Goal: Task Accomplishment & Management: Use online tool/utility

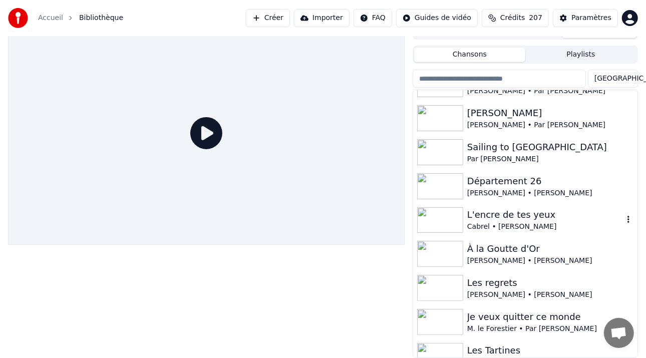
scroll to position [368, 0]
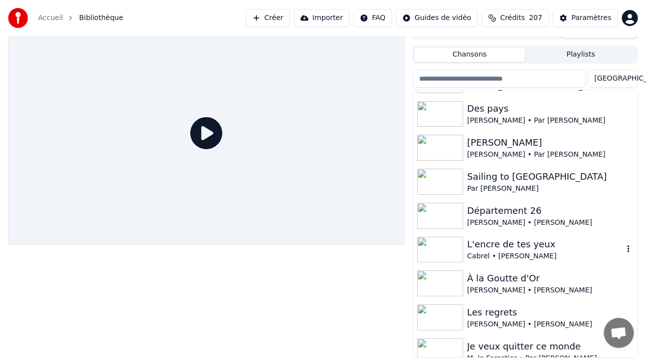
click at [503, 250] on div "L'encre de tes yeux" at bounding box center [545, 244] width 156 height 14
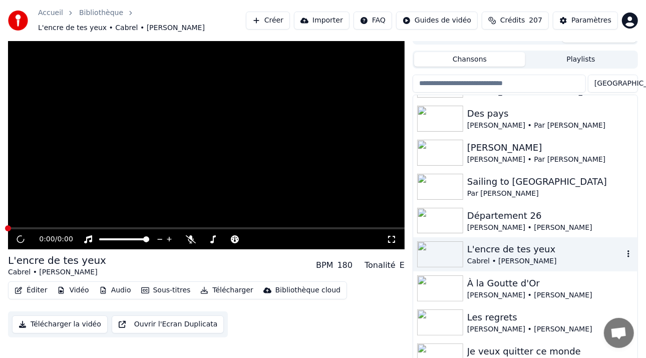
scroll to position [20, 0]
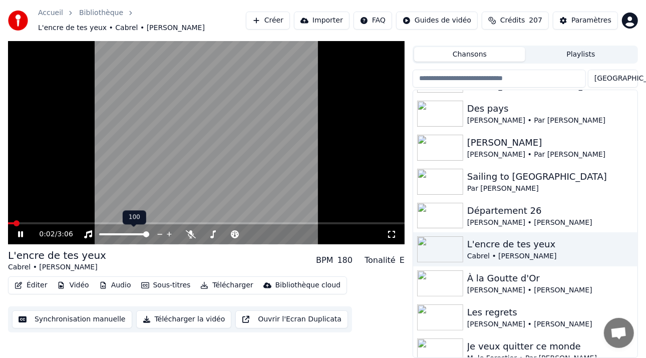
click at [106, 234] on span at bounding box center [124, 234] width 50 height 2
click at [100, 235] on span at bounding box center [103, 234] width 6 height 6
click at [24, 237] on icon at bounding box center [27, 234] width 23 height 8
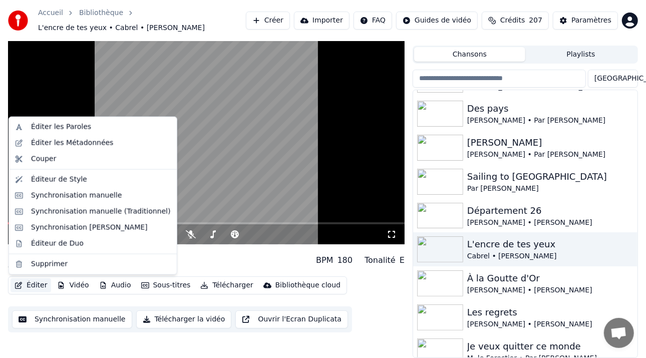
click at [30, 288] on button "Éditer" at bounding box center [31, 285] width 41 height 14
click at [87, 210] on div "Synchronisation manuelle (Traditionnel)" at bounding box center [101, 212] width 140 height 10
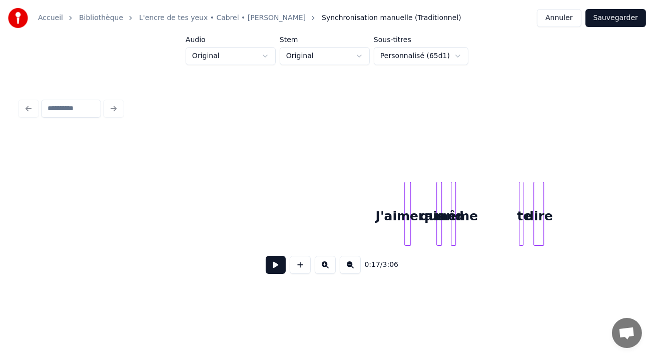
scroll to position [0, 2757]
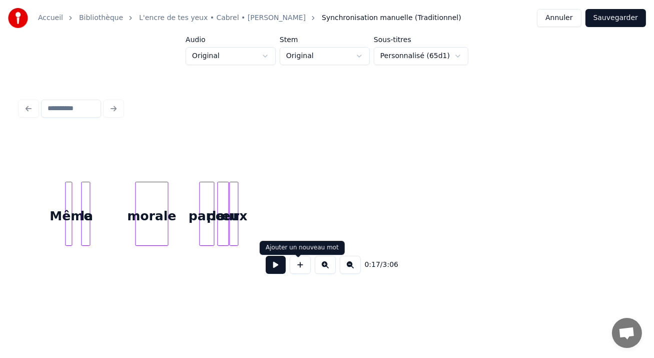
click at [322, 267] on button at bounding box center [325, 265] width 21 height 18
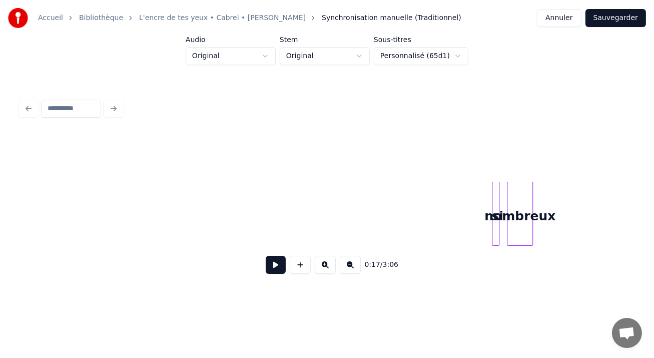
scroll to position [0, 3191]
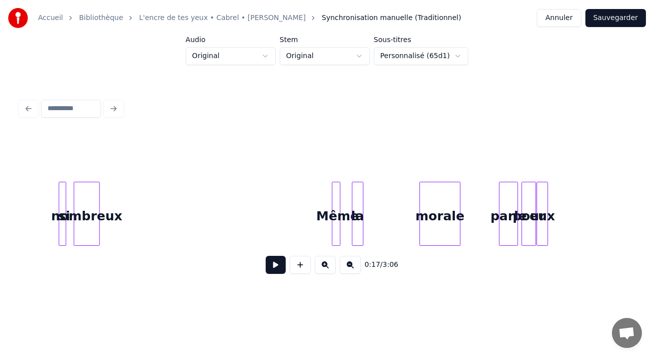
click at [322, 267] on button at bounding box center [325, 265] width 21 height 18
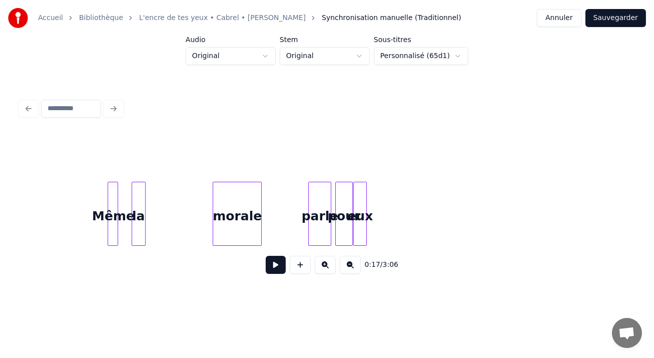
scroll to position [0, 4163]
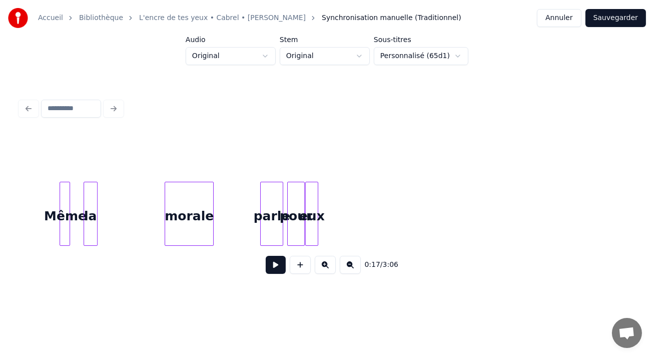
click at [316, 199] on div at bounding box center [316, 213] width 3 height 63
click at [321, 190] on div "eux" at bounding box center [320, 216] width 12 height 68
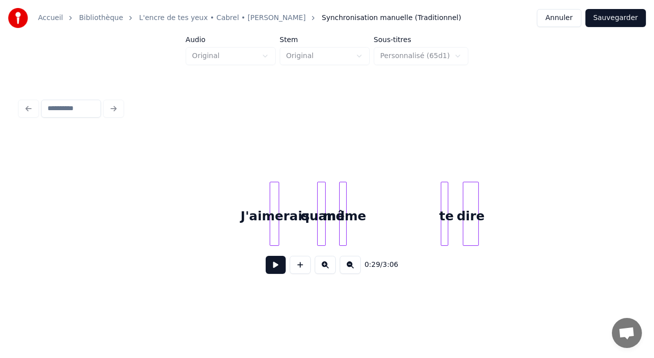
scroll to position [0, 4834]
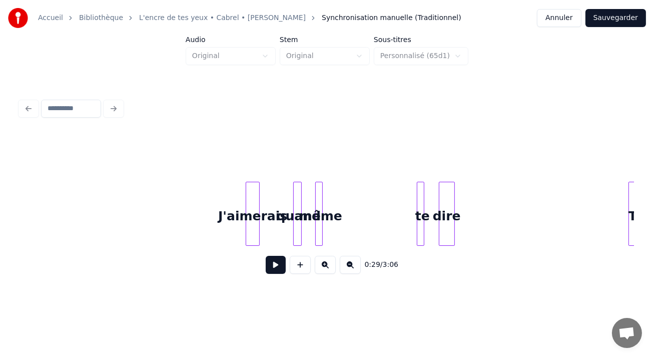
click at [256, 201] on div at bounding box center [257, 213] width 3 height 63
click at [251, 199] on div at bounding box center [251, 213] width 3 height 63
click at [614, 22] on button "Sauvegarder" at bounding box center [616, 18] width 61 height 18
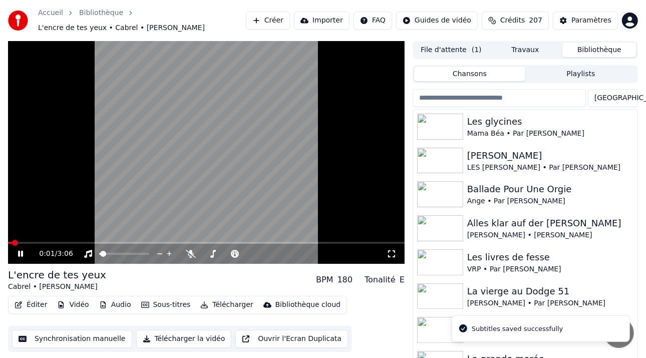
click at [21, 245] on div "0:01 / 3:06" at bounding box center [206, 254] width 397 height 20
click at [32, 243] on span at bounding box center [206, 243] width 397 height 2
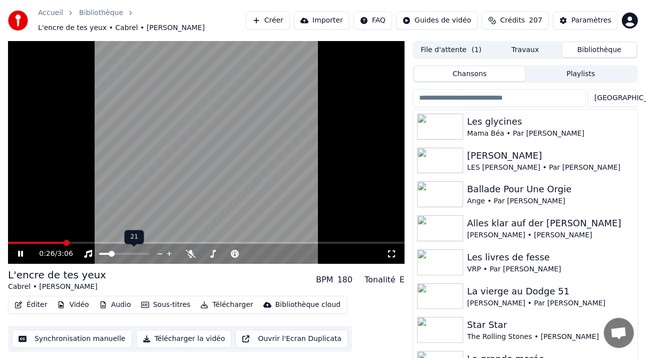
click at [109, 254] on span at bounding box center [124, 254] width 50 height 2
click at [22, 256] on icon at bounding box center [20, 254] width 5 height 6
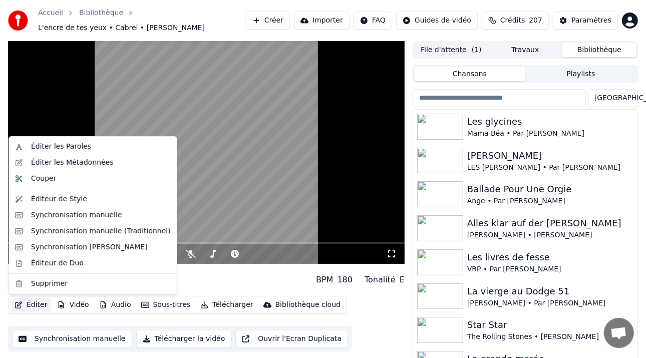
click at [42, 303] on button "Éditer" at bounding box center [31, 305] width 41 height 14
click at [81, 235] on div "Synchronisation manuelle (Traditionnel)" at bounding box center [101, 231] width 140 height 10
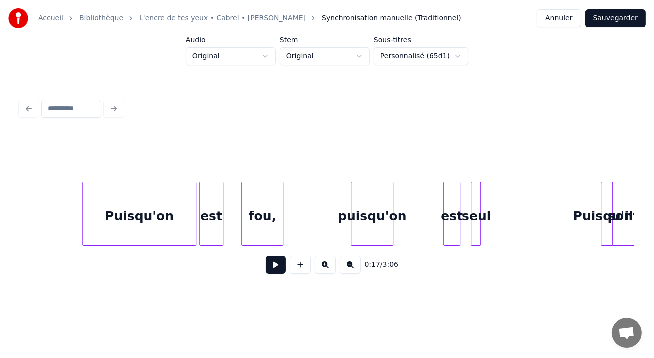
scroll to position [0, 3164]
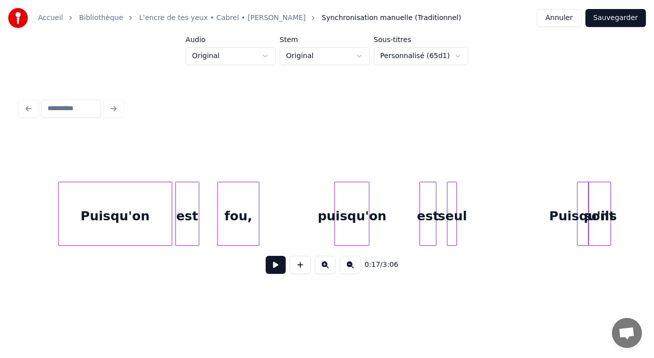
click at [336, 192] on div at bounding box center [336, 213] width 3 height 63
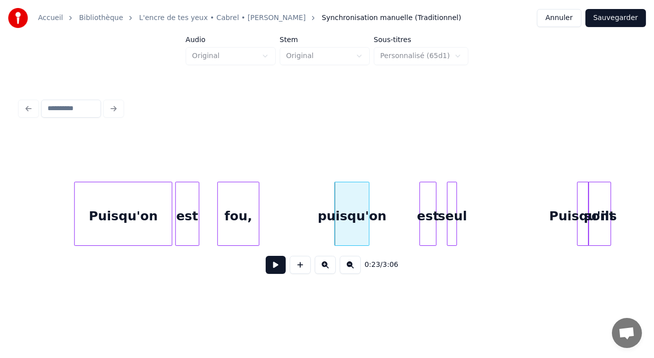
click at [75, 194] on div at bounding box center [76, 213] width 3 height 63
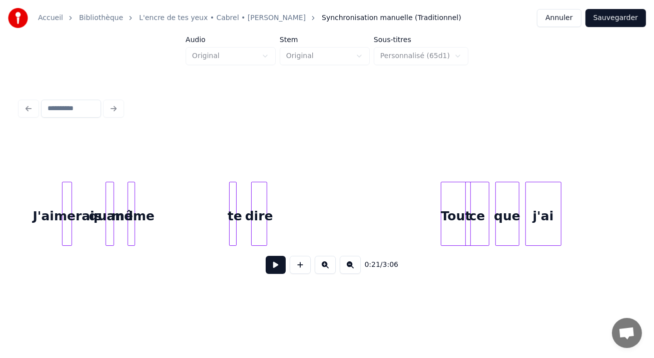
scroll to position [0, 5070]
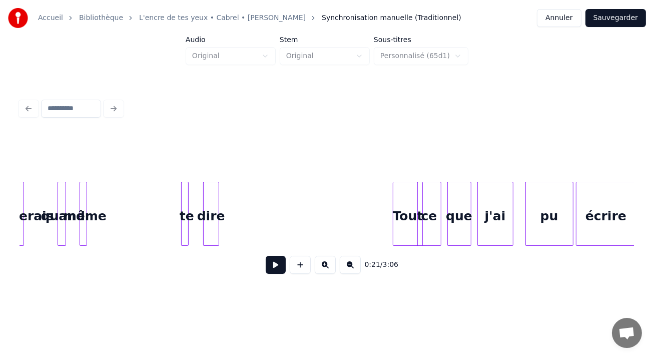
click at [617, 16] on button "Sauvegarder" at bounding box center [616, 18] width 61 height 18
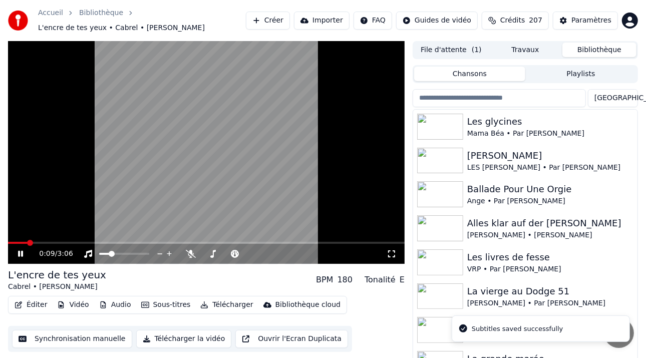
click at [26, 243] on span at bounding box center [206, 243] width 397 height 2
click at [104, 256] on div at bounding box center [133, 254] width 81 height 10
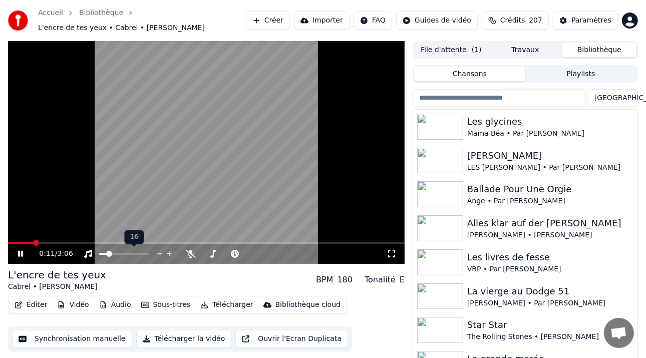
click at [107, 253] on span at bounding box center [103, 254] width 8 height 2
click at [214, 256] on icon at bounding box center [213, 254] width 10 height 8
click at [101, 253] on span at bounding box center [100, 254] width 2 height 2
click at [110, 254] on span at bounding box center [124, 254] width 50 height 2
click at [189, 253] on icon at bounding box center [191, 254] width 10 height 8
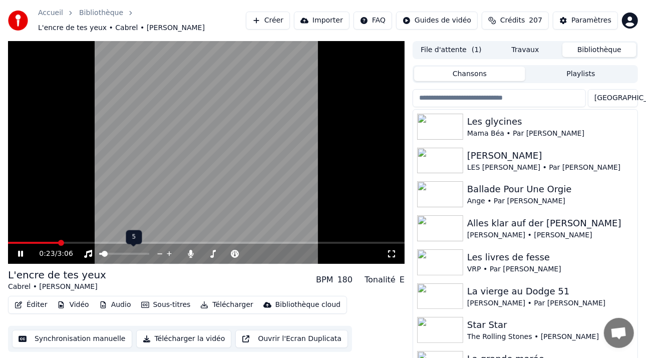
click at [102, 254] on span at bounding box center [100, 254] width 3 height 2
click at [106, 253] on span at bounding box center [105, 254] width 6 height 6
click at [189, 256] on icon at bounding box center [191, 254] width 10 height 8
click at [106, 253] on span at bounding box center [105, 254] width 6 height 6
click at [110, 253] on span at bounding box center [124, 254] width 50 height 2
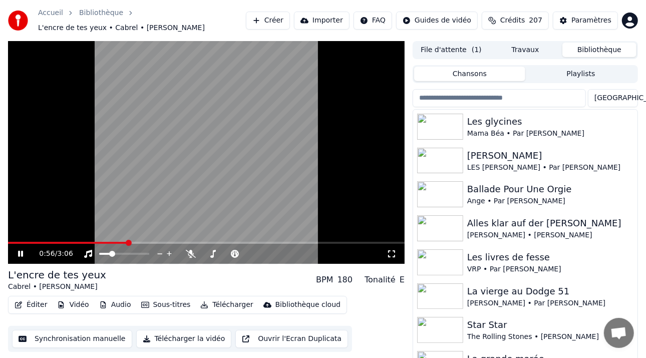
click at [21, 256] on icon at bounding box center [20, 254] width 5 height 6
click at [28, 305] on button "Éditer" at bounding box center [31, 305] width 41 height 14
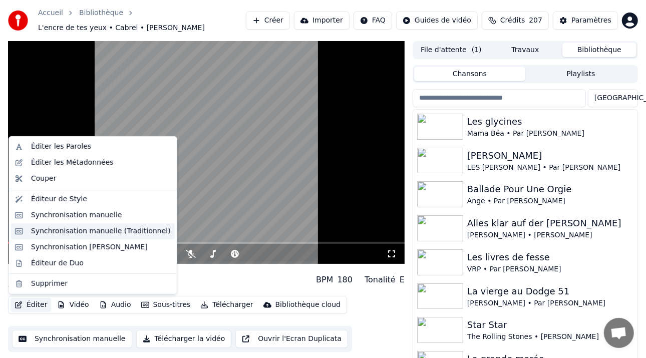
drag, startPoint x: 87, startPoint y: 232, endPoint x: 91, endPoint y: 228, distance: 5.7
click at [90, 230] on div "Synchronisation manuelle (Traditionnel)" at bounding box center [101, 231] width 140 height 10
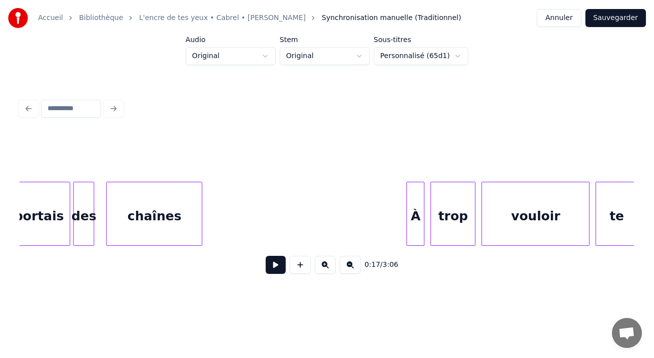
scroll to position [0, 7658]
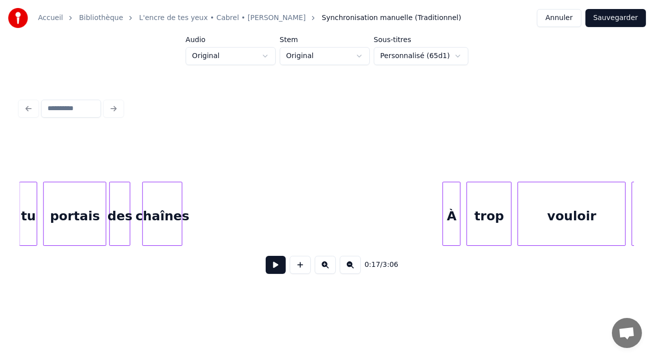
click at [179, 207] on div at bounding box center [180, 213] width 3 height 63
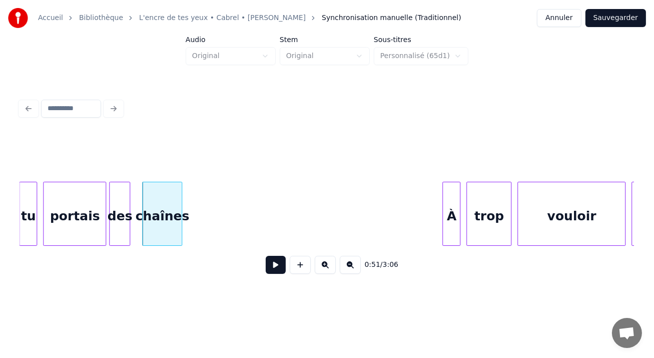
click at [605, 22] on button "Sauvegarder" at bounding box center [616, 18] width 61 height 18
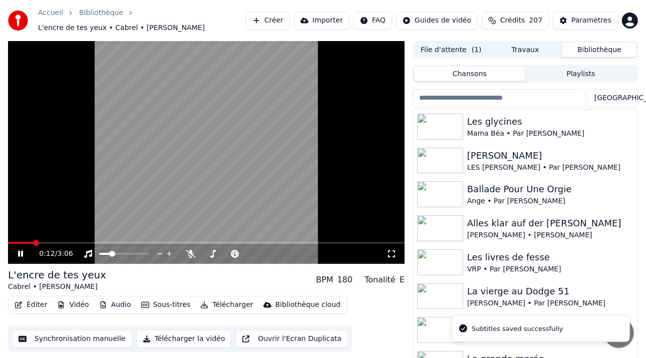
click at [34, 242] on span at bounding box center [206, 243] width 397 height 2
click at [53, 242] on span at bounding box center [206, 243] width 397 height 2
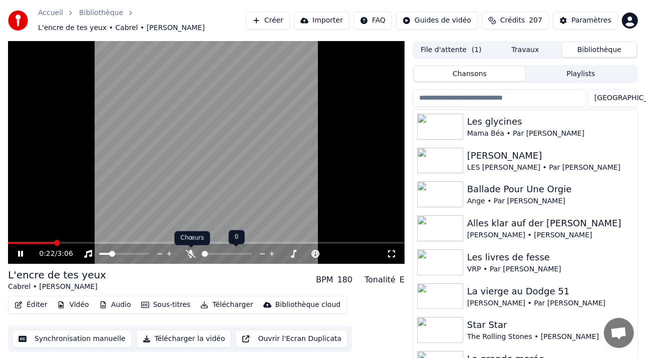
click at [192, 254] on icon at bounding box center [191, 254] width 10 height 8
click at [206, 254] on span at bounding box center [204, 254] width 5 height 2
click at [22, 256] on icon at bounding box center [20, 254] width 5 height 6
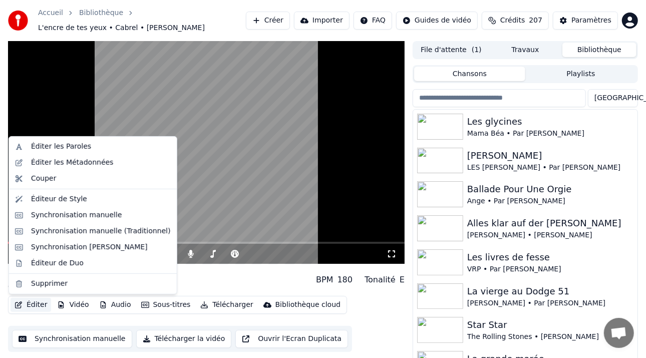
click at [31, 306] on button "Éditer" at bounding box center [31, 305] width 41 height 14
click at [105, 237] on div "Synchronisation manuelle (Traditionnel)" at bounding box center [93, 231] width 164 height 16
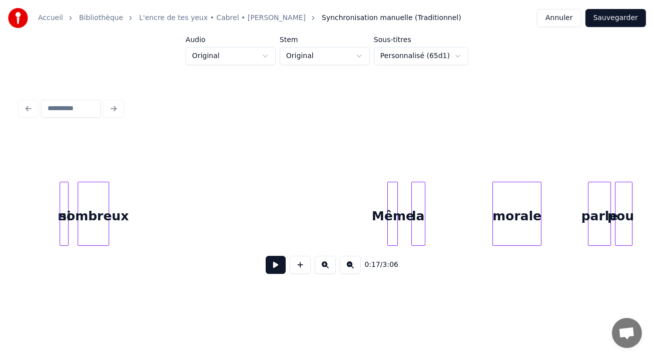
scroll to position [0, 3823]
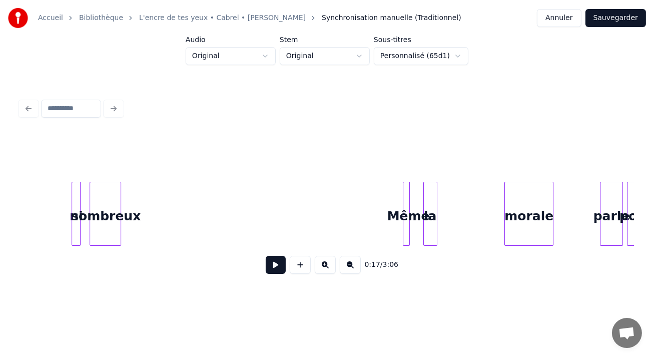
click at [404, 190] on div at bounding box center [405, 213] width 3 height 63
click at [417, 190] on div at bounding box center [417, 213] width 3 height 63
click at [400, 189] on div at bounding box center [400, 213] width 3 height 63
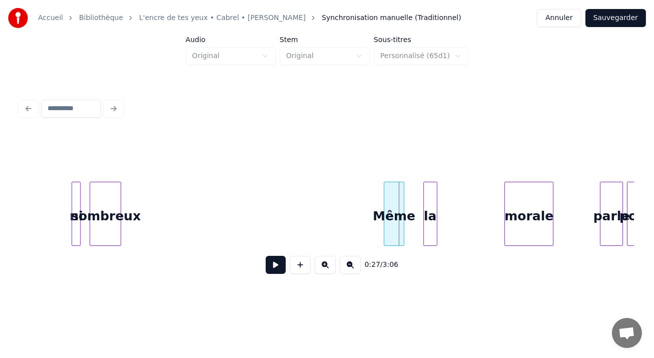
click at [392, 182] on div "Même" at bounding box center [395, 216] width 20 height 68
click at [110, 199] on div at bounding box center [111, 213] width 3 height 63
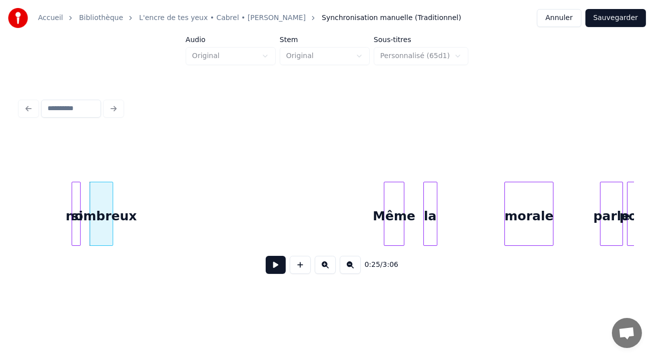
click at [619, 19] on button "Sauvegarder" at bounding box center [616, 18] width 61 height 18
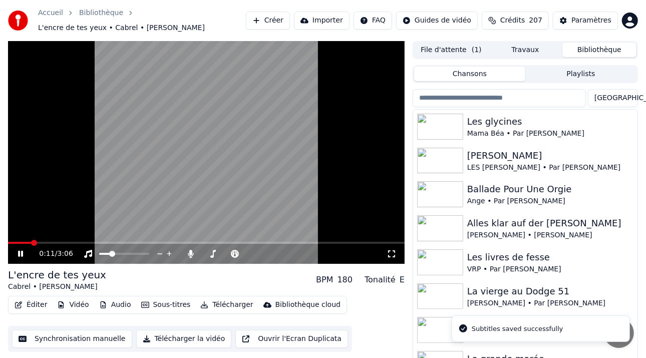
click at [30, 242] on span at bounding box center [206, 243] width 397 height 2
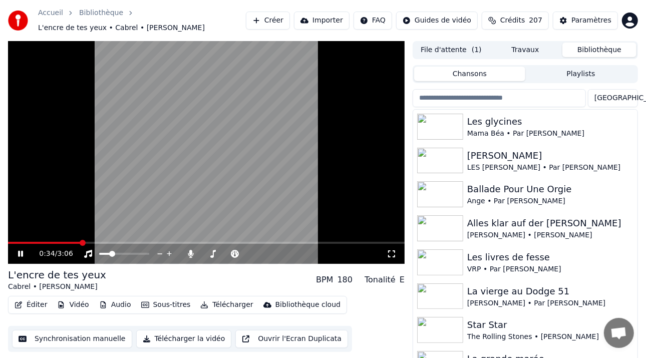
click at [19, 252] on icon at bounding box center [20, 254] width 5 height 6
click at [35, 306] on button "Éditer" at bounding box center [31, 305] width 41 height 14
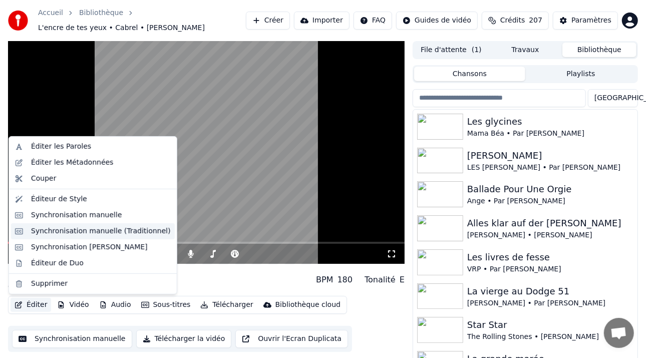
click at [81, 234] on div "Synchronisation manuelle (Traditionnel)" at bounding box center [101, 231] width 140 height 10
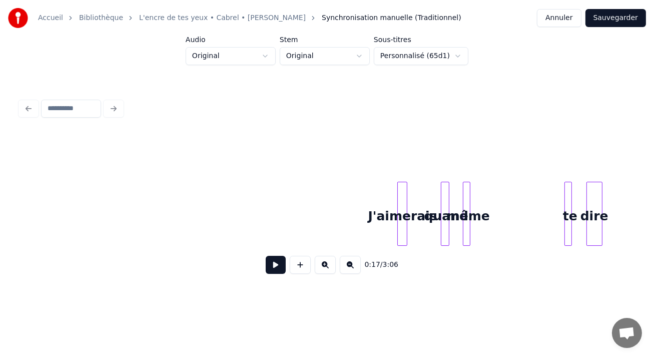
scroll to position [0, 4758]
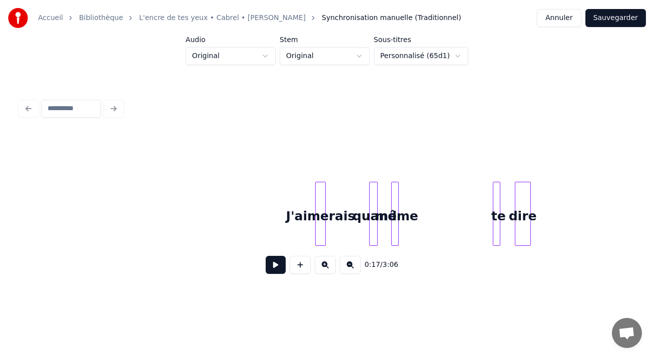
click at [320, 193] on div "J'aimerais" at bounding box center [321, 216] width 10 height 68
click at [323, 192] on div at bounding box center [322, 213] width 3 height 63
click at [610, 12] on button "Sauvegarder" at bounding box center [616, 18] width 61 height 18
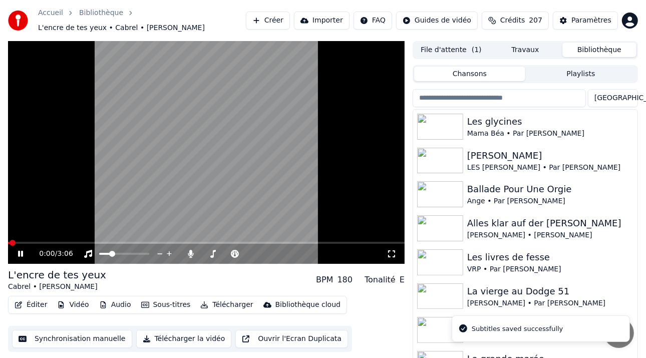
click at [51, 243] on span at bounding box center [206, 243] width 397 height 2
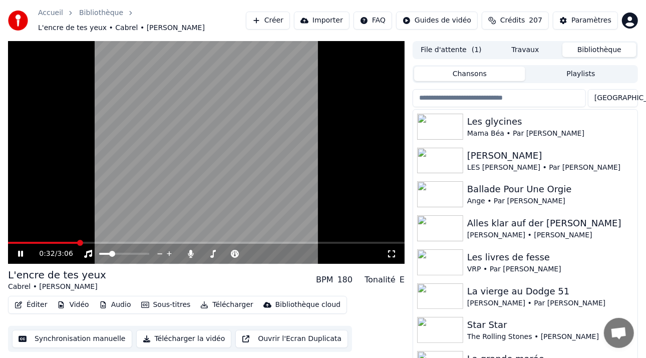
click at [23, 257] on icon at bounding box center [27, 254] width 23 height 8
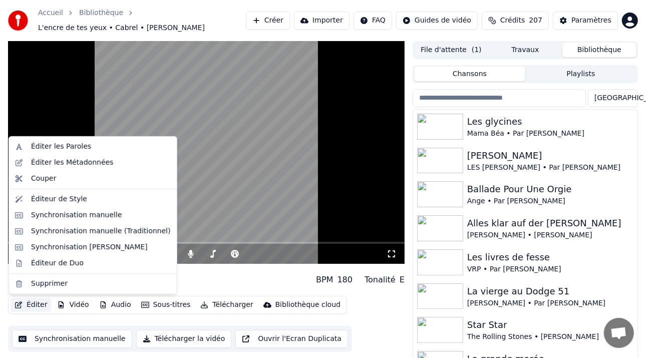
click at [29, 307] on button "Éditer" at bounding box center [31, 305] width 41 height 14
click at [73, 235] on div "Synchronisation manuelle (Traditionnel)" at bounding box center [101, 231] width 140 height 10
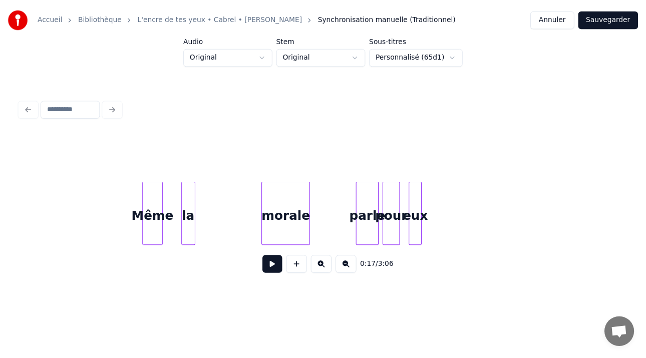
scroll to position [0, 4003]
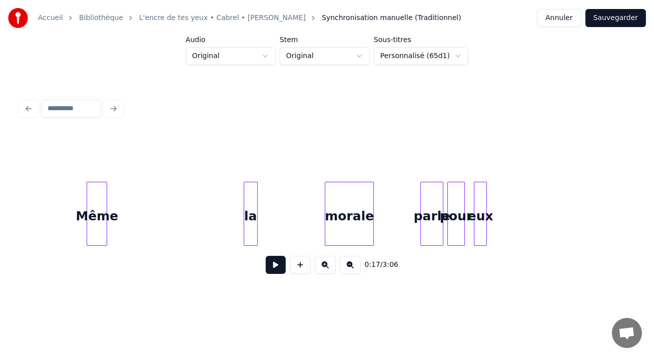
click at [103, 186] on div "Même" at bounding box center [97, 216] width 20 height 68
click at [620, 15] on button "Sauvegarder" at bounding box center [616, 18] width 61 height 18
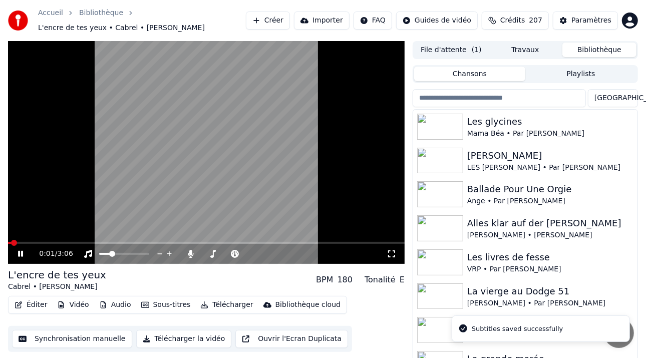
click at [32, 304] on button "Éditer" at bounding box center [31, 305] width 41 height 14
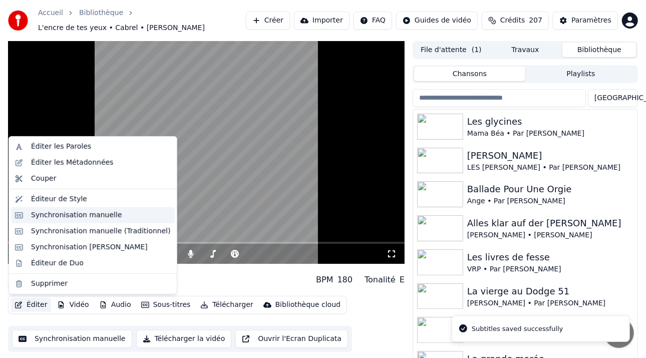
click at [72, 217] on div "Synchronisation manuelle" at bounding box center [76, 215] width 91 height 10
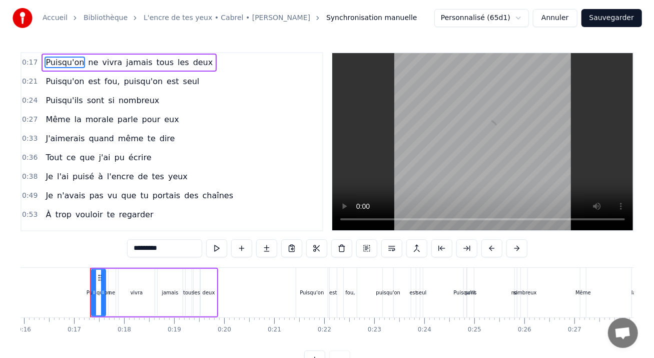
scroll to position [0, 817]
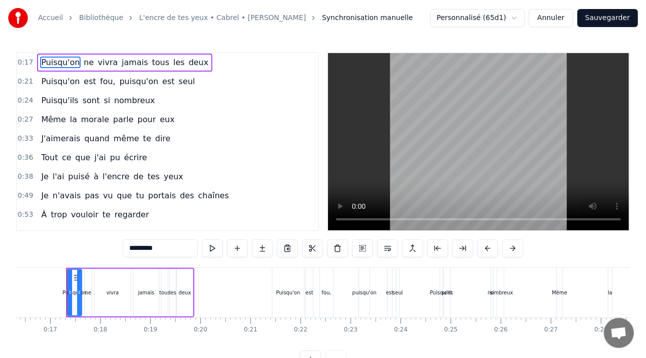
click at [567, 21] on button "Annuler" at bounding box center [551, 18] width 44 height 18
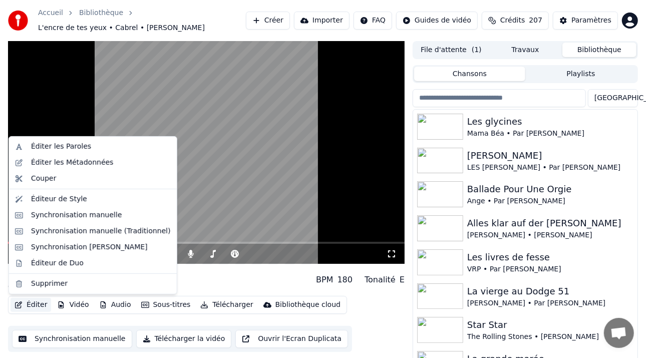
click at [33, 305] on button "Éditer" at bounding box center [31, 305] width 41 height 14
click at [84, 232] on div "Synchronisation manuelle (Traditionnel)" at bounding box center [101, 231] width 140 height 10
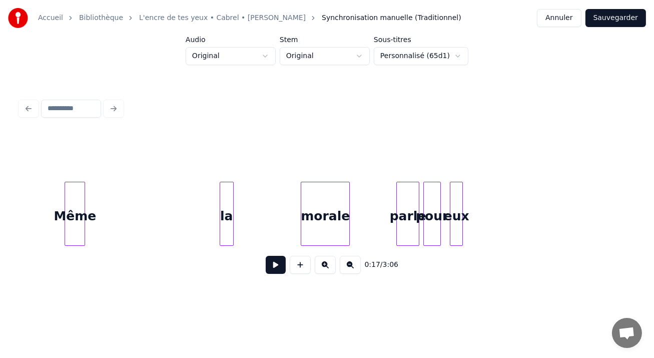
scroll to position [0, 3967]
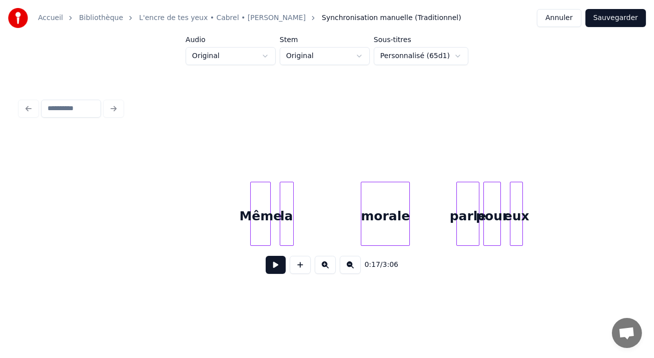
click at [263, 176] on div "0:17 / 3:06" at bounding box center [327, 208] width 614 height 152
click at [602, 17] on button "Sauvegarder" at bounding box center [616, 18] width 61 height 18
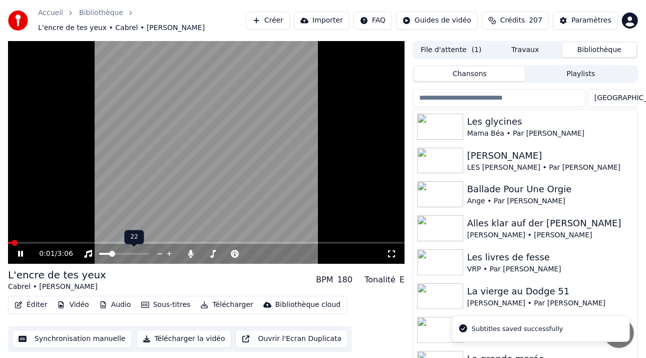
click at [104, 255] on span at bounding box center [104, 254] width 11 height 2
click at [53, 242] on span at bounding box center [206, 243] width 397 height 2
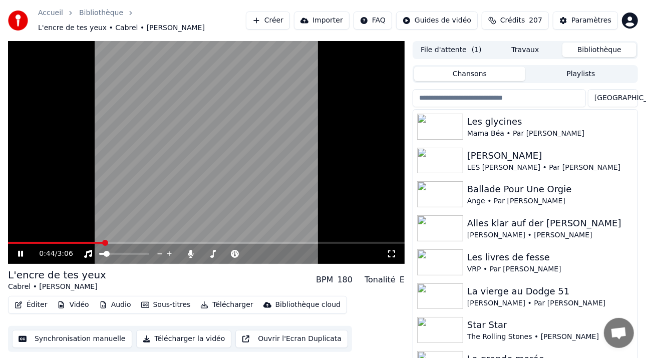
click at [21, 254] on icon at bounding box center [27, 254] width 23 height 8
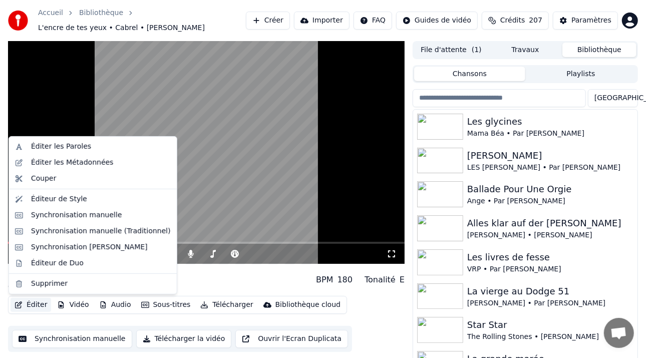
click at [35, 306] on button "Éditer" at bounding box center [31, 305] width 41 height 14
click at [89, 236] on div "Synchronisation manuelle (Traditionnel)" at bounding box center [101, 231] width 140 height 10
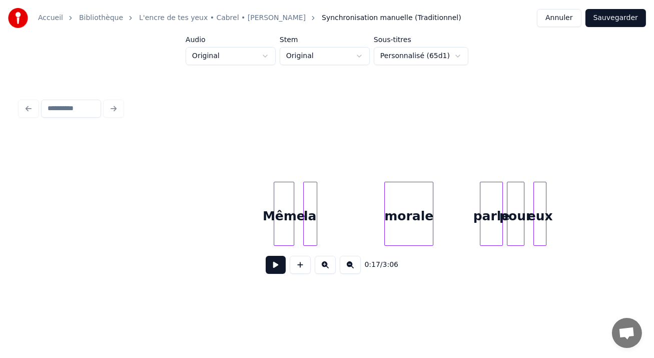
scroll to position [0, 3991]
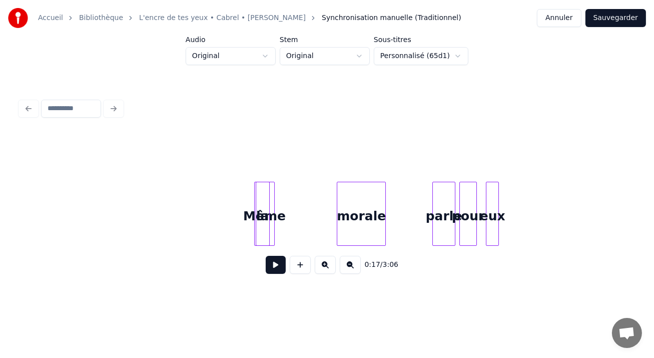
click at [620, 18] on button "Sauvegarder" at bounding box center [616, 18] width 61 height 18
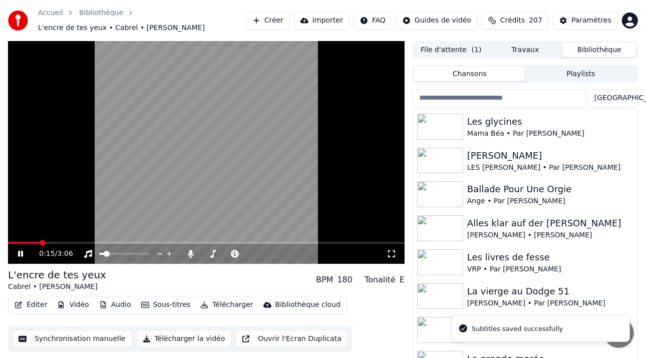
click at [39, 243] on span at bounding box center [206, 243] width 397 height 2
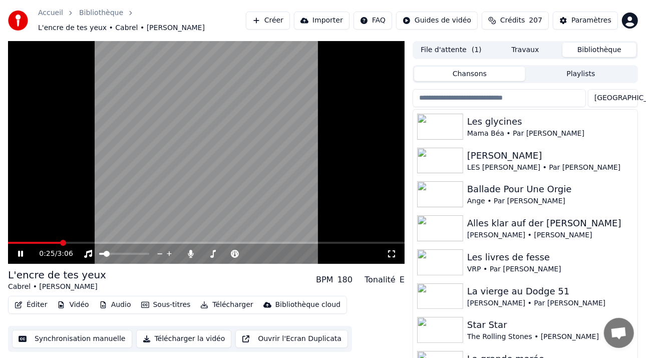
click at [60, 242] on span at bounding box center [206, 243] width 397 height 2
click at [19, 254] on icon at bounding box center [20, 254] width 5 height 6
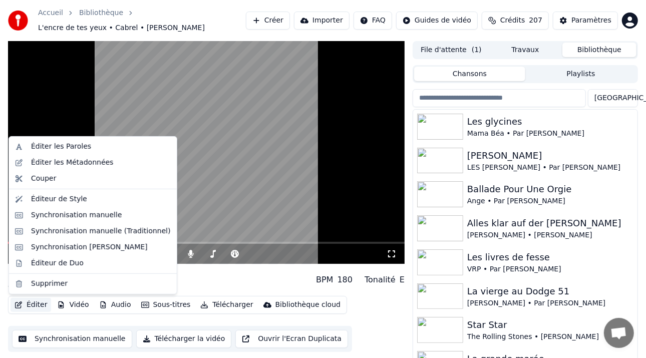
click at [39, 303] on button "Éditer" at bounding box center [31, 305] width 41 height 14
click at [99, 228] on div "Synchronisation manuelle (Traditionnel)" at bounding box center [101, 231] width 140 height 10
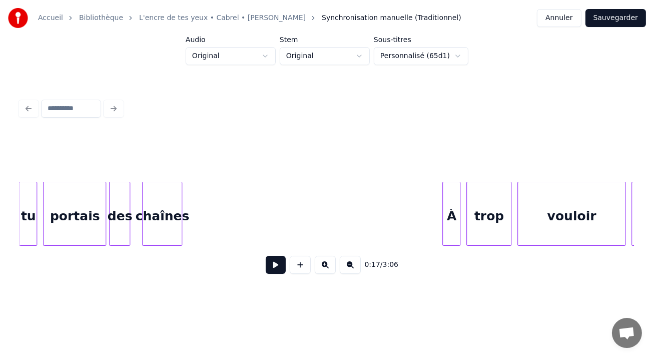
scroll to position [0, 7706]
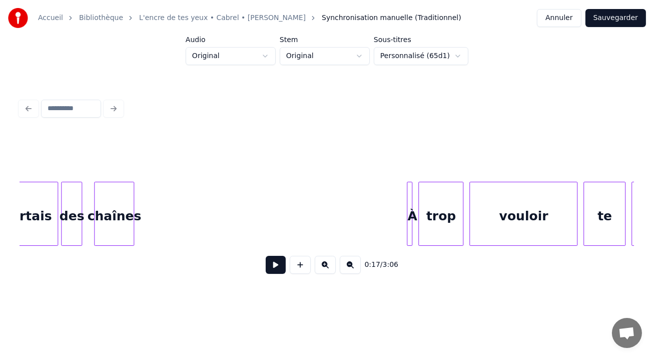
click at [408, 191] on div at bounding box center [409, 213] width 3 height 63
click at [415, 192] on div at bounding box center [414, 213] width 3 height 63
click at [413, 191] on div "À" at bounding box center [414, 214] width 6 height 64
click at [608, 17] on button "Sauvegarder" at bounding box center [616, 18] width 61 height 18
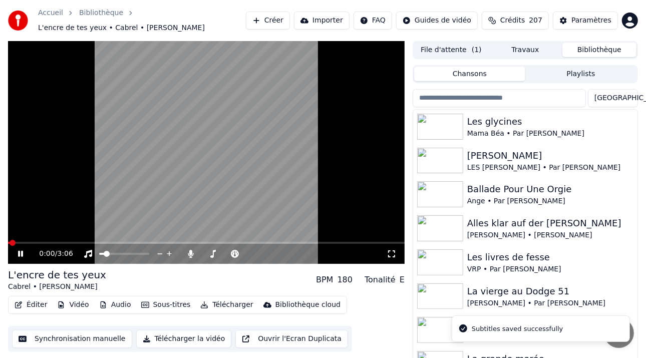
click at [78, 240] on video at bounding box center [206, 152] width 397 height 223
click at [93, 239] on video at bounding box center [206, 152] width 397 height 223
click at [96, 235] on video at bounding box center [206, 152] width 397 height 223
click at [90, 246] on div "0:01 / 3:06" at bounding box center [206, 254] width 397 height 20
click at [87, 242] on span at bounding box center [206, 243] width 397 height 2
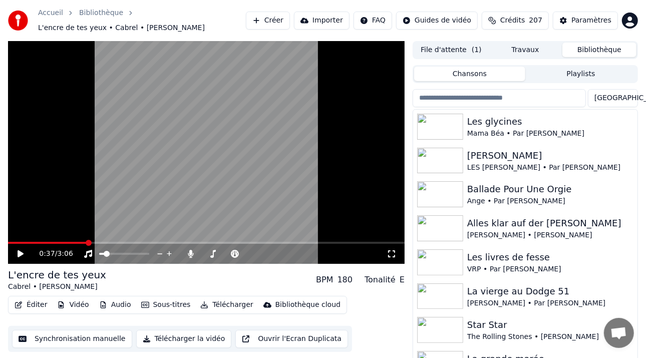
click at [95, 245] on div "0:37 / 3:06" at bounding box center [206, 254] width 397 height 20
click at [19, 255] on icon at bounding box center [21, 253] width 6 height 7
click at [20, 253] on icon at bounding box center [20, 254] width 5 height 6
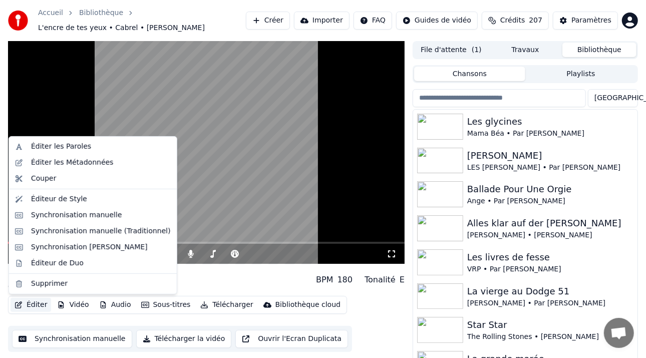
click at [32, 305] on button "Éditer" at bounding box center [31, 305] width 41 height 14
click at [78, 237] on div "Synchronisation manuelle (Traditionnel)" at bounding box center [93, 231] width 164 height 16
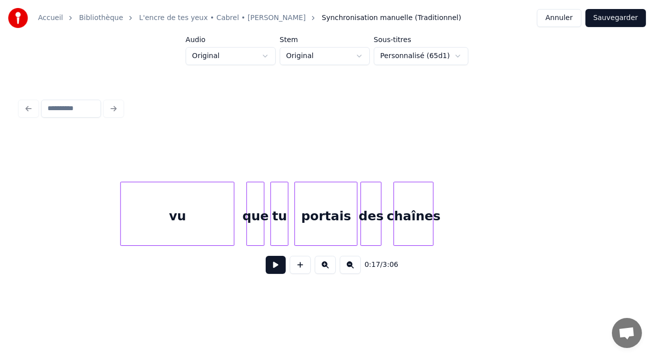
scroll to position [0, 7575]
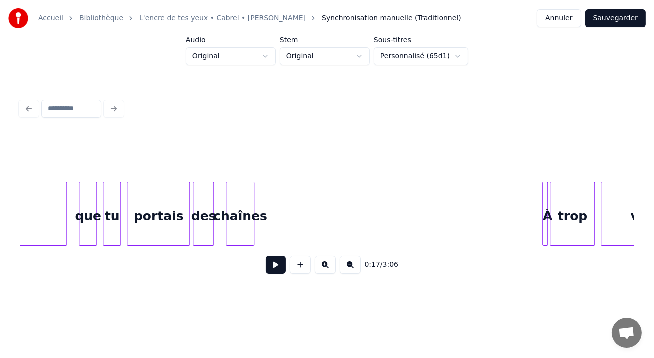
click at [252, 205] on div at bounding box center [252, 213] width 3 height 63
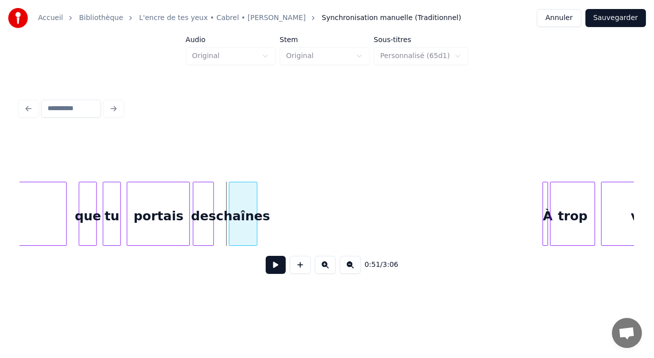
click at [246, 198] on div "chaînes" at bounding box center [243, 216] width 28 height 68
click at [573, 184] on div at bounding box center [574, 213] width 3 height 63
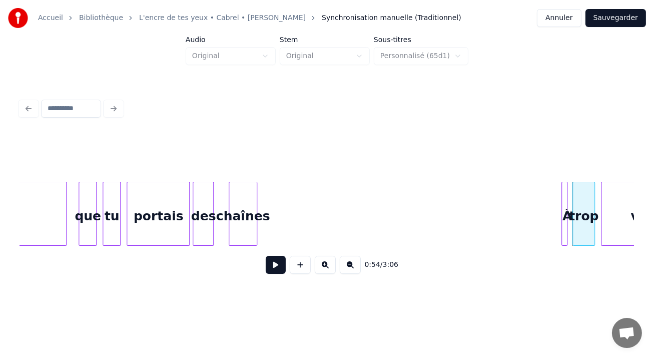
click at [569, 197] on div "À" at bounding box center [567, 216] width 10 height 68
click at [611, 20] on button "Sauvegarder" at bounding box center [616, 18] width 61 height 18
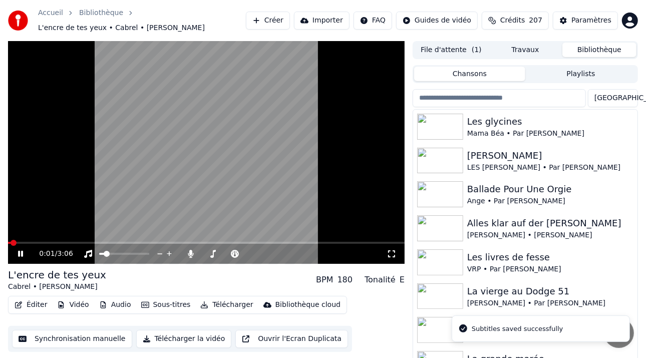
click at [89, 238] on video at bounding box center [206, 152] width 397 height 223
click at [93, 241] on video at bounding box center [206, 152] width 397 height 223
click at [78, 244] on span at bounding box center [206, 243] width 397 height 2
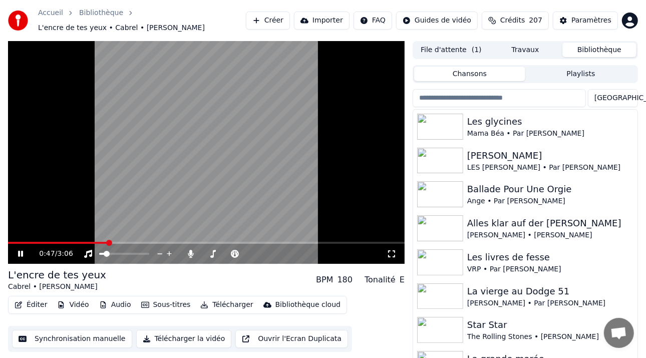
click at [107, 244] on span at bounding box center [206, 243] width 397 height 2
click at [22, 254] on icon at bounding box center [27, 254] width 23 height 8
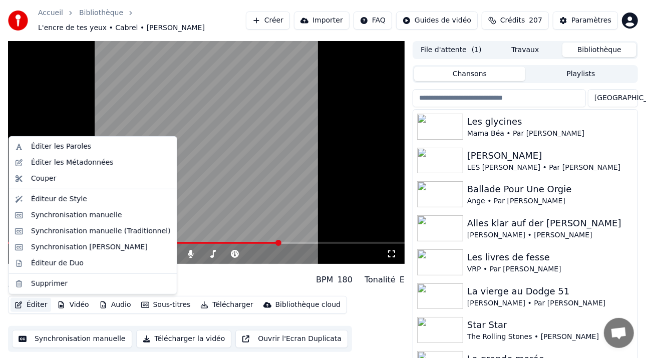
click at [30, 304] on button "Éditer" at bounding box center [31, 305] width 41 height 14
click at [84, 225] on div "Synchronisation manuelle (Traditionnel)" at bounding box center [93, 231] width 164 height 16
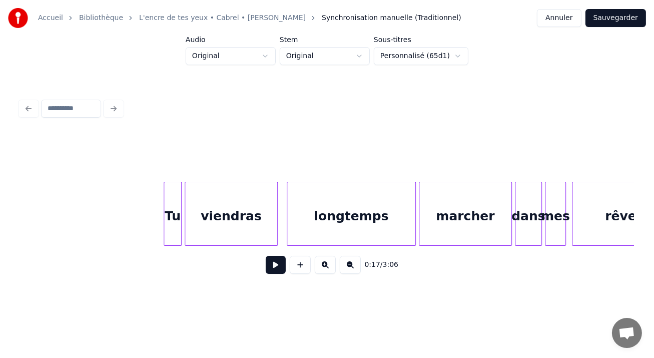
scroll to position [0, 16767]
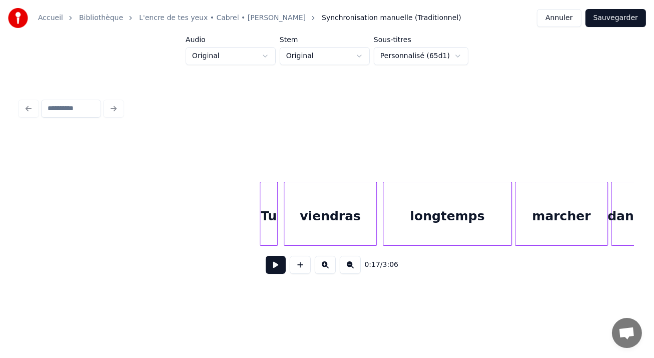
click at [295, 205] on div "viendras" at bounding box center [330, 216] width 92 height 68
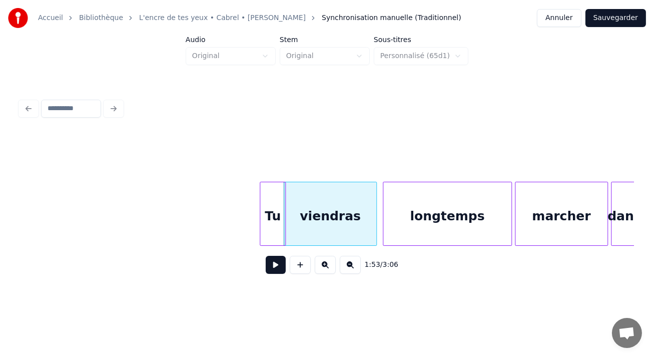
click at [282, 194] on div at bounding box center [283, 213] width 3 height 63
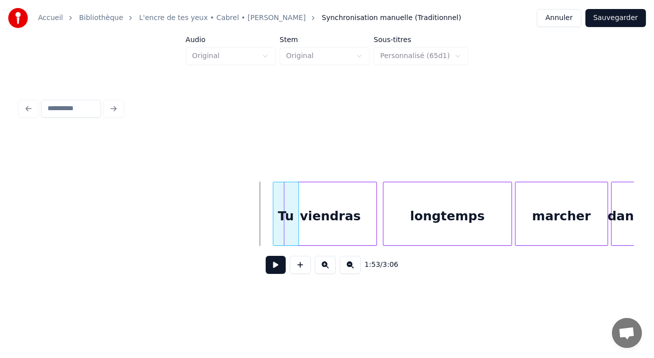
click at [287, 192] on div "Tu" at bounding box center [285, 216] width 25 height 68
click at [366, 203] on div at bounding box center [366, 213] width 3 height 63
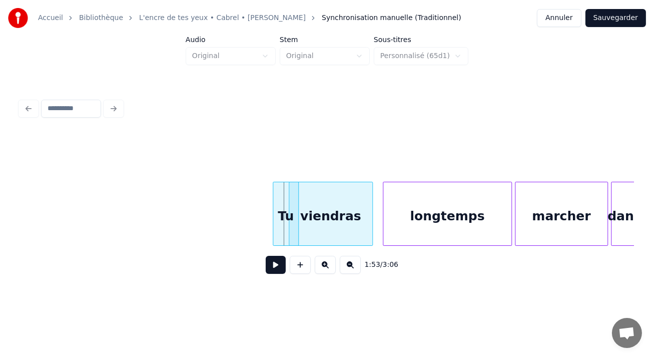
click at [347, 196] on div "viendras" at bounding box center [330, 216] width 83 height 68
click at [284, 198] on div "Tu" at bounding box center [291, 216] width 25 height 68
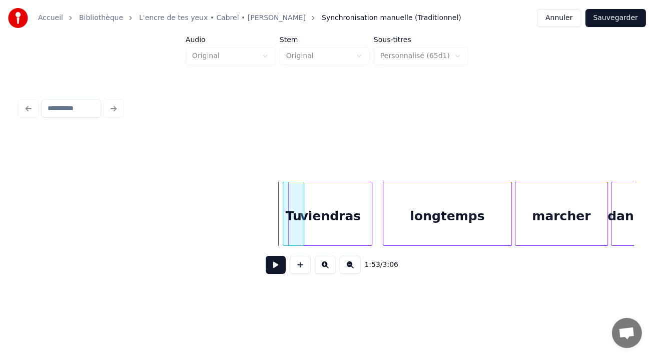
click at [284, 196] on div at bounding box center [284, 213] width 3 height 63
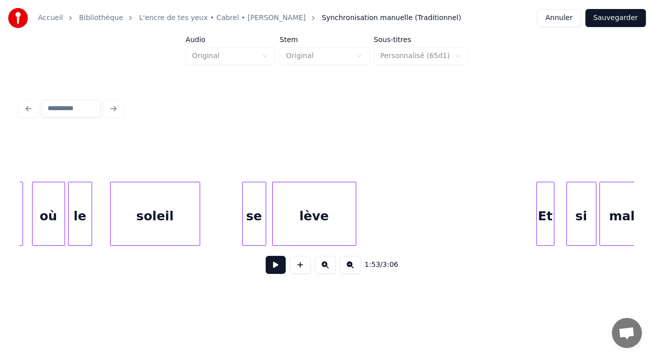
scroll to position [0, 18073]
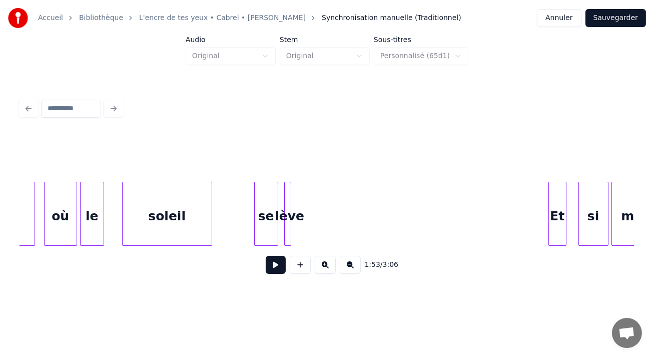
click at [289, 198] on div at bounding box center [289, 213] width 3 height 63
click at [555, 193] on div at bounding box center [556, 213] width 3 height 63
click at [576, 185] on div "Et" at bounding box center [573, 216] width 11 height 68
click at [617, 13] on button "Sauvegarder" at bounding box center [616, 18] width 61 height 18
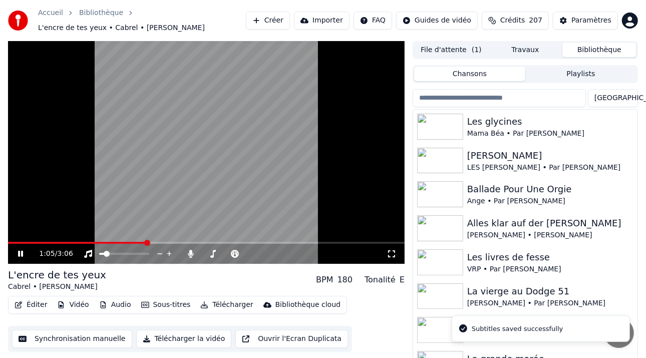
click at [147, 245] on span at bounding box center [147, 243] width 6 height 6
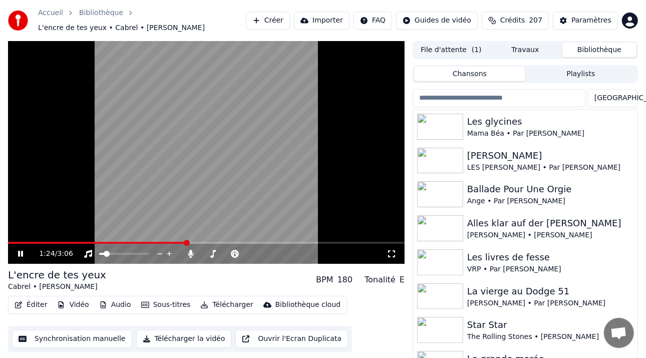
click at [185, 243] on span at bounding box center [206, 243] width 397 height 2
click at [214, 243] on span at bounding box center [206, 243] width 397 height 2
click at [227, 244] on span at bounding box center [206, 243] width 397 height 2
click at [27, 255] on icon at bounding box center [27, 254] width 23 height 8
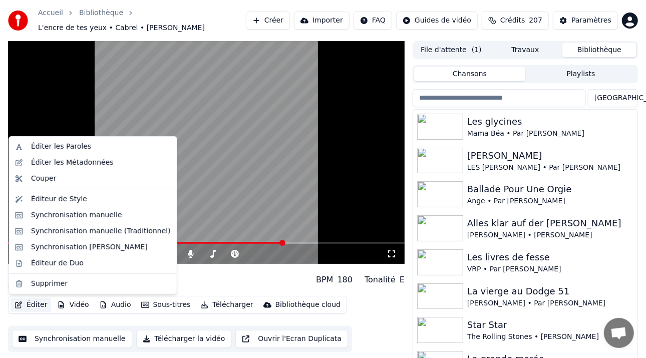
click at [38, 304] on button "Éditer" at bounding box center [31, 305] width 41 height 14
click at [119, 232] on div "Synchronisation manuelle (Traditionnel)" at bounding box center [101, 231] width 140 height 10
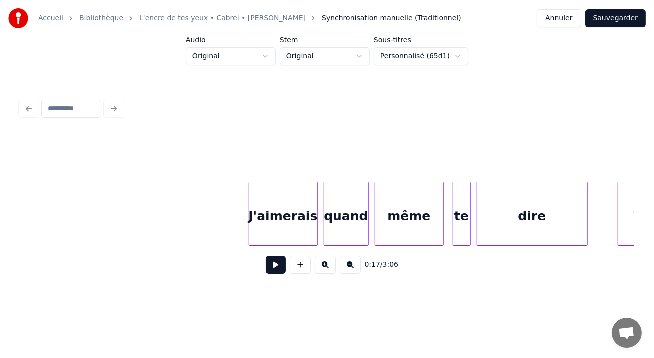
scroll to position [0, 19259]
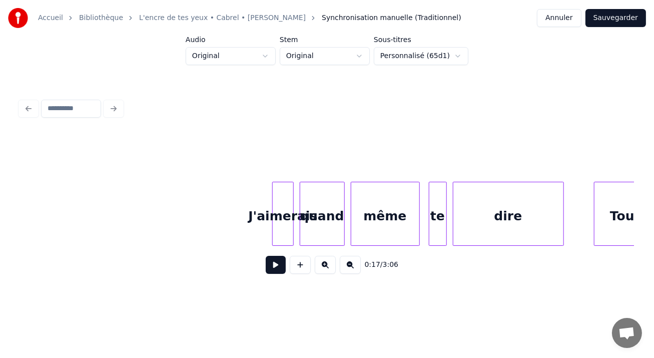
click at [274, 195] on div at bounding box center [274, 213] width 3 height 63
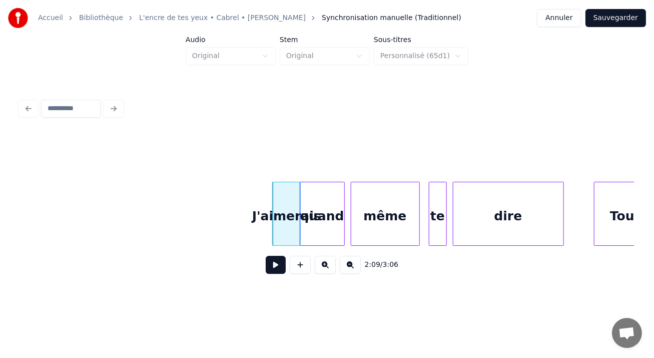
click at [298, 194] on div at bounding box center [298, 213] width 3 height 63
click at [619, 17] on button "Sauvegarder" at bounding box center [616, 18] width 61 height 18
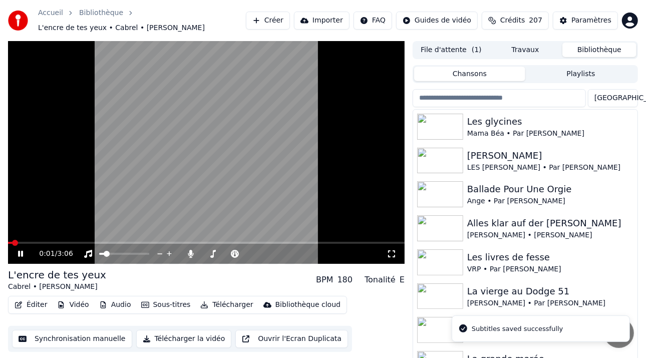
drag, startPoint x: 56, startPoint y: 251, endPoint x: 231, endPoint y: 242, distance: 175.5
click at [231, 242] on div "0:01 / 3:06" at bounding box center [206, 253] width 397 height 22
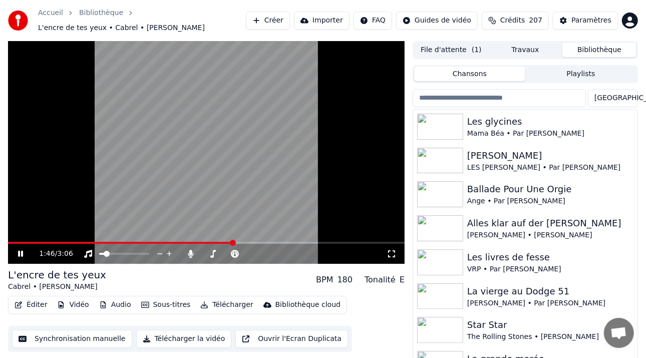
click at [234, 246] on span at bounding box center [233, 243] width 6 height 6
click at [261, 246] on span at bounding box center [260, 243] width 6 height 6
click at [23, 255] on icon at bounding box center [20, 254] width 5 height 6
click at [21, 251] on icon at bounding box center [27, 254] width 23 height 8
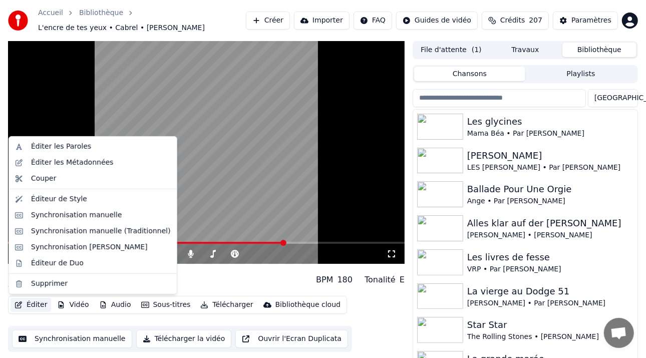
click at [36, 306] on button "Éditer" at bounding box center [31, 305] width 41 height 14
click at [80, 233] on div "Synchronisation manuelle (Traditionnel)" at bounding box center [101, 231] width 140 height 10
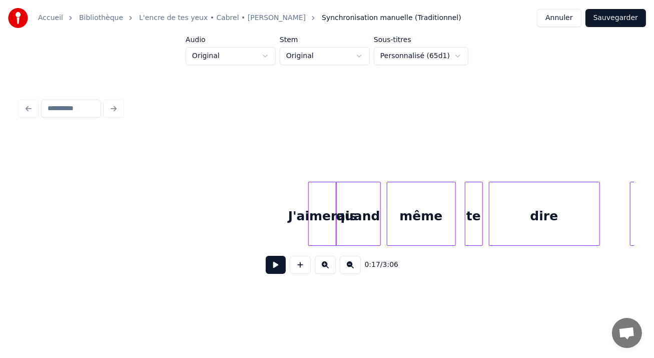
scroll to position [0, 19271]
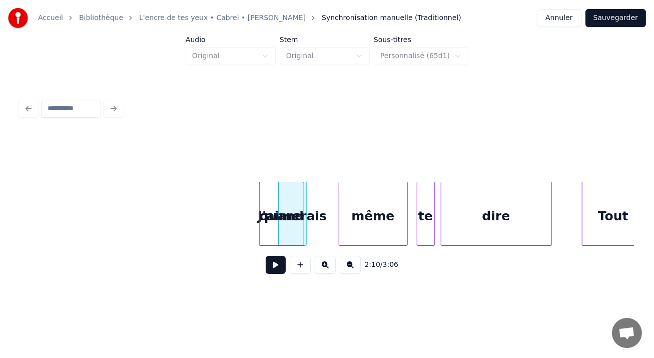
click at [289, 196] on div "quand" at bounding box center [282, 216] width 44 height 68
click at [613, 19] on button "Sauvegarder" at bounding box center [616, 18] width 61 height 18
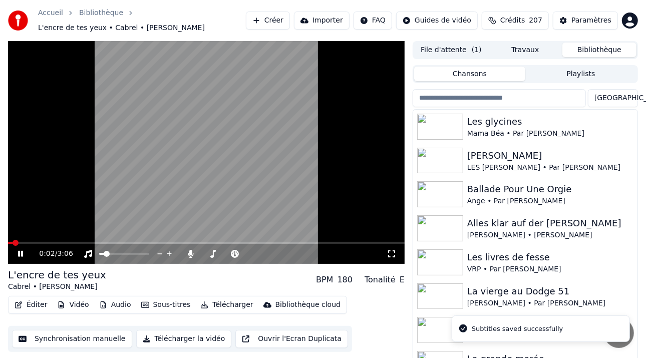
click at [20, 258] on div "0:02 / 3:06" at bounding box center [206, 254] width 389 height 10
click at [21, 254] on icon at bounding box center [20, 254] width 5 height 6
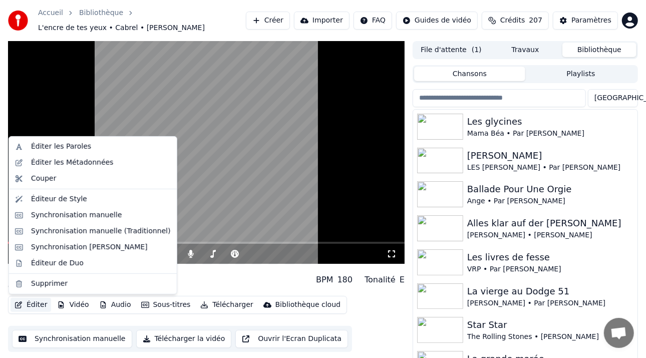
click at [24, 305] on button "Éditer" at bounding box center [31, 305] width 41 height 14
click at [82, 159] on div "Éditer les Métadonnées" at bounding box center [72, 163] width 83 height 10
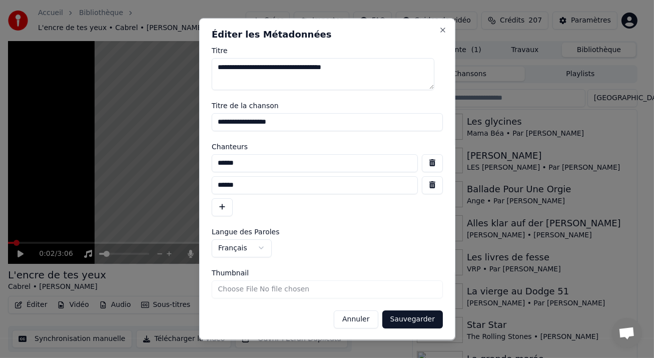
scroll to position [1, 0]
drag, startPoint x: 406, startPoint y: 318, endPoint x: 374, endPoint y: 270, distance: 57.5
click at [405, 318] on button "Sauvegarder" at bounding box center [412, 319] width 61 height 18
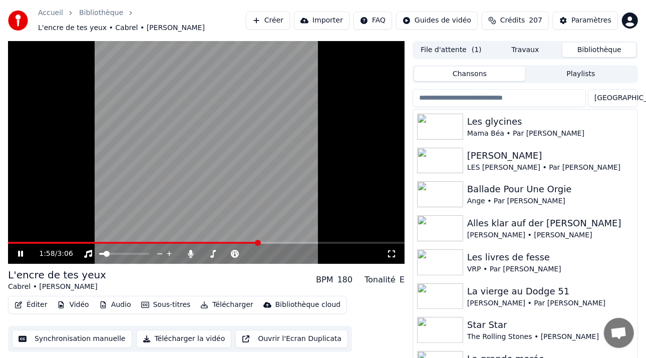
click at [258, 240] on span at bounding box center [258, 243] width 6 height 6
drag, startPoint x: 26, startPoint y: 252, endPoint x: 43, endPoint y: 237, distance: 22.3
click at [38, 242] on div "2:10 / 3:06" at bounding box center [206, 253] width 397 height 22
click at [21, 258] on div "2:11 / 3:06" at bounding box center [206, 254] width 389 height 10
drag, startPoint x: 19, startPoint y: 253, endPoint x: 63, endPoint y: 270, distance: 47.4
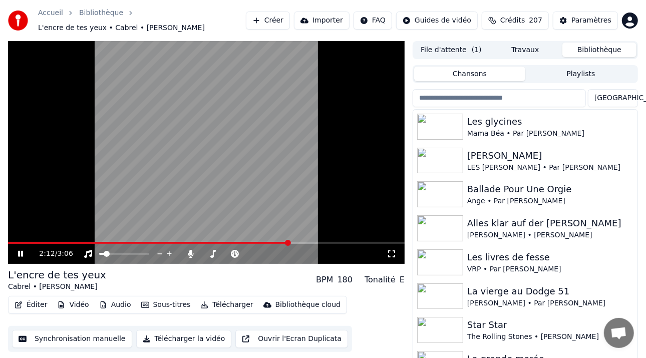
click at [19, 253] on icon at bounding box center [20, 254] width 5 height 6
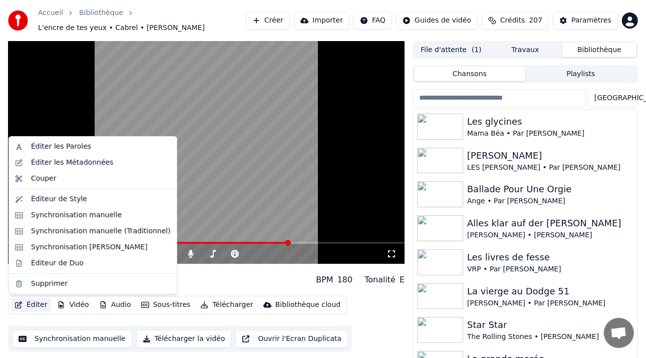
click at [31, 304] on button "Éditer" at bounding box center [31, 305] width 41 height 14
click at [67, 230] on div "Synchronisation manuelle (Traditionnel)" at bounding box center [101, 231] width 140 height 10
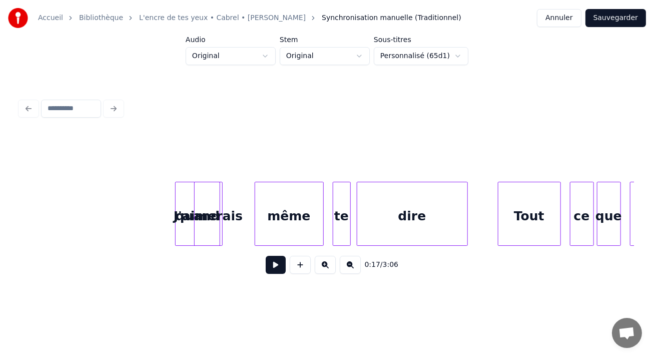
scroll to position [0, 19307]
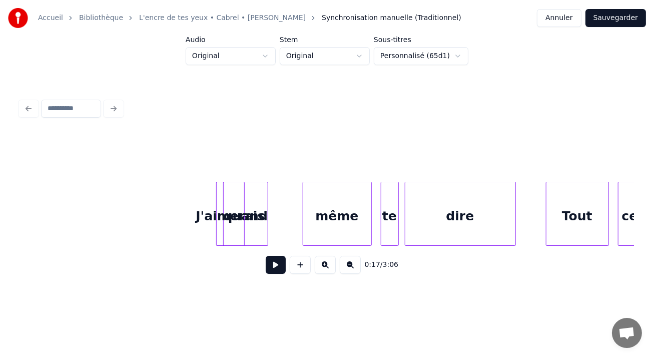
click at [231, 195] on div "J'aimerais" at bounding box center [231, 216] width 28 height 68
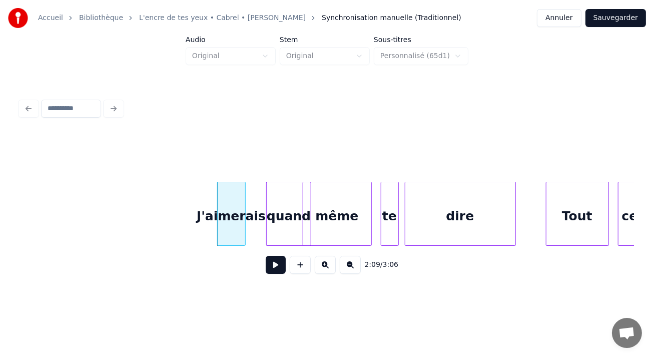
click at [300, 189] on div "quand" at bounding box center [289, 216] width 44 height 68
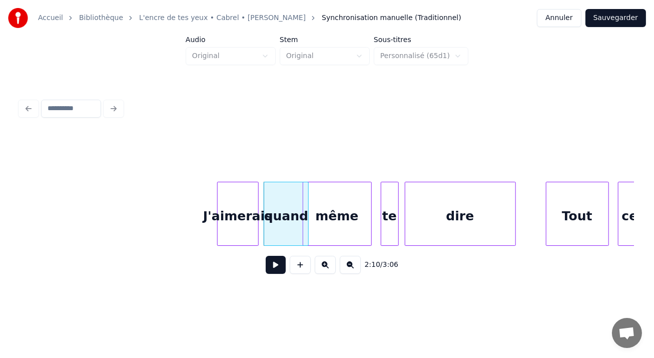
click at [255, 196] on div at bounding box center [256, 213] width 3 height 63
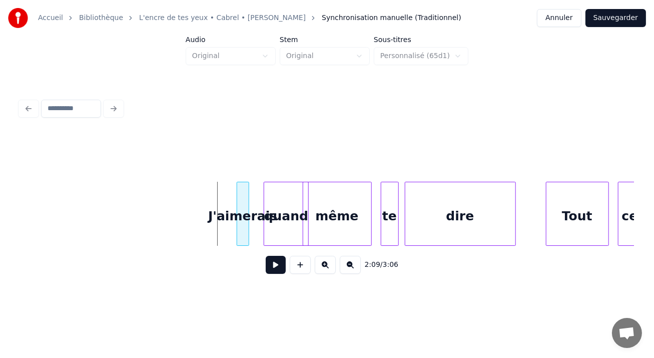
click at [237, 194] on div at bounding box center [238, 213] width 3 height 63
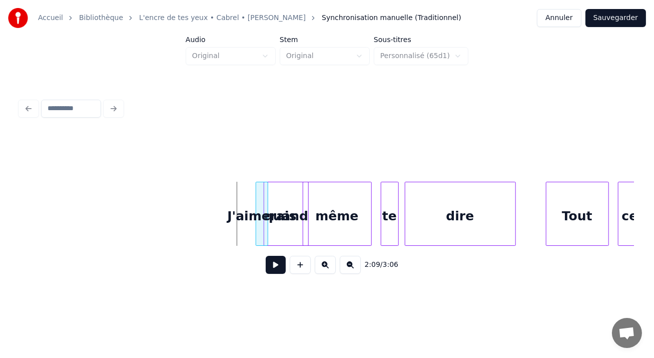
click at [618, 20] on button "Sauvegarder" at bounding box center [616, 18] width 61 height 18
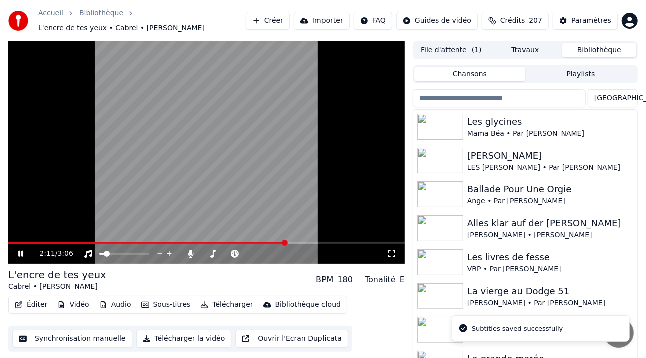
click at [287, 241] on span at bounding box center [285, 243] width 6 height 6
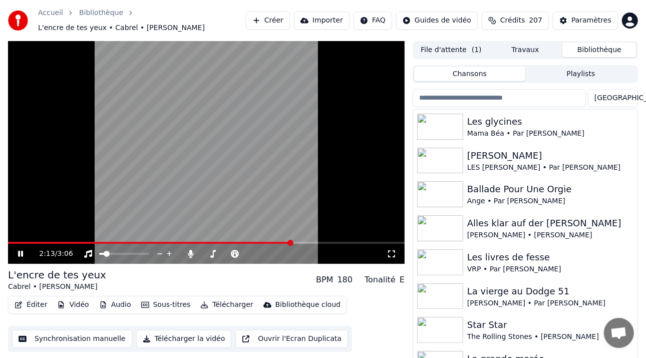
drag, startPoint x: 268, startPoint y: 246, endPoint x: 256, endPoint y: 245, distance: 11.5
click at [253, 248] on div "2:13 / 3:06" at bounding box center [206, 254] width 397 height 20
click at [260, 242] on span at bounding box center [150, 243] width 285 height 2
drag, startPoint x: 21, startPoint y: 255, endPoint x: 57, endPoint y: 233, distance: 42.2
click at [21, 254] on icon at bounding box center [27, 254] width 23 height 8
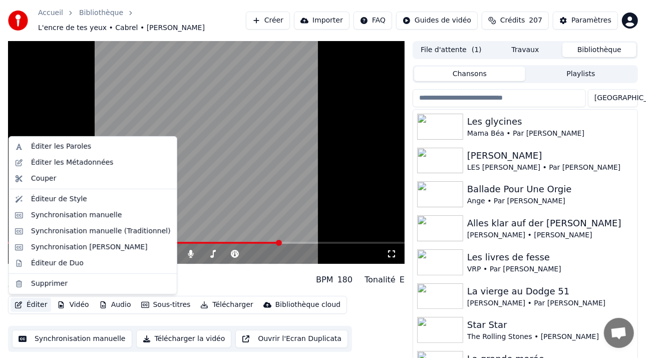
click at [29, 304] on button "Éditer" at bounding box center [31, 305] width 41 height 14
click at [97, 235] on div "Synchronisation manuelle (Traditionnel)" at bounding box center [101, 231] width 140 height 10
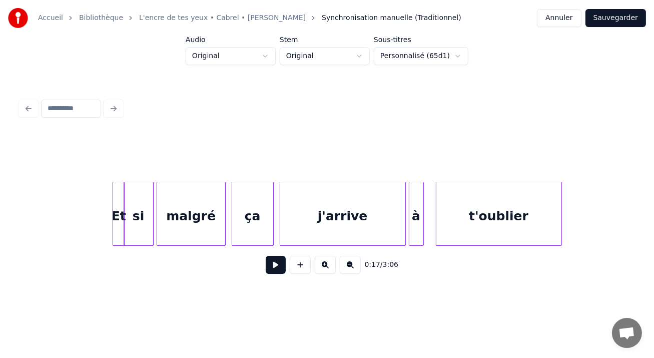
scroll to position [0, 18696]
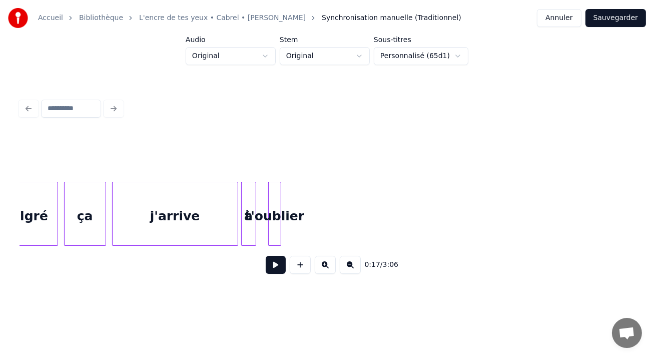
click at [278, 203] on div at bounding box center [279, 213] width 3 height 63
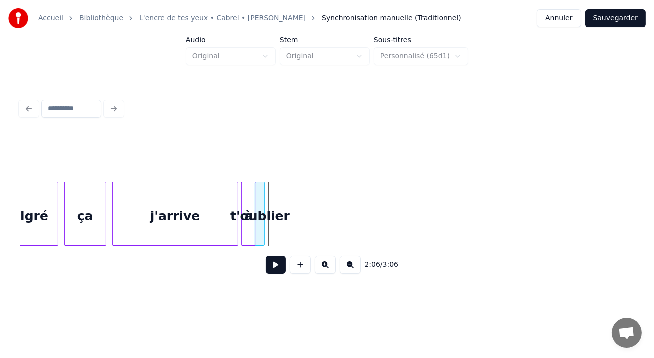
click at [259, 193] on div "t'oublier" at bounding box center [260, 216] width 10 height 68
click at [608, 23] on button "Sauvegarder" at bounding box center [616, 18] width 61 height 18
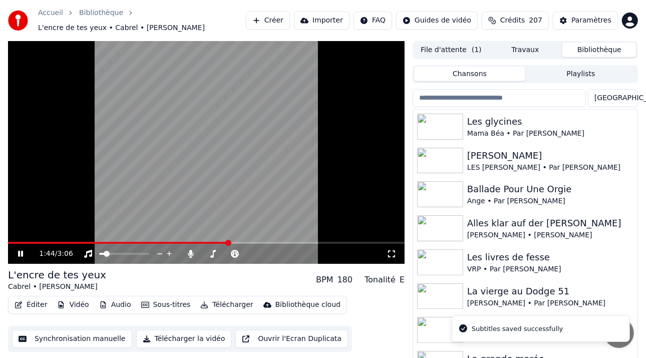
click at [231, 240] on span at bounding box center [228, 243] width 6 height 6
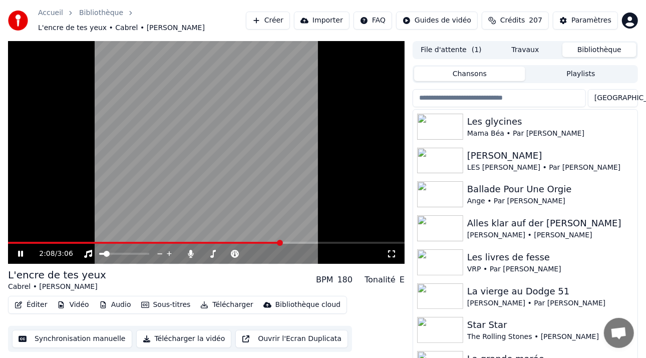
click at [23, 259] on div "2:08 / 3:06" at bounding box center [206, 254] width 397 height 20
click at [19, 258] on div "2:09 / 3:06" at bounding box center [206, 254] width 389 height 10
click at [20, 255] on icon at bounding box center [20, 254] width 5 height 6
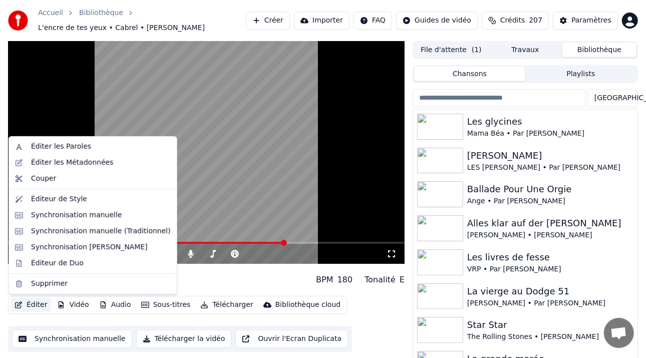
click at [40, 302] on button "Éditer" at bounding box center [31, 305] width 41 height 14
click at [86, 229] on div "Synchronisation manuelle (Traditionnel)" at bounding box center [101, 231] width 140 height 10
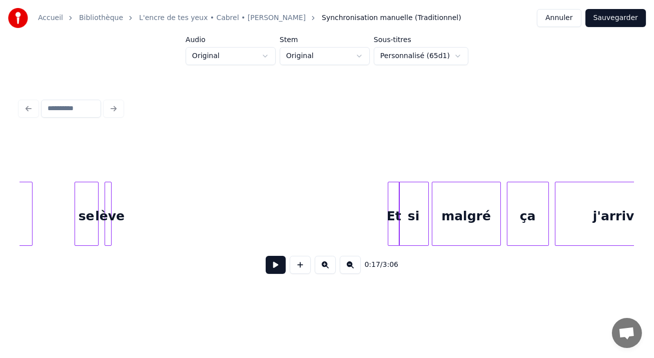
scroll to position [0, 18229]
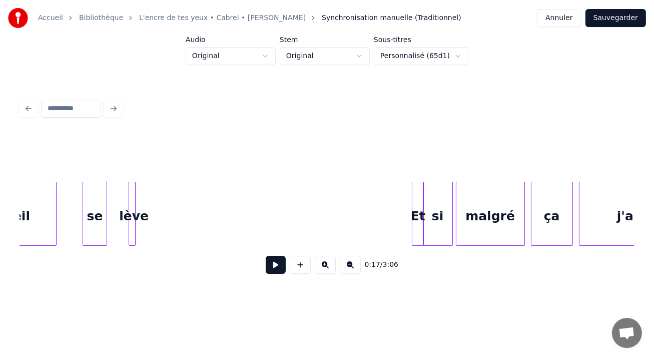
click at [97, 196] on div "se" at bounding box center [94, 216] width 23 height 68
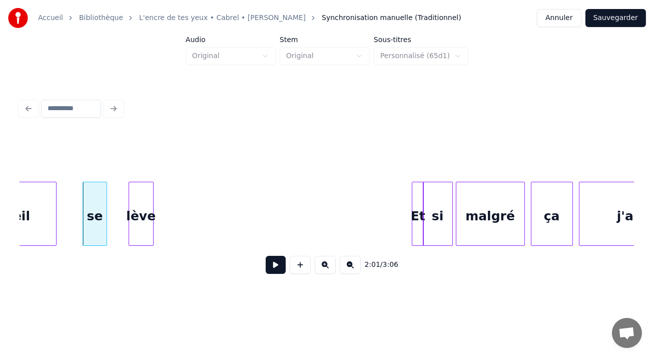
click at [150, 189] on div at bounding box center [151, 213] width 3 height 63
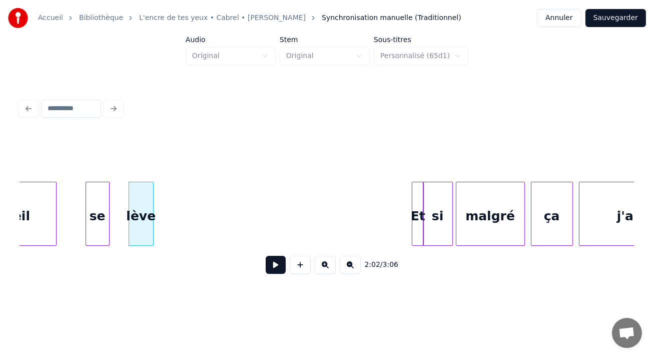
click at [101, 200] on div "se" at bounding box center [97, 216] width 23 height 68
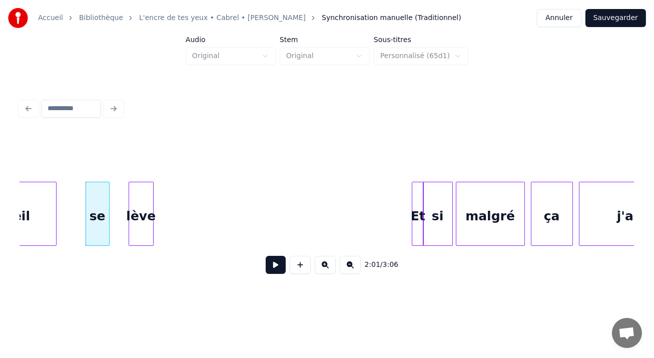
scroll to position [0, 18457]
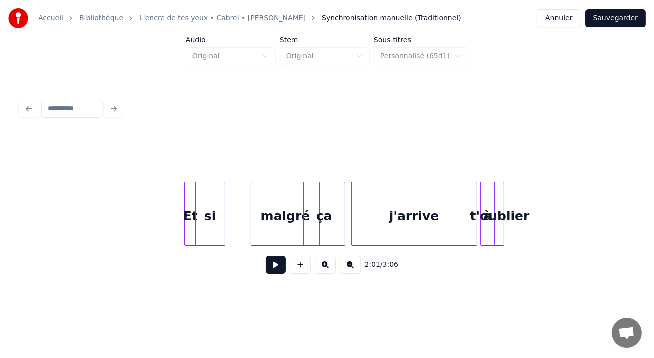
click at [291, 204] on div "malgré" at bounding box center [285, 216] width 68 height 68
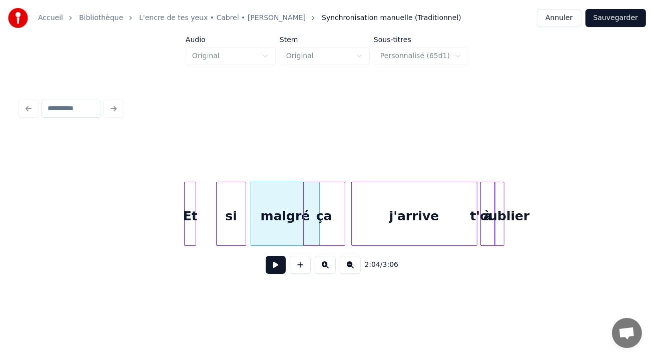
click at [236, 194] on div "si" at bounding box center [231, 216] width 29 height 68
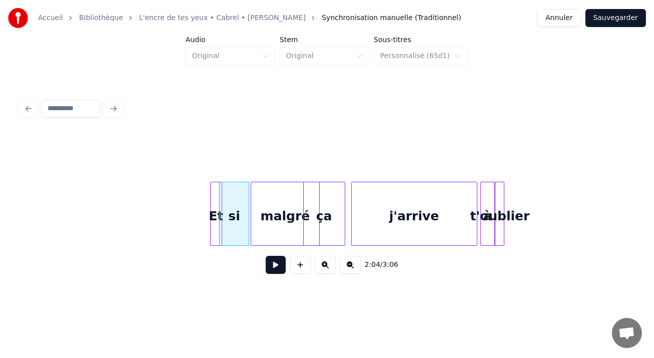
click at [214, 185] on div "Et" at bounding box center [216, 216] width 11 height 68
click at [622, 17] on button "Sauvegarder" at bounding box center [616, 18] width 61 height 18
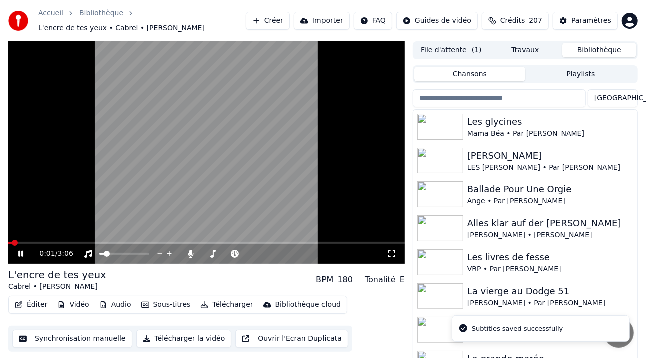
drag, startPoint x: 16, startPoint y: 244, endPoint x: 24, endPoint y: 244, distance: 7.5
click at [223, 239] on div "0:01 / 3:06" at bounding box center [206, 152] width 397 height 223
click at [244, 241] on span at bounding box center [243, 243] width 6 height 6
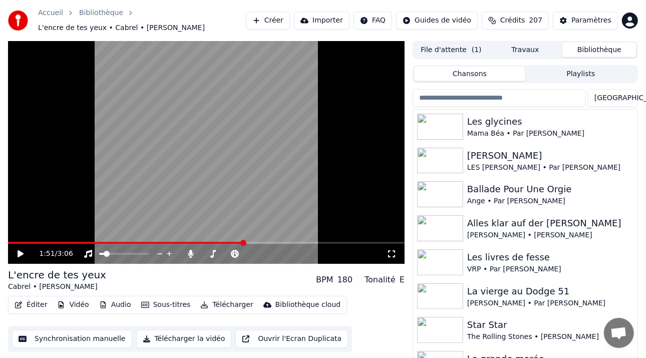
click at [22, 255] on icon at bounding box center [27, 254] width 23 height 8
click at [21, 255] on icon at bounding box center [20, 254] width 5 height 6
click at [33, 306] on button "Éditer" at bounding box center [31, 305] width 41 height 14
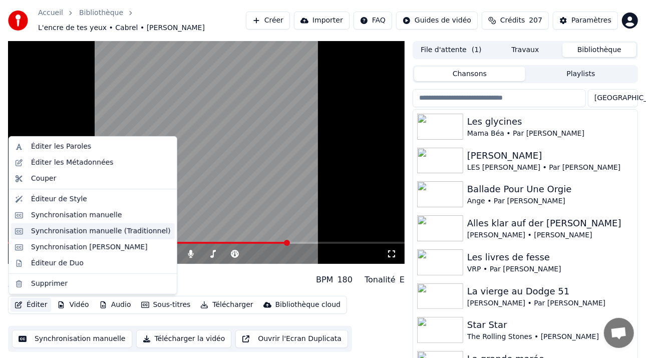
click at [80, 236] on div "Synchronisation manuelle (Traditionnel)" at bounding box center [93, 231] width 164 height 16
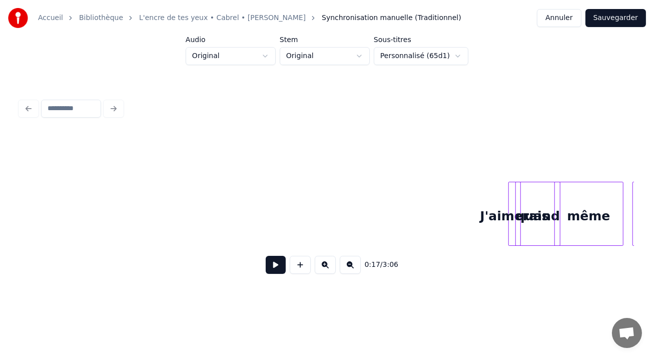
scroll to position [0, 19295]
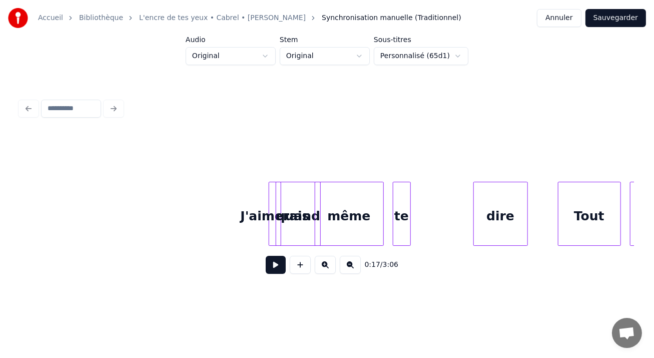
click at [477, 188] on div at bounding box center [475, 213] width 3 height 63
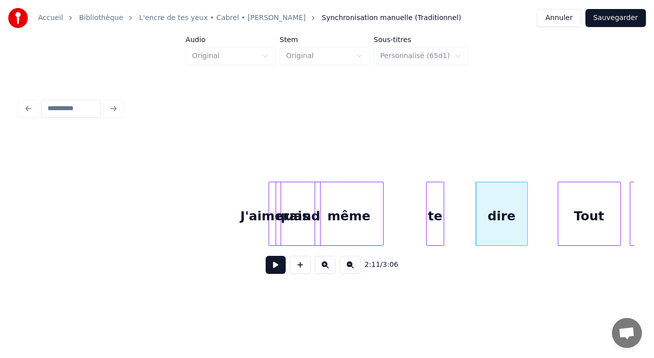
click at [437, 185] on div "te" at bounding box center [435, 216] width 17 height 68
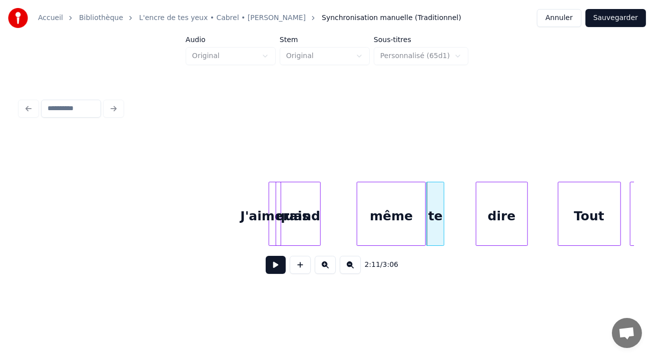
click at [399, 184] on div "même" at bounding box center [392, 216] width 68 height 68
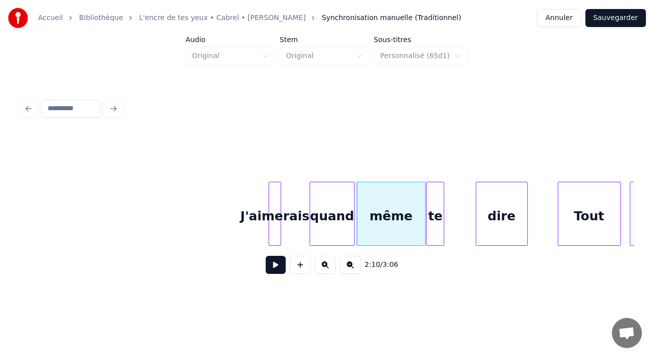
click at [339, 190] on div "quand" at bounding box center [332, 216] width 44 height 68
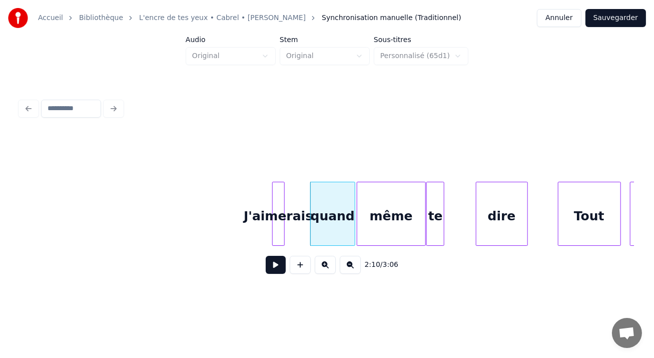
click at [272, 197] on div "J'aimerais" at bounding box center [278, 214] width 13 height 64
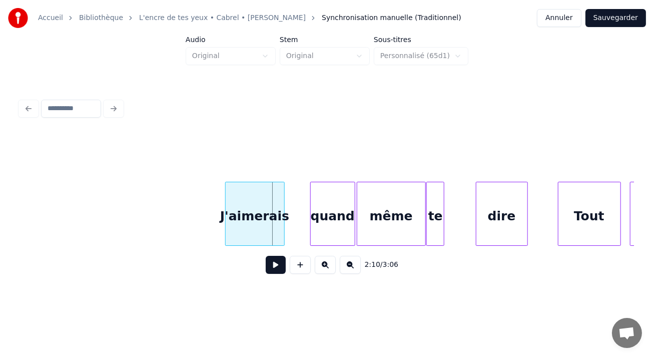
click at [226, 193] on div at bounding box center [227, 213] width 3 height 63
click at [257, 191] on div "J'aimerais" at bounding box center [270, 216] width 57 height 68
click at [607, 20] on button "Sauvegarder" at bounding box center [616, 18] width 61 height 18
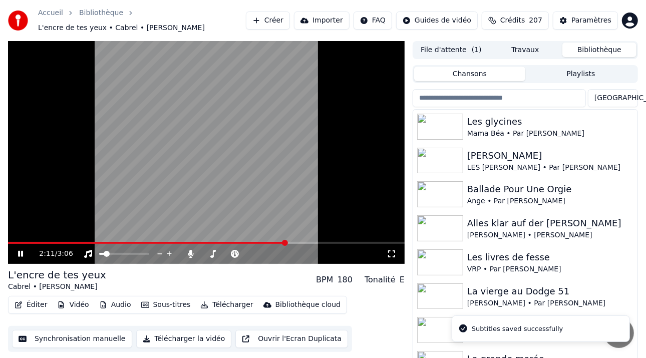
click at [285, 240] on span at bounding box center [285, 243] width 6 height 6
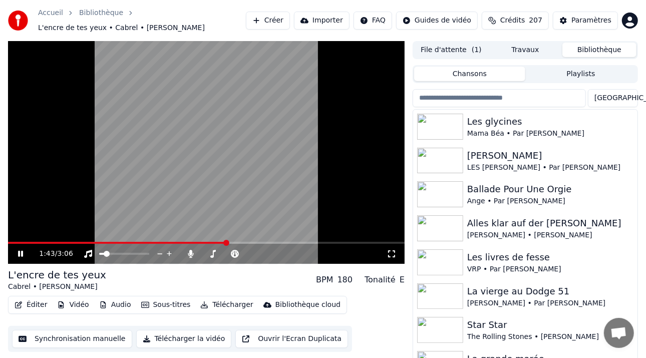
click at [226, 246] on span at bounding box center [226, 243] width 6 height 6
click at [22, 253] on icon at bounding box center [20, 254] width 5 height 6
click at [28, 305] on button "Éditer" at bounding box center [31, 305] width 41 height 14
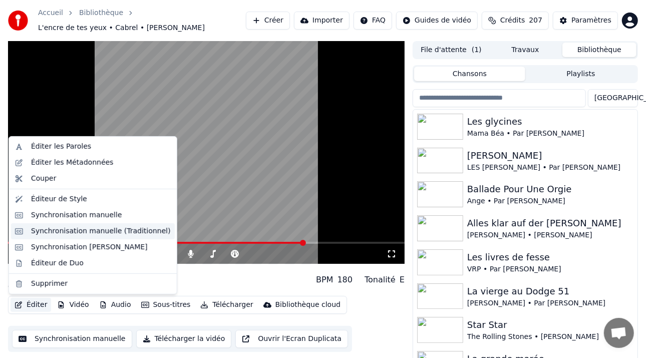
click at [81, 232] on div "Synchronisation manuelle (Traditionnel)" at bounding box center [101, 231] width 140 height 10
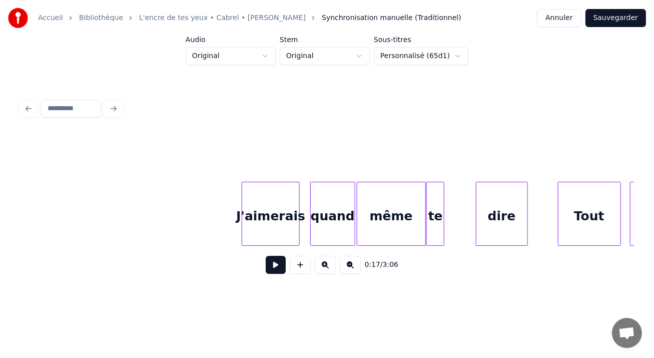
scroll to position [0, 19319]
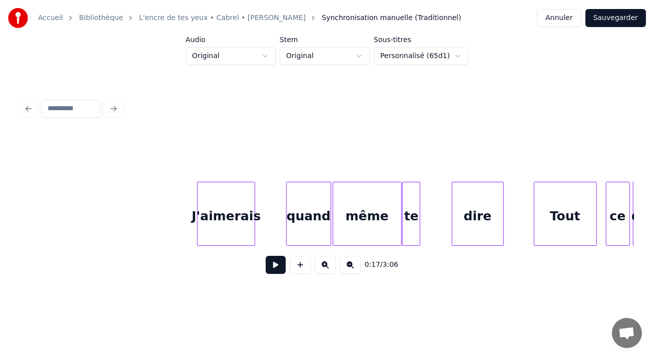
click at [236, 208] on div "J'aimerais" at bounding box center [226, 216] width 57 height 68
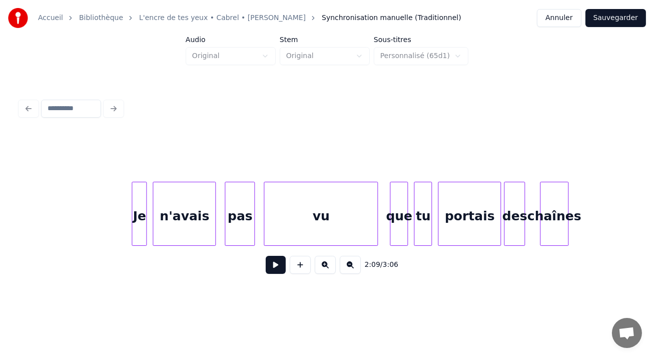
scroll to position [0, 7011]
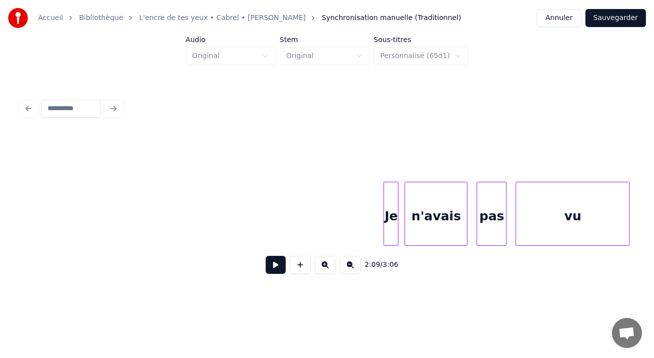
click at [609, 16] on button "Sauvegarder" at bounding box center [616, 18] width 61 height 18
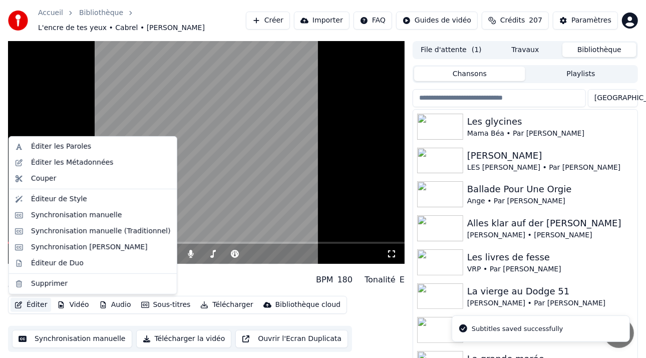
click at [36, 303] on button "Éditer" at bounding box center [31, 305] width 41 height 14
click at [81, 242] on div "Synchronisation [PERSON_NAME]" at bounding box center [93, 247] width 164 height 16
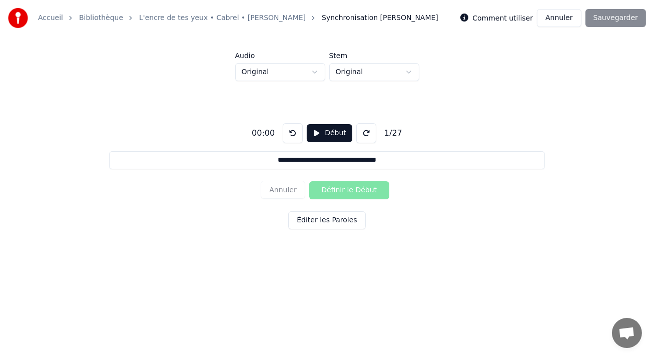
click at [364, 134] on button at bounding box center [367, 133] width 20 height 20
click at [286, 132] on button at bounding box center [293, 133] width 20 height 20
click at [500, 19] on label "Comment utiliser" at bounding box center [503, 18] width 61 height 7
click at [330, 125] on div "00:00 Début 1 / 27" at bounding box center [327, 133] width 159 height 20
click at [332, 133] on button "Début" at bounding box center [330, 133] width 46 height 18
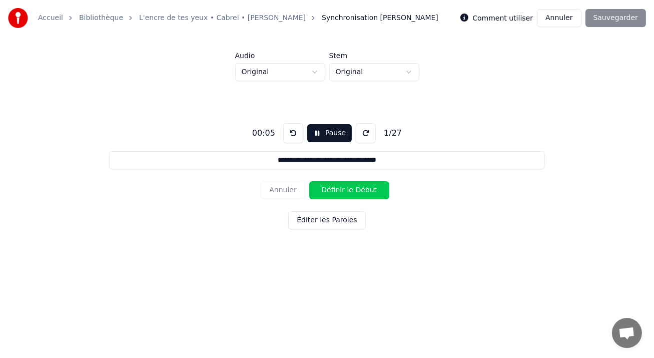
click at [330, 133] on button "Pause" at bounding box center [329, 133] width 45 height 18
click at [322, 135] on button "Début" at bounding box center [330, 133] width 46 height 18
click at [562, 19] on button "Annuler" at bounding box center [559, 18] width 44 height 18
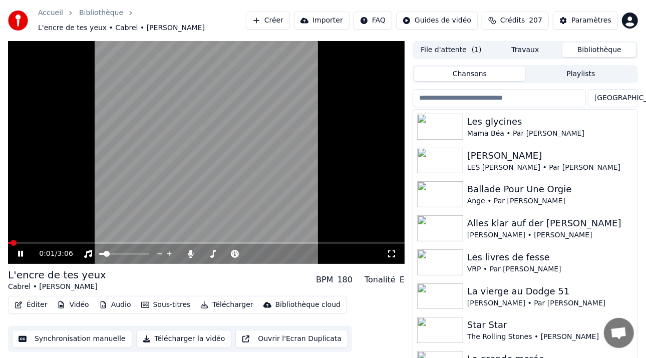
click at [33, 309] on button "Éditer" at bounding box center [31, 305] width 41 height 14
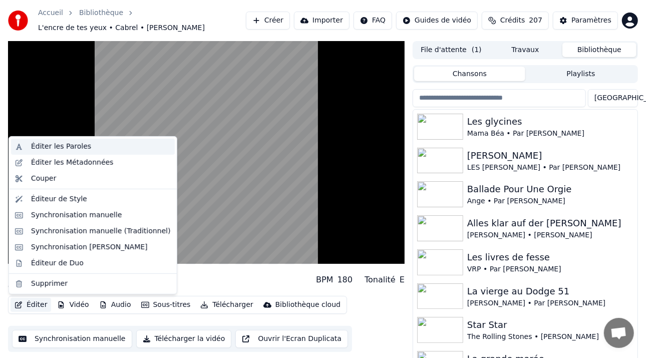
click at [72, 143] on div "Éditer les Paroles" at bounding box center [61, 147] width 60 height 10
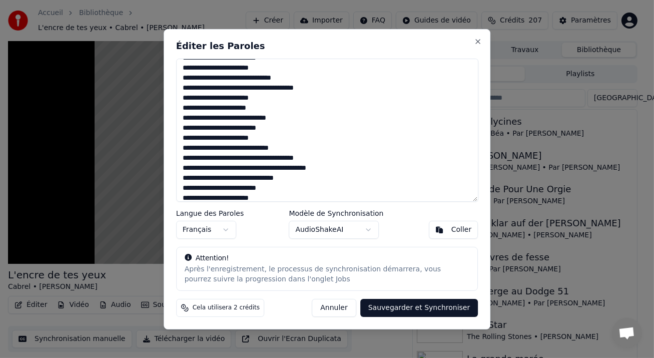
scroll to position [50, 0]
click at [335, 310] on button "Annuler" at bounding box center [334, 308] width 44 height 18
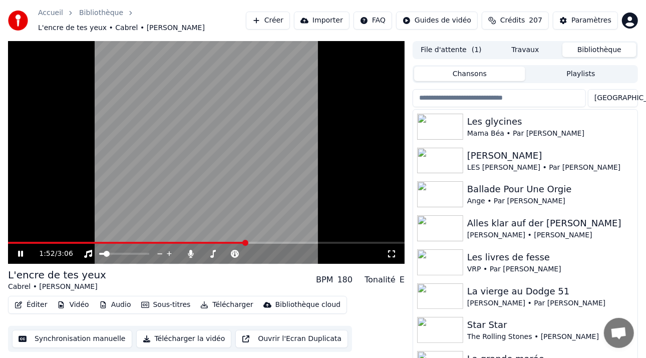
click at [246, 240] on span at bounding box center [245, 243] width 6 height 6
click at [21, 254] on icon at bounding box center [27, 254] width 23 height 8
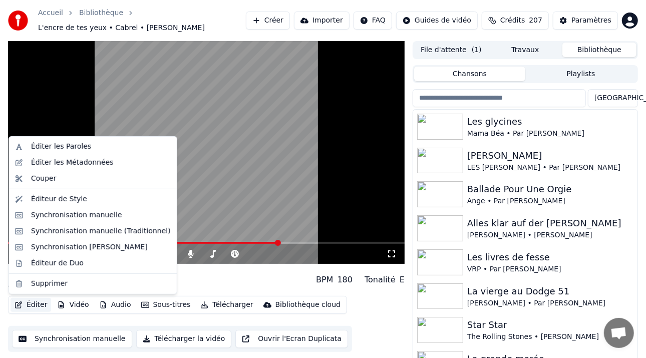
click at [41, 302] on button "Éditer" at bounding box center [31, 305] width 41 height 14
click at [75, 233] on div "Synchronisation manuelle (Traditionnel)" at bounding box center [101, 231] width 140 height 10
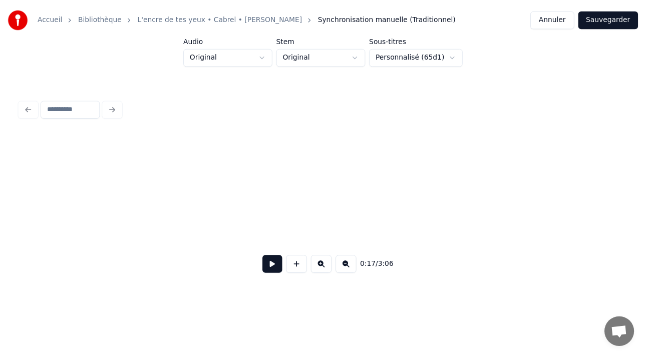
scroll to position [0, 2601]
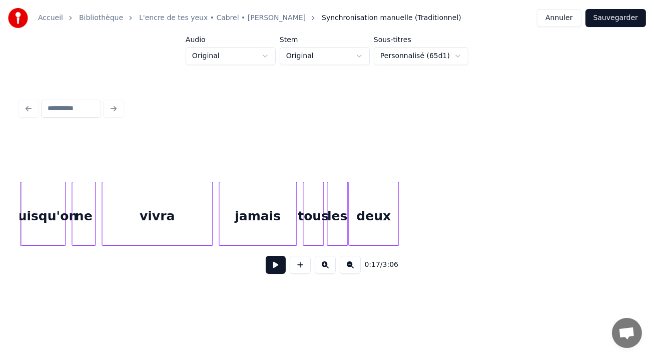
click at [559, 21] on button "Annuler" at bounding box center [559, 18] width 44 height 18
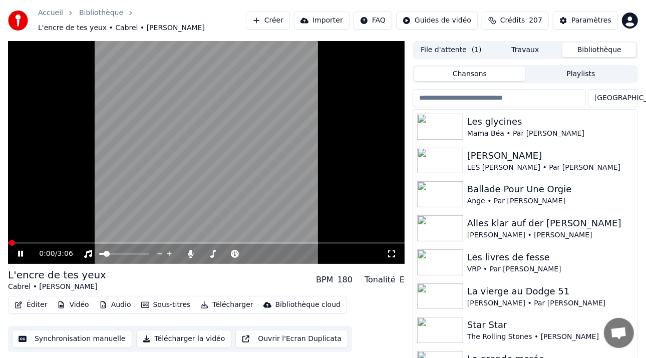
click at [35, 304] on button "Éditer" at bounding box center [31, 305] width 41 height 14
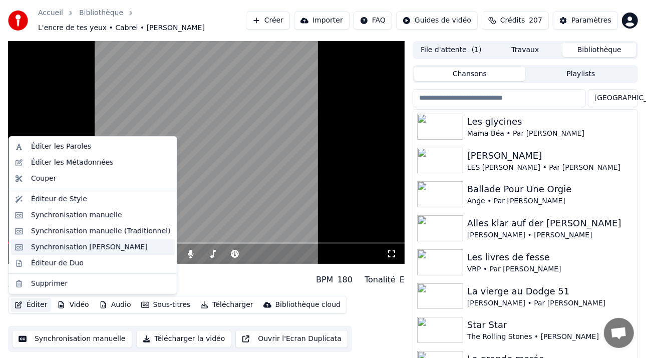
click at [85, 245] on div "Synchronisation [PERSON_NAME]" at bounding box center [89, 247] width 117 height 10
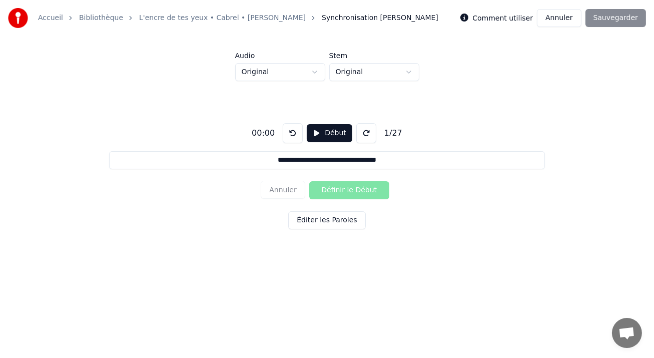
click at [566, 13] on button "Annuler" at bounding box center [559, 18] width 44 height 18
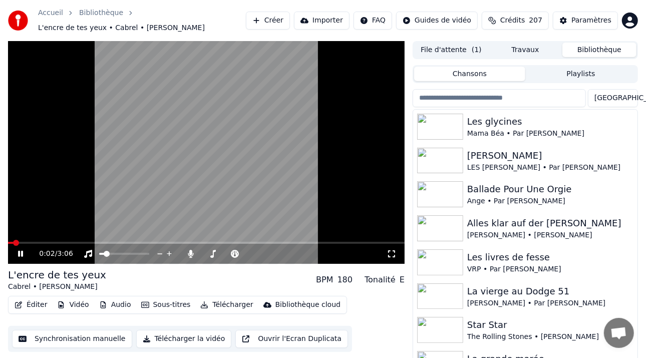
drag, startPoint x: 21, startPoint y: 255, endPoint x: 50, endPoint y: 261, distance: 29.8
click at [21, 255] on icon at bounding box center [20, 254] width 5 height 6
click at [39, 307] on button "Éditer" at bounding box center [31, 305] width 41 height 14
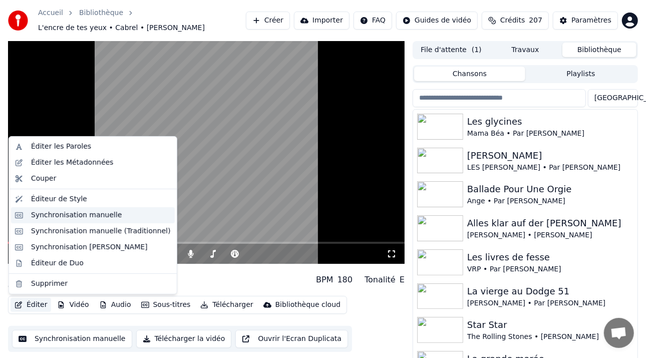
click at [83, 219] on div "Synchronisation manuelle" at bounding box center [76, 215] width 91 height 10
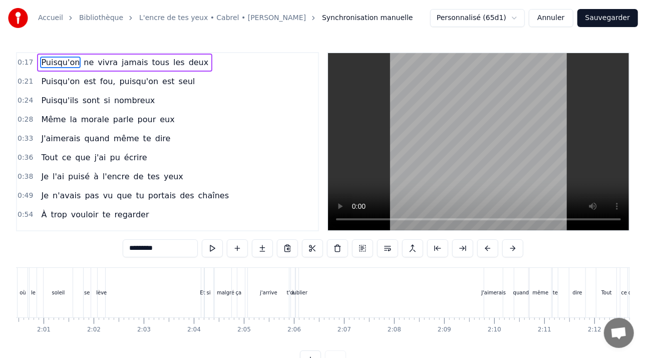
scroll to position [0, 6095]
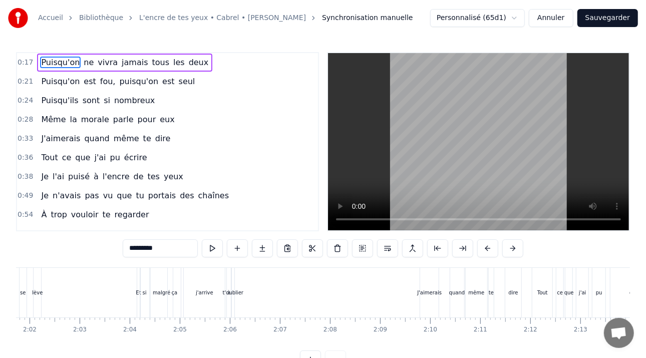
click at [434, 287] on div "J'aimerais" at bounding box center [429, 293] width 19 height 50
type input "**********"
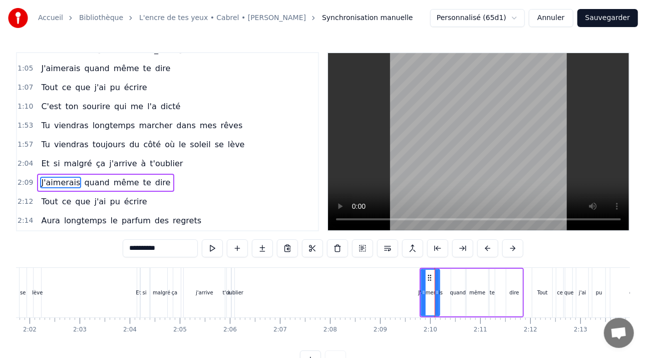
scroll to position [244, 0]
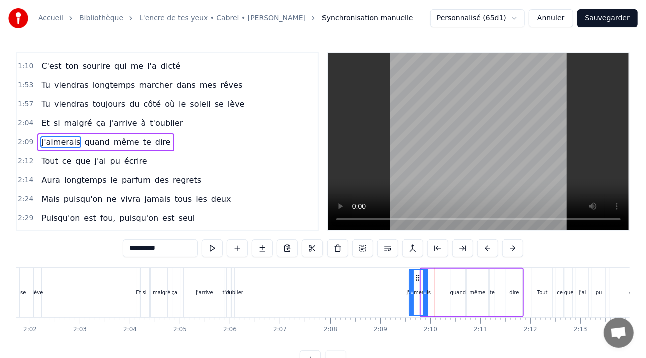
drag, startPoint x: 432, startPoint y: 278, endPoint x: 418, endPoint y: 281, distance: 14.0
click at [419, 281] on div "J'aimerais" at bounding box center [419, 293] width 18 height 46
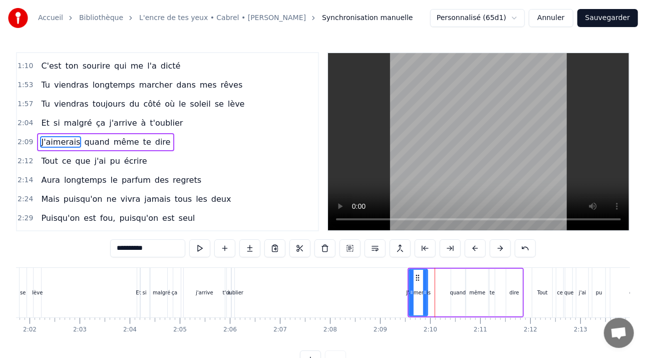
click at [607, 10] on button "Sauvegarder" at bounding box center [607, 18] width 61 height 18
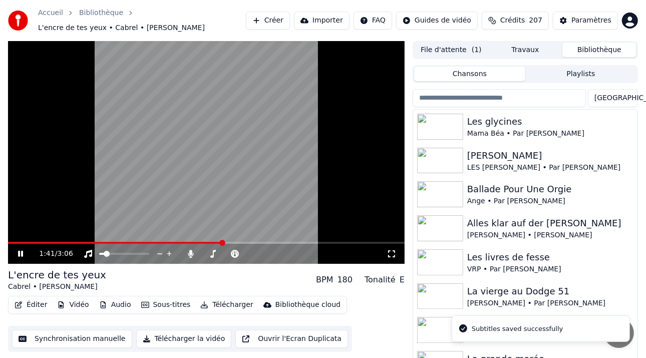
click at [222, 240] on span at bounding box center [222, 243] width 6 height 6
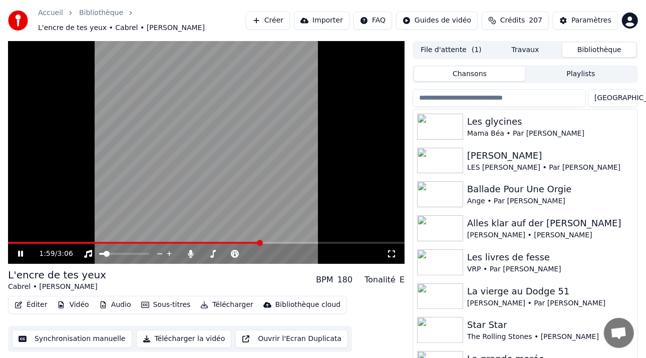
click at [260, 246] on span at bounding box center [260, 243] width 6 height 6
click at [23, 255] on icon at bounding box center [27, 254] width 23 height 8
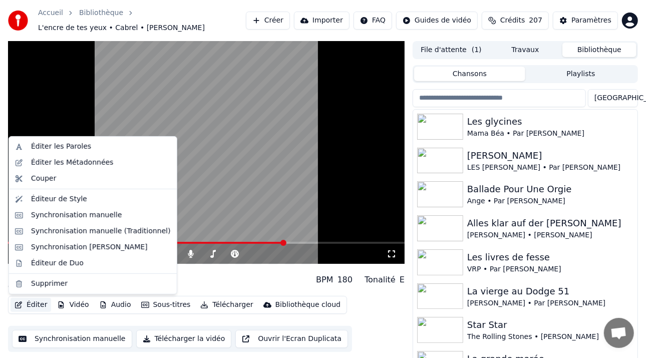
click at [33, 308] on button "Éditer" at bounding box center [31, 305] width 41 height 14
click at [85, 243] on div "Synchronisation [PERSON_NAME]" at bounding box center [89, 247] width 117 height 10
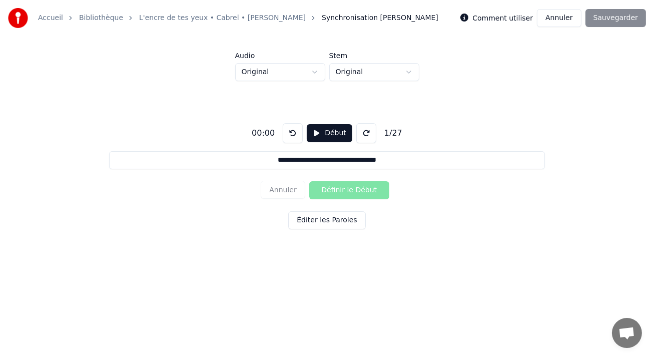
click at [560, 14] on button "Annuler" at bounding box center [559, 18] width 44 height 18
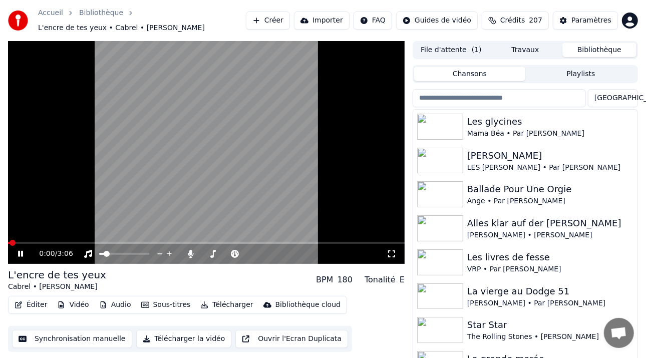
click at [31, 307] on button "Éditer" at bounding box center [31, 305] width 41 height 14
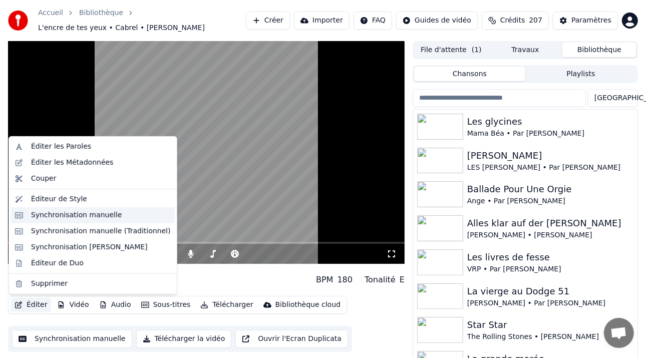
click at [90, 217] on div "Synchronisation manuelle" at bounding box center [76, 215] width 91 height 10
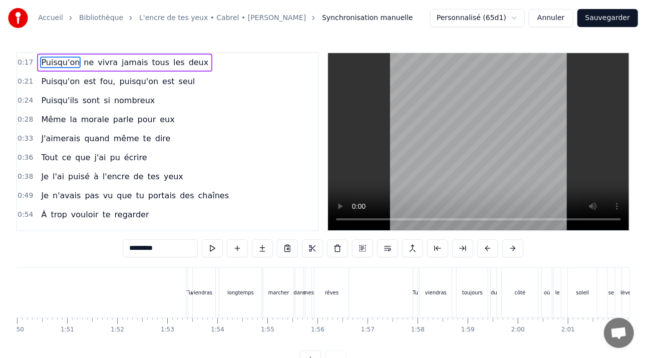
scroll to position [0, 5387]
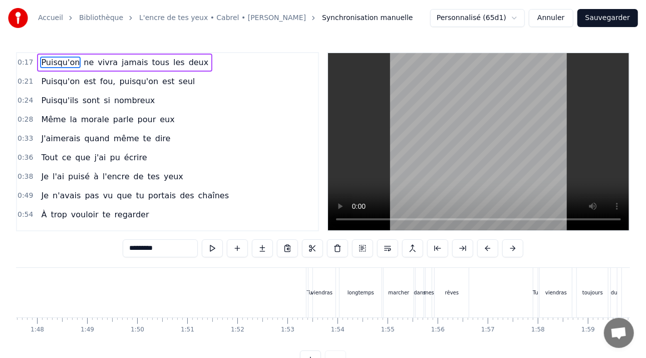
drag, startPoint x: 395, startPoint y: 357, endPoint x: 408, endPoint y: 328, distance: 31.8
click at [408, 328] on div "0:17 Puisqu'on ne vivra jamais tous les deux 0:21 Puisqu'on est fou, puisqu'on …" at bounding box center [323, 210] width 614 height 316
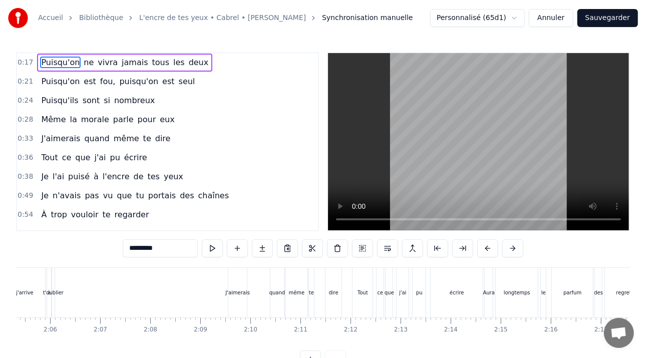
scroll to position [0, 6271]
click at [249, 275] on div "J'aimerais" at bounding box center [241, 293] width 19 height 50
type input "**********"
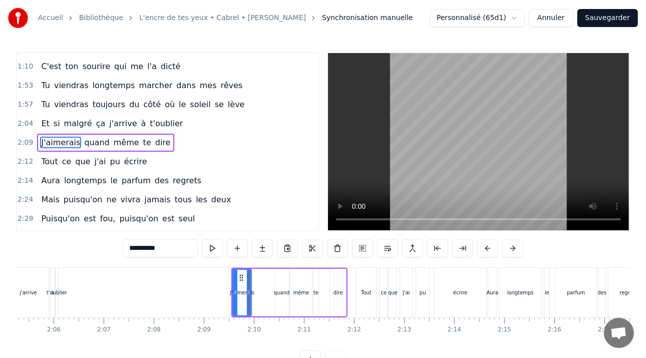
scroll to position [244, 0]
click at [243, 277] on icon at bounding box center [241, 278] width 8 height 8
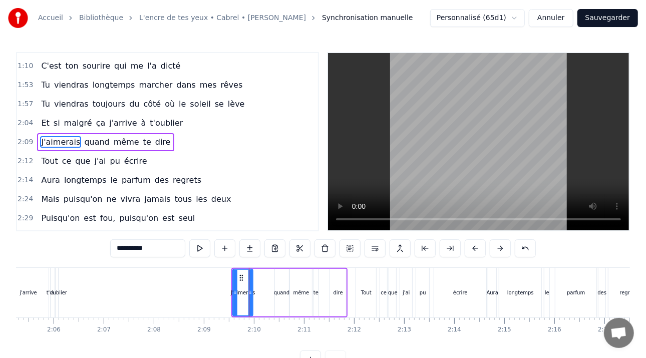
drag, startPoint x: 249, startPoint y: 277, endPoint x: 245, endPoint y: 280, distance: 5.2
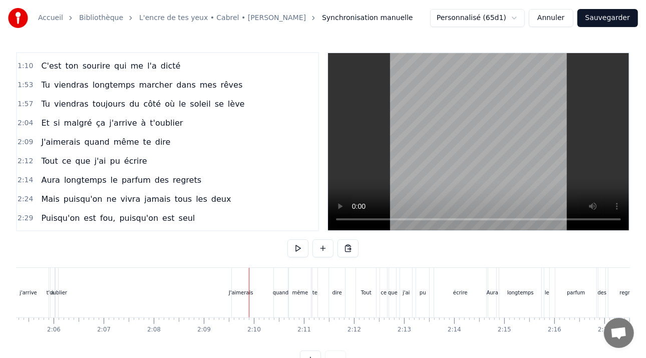
drag, startPoint x: 239, startPoint y: 274, endPoint x: 245, endPoint y: 271, distance: 6.3
click at [249, 268] on div "J'aimerais" at bounding box center [240, 293] width 19 height 50
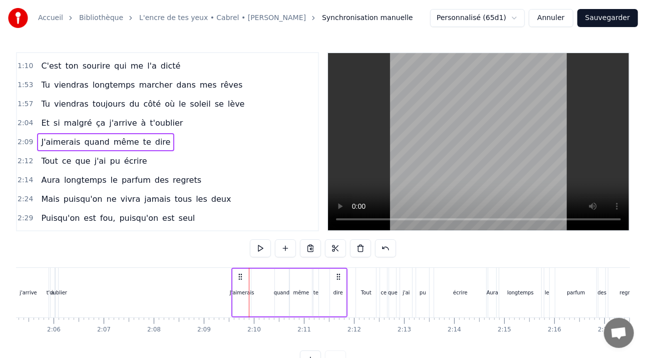
click at [239, 272] on div "J'aimerais quand même te dire" at bounding box center [289, 293] width 116 height 50
click at [234, 299] on div "J'aimerais" at bounding box center [242, 293] width 18 height 48
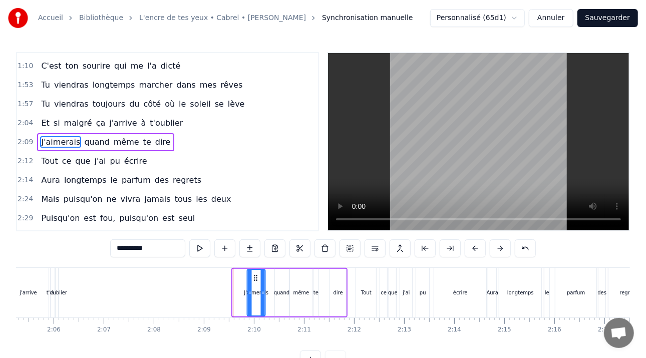
drag, startPoint x: 236, startPoint y: 276, endPoint x: 253, endPoint y: 274, distance: 16.7
click at [254, 274] on icon at bounding box center [256, 278] width 8 height 8
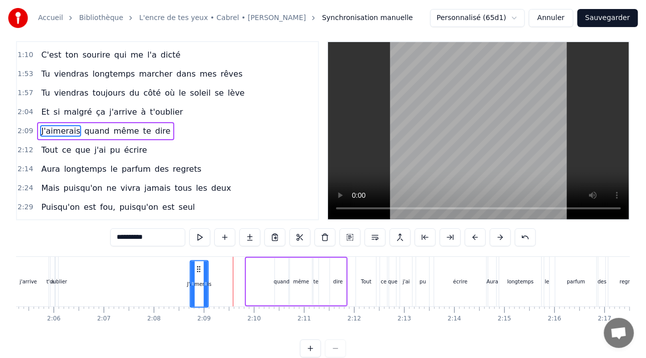
drag, startPoint x: 254, startPoint y: 273, endPoint x: 202, endPoint y: 290, distance: 54.3
click at [196, 291] on div "J'aimerais" at bounding box center [199, 284] width 17 height 46
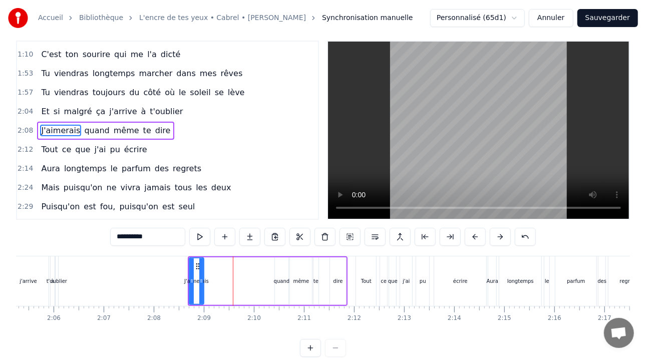
drag, startPoint x: 208, startPoint y: 276, endPoint x: 199, endPoint y: 274, distance: 9.1
click at [202, 276] on div at bounding box center [201, 281] width 4 height 46
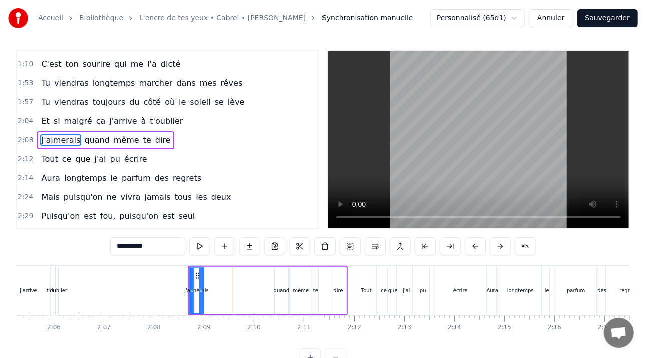
scroll to position [0, 0]
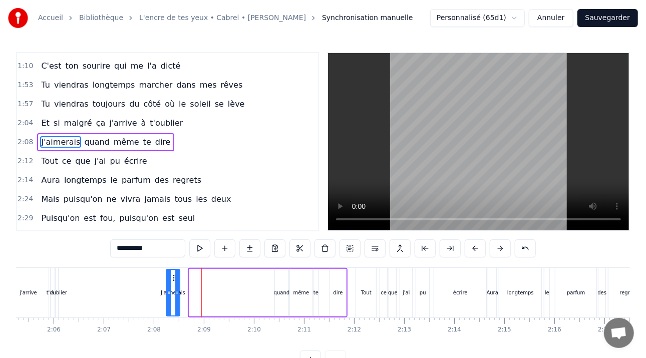
drag, startPoint x: 197, startPoint y: 276, endPoint x: 174, endPoint y: 276, distance: 23.0
click at [174, 276] on icon at bounding box center [175, 278] width 8 height 8
drag, startPoint x: 174, startPoint y: 277, endPoint x: 245, endPoint y: 273, distance: 70.7
click at [246, 274] on icon at bounding box center [247, 278] width 8 height 8
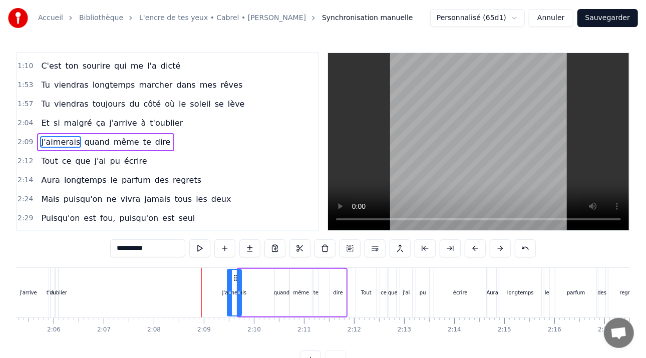
drag, startPoint x: 241, startPoint y: 276, endPoint x: 234, endPoint y: 280, distance: 7.8
click at [234, 279] on icon at bounding box center [236, 278] width 8 height 8
drag, startPoint x: 228, startPoint y: 283, endPoint x: 211, endPoint y: 283, distance: 16.5
click at [211, 283] on div at bounding box center [213, 293] width 4 height 46
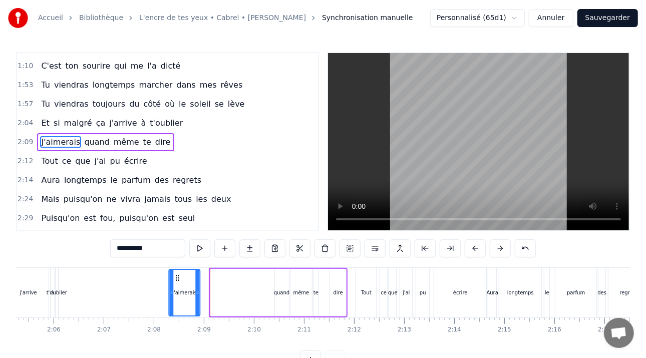
drag, startPoint x: 206, startPoint y: 279, endPoint x: 177, endPoint y: 277, distance: 29.6
click at [177, 277] on icon at bounding box center [178, 278] width 8 height 8
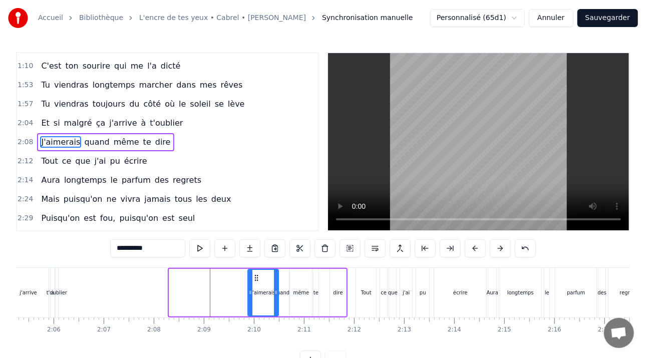
drag, startPoint x: 177, startPoint y: 277, endPoint x: 255, endPoint y: 278, distance: 78.6
click at [255, 278] on icon at bounding box center [256, 278] width 8 height 8
drag, startPoint x: 255, startPoint y: 278, endPoint x: 264, endPoint y: 262, distance: 17.9
click at [254, 278] on icon at bounding box center [255, 278] width 8 height 8
click at [606, 19] on button "Sauvegarder" at bounding box center [607, 18] width 61 height 18
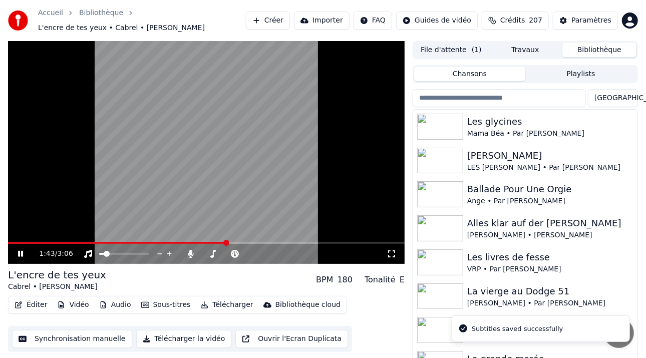
click at [226, 244] on span at bounding box center [206, 243] width 397 height 2
drag, startPoint x: 242, startPoint y: 244, endPoint x: 267, endPoint y: 239, distance: 26.0
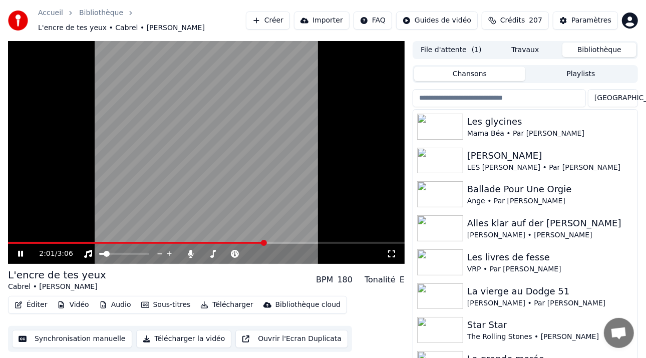
click at [265, 241] on span at bounding box center [264, 243] width 6 height 6
click at [278, 279] on div "L'encre de tes yeux Cabrel • [PERSON_NAME] BPM 180 Tonalité E" at bounding box center [206, 280] width 397 height 24
click at [127, 280] on div "L'encre de tes yeux Cabrel • [PERSON_NAME] BPM 180 Tonalité E" at bounding box center [206, 280] width 397 height 24
click at [22, 251] on icon at bounding box center [27, 254] width 23 height 8
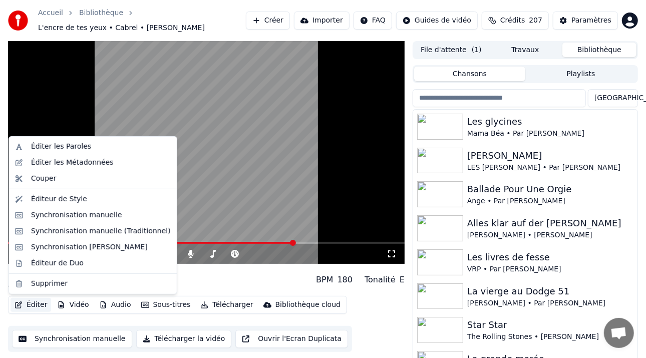
click at [35, 302] on button "Éditer" at bounding box center [31, 305] width 41 height 14
click at [103, 247] on div "Synchronisation [PERSON_NAME]" at bounding box center [89, 247] width 117 height 10
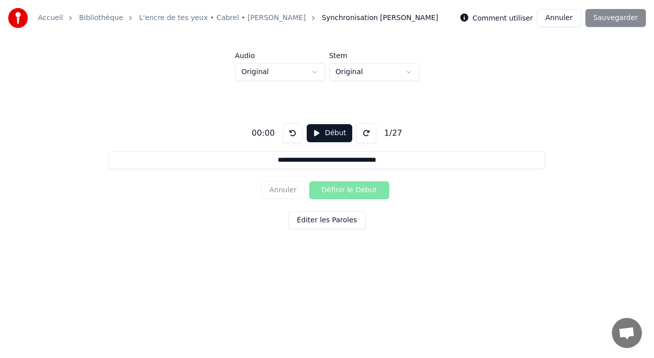
click at [565, 24] on button "Annuler" at bounding box center [559, 18] width 44 height 18
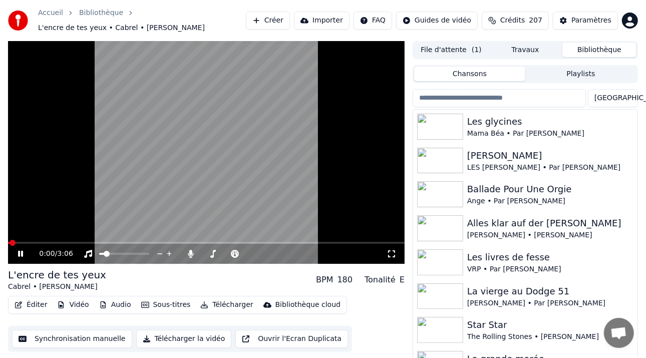
click at [35, 307] on button "Éditer" at bounding box center [31, 305] width 41 height 14
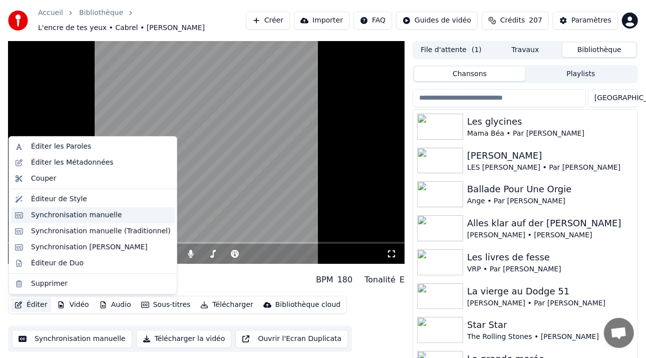
click at [88, 220] on div "Synchronisation manuelle" at bounding box center [93, 215] width 164 height 16
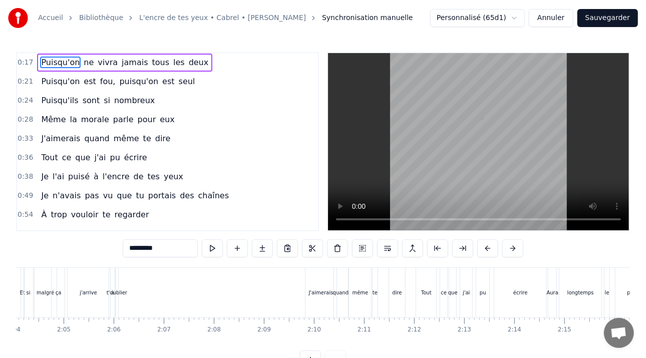
scroll to position [0, 6195]
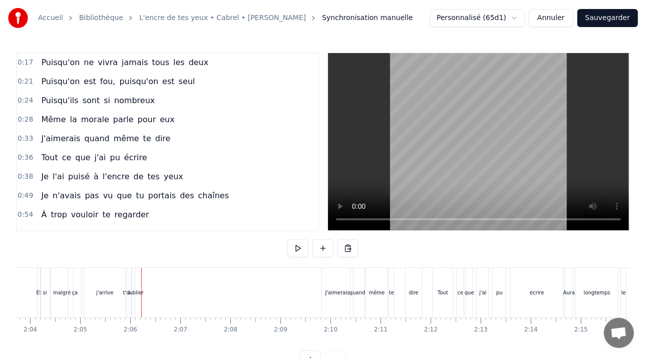
click at [132, 291] on div "t'oublier" at bounding box center [133, 293] width 21 height 8
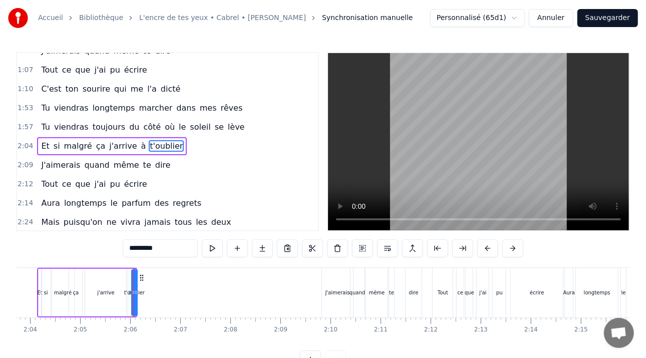
scroll to position [225, 0]
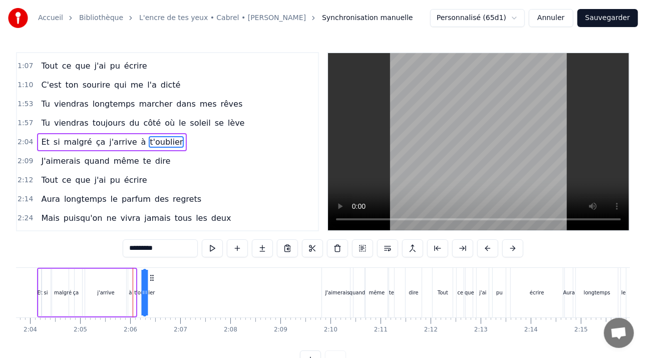
drag, startPoint x: 141, startPoint y: 277, endPoint x: 152, endPoint y: 276, distance: 10.6
click at [152, 275] on icon at bounding box center [152, 278] width 8 height 8
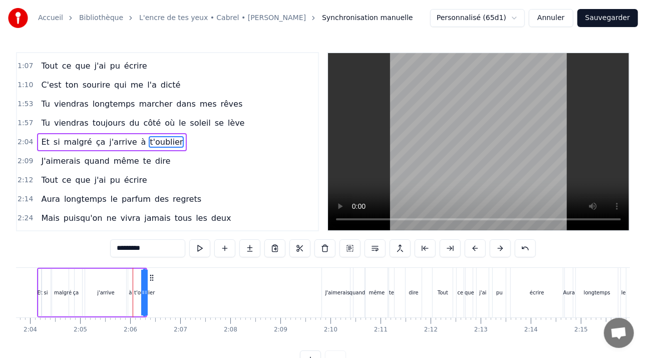
click at [372, 272] on div "même" at bounding box center [377, 293] width 22 height 50
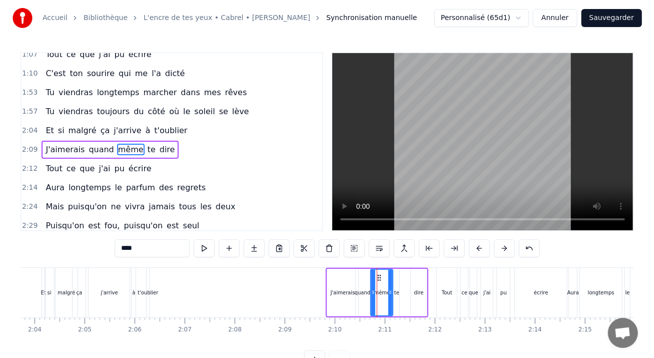
scroll to position [244, 0]
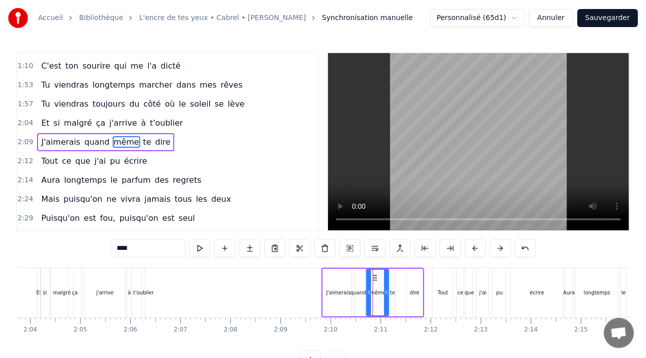
click at [334, 276] on div "J'aimerais" at bounding box center [338, 293] width 31 height 48
type input "**********"
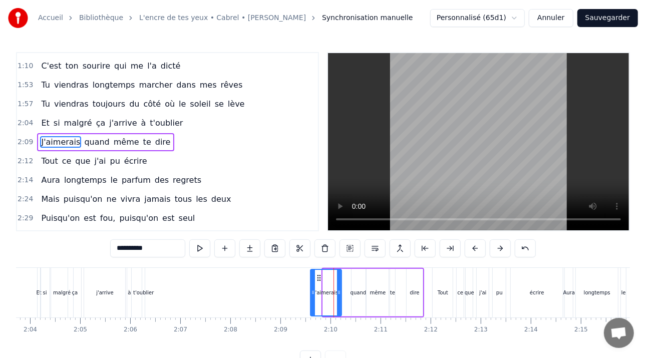
drag, startPoint x: 332, startPoint y: 274, endPoint x: 319, endPoint y: 273, distance: 12.6
click at [319, 274] on icon at bounding box center [319, 278] width 8 height 8
click at [383, 268] on div "J'aimerais quand même te dire" at bounding box center [366, 293] width 115 height 50
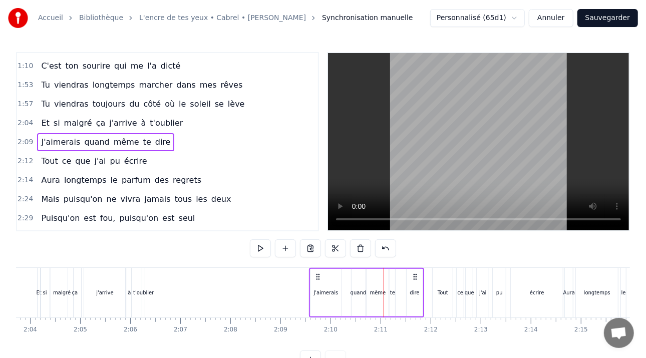
click at [409, 273] on div "dire" at bounding box center [415, 293] width 17 height 48
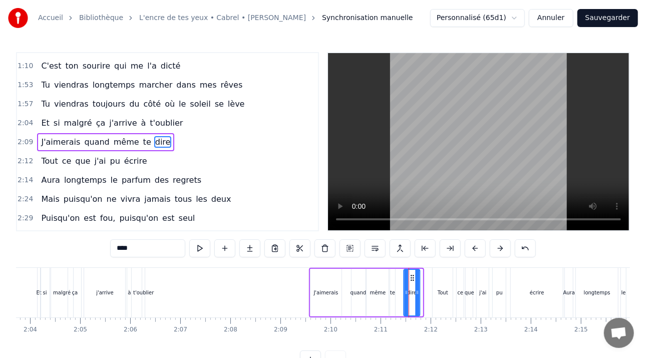
drag, startPoint x: 415, startPoint y: 276, endPoint x: 408, endPoint y: 276, distance: 6.5
click at [410, 276] on icon at bounding box center [412, 278] width 8 height 8
click at [394, 274] on div "te" at bounding box center [393, 293] width 6 height 48
click at [408, 276] on div "dire" at bounding box center [410, 293] width 17 height 48
click at [325, 271] on div "J'aimerais" at bounding box center [325, 293] width 31 height 48
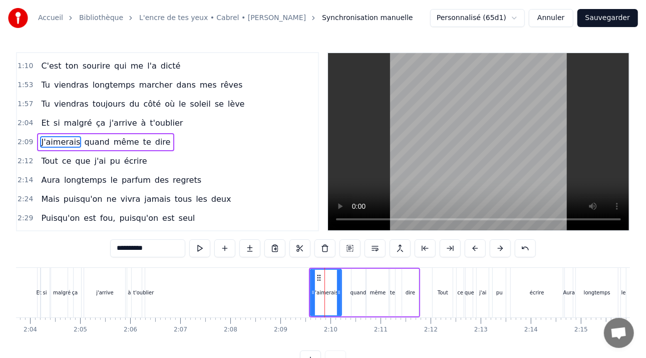
click at [327, 270] on div "J'aimerais" at bounding box center [326, 293] width 30 height 46
click at [352, 277] on div "quand" at bounding box center [358, 293] width 15 height 48
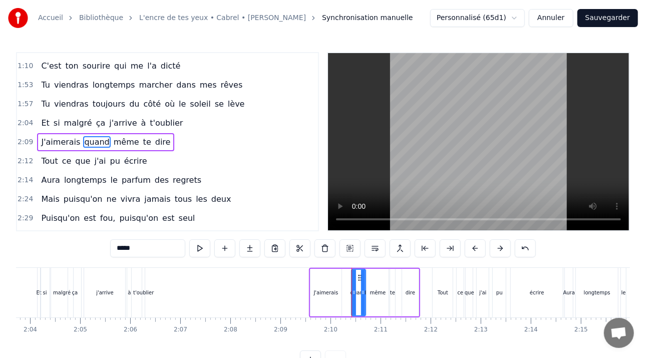
click at [335, 272] on div "J'aimerais" at bounding box center [325, 293] width 31 height 48
type input "**********"
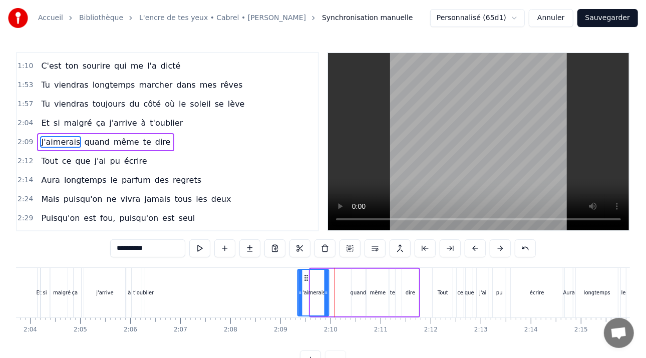
drag, startPoint x: 307, startPoint y: 277, endPoint x: 302, endPoint y: 278, distance: 5.1
click at [302, 278] on icon at bounding box center [306, 278] width 8 height 8
drag, startPoint x: 309, startPoint y: 276, endPoint x: 322, endPoint y: 275, distance: 13.5
click at [323, 274] on icon at bounding box center [324, 278] width 8 height 8
click at [366, 268] on div "J'aimerais quand même te dire" at bounding box center [367, 293] width 106 height 50
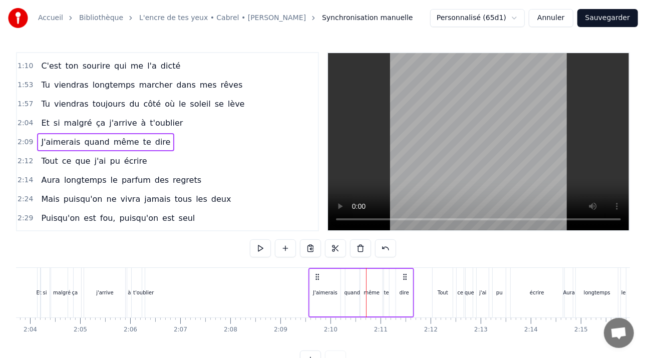
drag, startPoint x: 411, startPoint y: 274, endPoint x: 397, endPoint y: 272, distance: 13.6
click at [402, 273] on icon at bounding box center [405, 277] width 8 height 8
click at [600, 17] on button "Sauvegarder" at bounding box center [607, 18] width 61 height 18
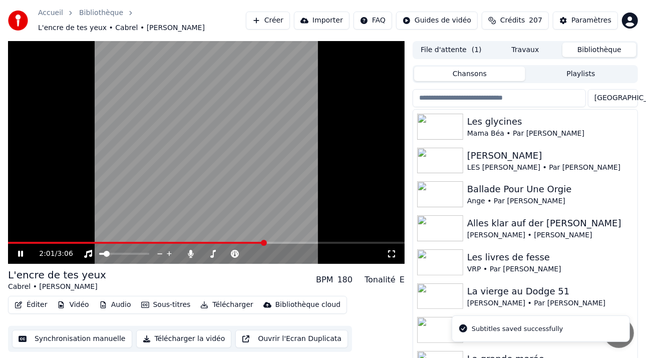
click at [261, 240] on span at bounding box center [264, 243] width 6 height 6
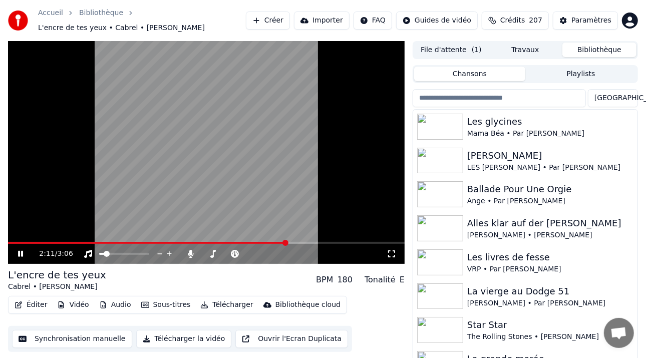
click at [21, 254] on icon at bounding box center [27, 254] width 23 height 8
click at [27, 306] on button "Éditer" at bounding box center [31, 305] width 41 height 14
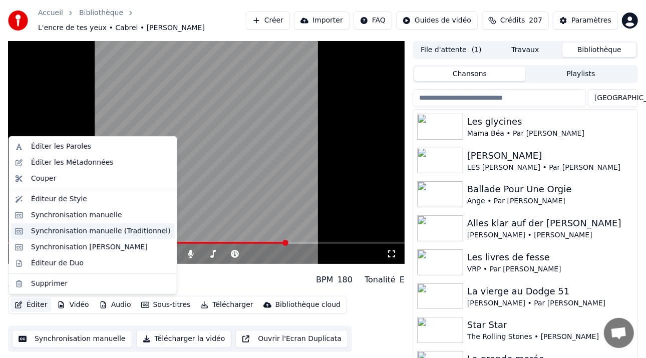
click at [101, 229] on div "Synchronisation manuelle (Traditionnel)" at bounding box center [101, 231] width 140 height 10
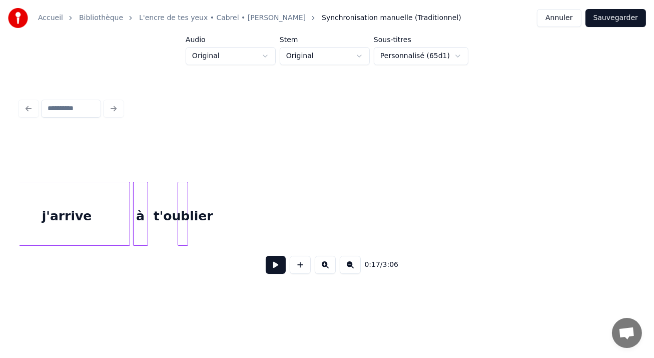
scroll to position [0, 18876]
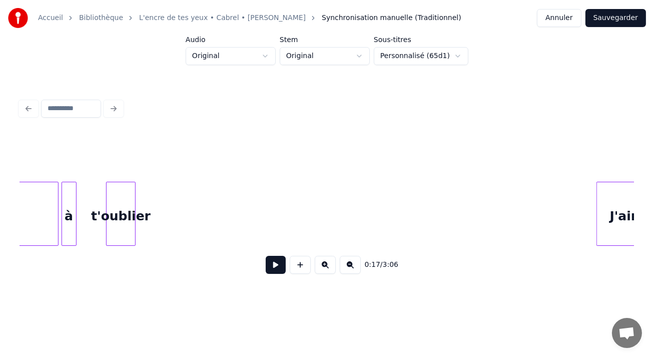
click at [135, 196] on div at bounding box center [133, 213] width 3 height 63
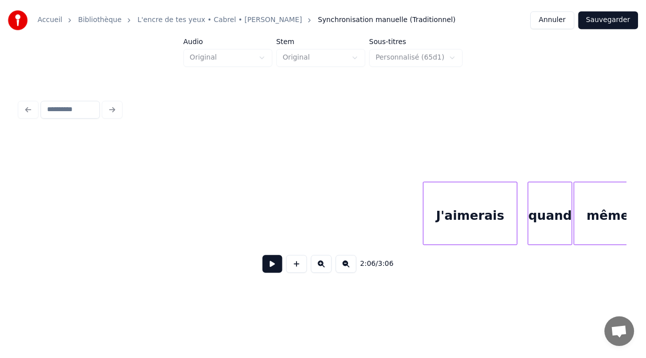
scroll to position [0, 19140]
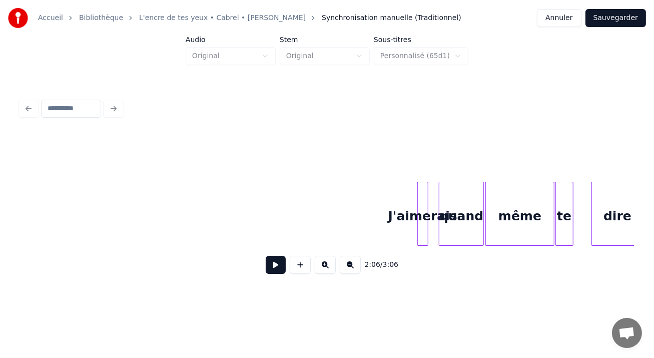
click at [420, 182] on div at bounding box center [419, 213] width 3 height 63
click at [615, 21] on button "Sauvegarder" at bounding box center [616, 18] width 61 height 18
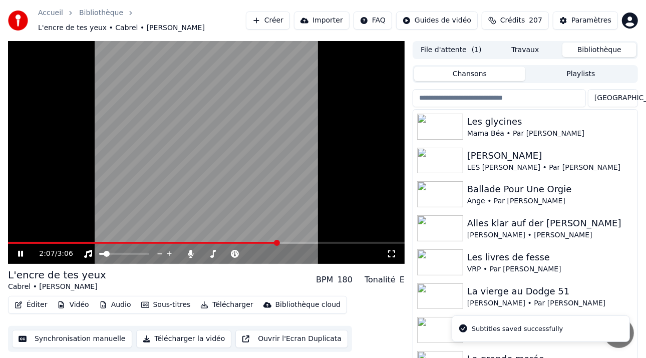
click at [277, 240] on span at bounding box center [277, 243] width 6 height 6
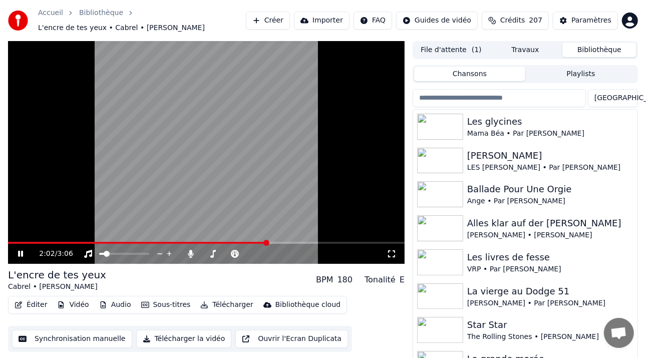
click at [266, 245] on span at bounding box center [266, 243] width 6 height 6
click at [19, 255] on icon at bounding box center [20, 254] width 5 height 6
click at [31, 305] on button "Éditer" at bounding box center [31, 305] width 41 height 14
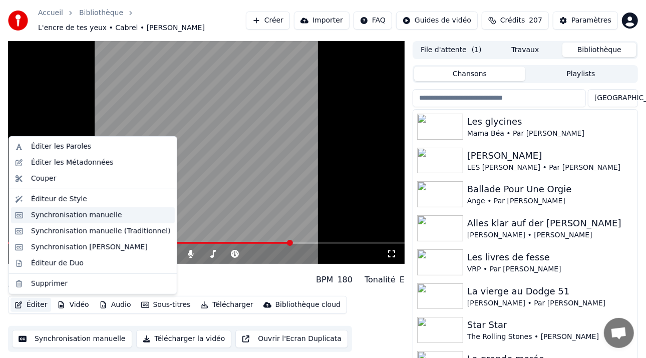
click at [88, 218] on div "Synchronisation manuelle" at bounding box center [76, 215] width 91 height 10
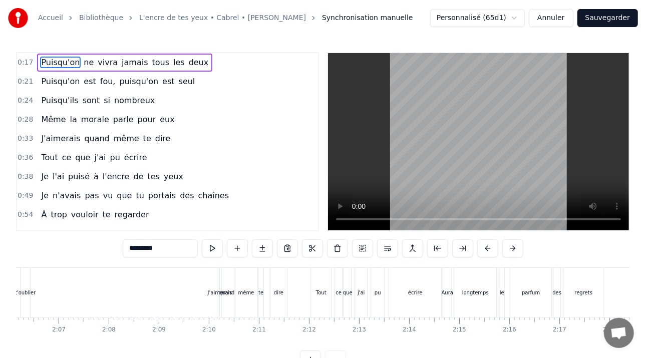
scroll to position [0, 6332]
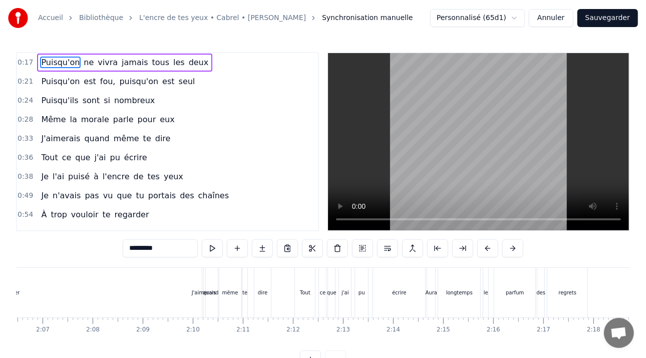
click at [207, 285] on div "quand" at bounding box center [211, 293] width 14 height 50
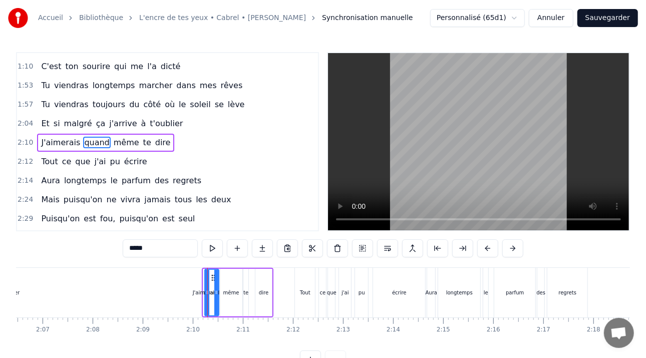
scroll to position [244, 0]
drag, startPoint x: 215, startPoint y: 274, endPoint x: 267, endPoint y: 277, distance: 52.2
click at [224, 276] on div at bounding box center [225, 293] width 4 height 46
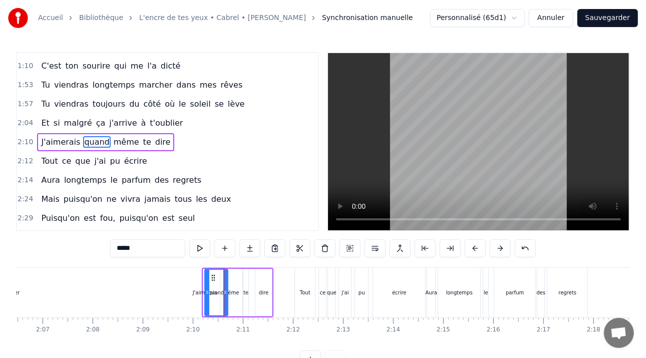
click at [307, 279] on div "Tout" at bounding box center [305, 293] width 20 height 50
type input "****"
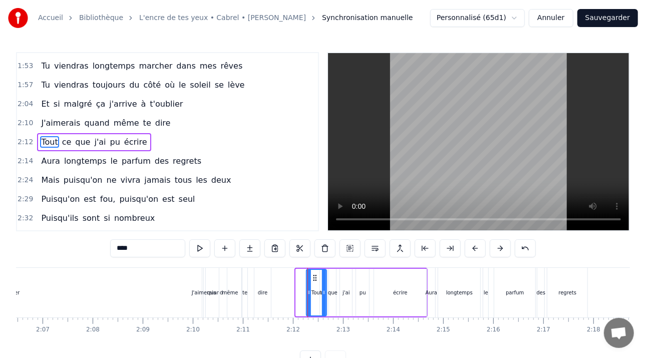
drag, startPoint x: 306, startPoint y: 278, endPoint x: 314, endPoint y: 274, distance: 8.5
click at [314, 274] on icon at bounding box center [315, 278] width 8 height 8
click at [316, 273] on div "Tout" at bounding box center [319, 293] width 19 height 46
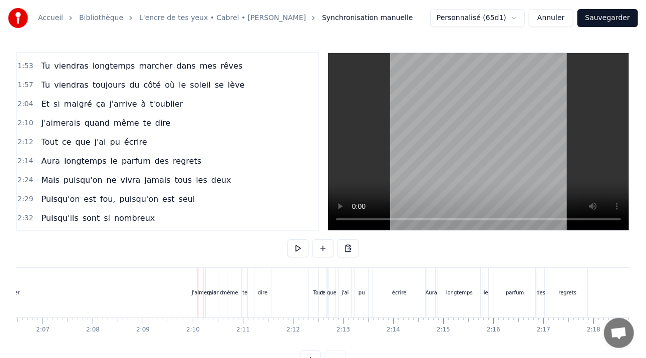
click at [209, 276] on div "quand" at bounding box center [215, 293] width 23 height 50
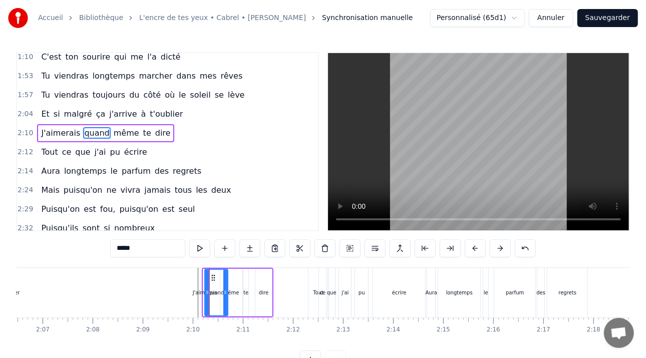
scroll to position [244, 0]
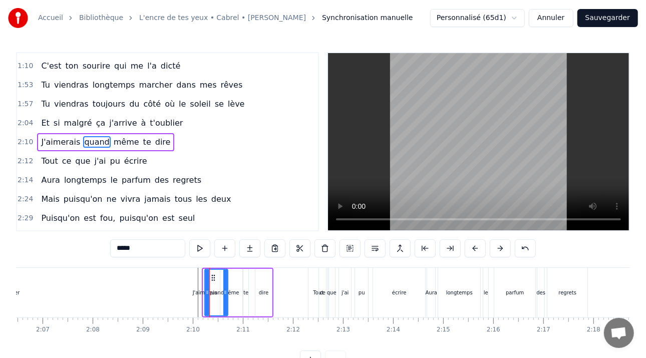
click at [235, 275] on div "même" at bounding box center [231, 293] width 22 height 48
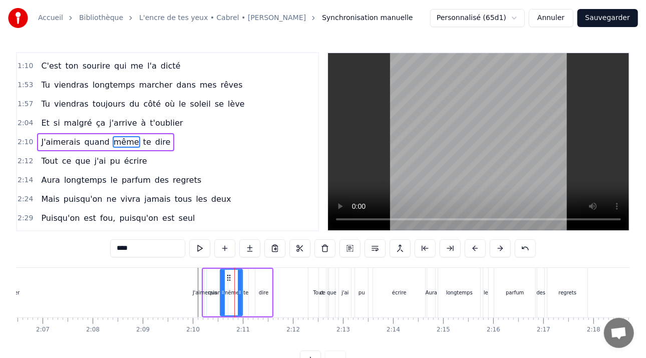
click at [246, 274] on div "te" at bounding box center [245, 293] width 5 height 48
click at [267, 273] on div "dire" at bounding box center [263, 293] width 17 height 48
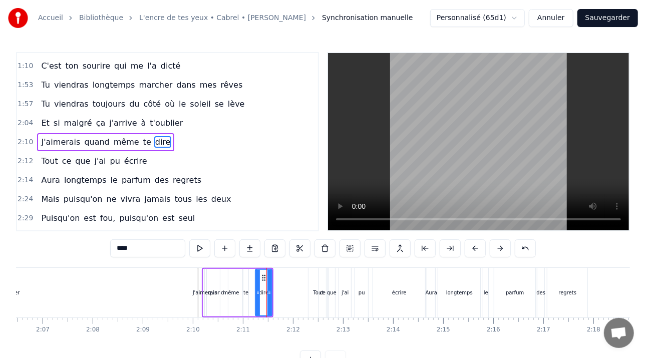
click at [204, 275] on div "quand" at bounding box center [216, 293] width 24 height 48
type input "*****"
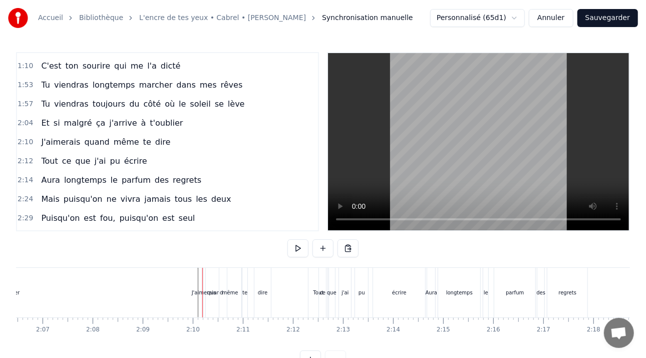
click at [203, 271] on div at bounding box center [203, 293] width 1 height 50
click at [202, 271] on div at bounding box center [202, 293] width 1 height 50
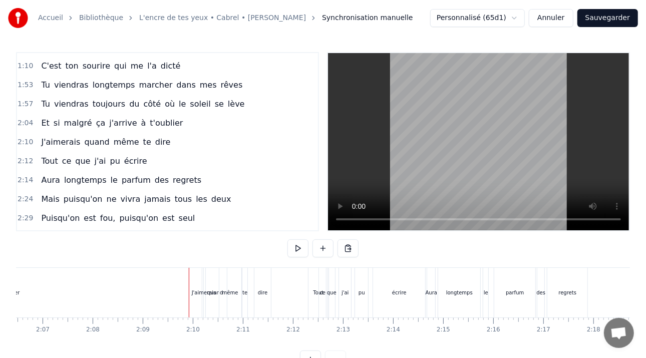
click at [193, 291] on div "J'aimerais" at bounding box center [204, 293] width 25 height 8
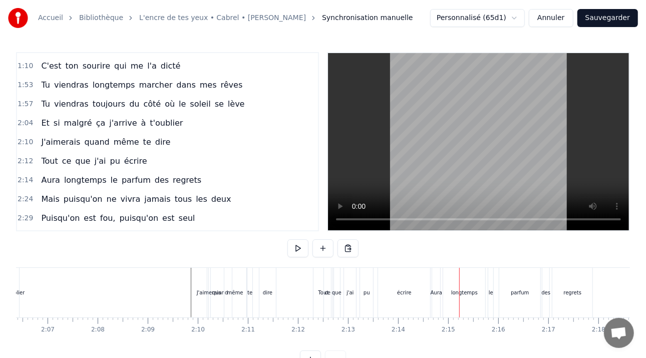
scroll to position [0, 6286]
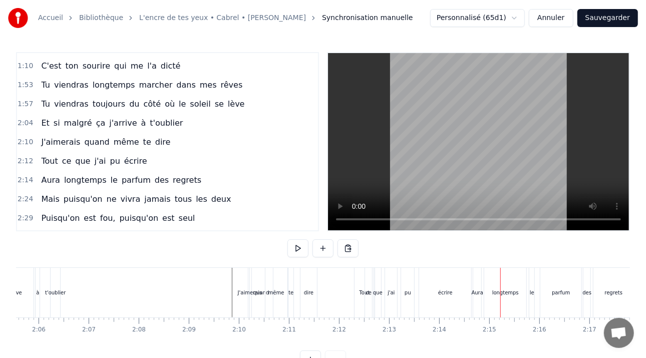
click at [362, 280] on div "Tout" at bounding box center [365, 293] width 20 height 50
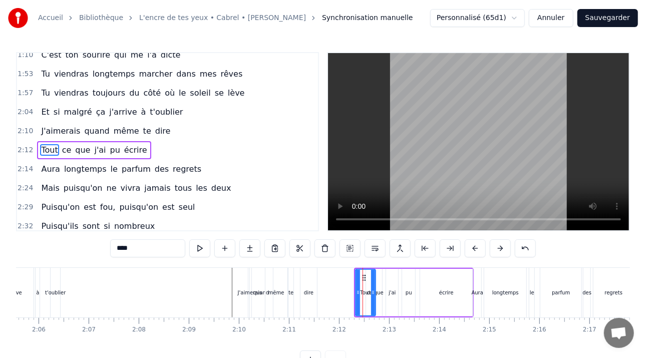
scroll to position [263, 0]
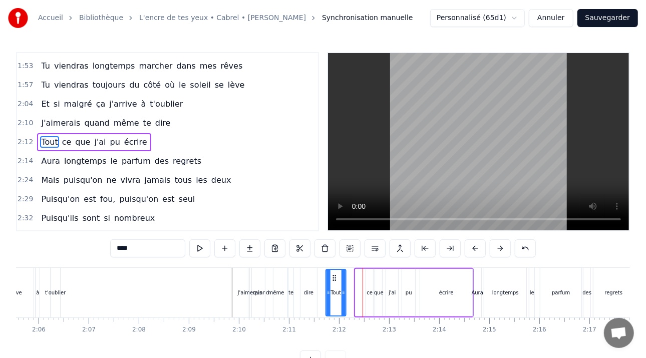
drag, startPoint x: 364, startPoint y: 274, endPoint x: 331, endPoint y: 279, distance: 33.0
click at [332, 279] on icon at bounding box center [334, 278] width 8 height 8
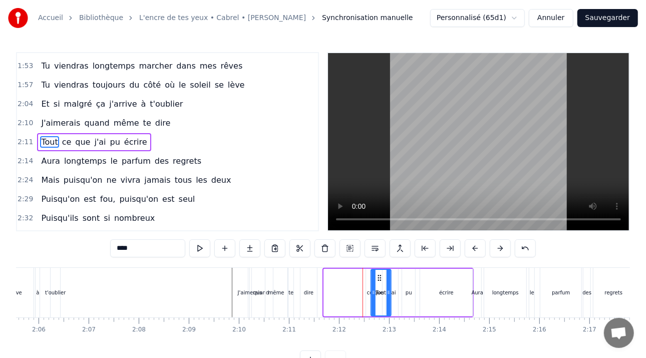
drag, startPoint x: 331, startPoint y: 279, endPoint x: 377, endPoint y: 280, distance: 45.1
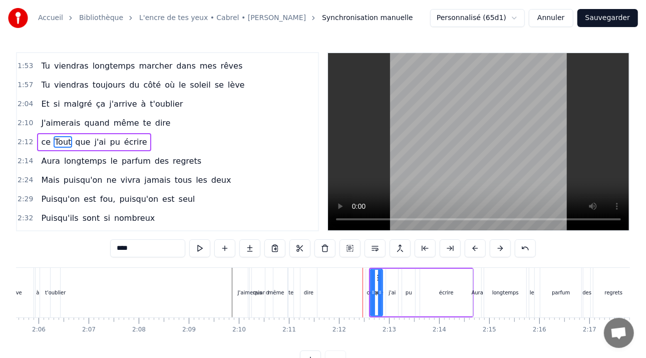
drag, startPoint x: 389, startPoint y: 281, endPoint x: 378, endPoint y: 280, distance: 11.1
click at [380, 281] on div at bounding box center [380, 293] width 4 height 46
click at [382, 276] on div "Tout" at bounding box center [379, 293] width 17 height 46
drag, startPoint x: 373, startPoint y: 276, endPoint x: 359, endPoint y: 278, distance: 13.7
click at [359, 277] on icon at bounding box center [363, 278] width 8 height 8
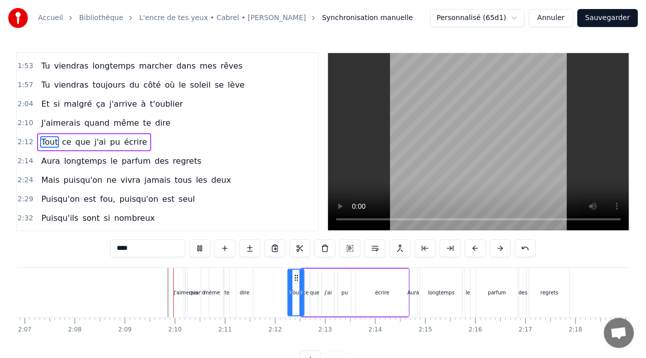
scroll to position [0, 6430]
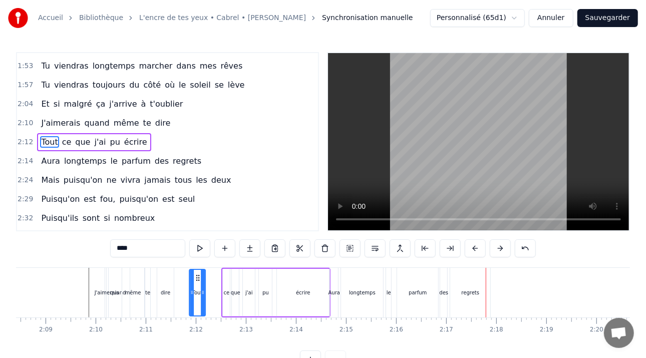
drag, startPoint x: 215, startPoint y: 278, endPoint x: 155, endPoint y: 266, distance: 61.8
click at [194, 276] on icon at bounding box center [198, 278] width 8 height 8
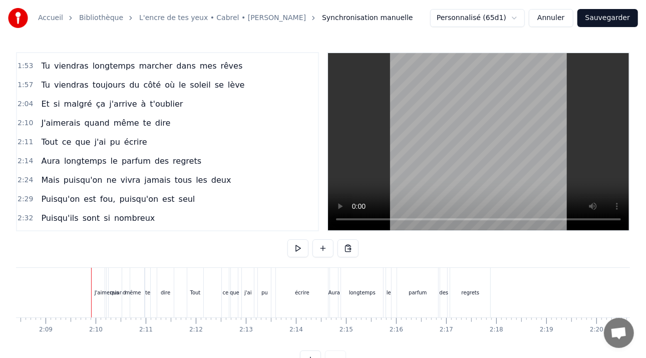
click at [103, 291] on div "J'aimerais" at bounding box center [107, 293] width 25 height 8
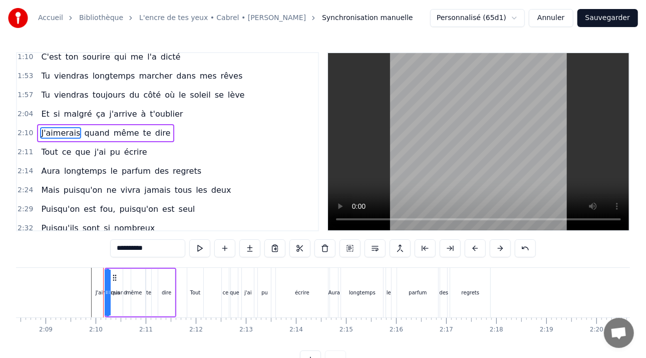
scroll to position [244, 0]
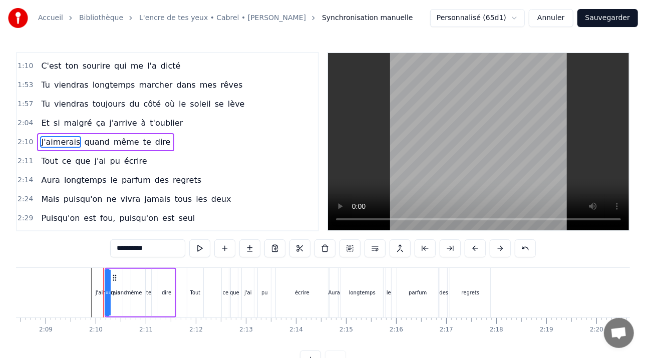
click at [98, 290] on div "J'aimerais" at bounding box center [108, 293] width 25 height 8
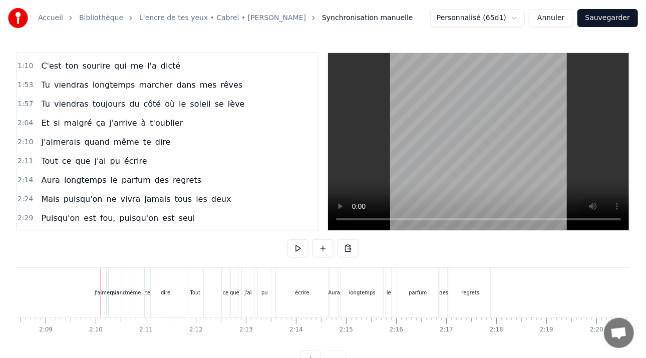
drag, startPoint x: 114, startPoint y: 277, endPoint x: 119, endPoint y: 274, distance: 5.6
click at [119, 274] on div "quand" at bounding box center [118, 293] width 23 height 50
click at [97, 291] on div "J'aimerais" at bounding box center [107, 293] width 25 height 8
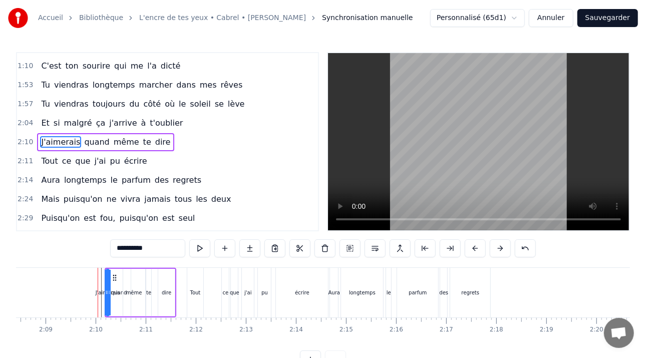
drag, startPoint x: 97, startPoint y: 291, endPoint x: 91, endPoint y: 290, distance: 6.1
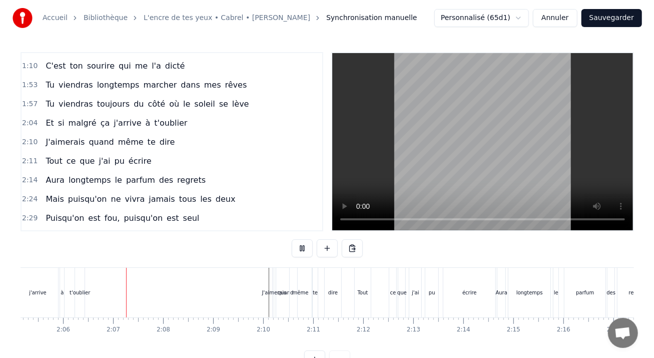
scroll to position [0, 6293]
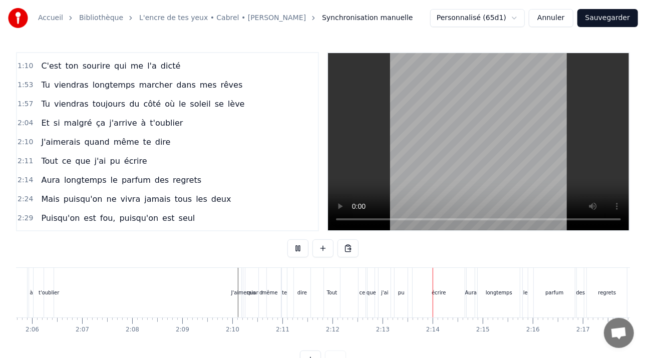
click at [599, 18] on button "Sauvegarder" at bounding box center [607, 18] width 61 height 18
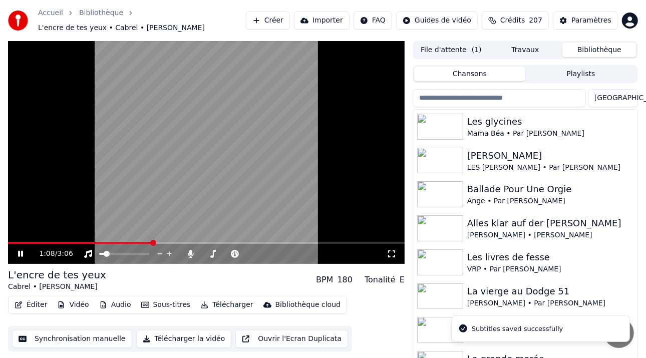
click at [153, 244] on span at bounding box center [206, 243] width 397 height 2
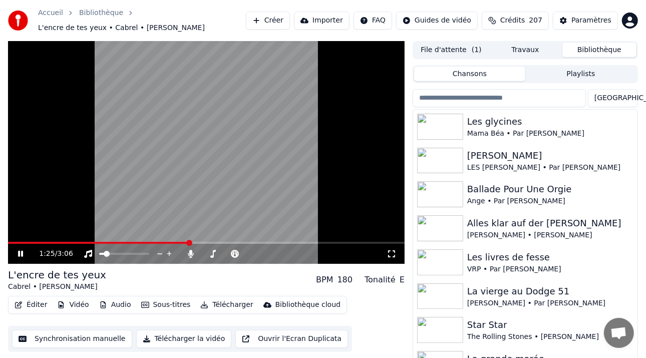
click at [223, 241] on video at bounding box center [206, 152] width 397 height 223
click at [230, 244] on div "1:25 / 3:06" at bounding box center [206, 254] width 397 height 20
click at [224, 241] on video at bounding box center [206, 152] width 397 height 223
drag, startPoint x: 196, startPoint y: 241, endPoint x: 234, endPoint y: 245, distance: 38.8
click at [272, 243] on div "1:26 / 3:06" at bounding box center [206, 152] width 397 height 223
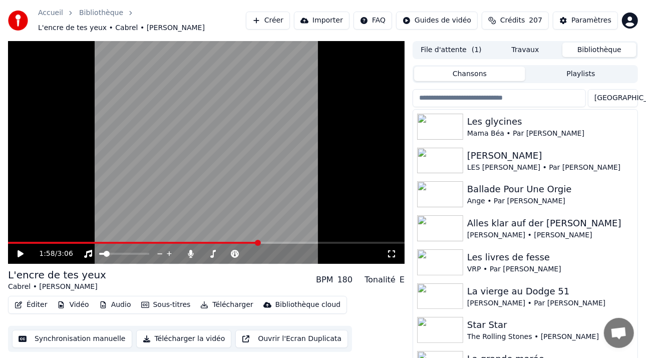
click at [258, 246] on span at bounding box center [258, 243] width 6 height 6
click at [17, 255] on icon at bounding box center [27, 254] width 23 height 8
click at [23, 254] on icon at bounding box center [27, 254] width 23 height 8
click at [34, 305] on button "Éditer" at bounding box center [31, 305] width 41 height 14
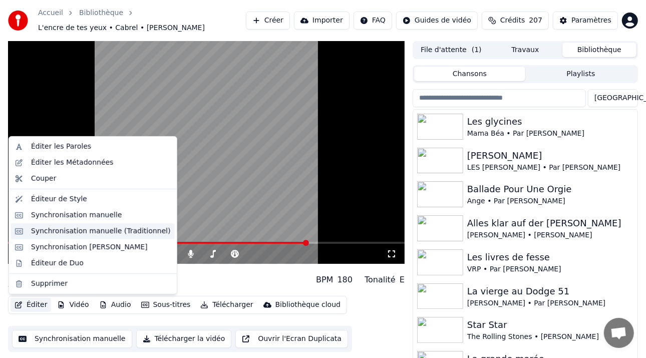
click at [71, 224] on div "Synchronisation manuelle (Traditionnel)" at bounding box center [93, 231] width 164 height 16
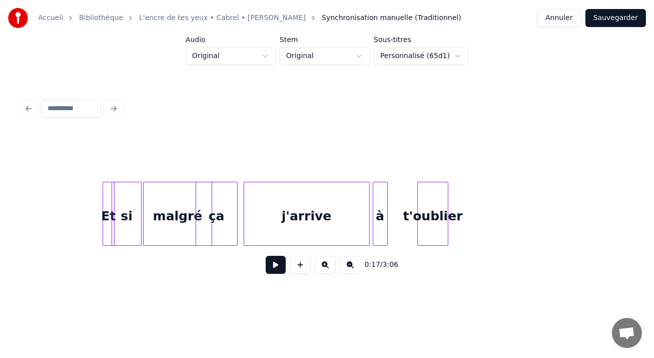
scroll to position [0, 18588]
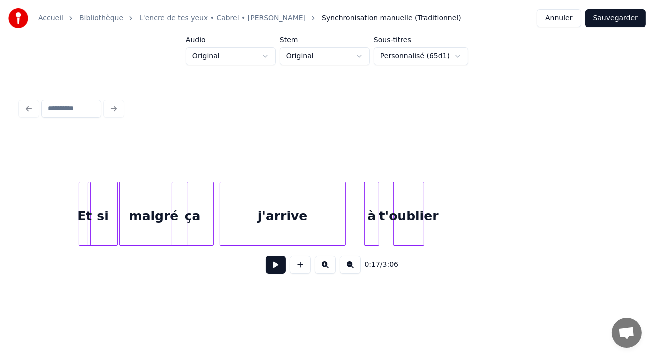
click at [369, 182] on div "à" at bounding box center [372, 216] width 14 height 68
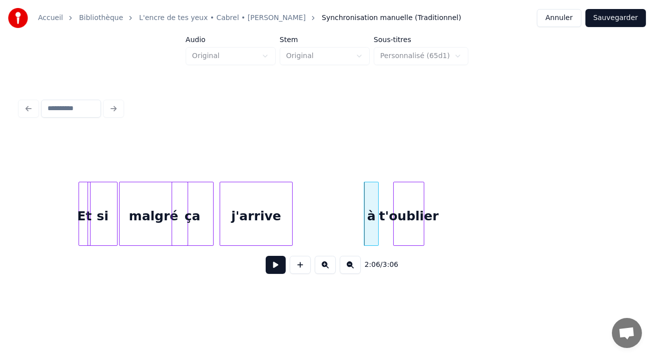
click at [292, 198] on div at bounding box center [290, 213] width 3 height 63
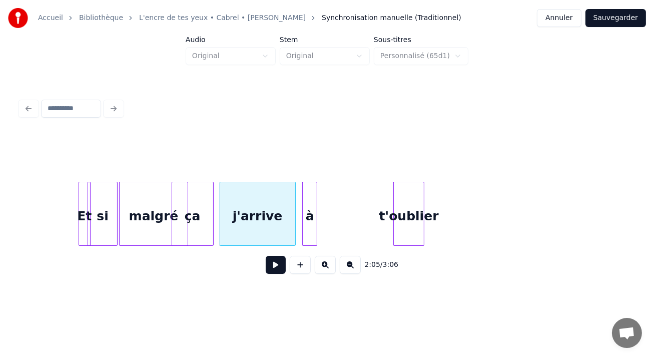
click at [310, 184] on div "à" at bounding box center [310, 216] width 14 height 68
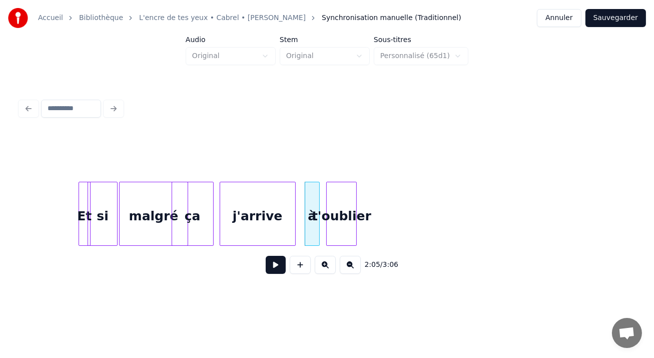
click at [345, 182] on div "t'oublier" at bounding box center [342, 216] width 30 height 68
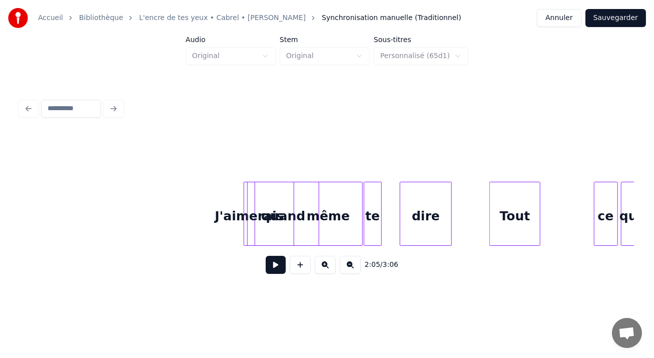
scroll to position [0, 19271]
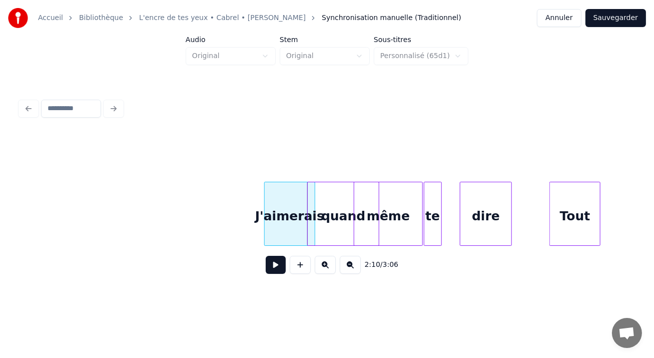
click at [268, 195] on div at bounding box center [266, 213] width 3 height 63
click at [291, 199] on div "J'aimerais" at bounding box center [288, 216] width 47 height 68
click at [336, 193] on div "quand" at bounding box center [343, 216] width 71 height 68
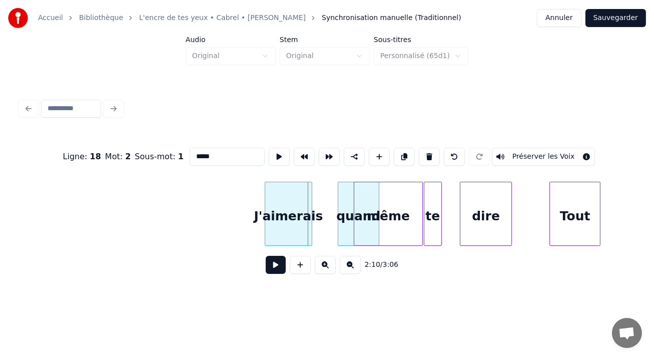
click at [339, 193] on div at bounding box center [339, 213] width 3 height 63
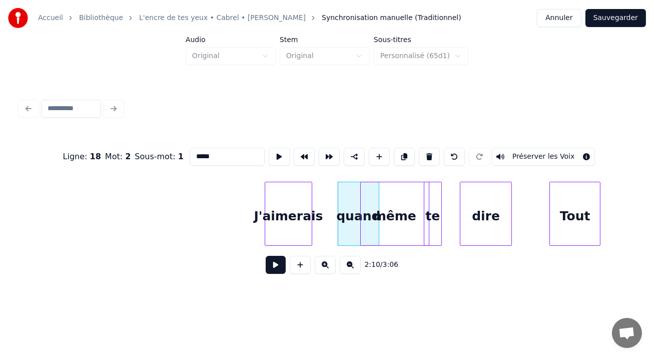
click at [373, 197] on div "même" at bounding box center [395, 216] width 68 height 68
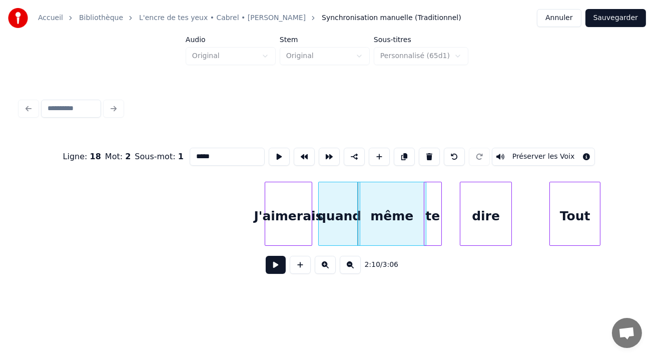
click at [327, 196] on div "quand" at bounding box center [339, 216] width 41 height 68
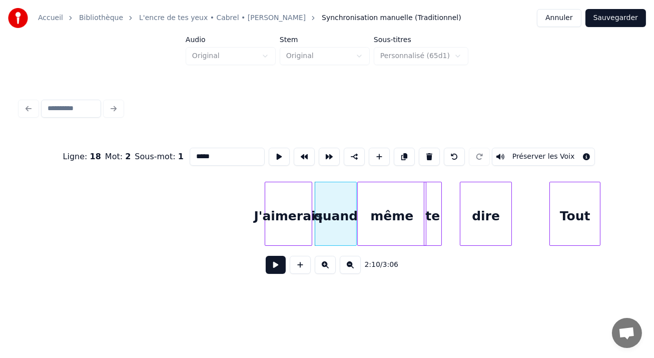
click at [612, 21] on button "Sauvegarder" at bounding box center [616, 18] width 61 height 18
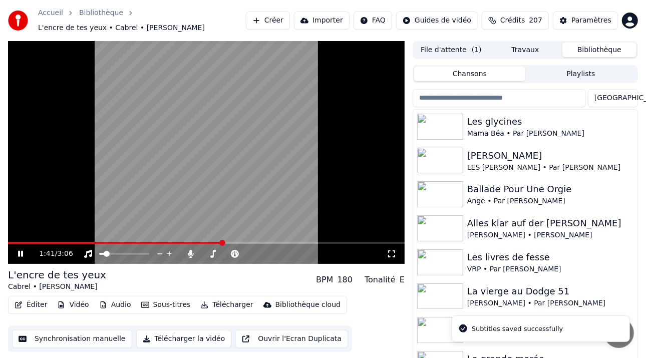
click at [224, 240] on span at bounding box center [222, 243] width 6 height 6
click at [257, 240] on span at bounding box center [256, 243] width 6 height 6
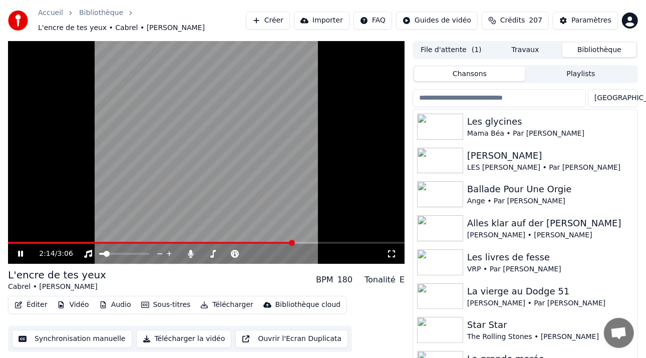
click at [24, 251] on icon at bounding box center [27, 254] width 23 height 8
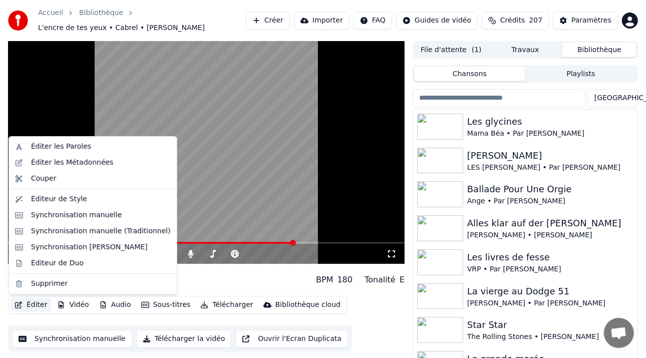
click at [38, 303] on button "Éditer" at bounding box center [31, 305] width 41 height 14
click at [82, 248] on div "Synchronisation [PERSON_NAME]" at bounding box center [89, 247] width 117 height 10
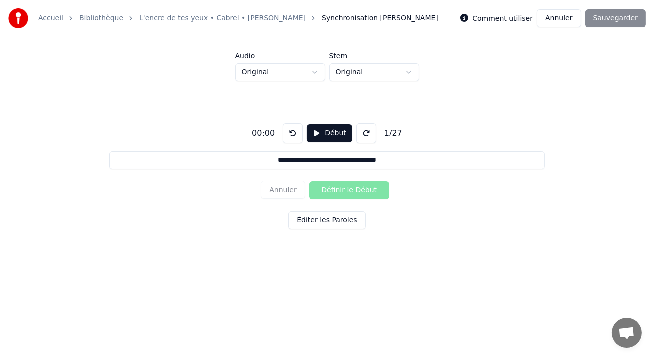
click at [567, 16] on button "Annuler" at bounding box center [559, 18] width 44 height 18
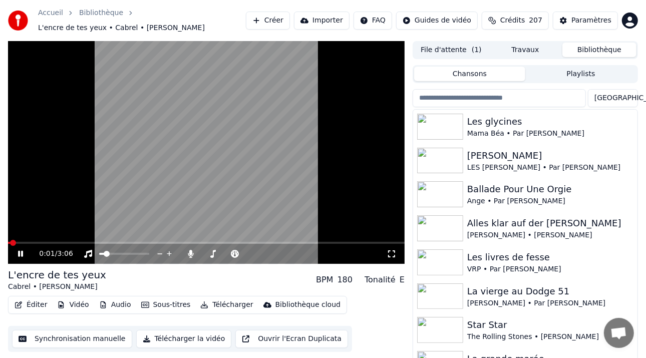
drag, startPoint x: 20, startPoint y: 255, endPoint x: 27, endPoint y: 262, distance: 10.3
click at [20, 256] on icon at bounding box center [20, 254] width 5 height 6
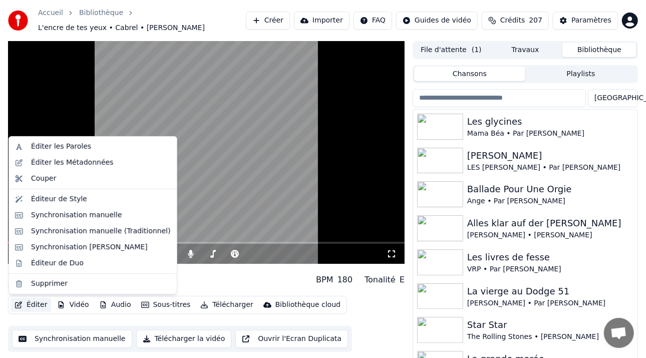
click at [32, 302] on button "Éditer" at bounding box center [31, 305] width 41 height 14
click at [125, 233] on div "Synchronisation manuelle (Traditionnel)" at bounding box center [101, 231] width 140 height 10
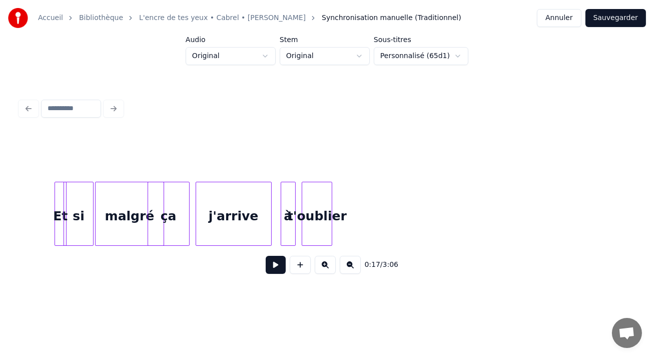
scroll to position [0, 18600]
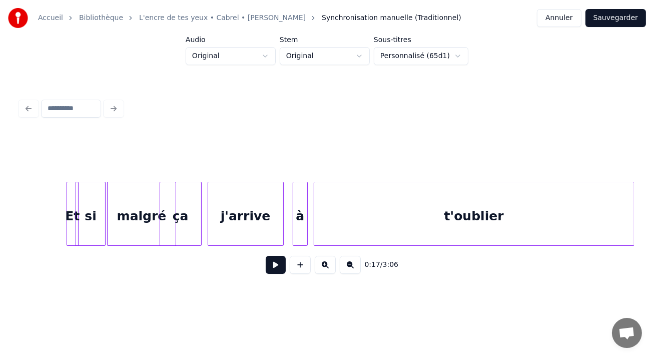
click at [631, 182] on div at bounding box center [632, 213] width 3 height 63
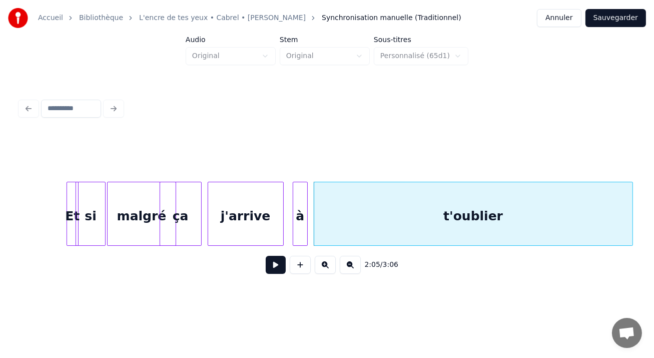
drag, startPoint x: 615, startPoint y: 19, endPoint x: 555, endPoint y: 36, distance: 62.1
click at [614, 20] on button "Sauvegarder" at bounding box center [616, 18] width 61 height 18
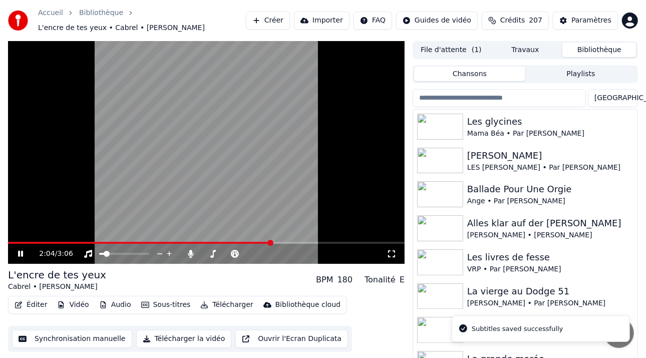
click at [271, 246] on span at bounding box center [270, 243] width 6 height 6
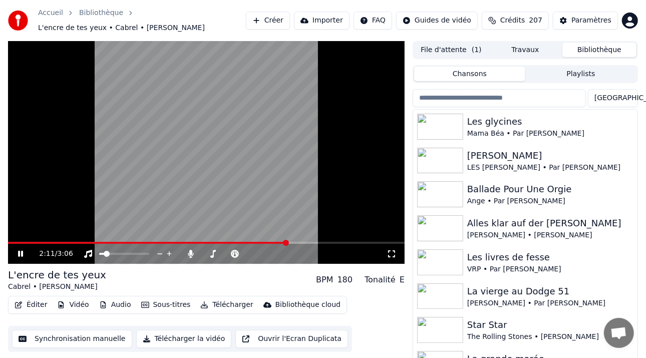
drag, startPoint x: 19, startPoint y: 254, endPoint x: 17, endPoint y: 266, distance: 12.1
click at [19, 254] on icon at bounding box center [20, 254] width 5 height 6
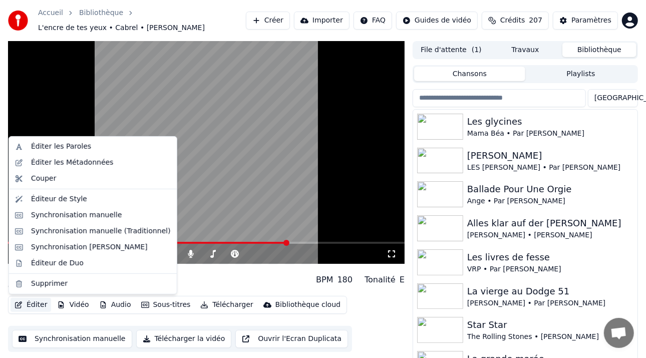
click at [30, 303] on button "Éditer" at bounding box center [31, 305] width 41 height 14
click at [92, 233] on div "Synchronisation manuelle (Traditionnel)" at bounding box center [101, 231] width 140 height 10
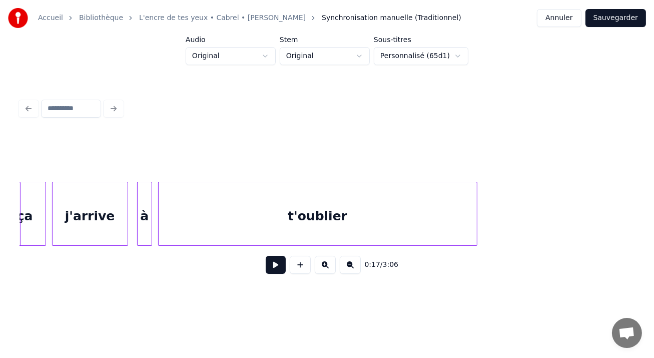
scroll to position [0, 18708]
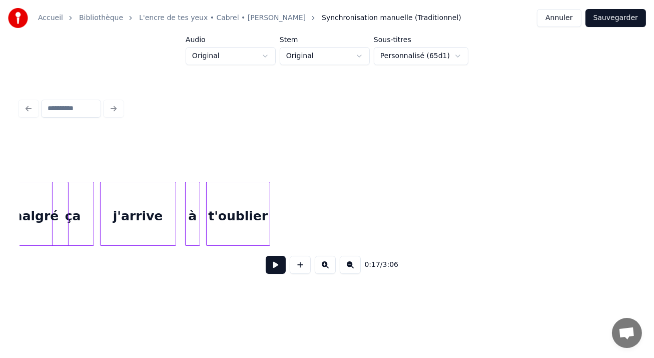
click at [267, 221] on div at bounding box center [268, 213] width 3 height 63
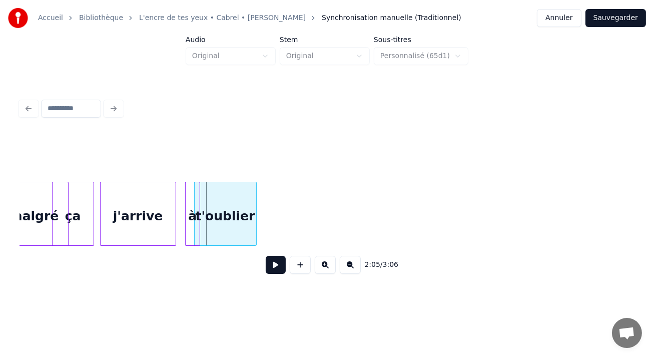
click at [238, 202] on div "t'oublier" at bounding box center [226, 216] width 62 height 68
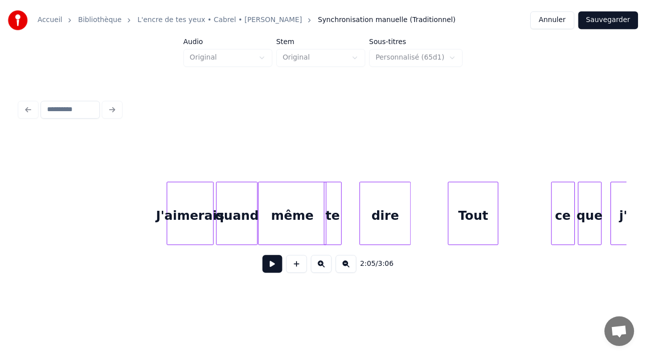
scroll to position [0, 19355]
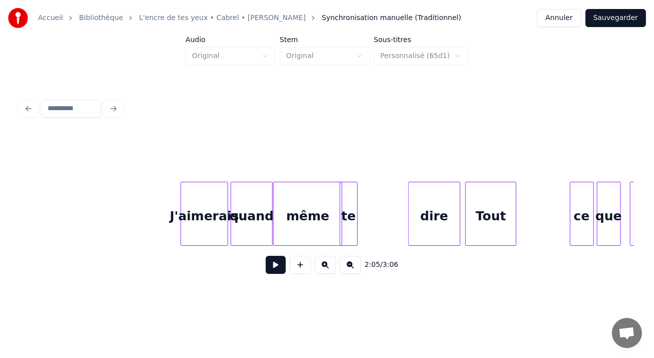
click at [440, 203] on div "dire" at bounding box center [434, 216] width 51 height 68
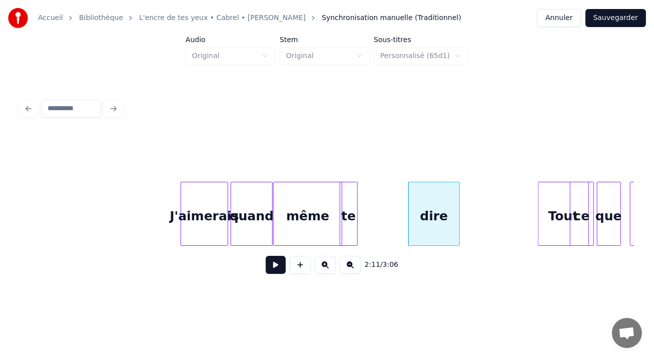
click at [559, 186] on div "Tout" at bounding box center [564, 216] width 50 height 68
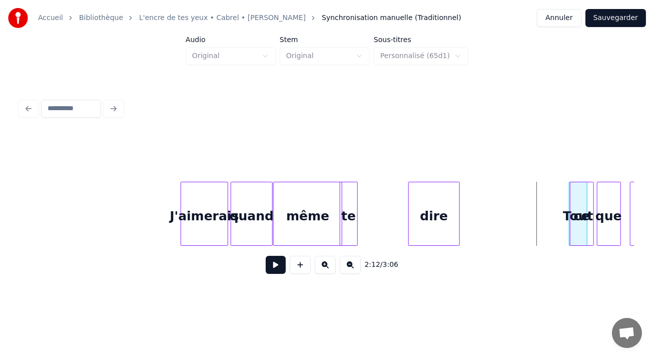
click at [588, 187] on div "ce" at bounding box center [591, 216] width 23 height 68
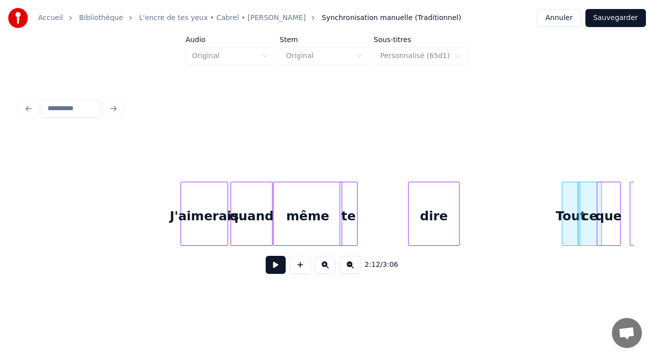
click at [565, 188] on div "Tout" at bounding box center [572, 216] width 18 height 68
click at [585, 189] on div "ce" at bounding box center [590, 216] width 23 height 68
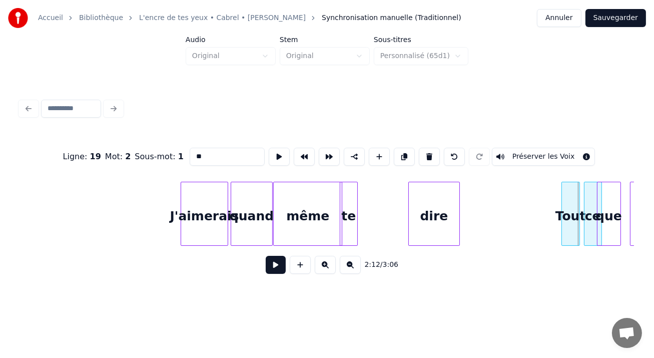
click at [588, 188] on div at bounding box center [586, 213] width 3 height 63
click at [582, 183] on div "ce" at bounding box center [589, 216] width 16 height 68
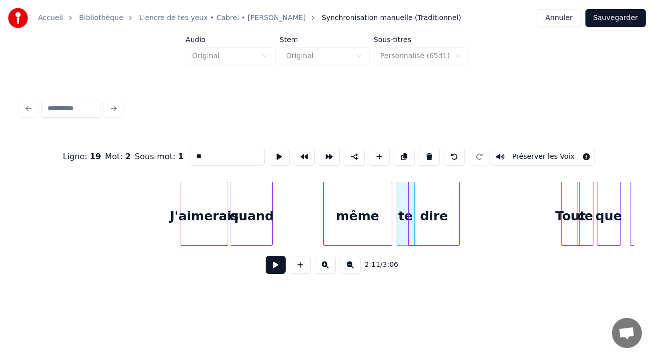
click at [375, 186] on div "même" at bounding box center [358, 216] width 68 height 68
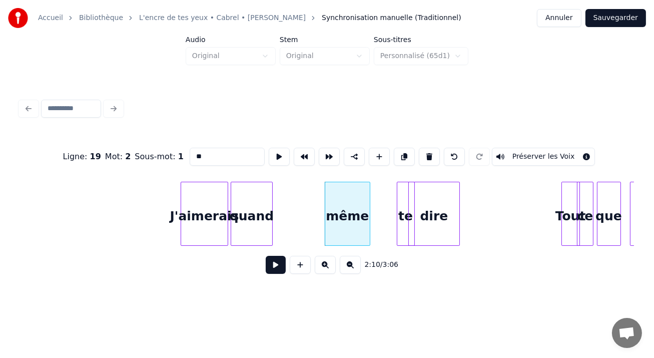
click at [368, 202] on div at bounding box center [368, 213] width 3 height 63
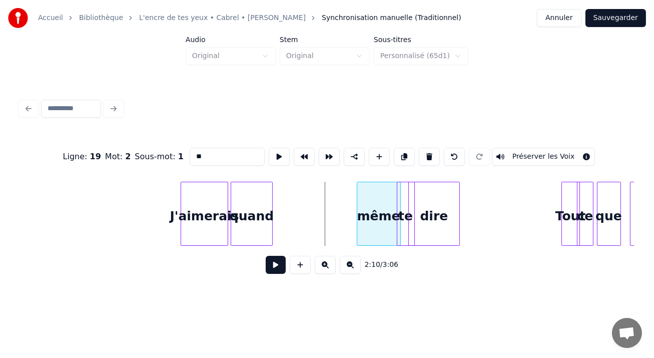
click at [381, 193] on div "même" at bounding box center [379, 216] width 43 height 68
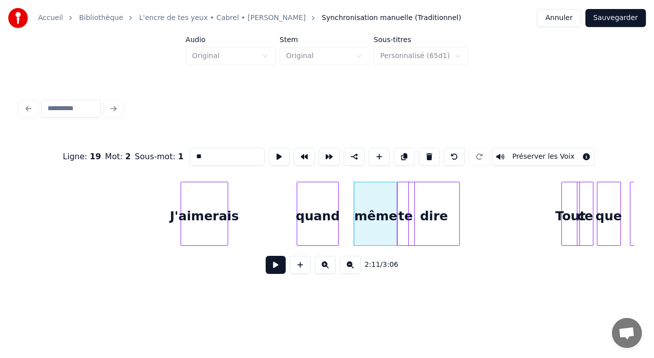
click at [322, 184] on div "quand" at bounding box center [317, 216] width 41 height 68
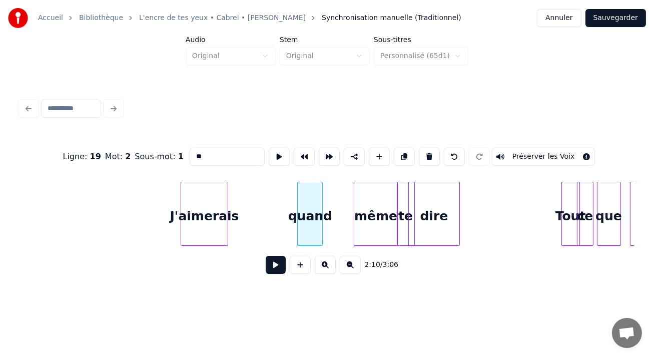
click at [319, 195] on div at bounding box center [320, 213] width 3 height 63
click at [321, 190] on div "quand" at bounding box center [325, 216] width 22 height 68
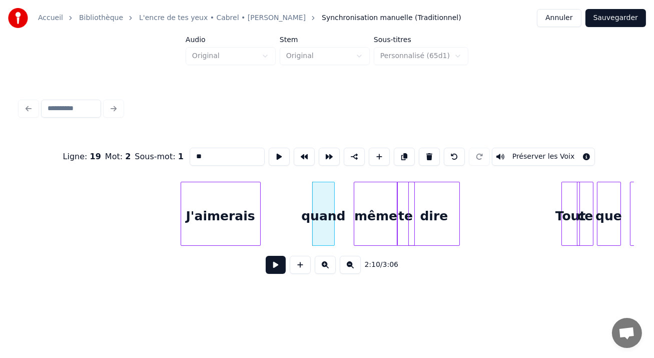
click at [258, 193] on div at bounding box center [258, 213] width 3 height 63
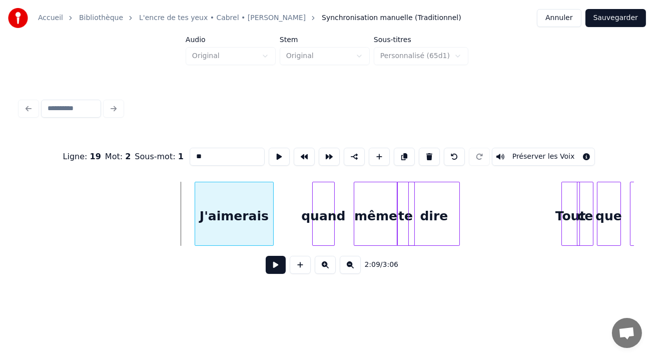
click at [241, 197] on div "J'aimerais" at bounding box center [234, 216] width 78 height 68
click at [603, 19] on button "Sauvegarder" at bounding box center [616, 18] width 61 height 18
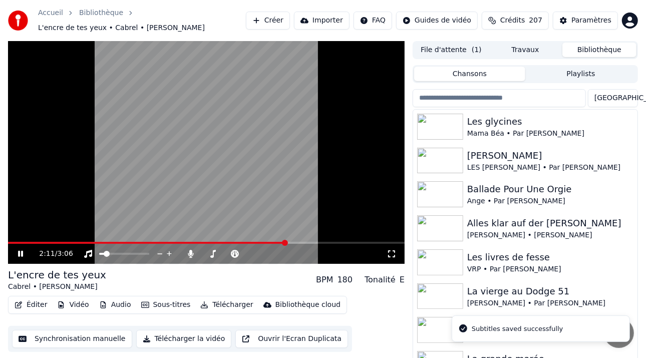
click at [285, 244] on span at bounding box center [206, 243] width 397 height 2
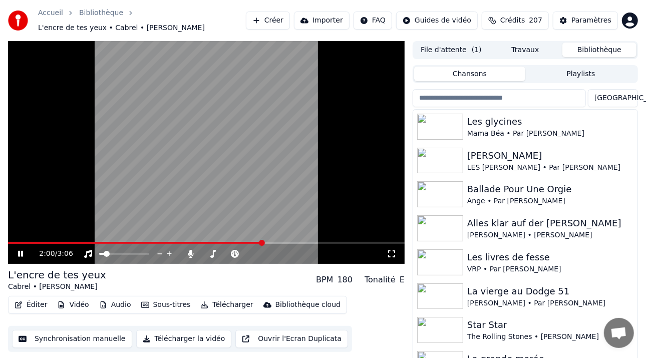
click at [259, 246] on span at bounding box center [262, 243] width 6 height 6
click at [18, 255] on icon at bounding box center [27, 254] width 23 height 8
click at [74, 344] on button "Synchronisation manuelle" at bounding box center [72, 339] width 120 height 18
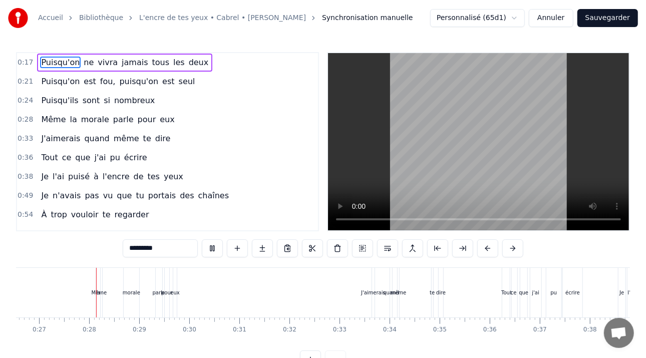
scroll to position [0, 1333]
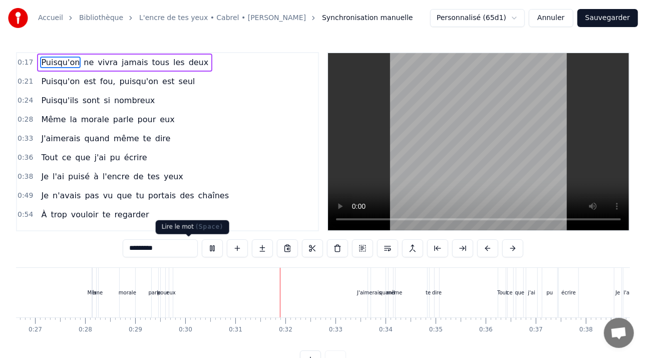
click at [202, 243] on button at bounding box center [212, 248] width 21 height 18
click at [93, 277] on div "la" at bounding box center [95, 293] width 4 height 50
type input "**"
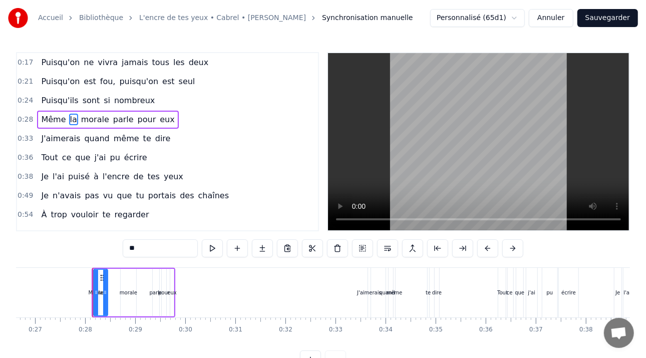
drag, startPoint x: 94, startPoint y: 277, endPoint x: 104, endPoint y: 277, distance: 10.5
click at [104, 277] on div at bounding box center [105, 293] width 4 height 46
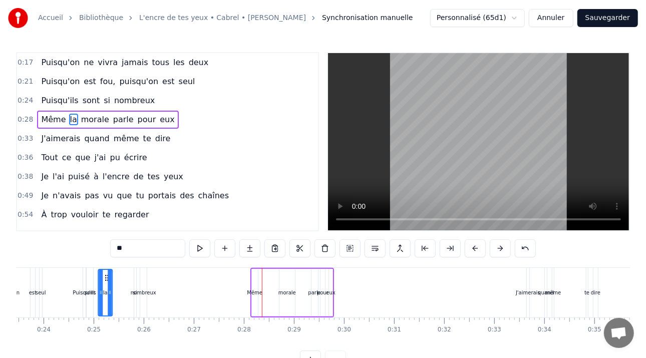
scroll to position [0, 1172]
drag, startPoint x: 100, startPoint y: 276, endPoint x: 272, endPoint y: 268, distance: 172.9
click at [272, 268] on div "Même la morale parle pour eux" at bounding box center [294, 293] width 84 height 50
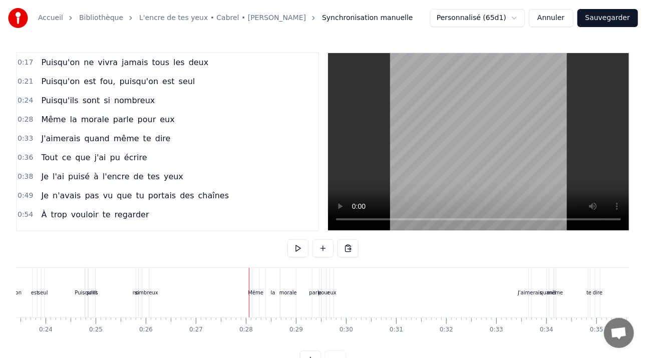
click at [255, 273] on div "Même" at bounding box center [256, 293] width 6 height 50
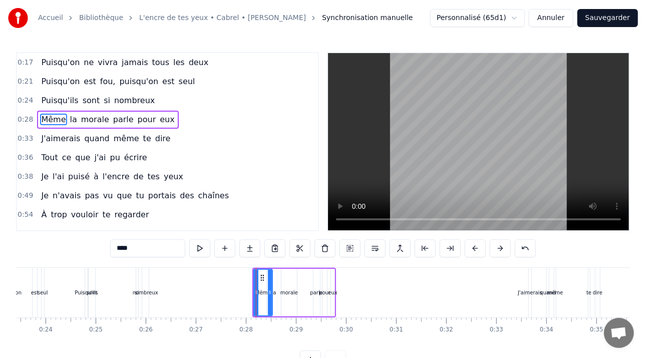
drag, startPoint x: 258, startPoint y: 291, endPoint x: 267, endPoint y: 283, distance: 11.7
click at [270, 292] on icon at bounding box center [270, 292] width 4 height 8
drag, startPoint x: 260, startPoint y: 276, endPoint x: 250, endPoint y: 277, distance: 10.0
click at [250, 277] on icon at bounding box center [252, 278] width 8 height 8
click at [271, 284] on div "la" at bounding box center [274, 293] width 14 height 48
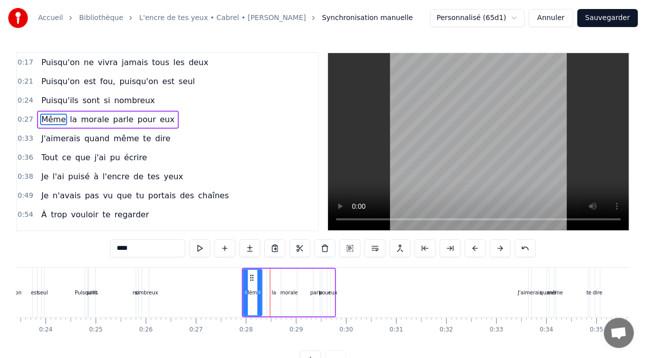
type input "**"
drag, startPoint x: 271, startPoint y: 276, endPoint x: 261, endPoint y: 276, distance: 10.0
click at [261, 276] on icon at bounding box center [265, 278] width 8 height 8
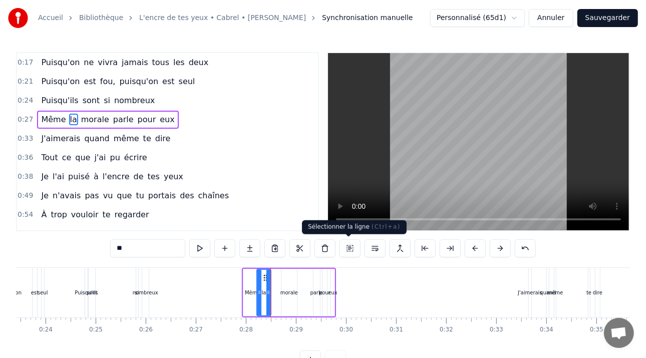
click at [369, 221] on div "Sélectionner la ligne ( Ctrl+a ) Sélectionner la ligne ( Ctrl+a )" at bounding box center [354, 227] width 105 height 14
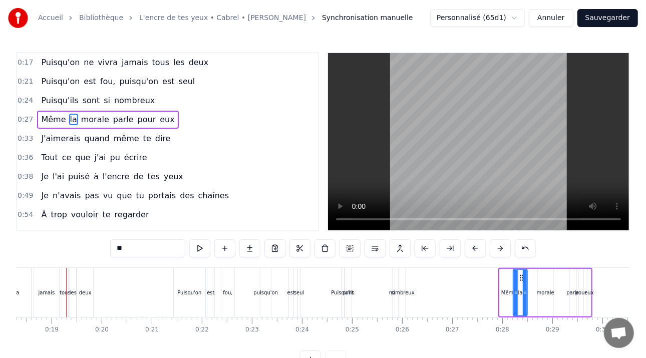
scroll to position [0, 916]
click at [189, 251] on button at bounding box center [199, 248] width 21 height 18
click at [189, 248] on button at bounding box center [199, 248] width 21 height 18
click at [189, 249] on button at bounding box center [199, 248] width 21 height 18
click at [189, 248] on button at bounding box center [199, 248] width 21 height 18
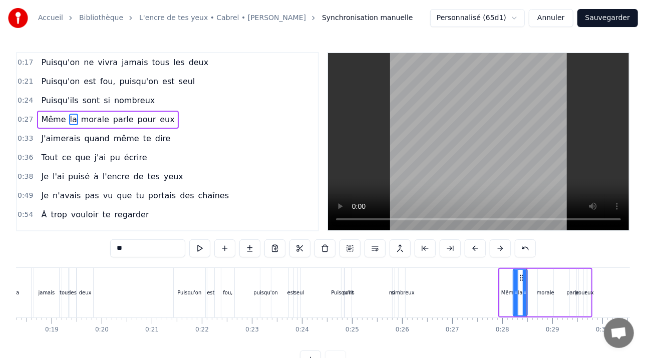
click at [189, 248] on button at bounding box center [199, 248] width 21 height 18
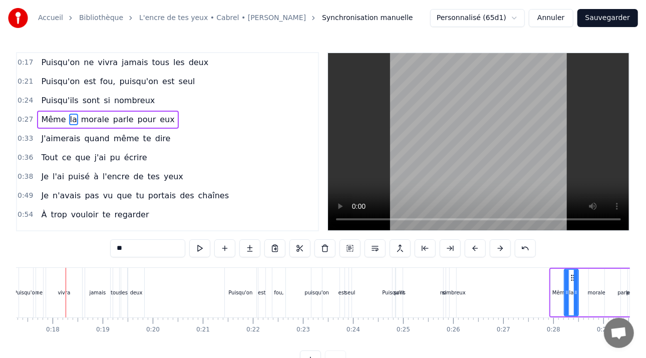
scroll to position [0, 864]
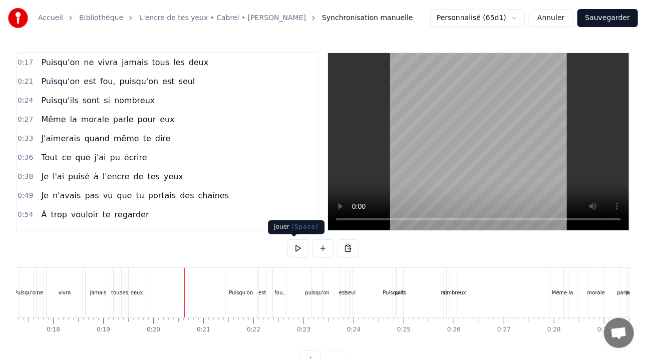
click at [290, 244] on button at bounding box center [297, 248] width 21 height 18
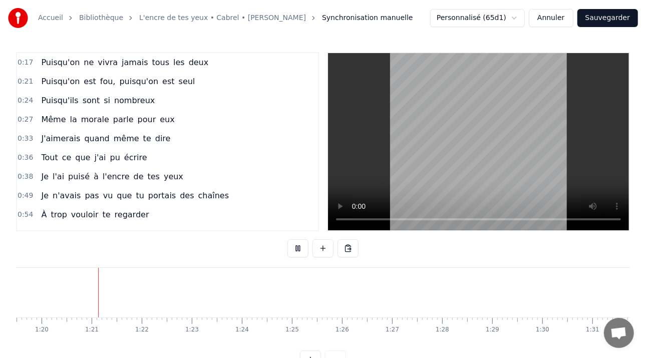
scroll to position [0, 3984]
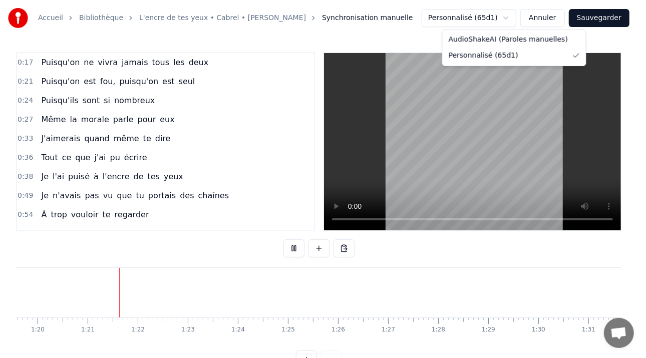
click at [520, 16] on html "Accueil Bibliothèque L'encre de tes yeux • Cabrel • [PERSON_NAME] manuelle Pers…" at bounding box center [323, 192] width 646 height 385
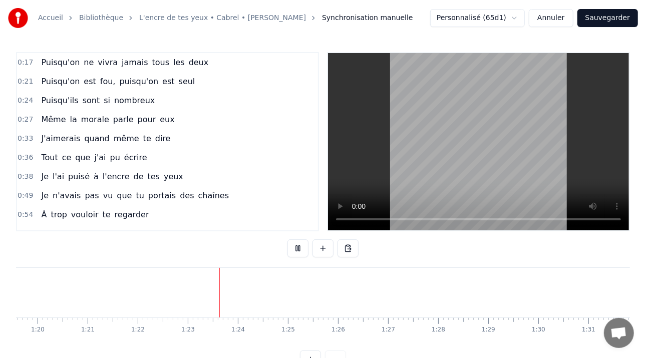
click at [518, 15] on html "Accueil Bibliothèque L'encre de tes yeux • Cabrel • [PERSON_NAME] manuelle Pers…" at bounding box center [323, 192] width 646 height 385
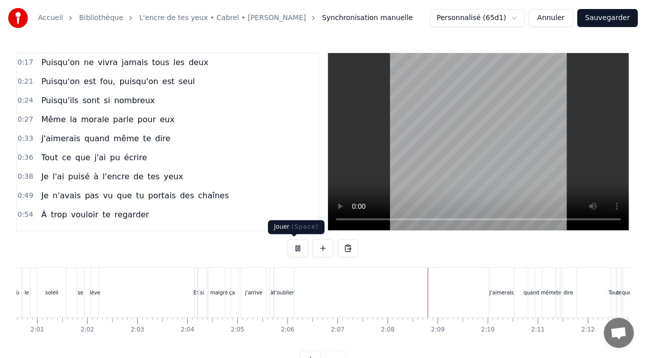
click at [289, 251] on button at bounding box center [297, 248] width 21 height 18
click at [601, 14] on button "Sauvegarder" at bounding box center [607, 18] width 61 height 18
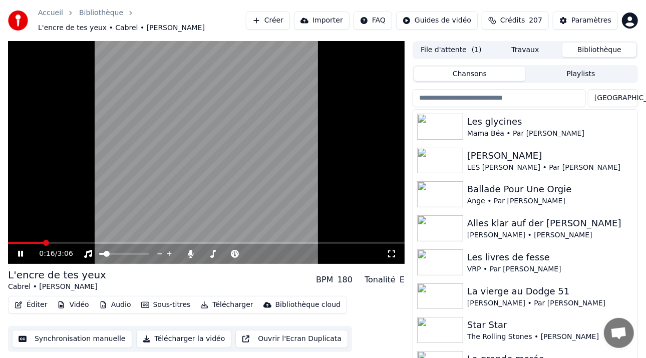
click at [20, 252] on icon at bounding box center [20, 254] width 5 height 6
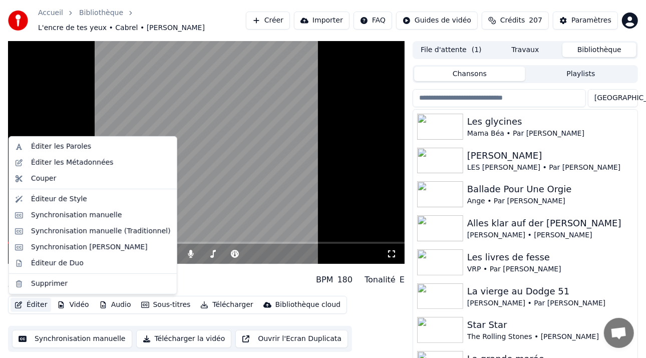
click at [43, 303] on button "Éditer" at bounding box center [31, 305] width 41 height 14
click at [66, 195] on div "Éditeur de Style" at bounding box center [59, 199] width 56 height 10
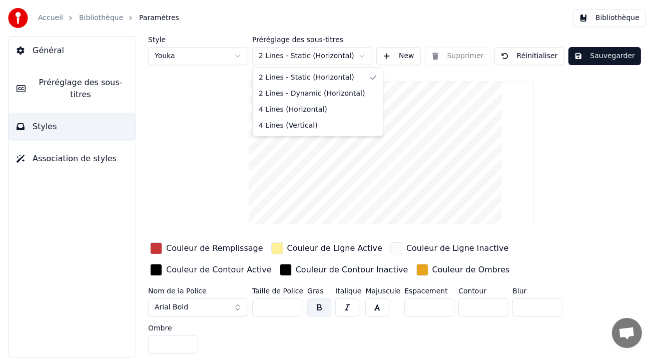
click at [360, 52] on html "Accueil Bibliothèque Paramètres Bibliothèque Général Préréglage des sous-titres…" at bounding box center [327, 179] width 654 height 358
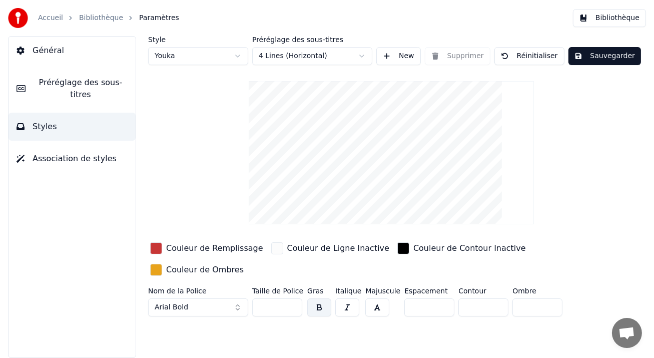
click at [606, 56] on button "Sauvegarder" at bounding box center [605, 56] width 73 height 18
click at [592, 53] on button "Sauvegarder" at bounding box center [605, 56] width 73 height 18
click at [587, 54] on button "Sauvegarder" at bounding box center [605, 56] width 73 height 18
click at [50, 46] on span "Général" at bounding box center [49, 51] width 32 height 12
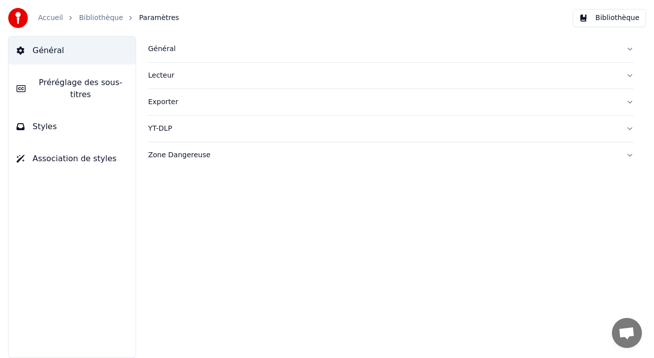
click at [49, 46] on span "Général" at bounding box center [49, 51] width 32 height 12
click at [52, 19] on link "Accueil" at bounding box center [50, 18] width 25 height 10
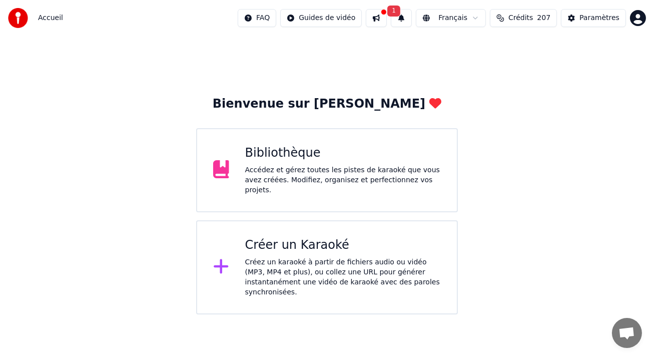
click at [283, 181] on div "Accédez et gérez toutes les pistes de karaoké que vous avez créées. Modifiez, o…" at bounding box center [343, 180] width 196 height 30
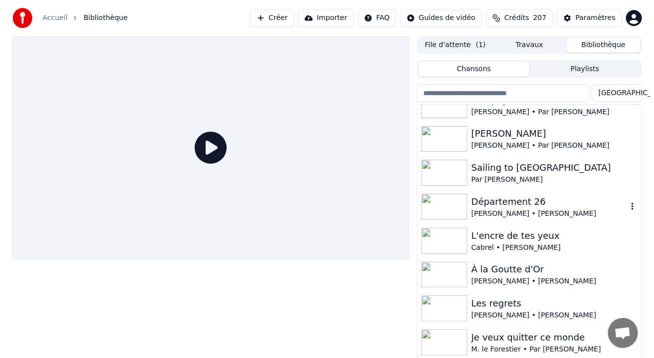
scroll to position [401, 0]
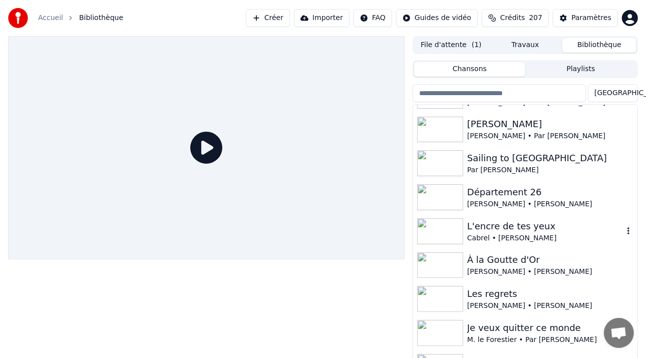
click at [508, 223] on div "L'encre de tes yeux" at bounding box center [545, 226] width 156 height 14
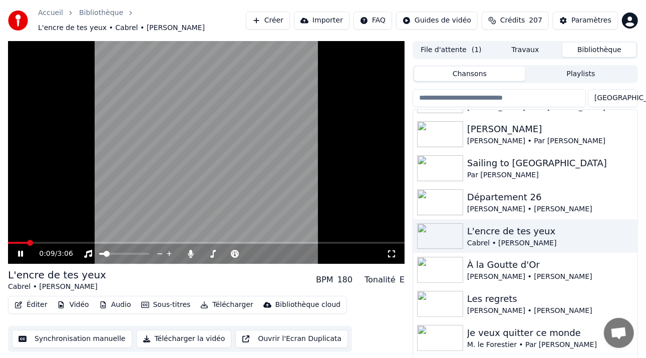
click at [27, 243] on span at bounding box center [206, 243] width 397 height 2
click at [110, 255] on span at bounding box center [107, 254] width 6 height 6
click at [21, 254] on icon at bounding box center [27, 254] width 23 height 8
click at [35, 306] on button "Éditer" at bounding box center [31, 305] width 41 height 14
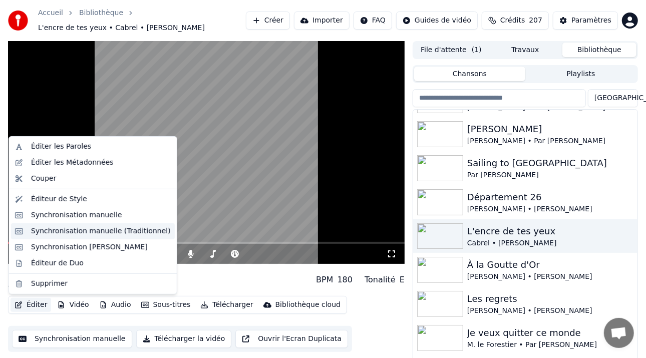
click at [73, 231] on div "Synchronisation manuelle (Traditionnel)" at bounding box center [101, 231] width 140 height 10
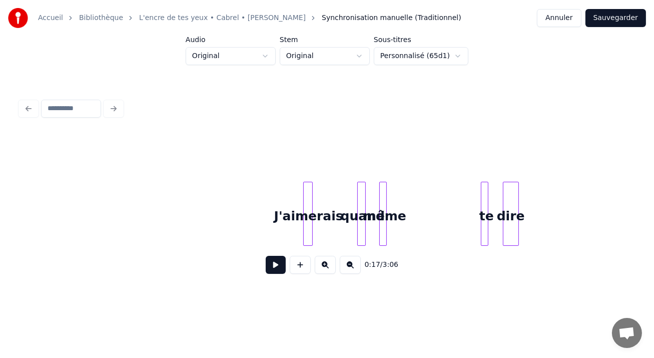
scroll to position [0, 4842]
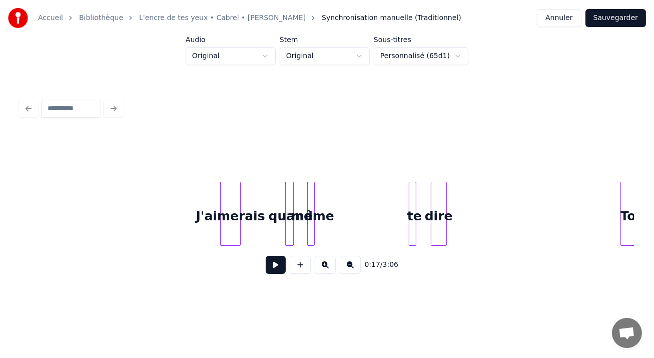
click at [221, 195] on div at bounding box center [222, 213] width 3 height 63
click at [242, 197] on div at bounding box center [241, 213] width 3 height 63
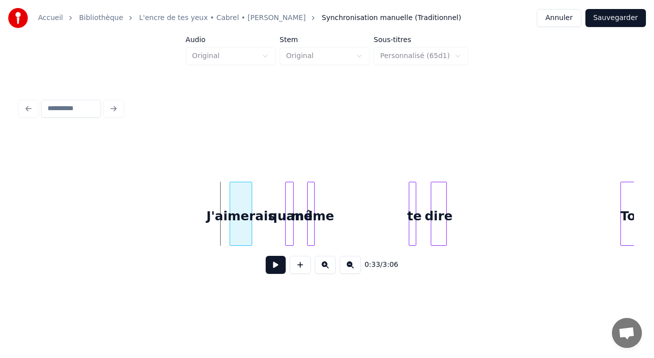
click at [245, 193] on div "J'aimerais" at bounding box center [241, 216] width 22 height 68
click at [628, 20] on button "Sauvegarder" at bounding box center [616, 18] width 61 height 18
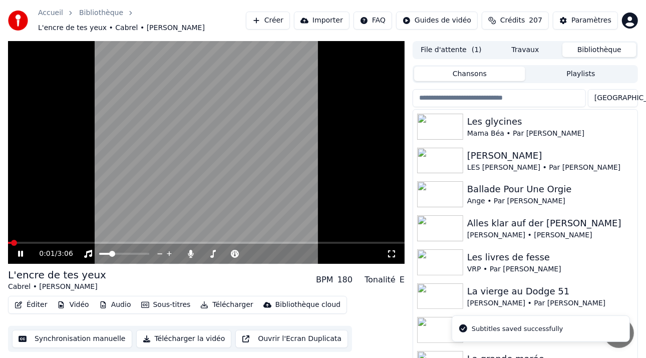
drag, startPoint x: 17, startPoint y: 245, endPoint x: 226, endPoint y: 230, distance: 209.8
click at [226, 230] on div "0:01 / 3:06" at bounding box center [206, 152] width 397 height 223
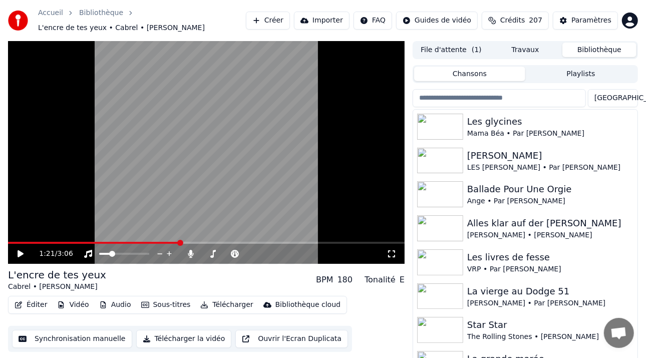
click at [179, 242] on span at bounding box center [180, 243] width 6 height 6
click at [19, 256] on icon at bounding box center [21, 253] width 6 height 7
click at [214, 242] on span at bounding box center [206, 243] width 397 height 2
click at [251, 240] on video at bounding box center [206, 152] width 397 height 223
click at [270, 243] on span at bounding box center [268, 243] width 6 height 6
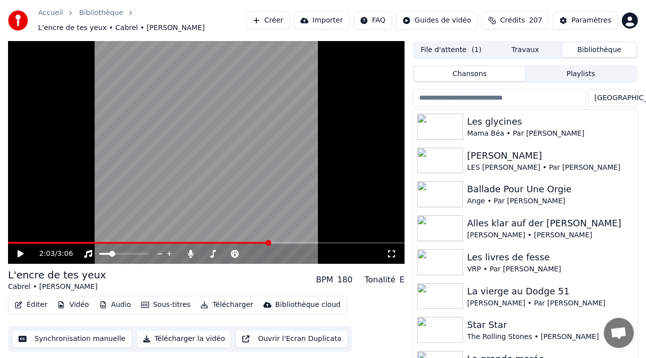
click at [21, 259] on div "2:03 / 3:06" at bounding box center [206, 254] width 389 height 10
click at [20, 257] on icon at bounding box center [27, 254] width 23 height 8
click at [23, 255] on icon at bounding box center [27, 254] width 23 height 8
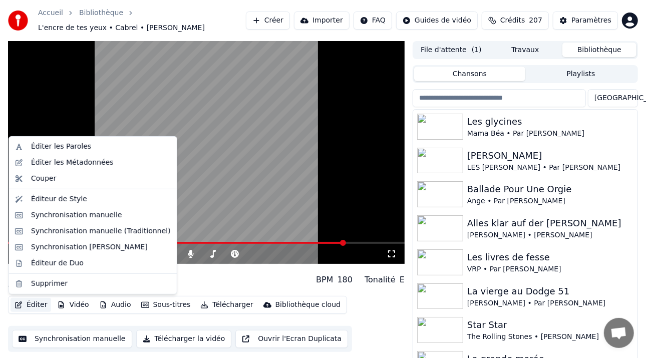
click at [31, 303] on button "Éditer" at bounding box center [31, 305] width 41 height 14
click at [96, 161] on div "Éditer les Métadonnées" at bounding box center [72, 163] width 83 height 10
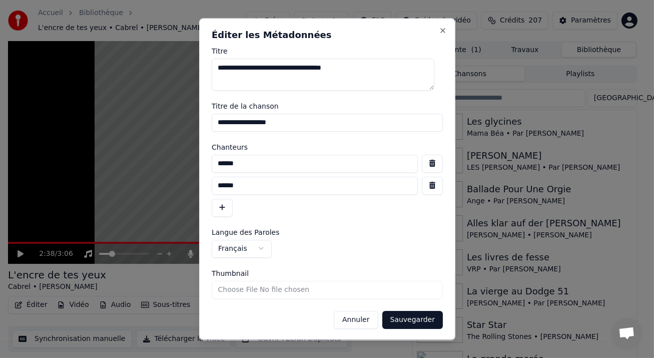
drag, startPoint x: 253, startPoint y: 187, endPoint x: 451, endPoint y: 188, distance: 197.8
click at [257, 185] on input "******" at bounding box center [315, 186] width 206 height 18
drag, startPoint x: 422, startPoint y: 185, endPoint x: 393, endPoint y: 172, distance: 32.0
click at [422, 185] on button "button" at bounding box center [432, 186] width 21 height 18
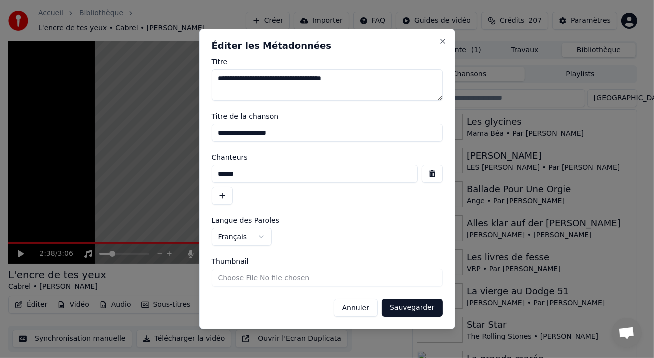
click at [222, 195] on button "button" at bounding box center [222, 196] width 21 height 18
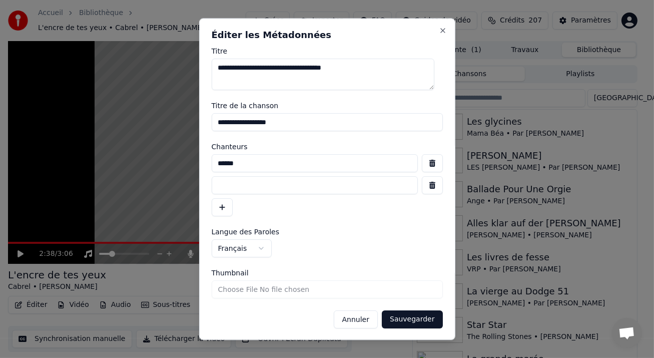
click at [235, 182] on input at bounding box center [315, 186] width 206 height 18
type input "******"
drag, startPoint x: 425, startPoint y: 318, endPoint x: 425, endPoint y: 311, distance: 7.0
click at [425, 316] on button "Sauvegarder" at bounding box center [412, 320] width 61 height 18
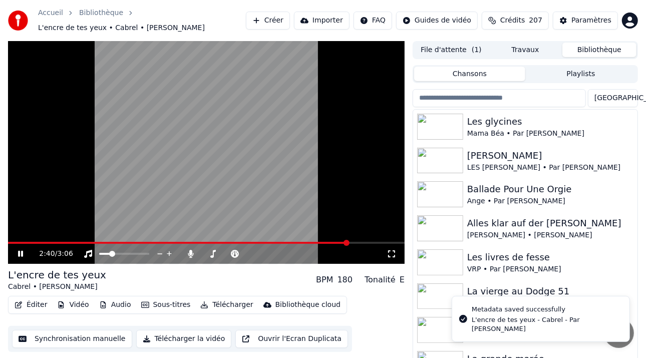
click at [24, 253] on icon at bounding box center [27, 254] width 23 height 8
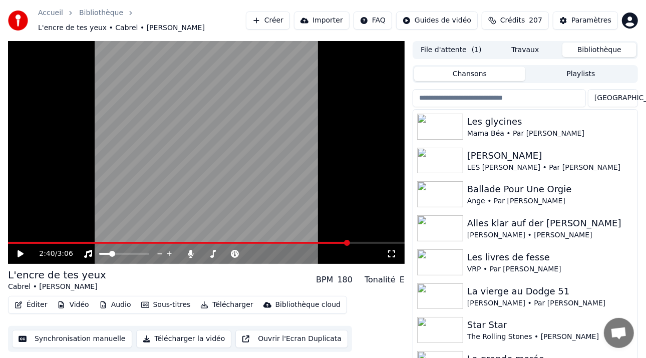
click at [453, 50] on button "File d'attente ( 1 )" at bounding box center [451, 50] width 74 height 15
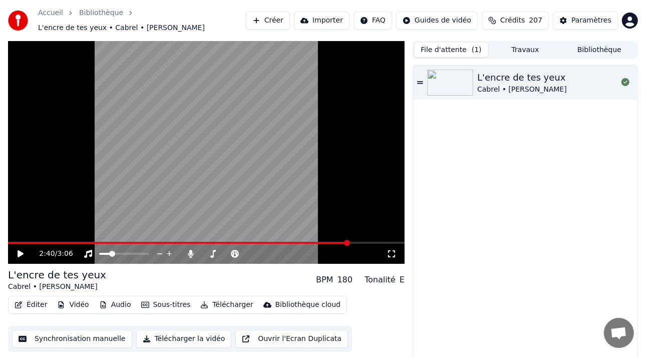
click at [511, 46] on button "Travaux" at bounding box center [525, 50] width 74 height 15
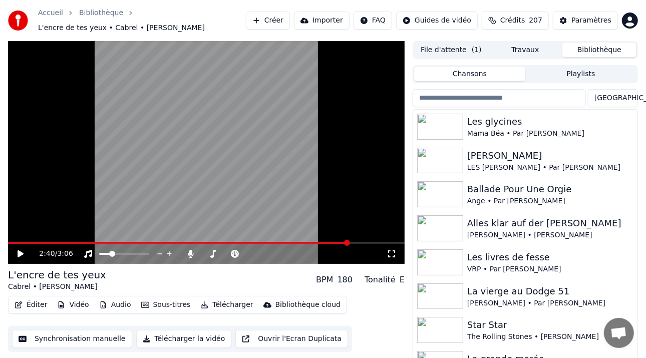
click at [590, 47] on button "Bibliothèque" at bounding box center [599, 50] width 74 height 15
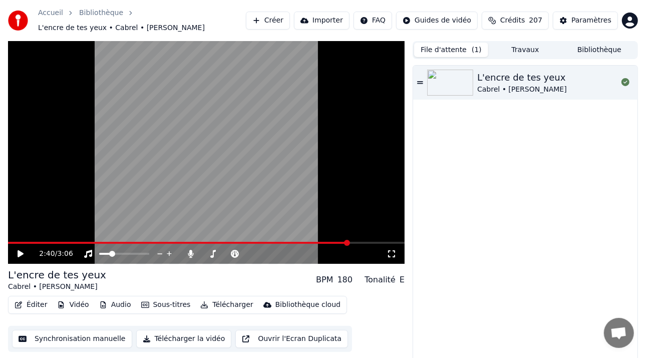
click at [454, 52] on button "File d'attente ( 1 )" at bounding box center [451, 50] width 74 height 15
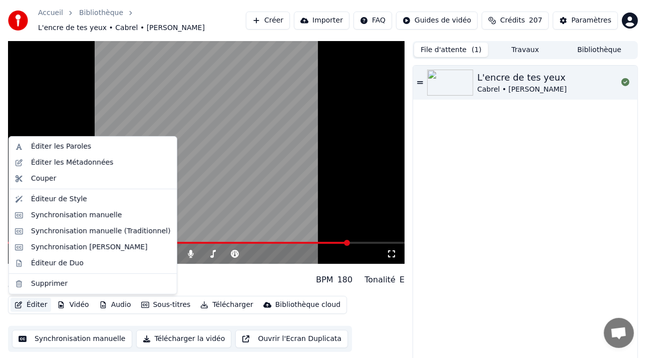
click at [28, 306] on button "Éditer" at bounding box center [31, 305] width 41 height 14
click at [78, 199] on div "Éditeur de Style" at bounding box center [59, 199] width 56 height 10
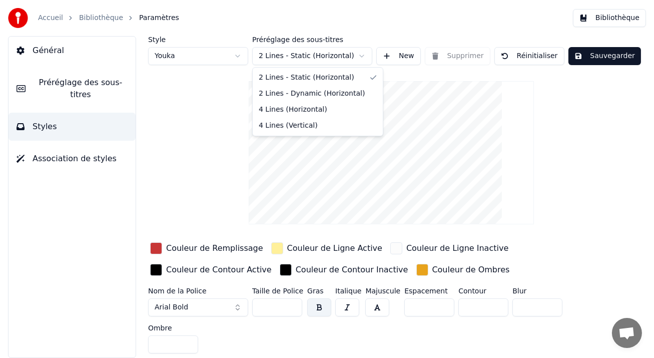
click at [364, 54] on html "Accueil Bibliothèque Paramètres Bibliothèque Général Préréglage des sous-titres…" at bounding box center [327, 179] width 654 height 358
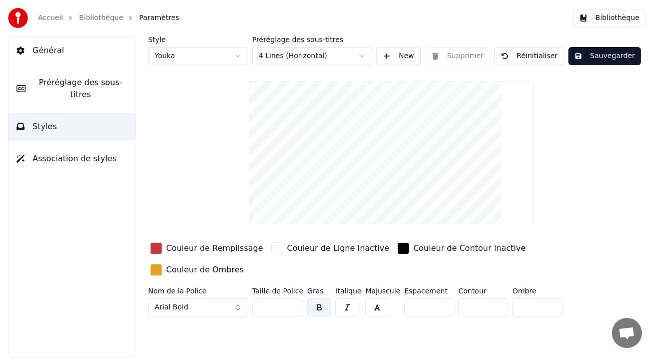
click at [593, 58] on button "Sauvegarder" at bounding box center [605, 56] width 73 height 18
click at [592, 58] on button "Sauvegarder" at bounding box center [605, 56] width 73 height 18
click at [592, 57] on button "Terminé" at bounding box center [597, 56] width 56 height 18
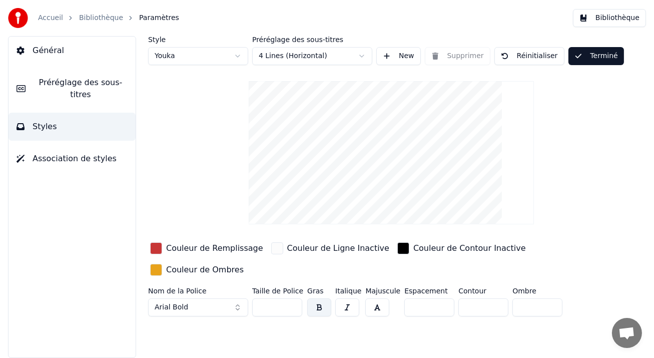
click at [592, 57] on button "Terminé" at bounding box center [597, 56] width 56 height 18
click at [240, 54] on html "Accueil Bibliothèque Paramètres Bibliothèque Général Préréglage des sous-titres…" at bounding box center [327, 179] width 654 height 358
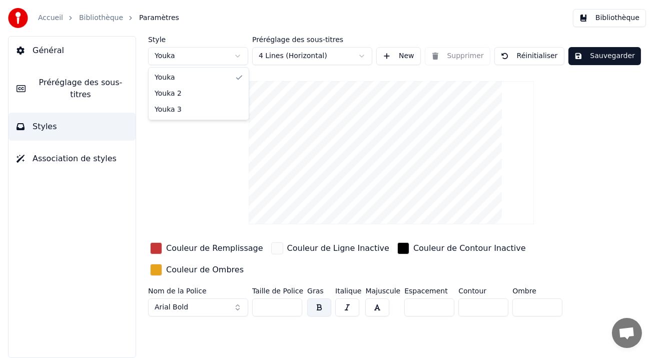
type input "**"
type input "*"
click at [238, 55] on html "Accueil Bibliothèque Paramètres Bibliothèque Général Préréglage des sous-titres…" at bounding box center [327, 179] width 654 height 358
click at [231, 52] on html "Accueil Bibliothèque Paramètres Bibliothèque Général Préréglage des sous-titres…" at bounding box center [327, 179] width 654 height 358
type input "***"
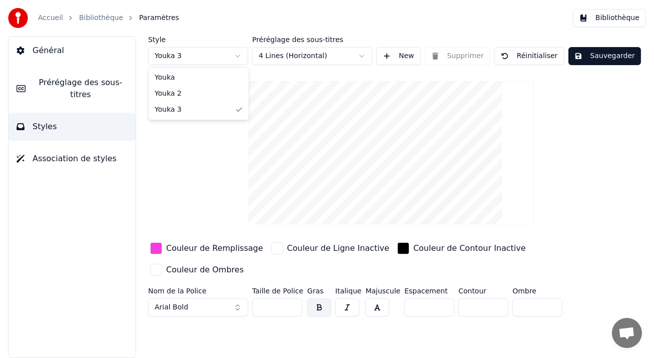
type input "*"
click at [33, 48] on span "Général" at bounding box center [49, 51] width 32 height 12
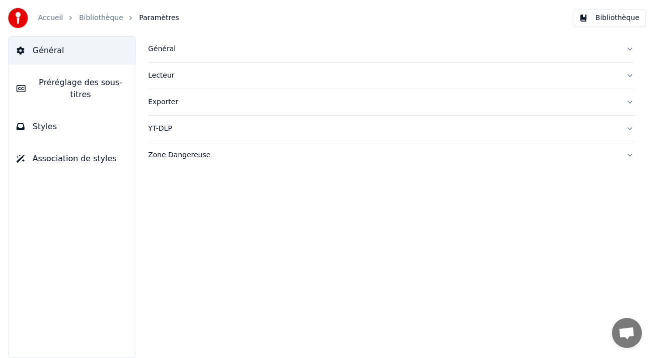
click at [70, 153] on span "Association de styles" at bounding box center [75, 159] width 84 height 12
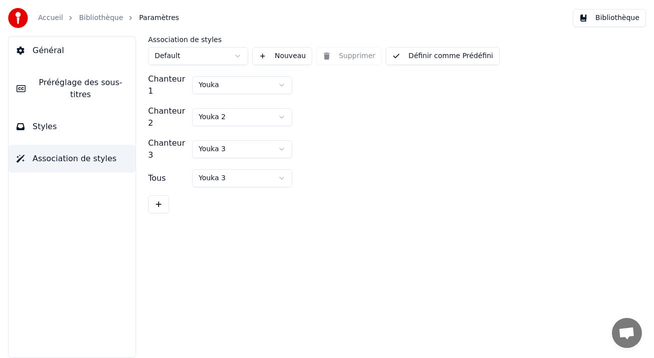
click at [460, 56] on button "Définir comme Prédéfini" at bounding box center [443, 56] width 114 height 18
click at [426, 57] on button "Terminé" at bounding box center [414, 56] width 57 height 18
click at [44, 15] on link "Accueil" at bounding box center [50, 18] width 25 height 10
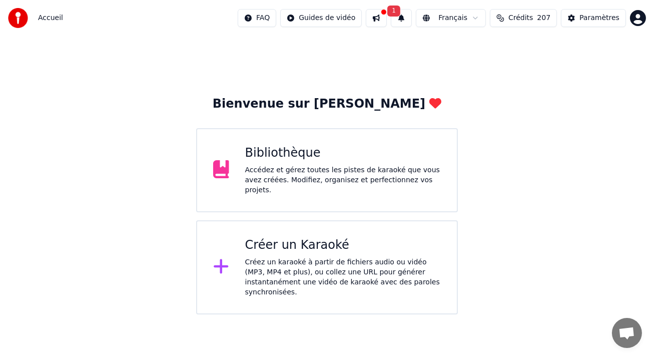
click at [283, 157] on div "Bibliothèque" at bounding box center [343, 153] width 196 height 16
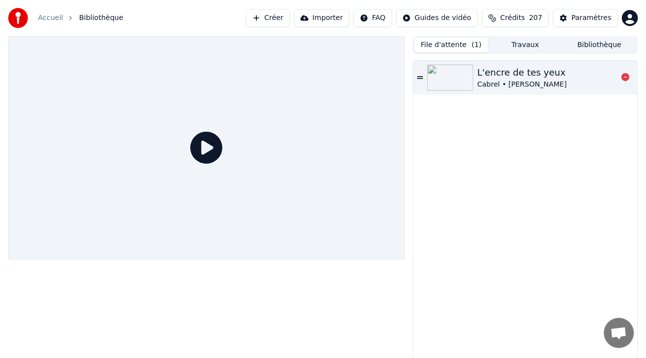
click at [455, 91] on div "L'encre de tes yeux Cabrel • [PERSON_NAME]" at bounding box center [525, 78] width 224 height 34
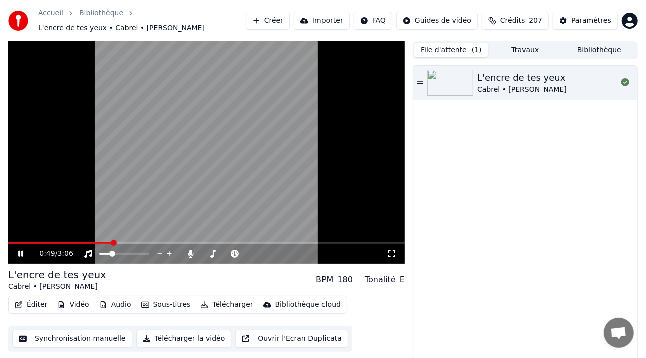
click at [112, 240] on span at bounding box center [114, 243] width 6 height 6
click at [230, 241] on video at bounding box center [206, 152] width 397 height 223
drag, startPoint x: 222, startPoint y: 243, endPoint x: 211, endPoint y: 245, distance: 11.1
click at [246, 248] on div "1:23 / 3:06" at bounding box center [206, 152] width 397 height 223
click at [279, 244] on span at bounding box center [206, 243] width 397 height 2
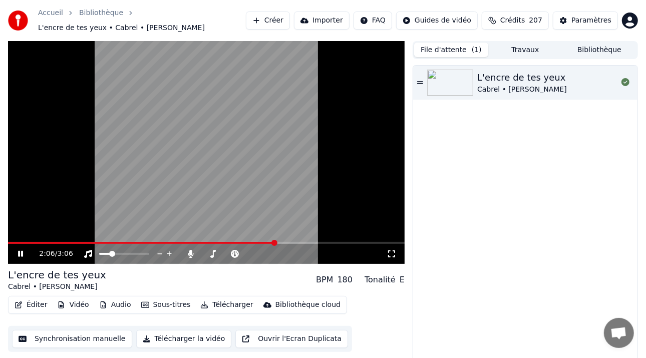
click at [275, 242] on span at bounding box center [141, 243] width 267 height 2
click at [16, 254] on icon at bounding box center [27, 254] width 23 height 8
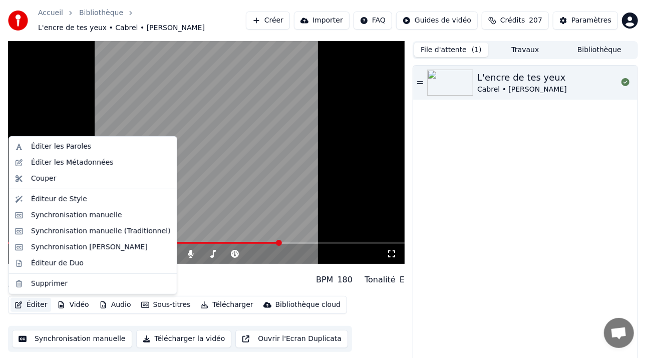
click at [34, 303] on button "Éditer" at bounding box center [31, 305] width 41 height 14
click at [62, 194] on div "Éditeur de Style" at bounding box center [93, 199] width 164 height 16
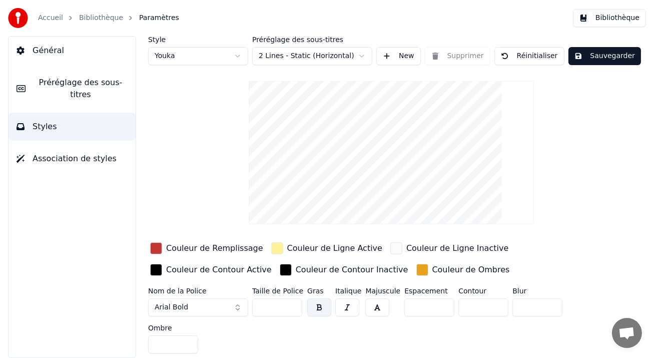
drag, startPoint x: 276, startPoint y: 312, endPoint x: 238, endPoint y: 303, distance: 39.1
click at [238, 303] on div "Nom de la Police Arial Bold Taille de Police *** Gras Italique Majuscule Espace…" at bounding box center [377, 322] width 458 height 70
type input "**"
click at [606, 50] on button "Sauvegarder" at bounding box center [605, 56] width 73 height 18
click at [51, 19] on link "Accueil" at bounding box center [50, 18] width 25 height 10
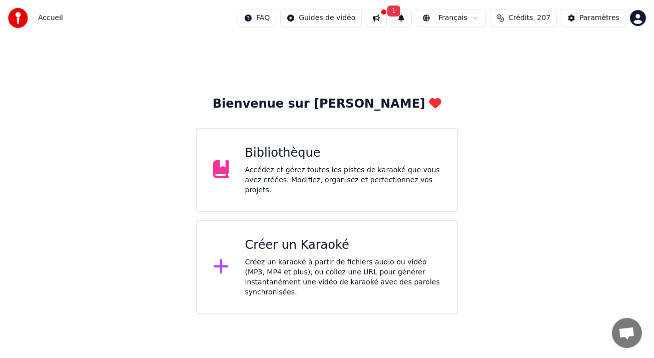
click at [339, 156] on div "Bibliothèque" at bounding box center [343, 153] width 196 height 16
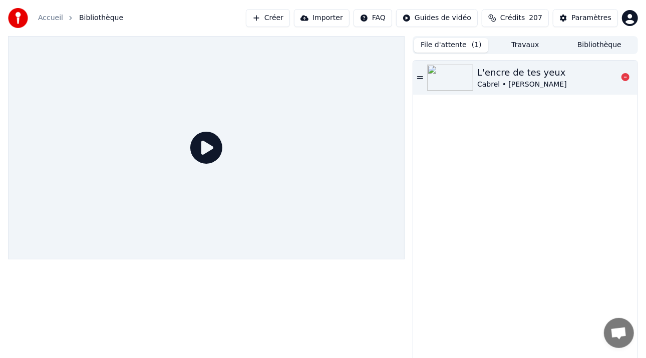
click at [436, 71] on img at bounding box center [450, 78] width 46 height 26
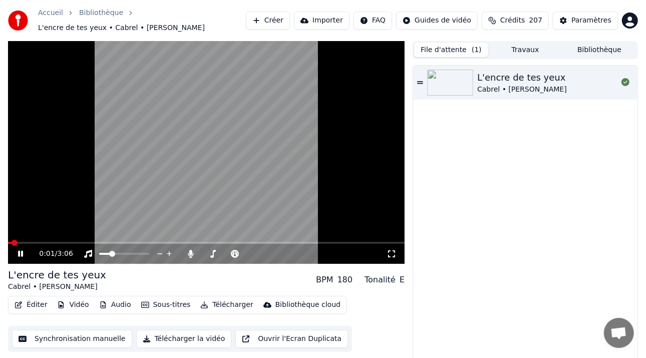
click at [30, 241] on video at bounding box center [206, 152] width 397 height 223
click at [25, 255] on icon at bounding box center [27, 254] width 23 height 8
click at [109, 253] on span at bounding box center [112, 254] width 6 height 6
click at [38, 243] on span at bounding box center [206, 243] width 397 height 2
click at [211, 255] on span at bounding box center [209, 254] width 6 height 6
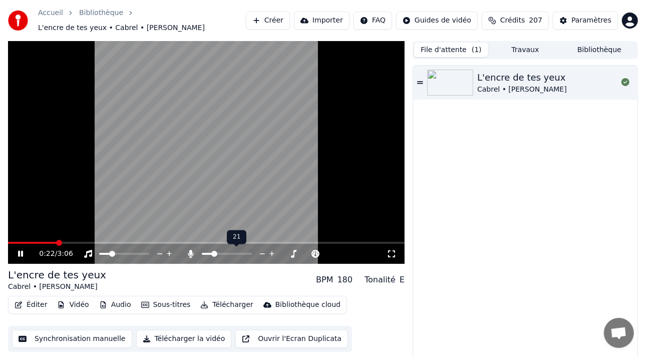
click at [212, 254] on span at bounding box center [227, 254] width 50 height 2
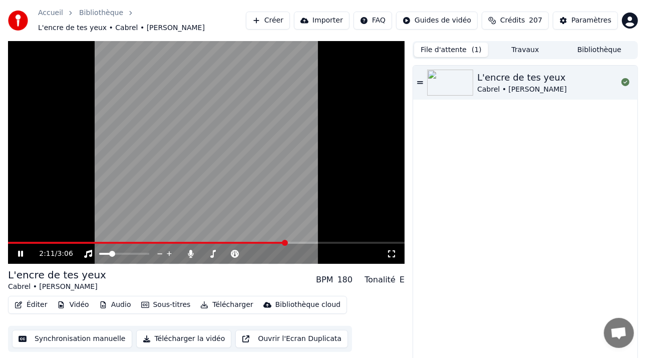
click at [286, 244] on span at bounding box center [206, 243] width 397 height 2
click at [241, 244] on span at bounding box center [125, 243] width 234 height 2
click at [21, 249] on div "2:51 / 3:06" at bounding box center [206, 254] width 389 height 10
click at [20, 254] on icon at bounding box center [27, 254] width 23 height 8
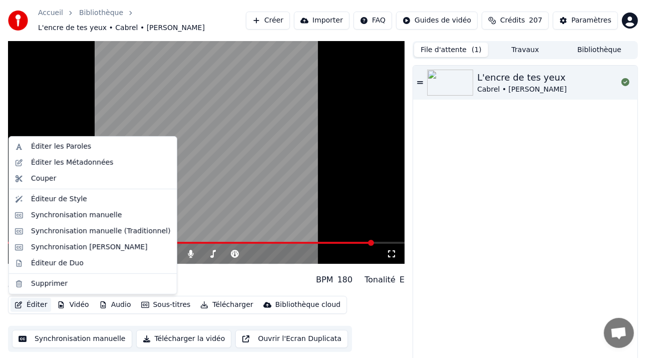
click at [24, 305] on button "Éditer" at bounding box center [31, 305] width 41 height 14
click at [77, 232] on div "Synchronisation manuelle (Traditionnel)" at bounding box center [101, 231] width 140 height 10
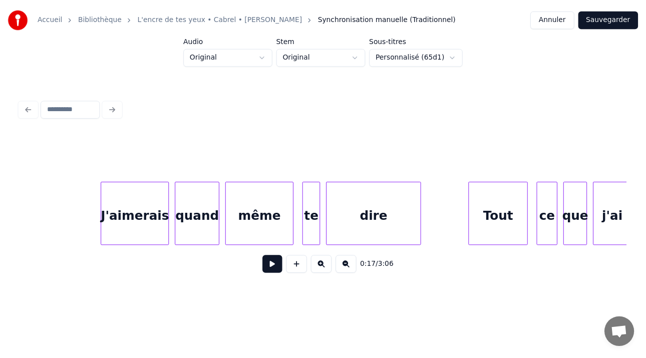
scroll to position [0, 24125]
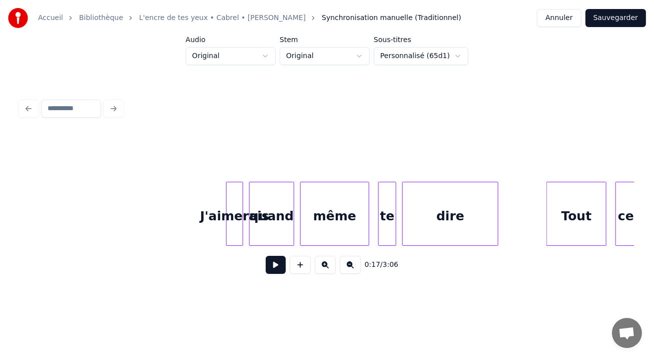
click at [228, 194] on div at bounding box center [228, 213] width 3 height 63
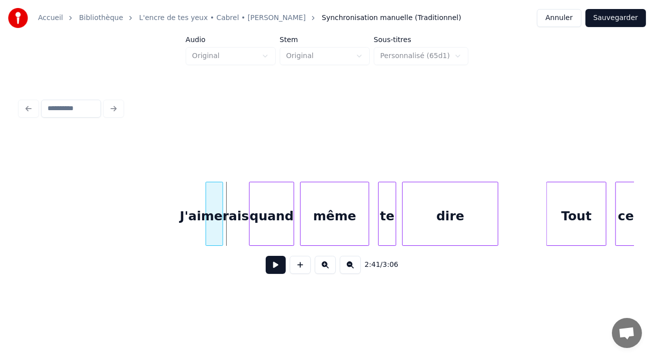
click at [214, 198] on div "J'aimerais" at bounding box center [214, 216] width 16 height 68
click at [270, 197] on div at bounding box center [268, 213] width 3 height 63
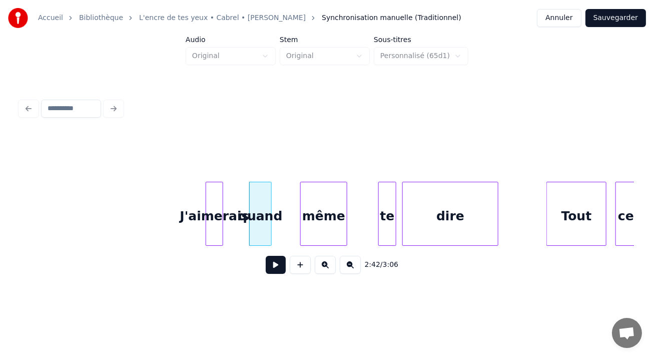
click at [344, 204] on div at bounding box center [345, 213] width 3 height 63
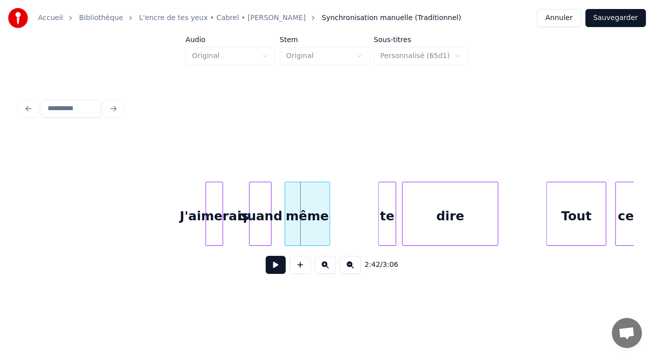
click at [314, 202] on div "même" at bounding box center [307, 216] width 45 height 68
click at [611, 22] on button "Sauvegarder" at bounding box center [616, 18] width 61 height 18
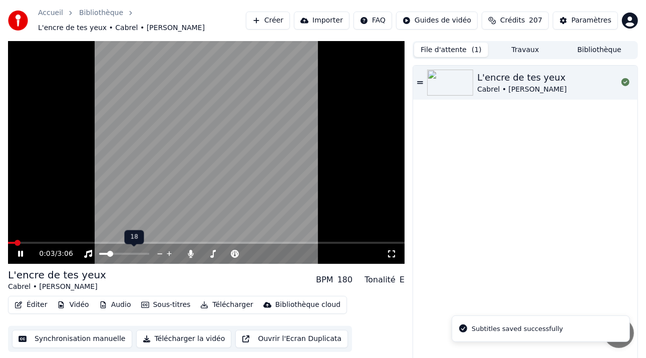
click at [108, 253] on span at bounding box center [103, 254] width 9 height 2
click at [32, 243] on span at bounding box center [206, 243] width 397 height 2
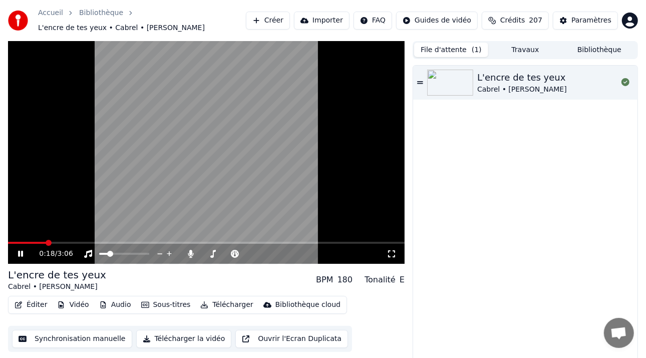
click at [46, 243] on span at bounding box center [206, 243] width 397 height 2
click at [19, 255] on icon at bounding box center [20, 254] width 5 height 6
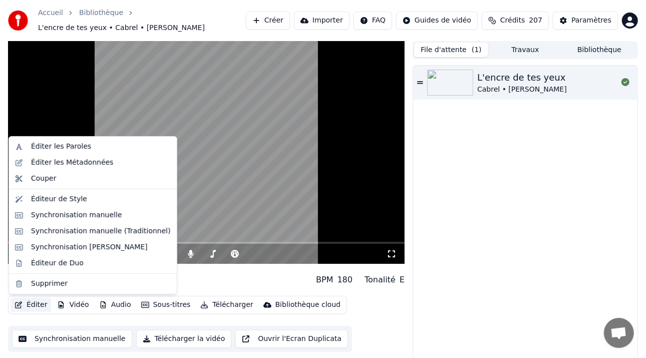
click at [38, 303] on button "Éditer" at bounding box center [31, 305] width 41 height 14
drag, startPoint x: 84, startPoint y: 229, endPoint x: 94, endPoint y: 241, distance: 16.0
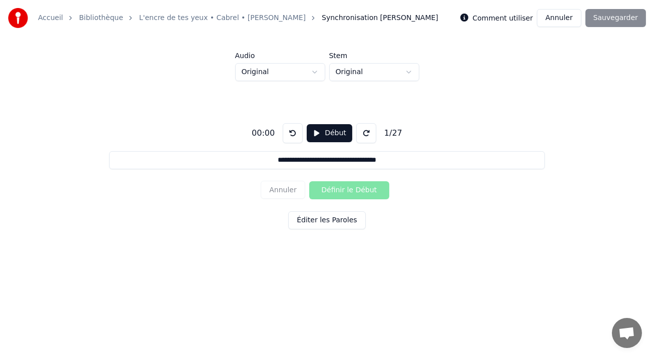
click at [556, 17] on button "Annuler" at bounding box center [559, 18] width 44 height 18
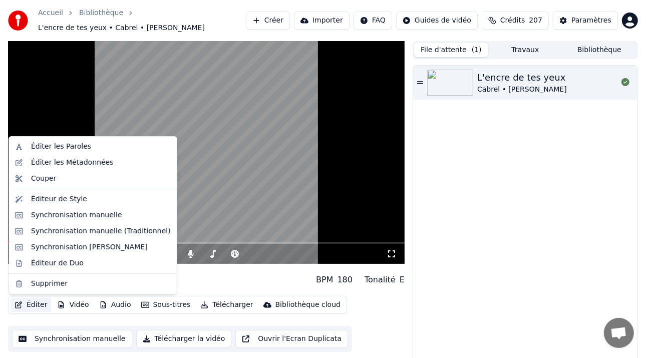
click at [28, 302] on button "Éditer" at bounding box center [31, 305] width 41 height 14
click at [65, 241] on div "Synchronisation [PERSON_NAME]" at bounding box center [93, 247] width 164 height 16
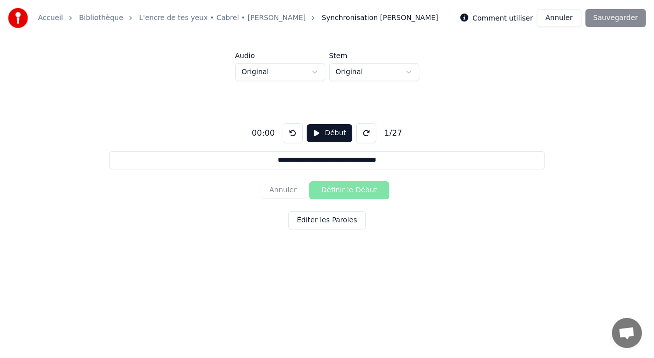
click at [569, 18] on button "Annuler" at bounding box center [559, 18] width 44 height 18
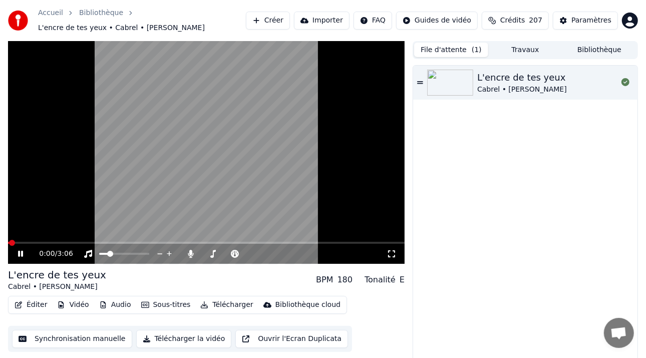
click at [30, 306] on button "Éditer" at bounding box center [31, 305] width 41 height 14
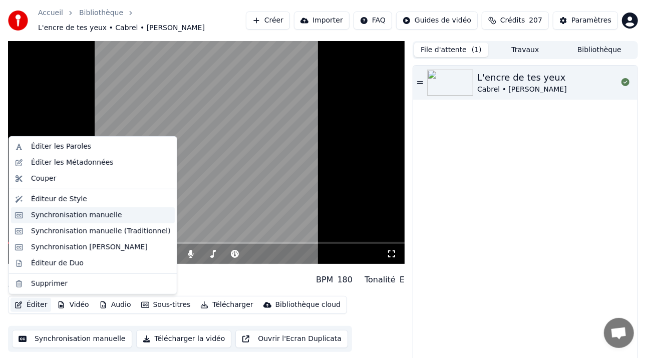
click at [72, 219] on div "Synchronisation manuelle" at bounding box center [76, 215] width 91 height 10
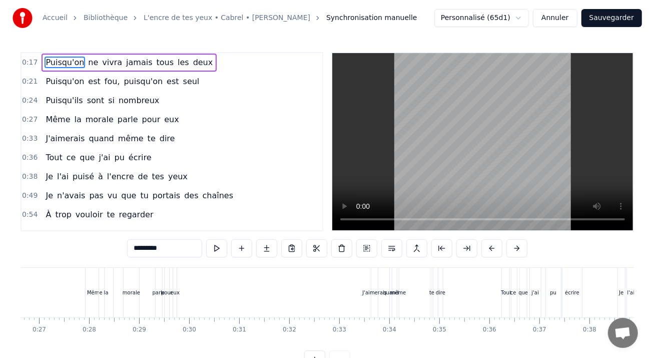
scroll to position [0, 1341]
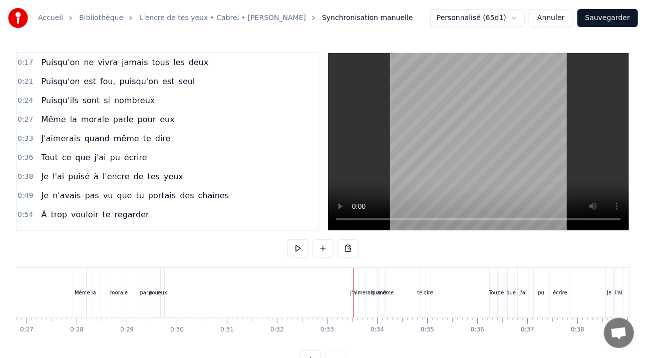
click at [367, 288] on div "J'aimerais quand même te dire" at bounding box center [396, 293] width 75 height 50
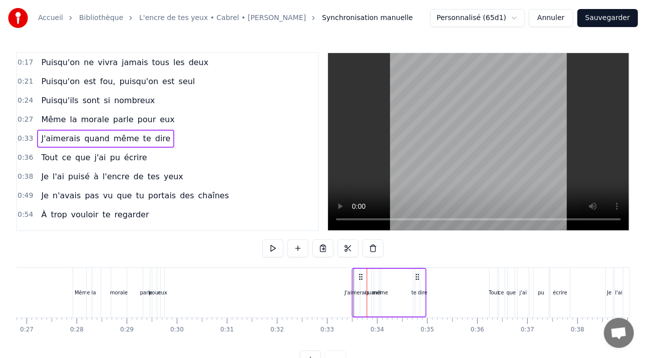
drag, startPoint x: 365, startPoint y: 276, endPoint x: 358, endPoint y: 275, distance: 7.0
click at [358, 275] on icon at bounding box center [361, 277] width 8 height 8
click at [614, 21] on button "Sauvegarder" at bounding box center [607, 18] width 61 height 18
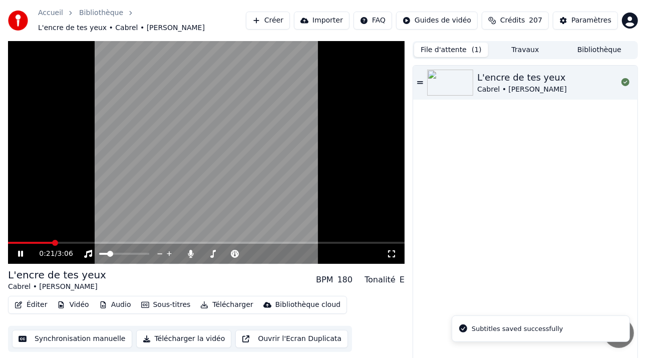
click at [52, 242] on span at bounding box center [206, 243] width 397 height 2
click at [18, 252] on icon at bounding box center [27, 254] width 23 height 8
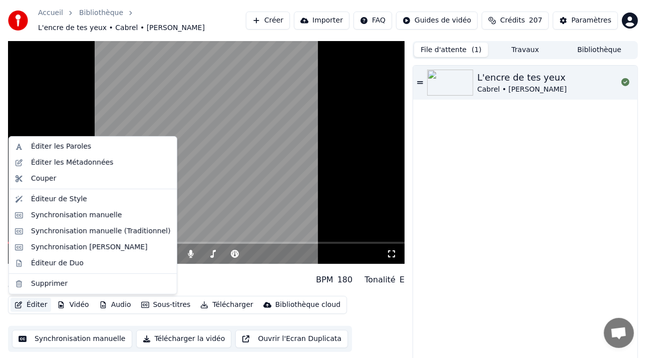
click at [36, 306] on button "Éditer" at bounding box center [31, 305] width 41 height 14
click at [71, 235] on div "Synchronisation manuelle (Traditionnel)" at bounding box center [101, 231] width 140 height 10
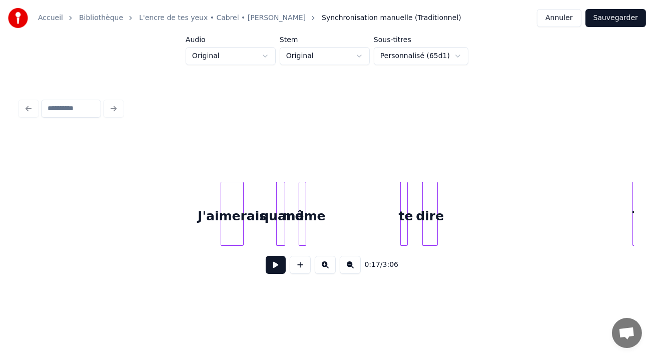
scroll to position [0, 4806]
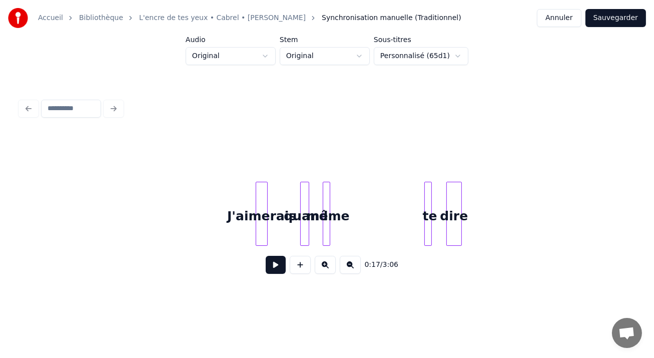
click at [257, 196] on div at bounding box center [257, 213] width 3 height 63
click at [271, 190] on div at bounding box center [272, 213] width 3 height 63
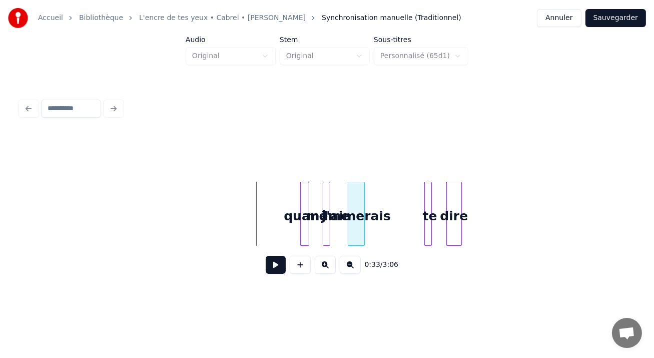
click at [353, 182] on div "J'aimerais" at bounding box center [356, 216] width 16 height 68
click at [607, 21] on button "Sauvegarder" at bounding box center [616, 18] width 61 height 18
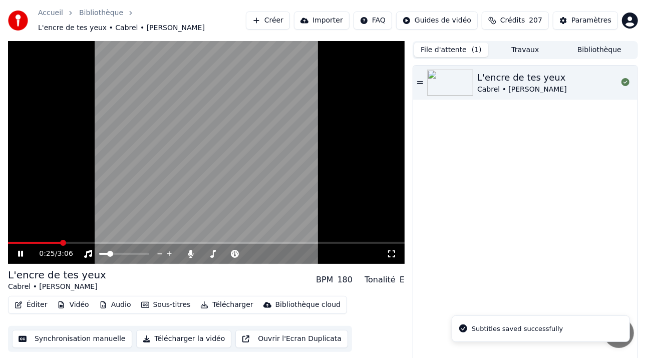
click at [60, 240] on span at bounding box center [63, 243] width 6 height 6
click at [20, 255] on icon at bounding box center [20, 254] width 5 height 6
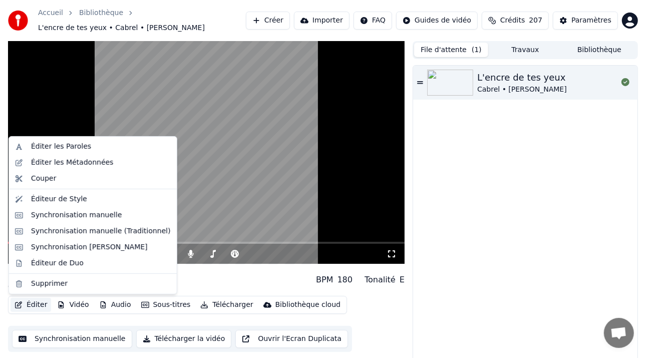
click at [24, 307] on button "Éditer" at bounding box center [31, 305] width 41 height 14
click at [71, 234] on div "Synchronisation manuelle (Traditionnel)" at bounding box center [101, 231] width 140 height 10
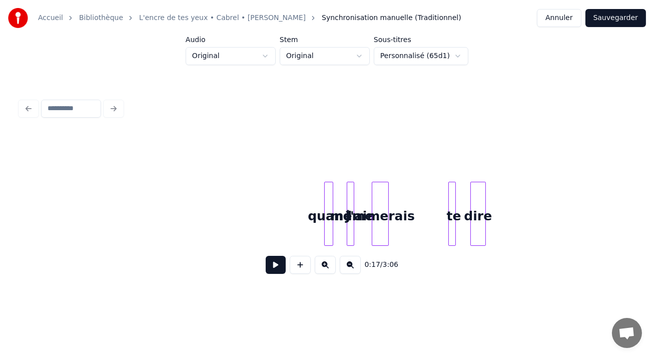
scroll to position [0, 4926]
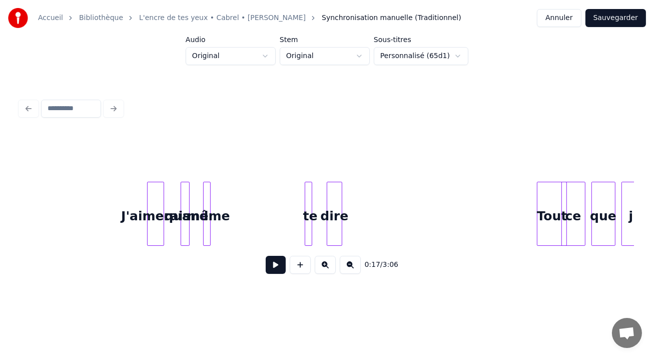
click at [157, 188] on div "J'aimerais" at bounding box center [156, 216] width 16 height 68
click at [211, 196] on div at bounding box center [211, 213] width 3 height 63
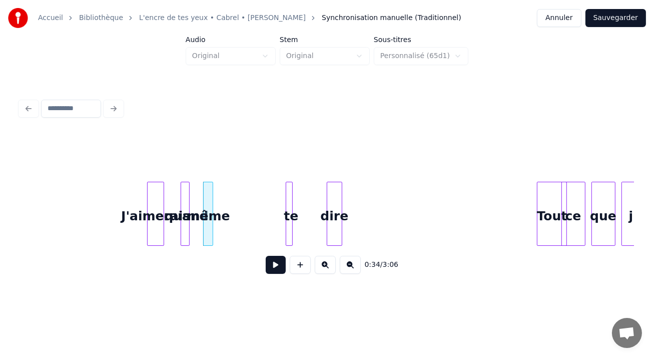
click at [289, 192] on div "te" at bounding box center [291, 216] width 10 height 68
click at [324, 192] on div "dire" at bounding box center [325, 216] width 15 height 68
click at [207, 190] on div "même" at bounding box center [209, 216] width 10 height 68
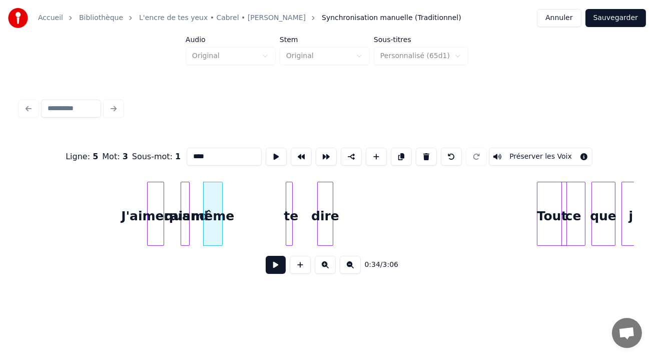
click at [221, 189] on div at bounding box center [220, 213] width 3 height 63
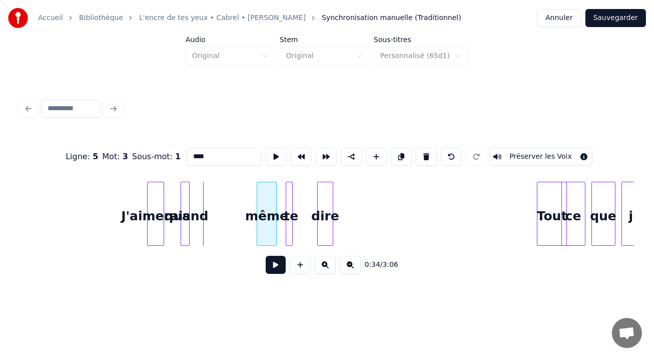
click at [268, 192] on div "même" at bounding box center [266, 216] width 19 height 68
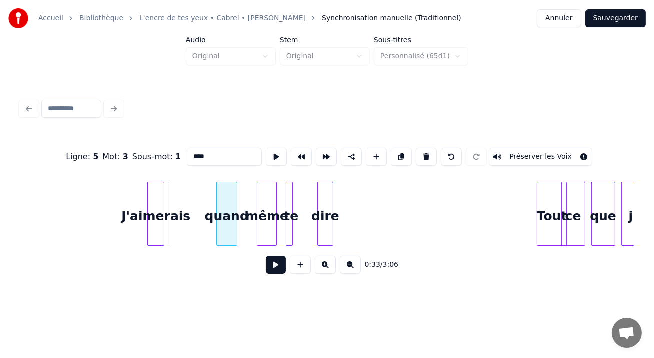
click at [226, 192] on div "quand" at bounding box center [227, 216] width 20 height 68
click at [180, 193] on div "J'aimerais" at bounding box center [176, 216] width 16 height 68
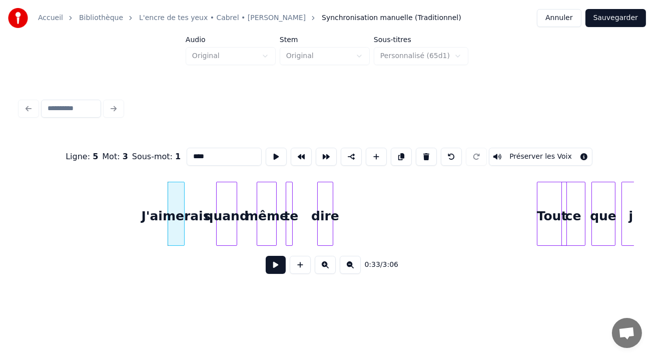
drag, startPoint x: 615, startPoint y: 16, endPoint x: 576, endPoint y: 27, distance: 40.6
click at [615, 17] on button "Sauvegarder" at bounding box center [616, 18] width 61 height 18
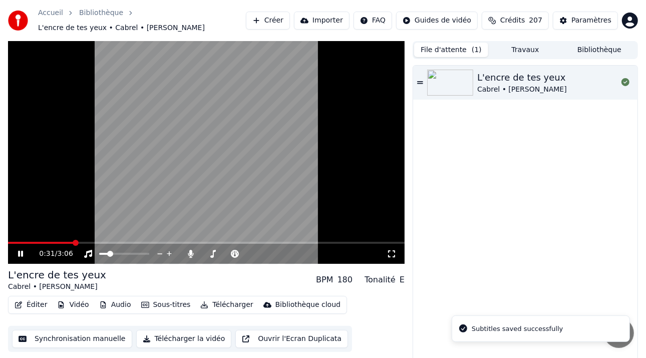
click at [73, 242] on span at bounding box center [206, 243] width 397 height 2
click at [65, 241] on video at bounding box center [206, 152] width 397 height 223
click at [66, 243] on span at bounding box center [37, 243] width 58 height 2
click at [19, 257] on icon at bounding box center [21, 253] width 6 height 7
drag, startPoint x: 22, startPoint y: 258, endPoint x: 29, endPoint y: 274, distance: 17.3
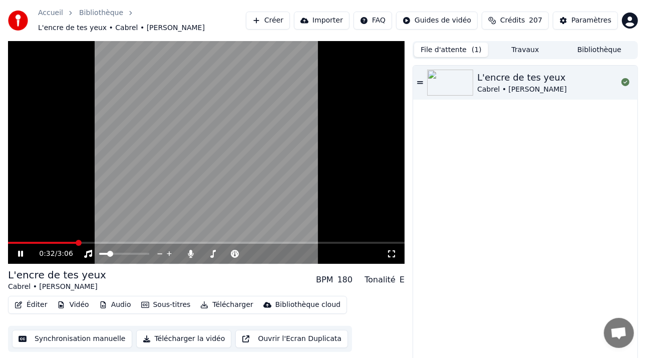
click at [22, 257] on icon at bounding box center [27, 254] width 23 height 8
click at [30, 302] on button "Éditer" at bounding box center [31, 305] width 41 height 14
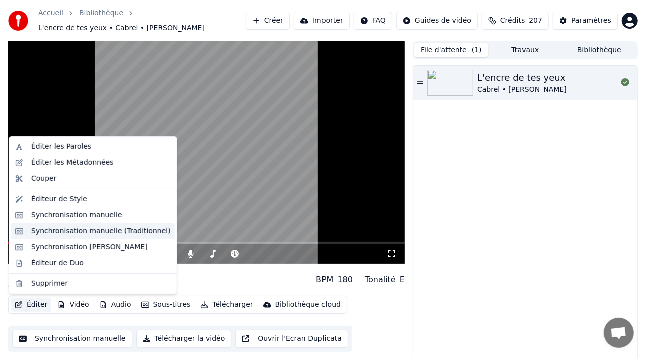
click at [71, 234] on div "Synchronisation manuelle (Traditionnel)" at bounding box center [101, 231] width 140 height 10
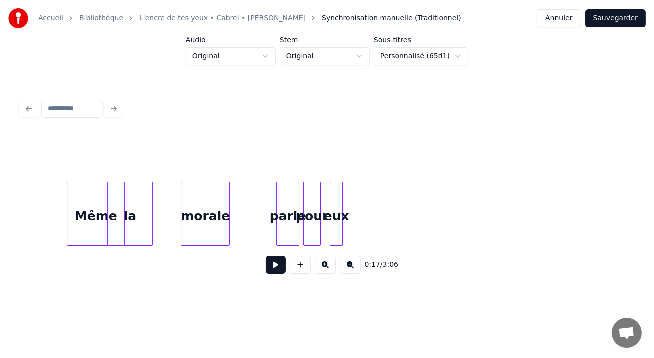
scroll to position [0, 4243]
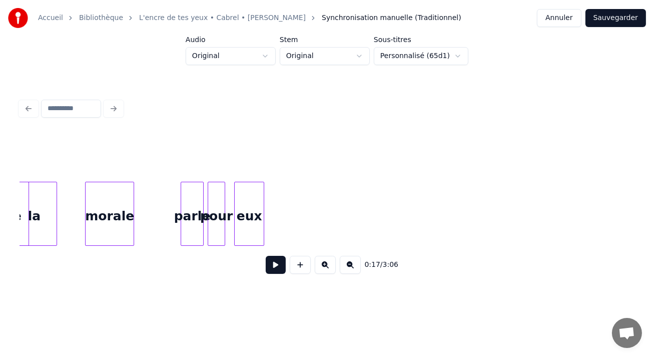
click at [263, 198] on div at bounding box center [262, 213] width 3 height 63
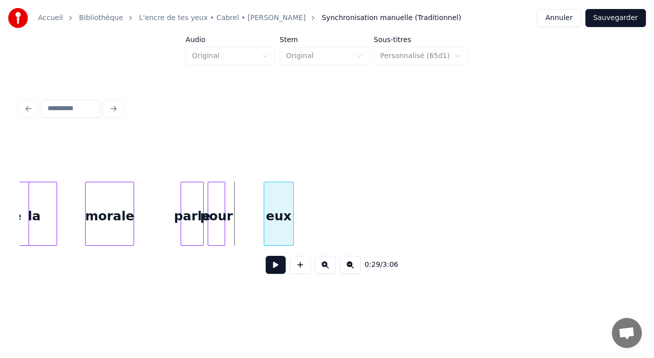
click at [278, 194] on div "eux" at bounding box center [278, 216] width 29 height 68
click at [245, 198] on div "pour" at bounding box center [244, 216] width 17 height 68
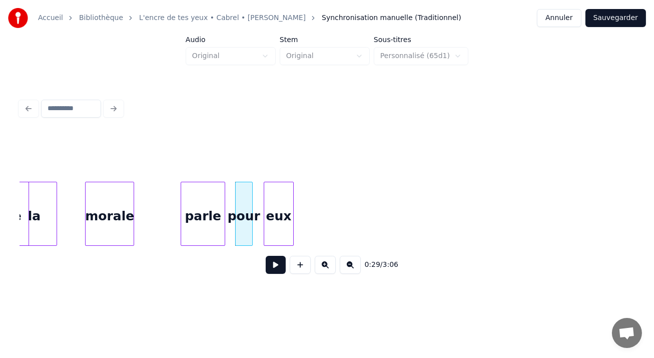
click at [224, 197] on div at bounding box center [223, 213] width 3 height 63
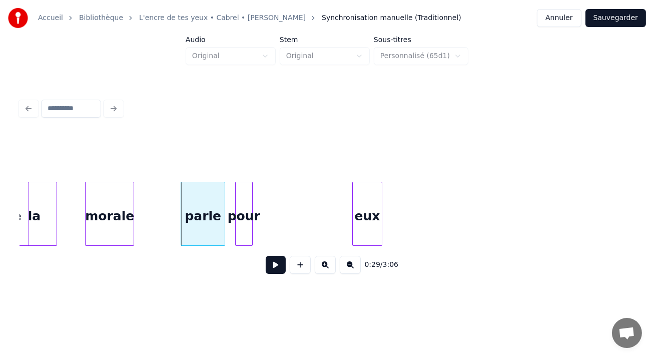
click at [360, 190] on div "eux" at bounding box center [367, 216] width 29 height 68
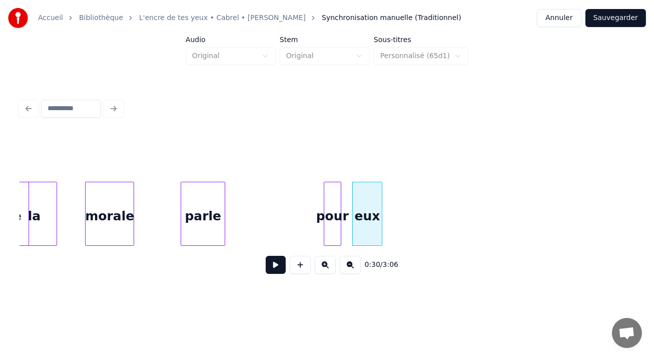
click at [335, 185] on div "pour" at bounding box center [332, 216] width 17 height 68
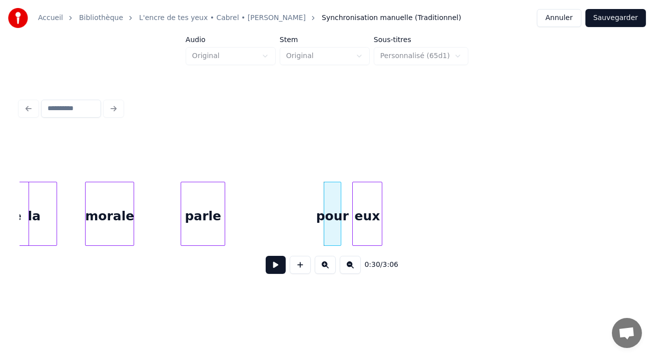
click at [596, 24] on button "Sauvegarder" at bounding box center [616, 18] width 61 height 18
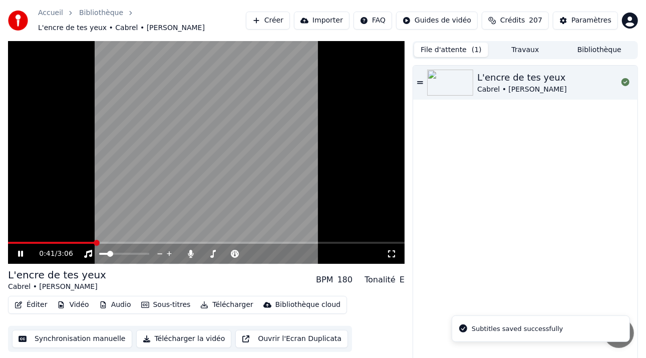
click at [95, 244] on span at bounding box center [97, 243] width 6 height 6
click at [81, 244] on div "0:43 / 3:06" at bounding box center [206, 254] width 397 height 20
click at [78, 243] on span at bounding box center [54, 243] width 93 height 2
click at [71, 243] on span at bounding box center [45, 243] width 75 height 2
click at [63, 242] on span at bounding box center [35, 243] width 55 height 2
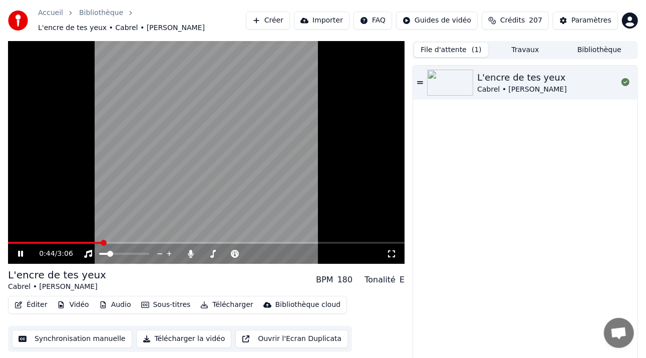
click at [20, 256] on icon at bounding box center [27, 254] width 23 height 8
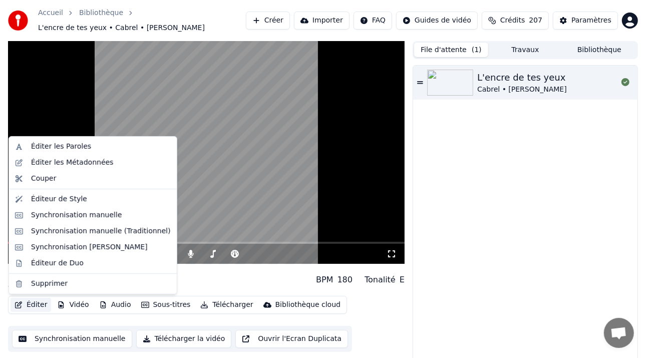
click at [32, 303] on button "Éditer" at bounding box center [31, 305] width 41 height 14
click at [64, 165] on div "Éditer les Métadonnées" at bounding box center [72, 163] width 83 height 10
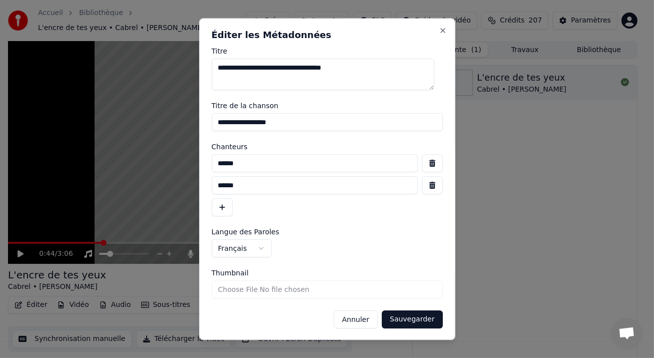
drag, startPoint x: 432, startPoint y: 85, endPoint x: 431, endPoint y: 67, distance: 18.1
click at [431, 67] on textarea "**********" at bounding box center [323, 75] width 223 height 32
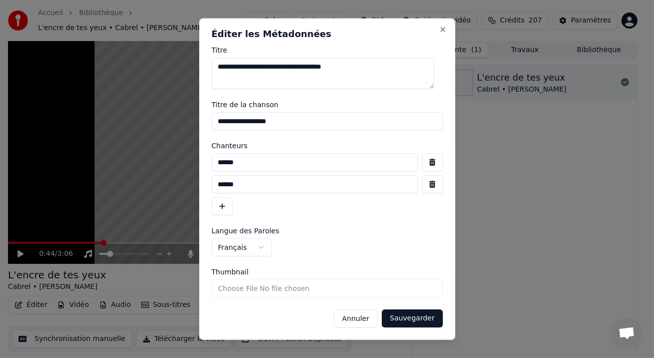
click at [352, 317] on button "Annuler" at bounding box center [356, 319] width 44 height 18
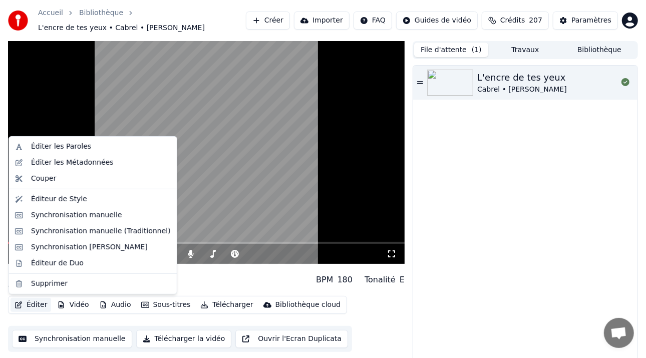
click at [33, 300] on button "Éditer" at bounding box center [31, 305] width 41 height 14
click at [63, 201] on div "Éditeur de Style" at bounding box center [59, 199] width 56 height 10
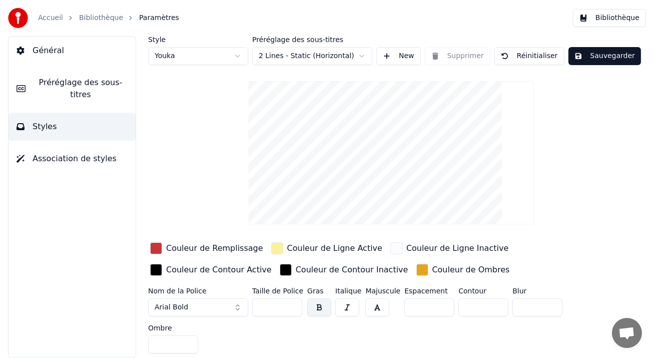
drag, startPoint x: 274, startPoint y: 306, endPoint x: 233, endPoint y: 308, distance: 41.1
click at [233, 308] on div "Nom de la Police Arial Bold Taille de Police ** Gras Italique Majuscule Espacem…" at bounding box center [377, 322] width 458 height 70
type input "**"
click at [602, 55] on button "Sauvegarder" at bounding box center [605, 56] width 73 height 18
click at [84, 13] on link "Bibliothèque" at bounding box center [101, 18] width 44 height 10
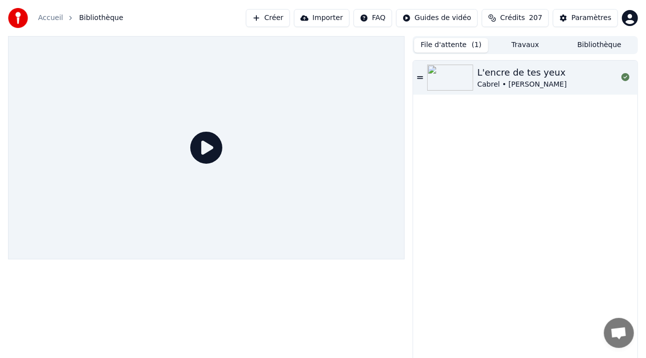
click at [204, 151] on icon at bounding box center [206, 148] width 32 height 32
click at [462, 76] on img at bounding box center [450, 78] width 46 height 26
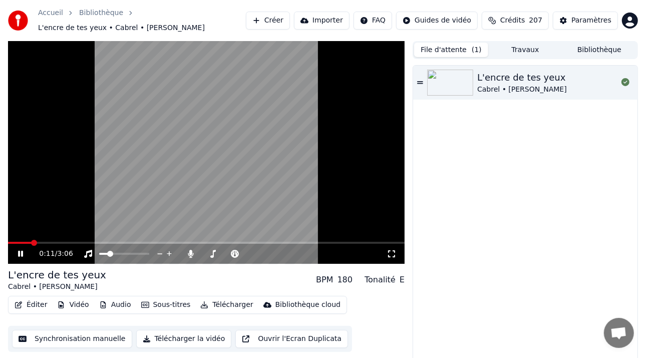
click at [31, 242] on span at bounding box center [206, 243] width 397 height 2
drag, startPoint x: 40, startPoint y: 241, endPoint x: 64, endPoint y: 243, distance: 24.1
click at [64, 243] on div "0:12 / 3:06" at bounding box center [206, 152] width 397 height 223
click at [56, 244] on span at bounding box center [206, 243] width 397 height 2
click at [20, 257] on icon at bounding box center [27, 254] width 23 height 8
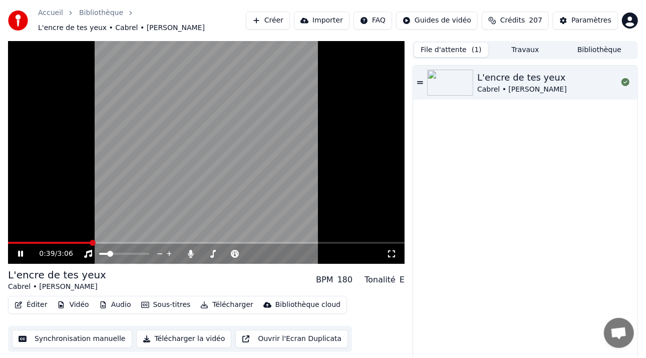
click at [25, 253] on icon at bounding box center [27, 254] width 23 height 8
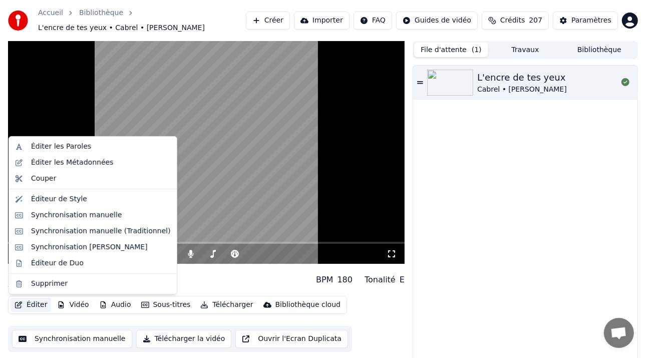
click at [34, 305] on button "Éditer" at bounding box center [31, 305] width 41 height 14
click at [88, 235] on div "Synchronisation manuelle (Traditionnel)" at bounding box center [101, 231] width 140 height 10
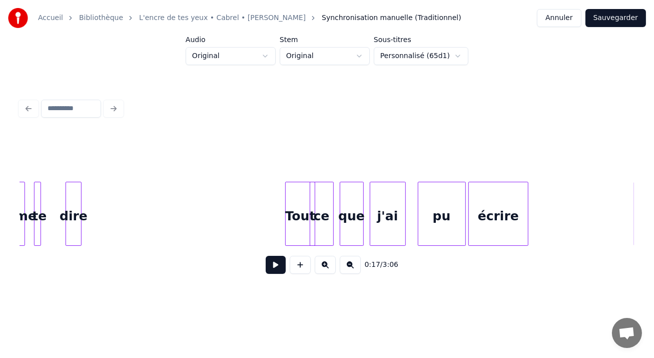
scroll to position [0, 5142]
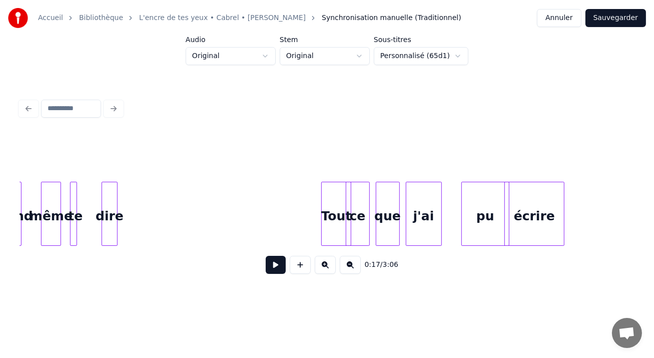
click at [486, 207] on div "pu" at bounding box center [485, 216] width 47 height 68
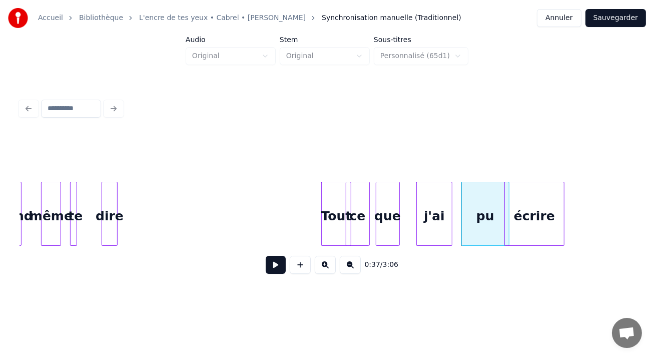
click at [442, 192] on div "j'ai" at bounding box center [434, 216] width 35 height 68
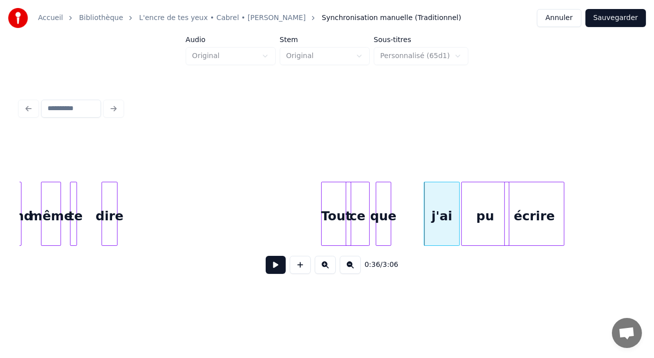
click at [390, 198] on div at bounding box center [389, 213] width 3 height 63
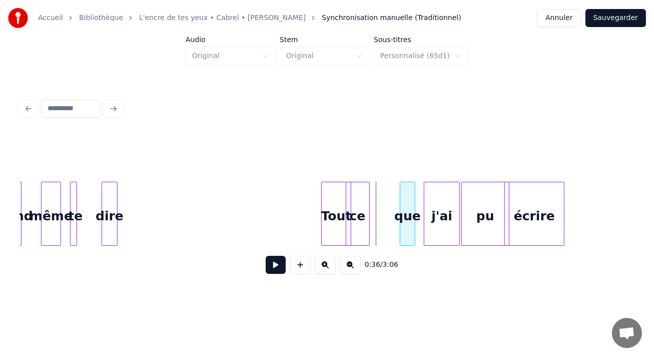
click at [407, 194] on div "que" at bounding box center [408, 216] width 15 height 68
click at [380, 194] on div "ce" at bounding box center [382, 216] width 23 height 68
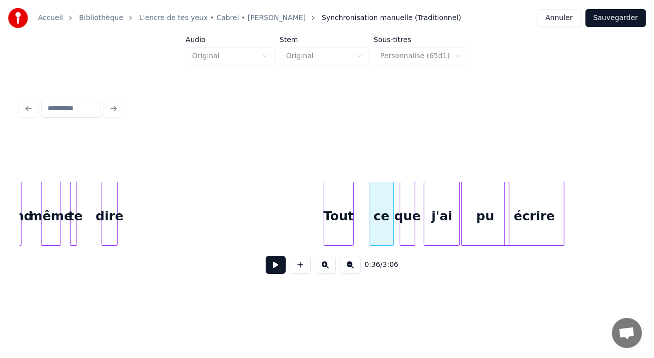
click at [340, 200] on div "Tout" at bounding box center [338, 216] width 29 height 68
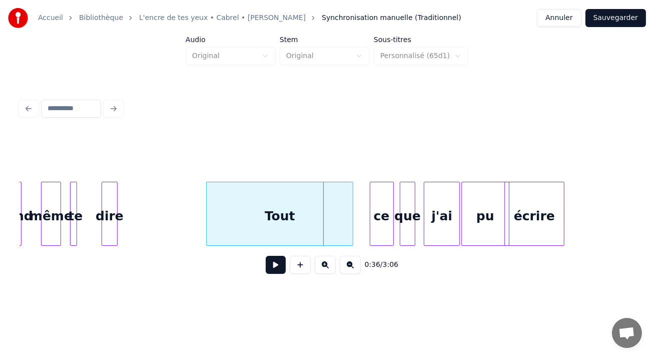
click at [207, 201] on div at bounding box center [208, 213] width 3 height 63
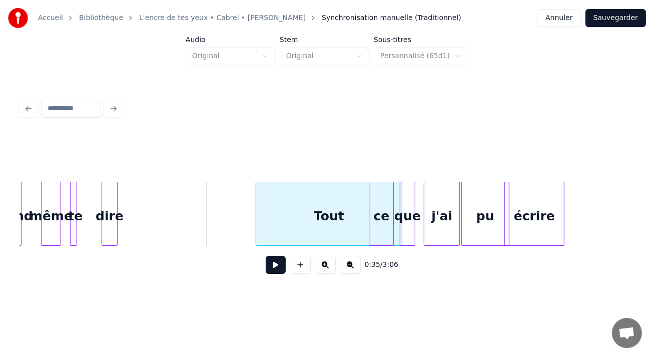
click at [310, 193] on div "Tout" at bounding box center [329, 216] width 146 height 68
click at [614, 12] on button "Sauvegarder" at bounding box center [616, 18] width 61 height 18
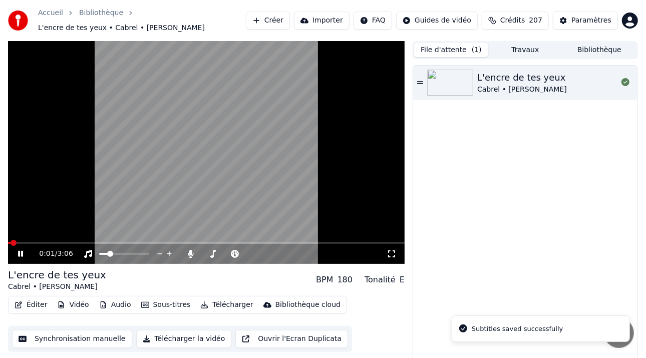
drag, startPoint x: 35, startPoint y: 245, endPoint x: 48, endPoint y: 242, distance: 14.0
click at [69, 240] on div "0:01 / 3:06" at bounding box center [206, 152] width 397 height 223
click at [47, 243] on span at bounding box center [206, 243] width 397 height 2
click at [19, 256] on icon at bounding box center [21, 253] width 6 height 7
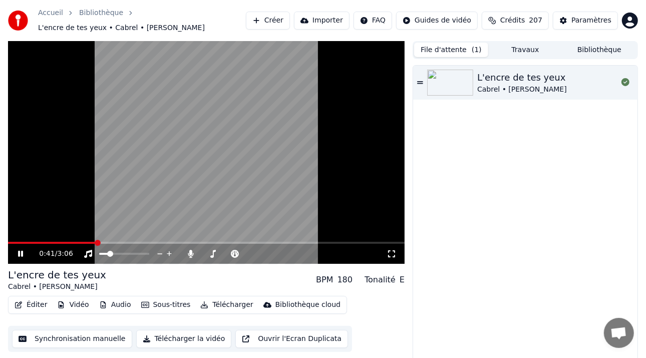
drag, startPoint x: 22, startPoint y: 253, endPoint x: 31, endPoint y: 253, distance: 9.0
click at [22, 253] on icon at bounding box center [20, 254] width 5 height 6
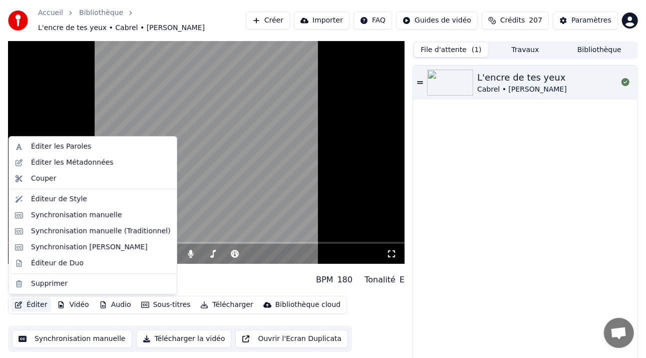
click at [29, 305] on button "Éditer" at bounding box center [31, 305] width 41 height 14
click at [81, 231] on div "Synchronisation manuelle (Traditionnel)" at bounding box center [101, 231] width 140 height 10
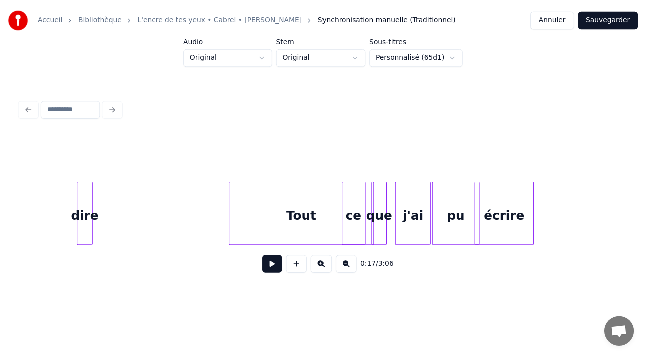
scroll to position [0, 5310]
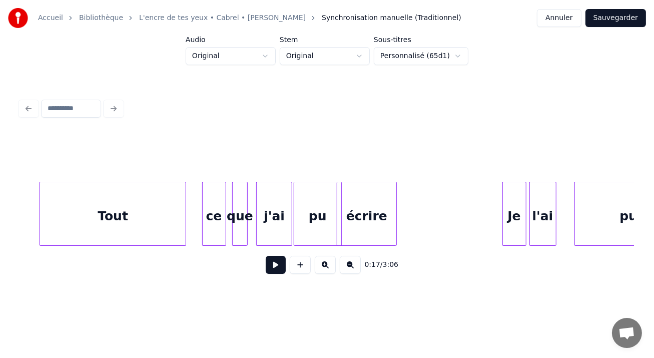
click at [113, 204] on div "Tout" at bounding box center [113, 216] width 146 height 68
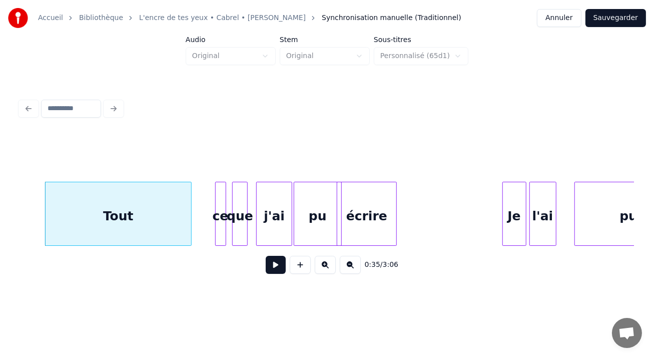
click at [216, 197] on div at bounding box center [217, 213] width 3 height 63
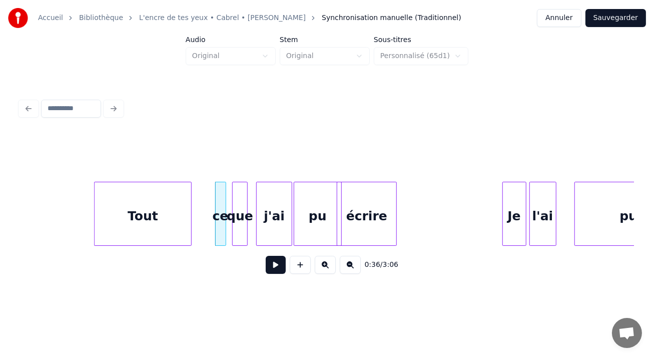
click at [95, 199] on div at bounding box center [96, 213] width 3 height 63
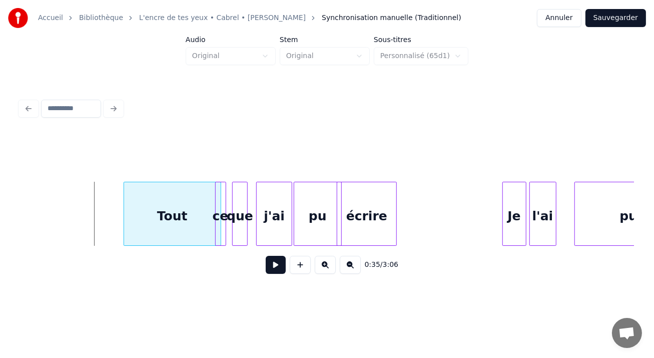
click at [140, 194] on div "Tout" at bounding box center [172, 216] width 97 height 68
click at [610, 18] on button "Sauvegarder" at bounding box center [616, 18] width 61 height 18
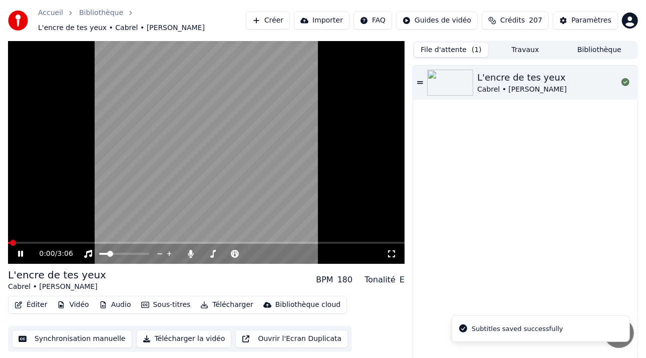
click at [54, 243] on span at bounding box center [206, 243] width 397 height 2
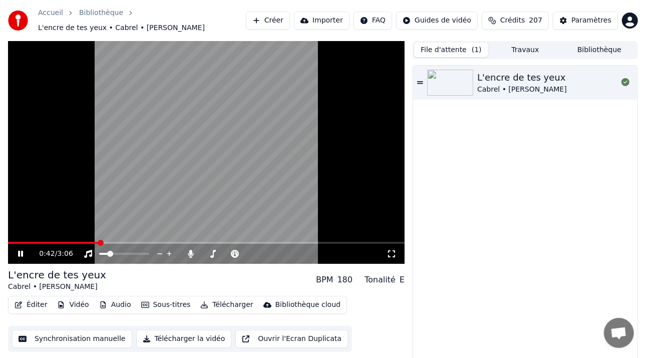
click at [25, 252] on icon at bounding box center [27, 254] width 23 height 8
click at [38, 300] on button "Éditer" at bounding box center [31, 305] width 41 height 14
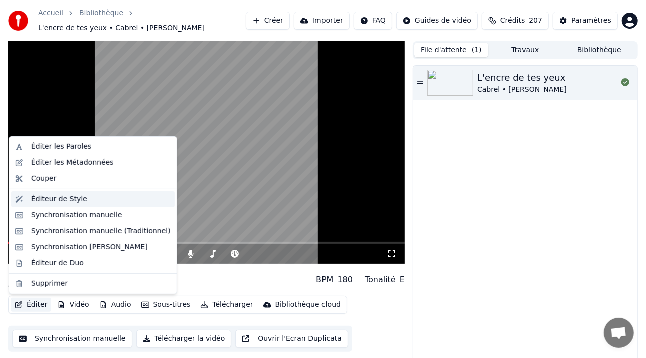
click at [79, 201] on div "Éditeur de Style" at bounding box center [59, 199] width 56 height 10
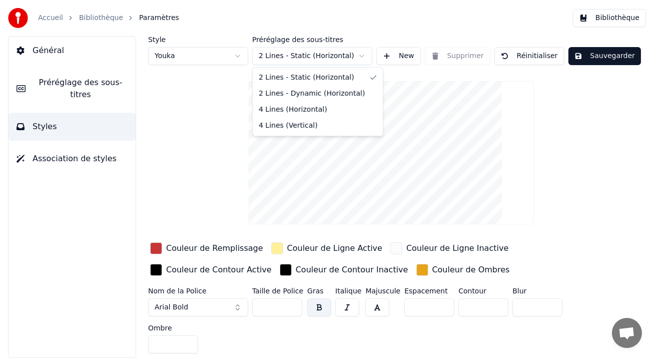
click at [365, 52] on html "Accueil Bibliothèque Paramètres Bibliothèque Général Préréglage des sous-titres…" at bounding box center [327, 179] width 654 height 358
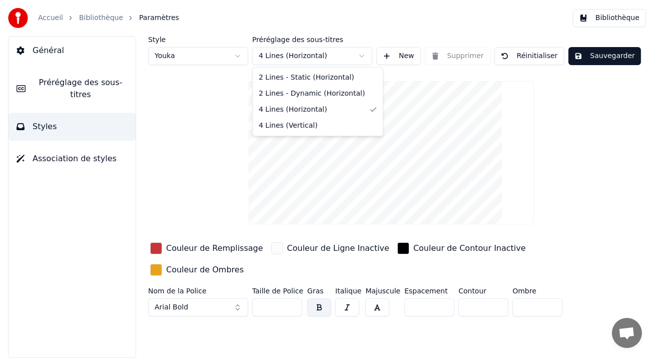
click at [329, 55] on html "Accueil Bibliothèque Paramètres Bibliothèque Général Préréglage des sous-titres…" at bounding box center [327, 179] width 654 height 358
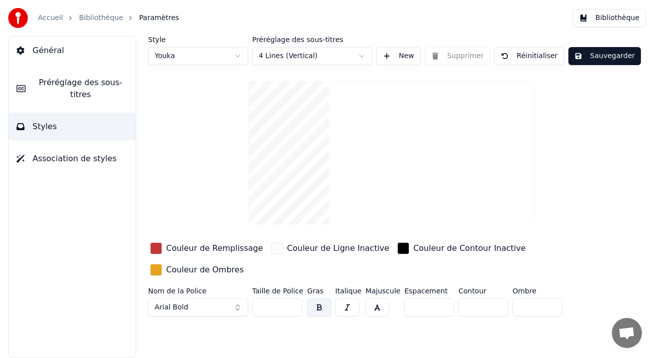
click at [355, 51] on html "Accueil Bibliothèque Paramètres Bibliothèque Général Préréglage des sous-titres…" at bounding box center [327, 179] width 654 height 358
click at [357, 49] on html "Accueil Bibliothèque Paramètres Bibliothèque Général Préréglage des sous-titres…" at bounding box center [327, 179] width 654 height 358
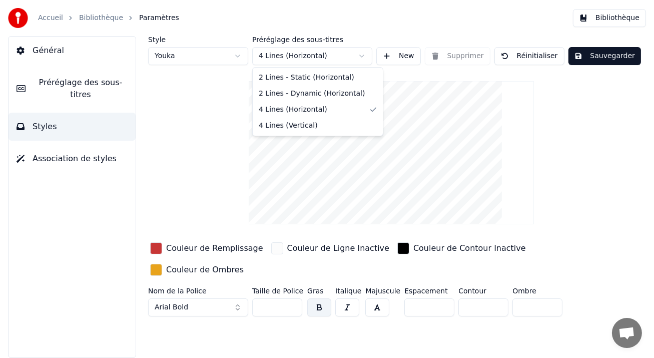
drag, startPoint x: 285, startPoint y: 126, endPoint x: 302, endPoint y: 118, distance: 19.1
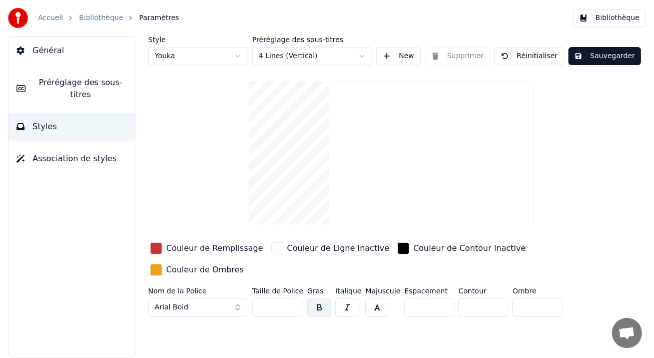
click at [608, 60] on button "Sauvegarder" at bounding box center [605, 56] width 73 height 18
click at [599, 53] on button "Terminé" at bounding box center [597, 56] width 56 height 18
click at [592, 60] on button "Sauvegarder" at bounding box center [605, 56] width 73 height 18
click at [596, 12] on button "Bibliothèque" at bounding box center [609, 18] width 73 height 18
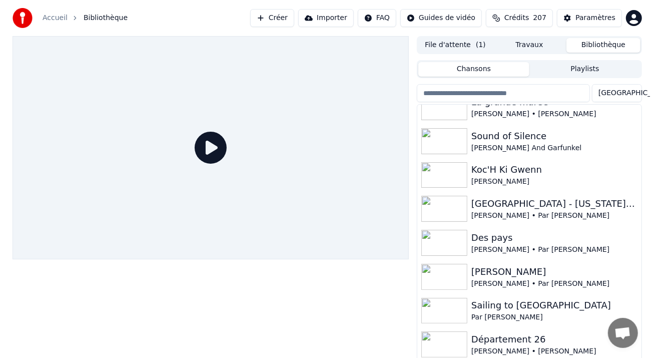
scroll to position [150, 0]
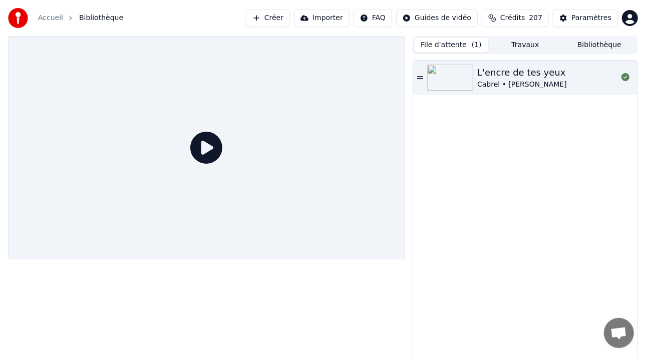
click at [448, 45] on button "File d'attente ( 1 )" at bounding box center [451, 45] width 74 height 15
click at [456, 78] on img at bounding box center [450, 78] width 46 height 26
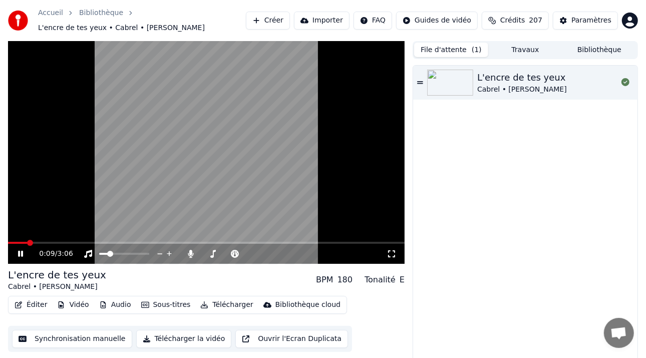
click at [28, 243] on span at bounding box center [206, 243] width 397 height 2
click at [44, 241] on video at bounding box center [206, 152] width 397 height 223
click at [57, 245] on div "0:10 / 3:06" at bounding box center [206, 254] width 397 height 20
click at [59, 243] on span at bounding box center [206, 243] width 397 height 2
click at [22, 256] on icon at bounding box center [27, 254] width 23 height 8
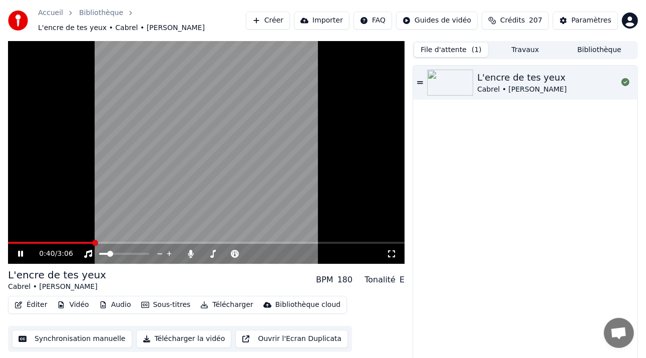
click at [18, 249] on div "0:40 / 3:06" at bounding box center [206, 254] width 389 height 10
click at [22, 254] on icon at bounding box center [20, 254] width 5 height 6
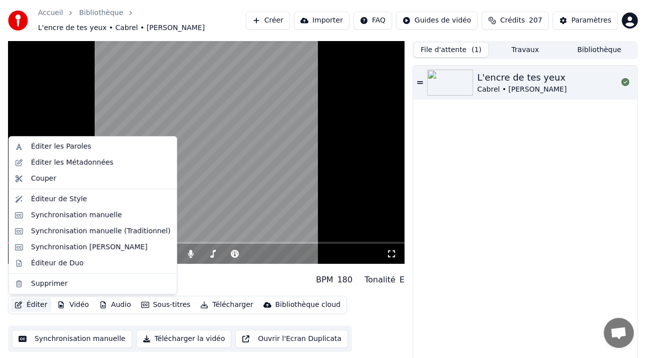
click at [30, 301] on button "Éditer" at bounding box center [31, 305] width 41 height 14
click at [95, 236] on div "Synchronisation manuelle (Traditionnel)" at bounding box center [93, 231] width 164 height 16
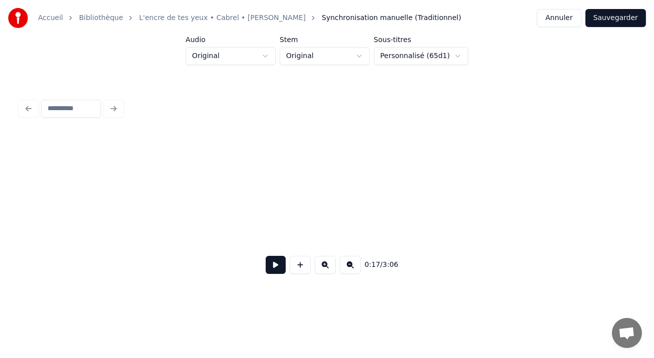
scroll to position [0, 2601]
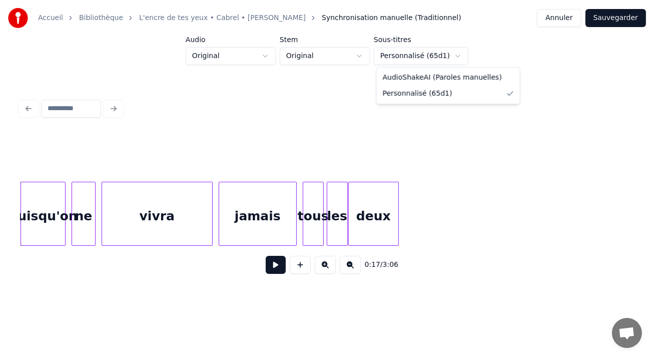
click at [456, 57] on html "Accueil Bibliothèque L'encre de tes yeux • Cabrel • [PERSON_NAME] manuelle (Tra…" at bounding box center [327, 156] width 654 height 312
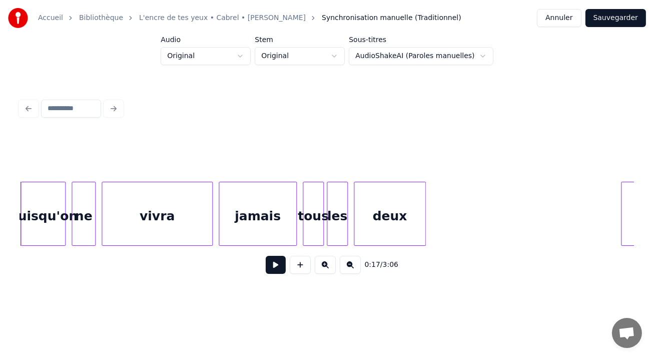
click at [609, 15] on button "Sauvegarder" at bounding box center [616, 18] width 61 height 18
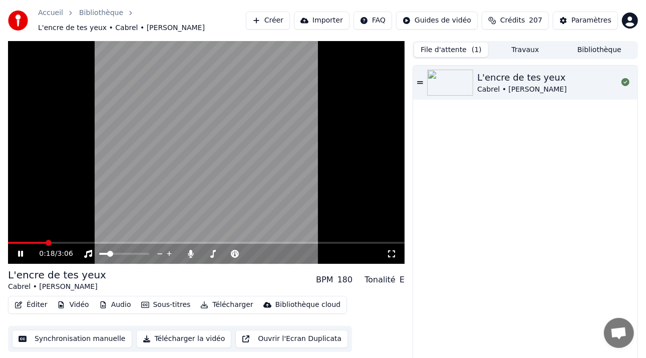
click at [46, 242] on span at bounding box center [49, 243] width 6 height 6
drag, startPoint x: 22, startPoint y: 250, endPoint x: 29, endPoint y: 261, distance: 13.1
click at [22, 251] on icon at bounding box center [27, 254] width 23 height 8
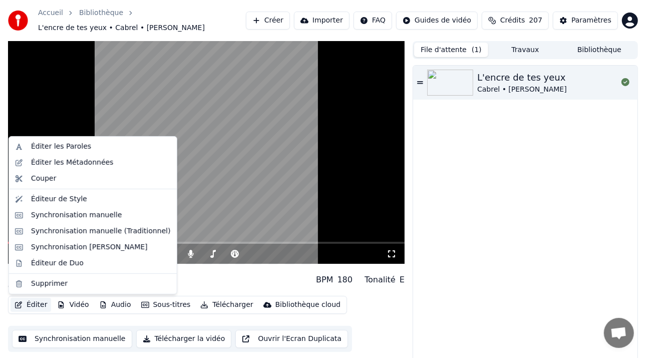
click at [33, 301] on button "Éditer" at bounding box center [31, 305] width 41 height 14
click at [89, 226] on div "Synchronisation manuelle (Traditionnel)" at bounding box center [101, 231] width 140 height 10
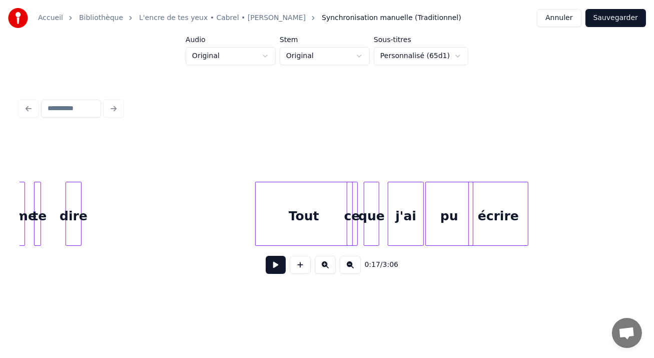
scroll to position [0, 5202]
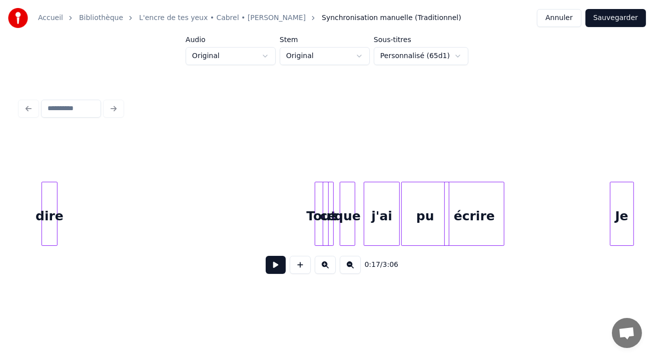
click at [316, 184] on div at bounding box center [316, 213] width 3 height 63
click at [616, 23] on button "Sauvegarder" at bounding box center [616, 18] width 61 height 18
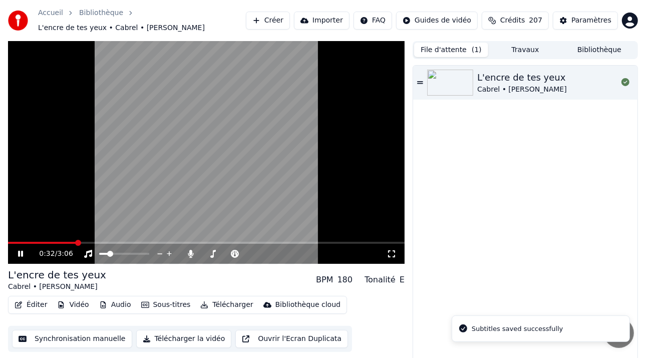
click at [76, 244] on span at bounding box center [206, 243] width 397 height 2
click at [21, 253] on icon at bounding box center [27, 254] width 23 height 8
click at [37, 305] on button "Éditer" at bounding box center [31, 305] width 41 height 14
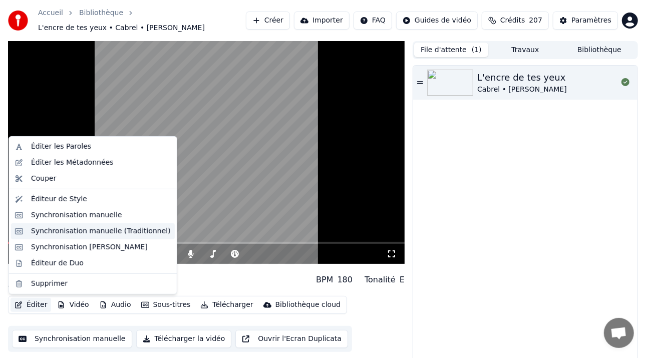
click at [93, 233] on div "Synchronisation manuelle (Traditionnel)" at bounding box center [101, 231] width 140 height 10
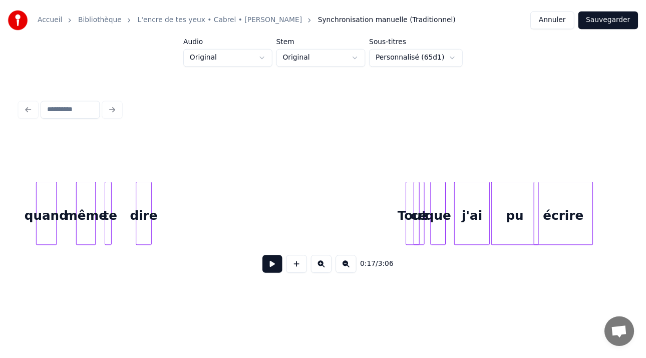
scroll to position [0, 5154]
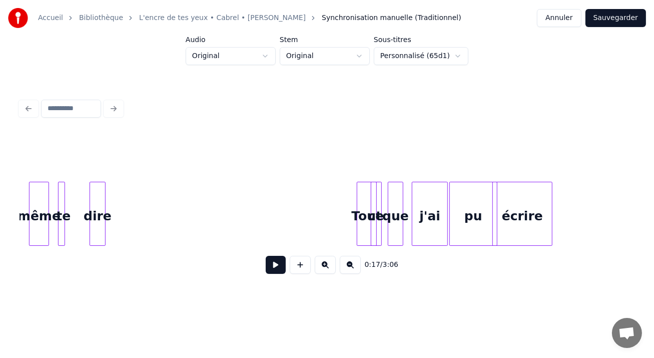
click at [358, 190] on div at bounding box center [359, 213] width 3 height 63
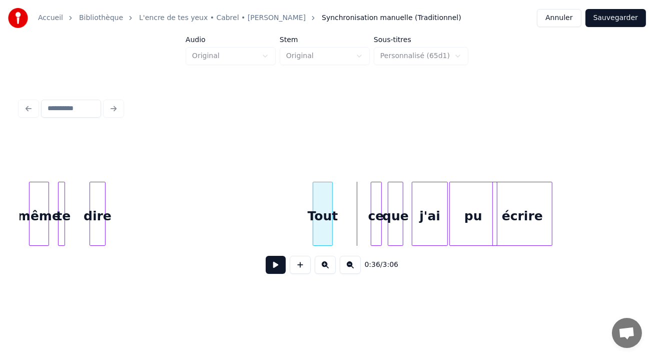
click at [319, 191] on div "Tout" at bounding box center [322, 216] width 19 height 68
click at [369, 191] on div "ce" at bounding box center [370, 216] width 10 height 68
click at [391, 194] on div "que" at bounding box center [393, 216] width 15 height 68
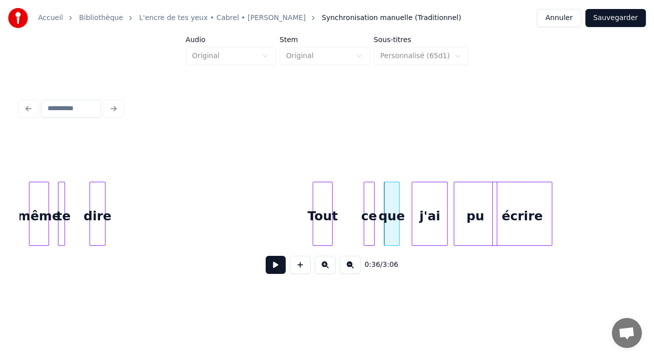
click at [455, 198] on div at bounding box center [456, 213] width 3 height 63
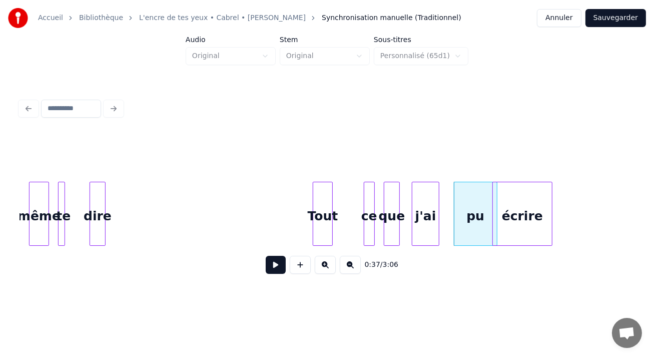
click at [436, 198] on div at bounding box center [437, 213] width 3 height 63
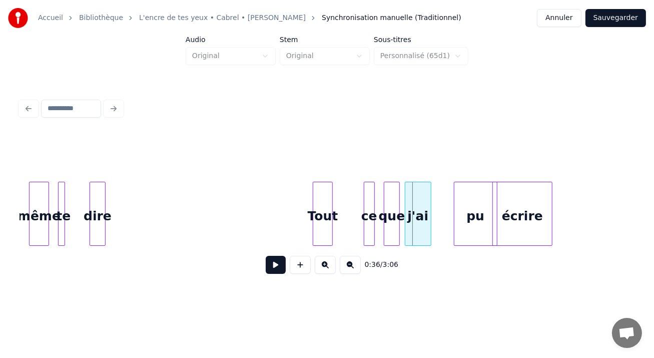
click at [420, 199] on div "j'ai" at bounding box center [419, 216] width 26 height 68
click at [443, 198] on div "pu" at bounding box center [455, 216] width 43 height 68
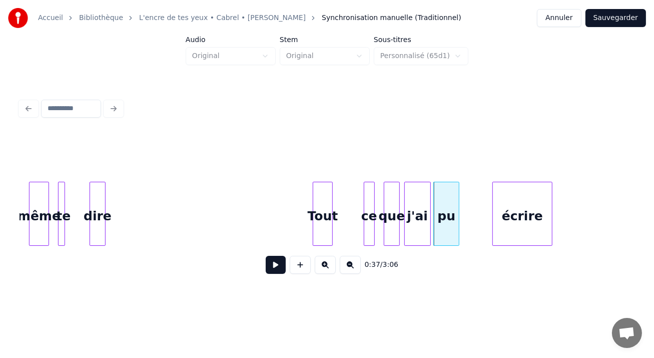
click at [456, 204] on div at bounding box center [457, 213] width 3 height 63
click at [506, 204] on div "écrire" at bounding box center [503, 216] width 60 height 68
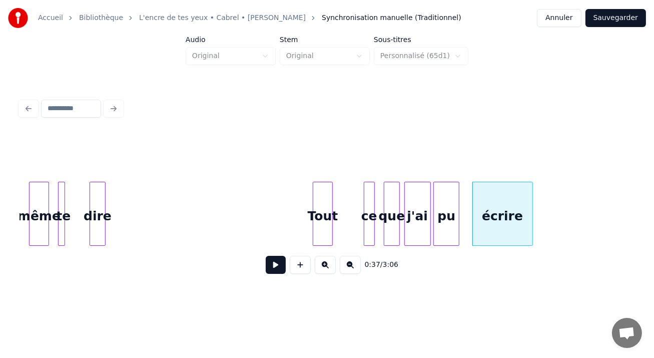
click at [610, 16] on button "Sauvegarder" at bounding box center [616, 18] width 61 height 18
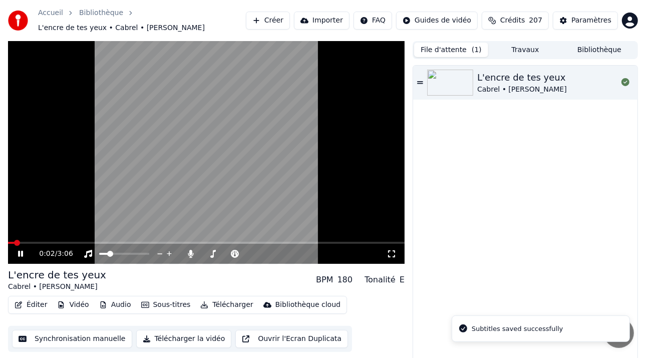
click at [39, 243] on span at bounding box center [206, 243] width 397 height 2
click at [64, 243] on span at bounding box center [206, 243] width 397 height 2
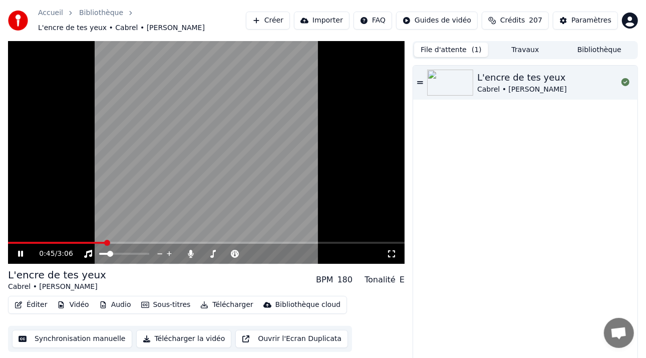
click at [18, 257] on icon at bounding box center [27, 254] width 23 height 8
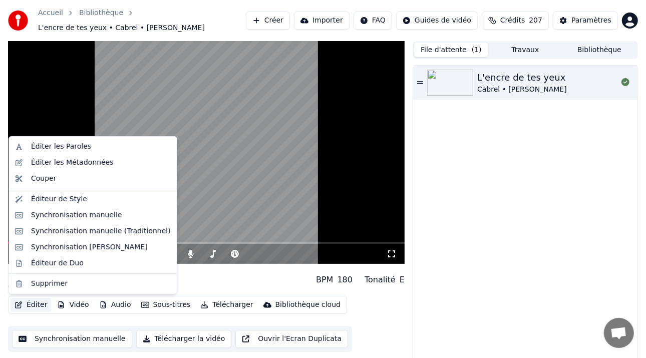
click at [33, 303] on button "Éditer" at bounding box center [31, 305] width 41 height 14
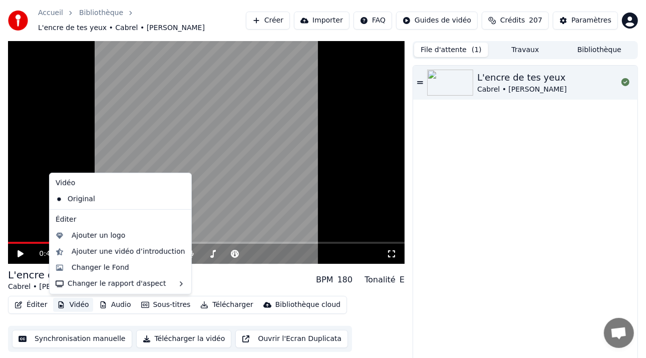
click at [69, 302] on button "Vidéo" at bounding box center [73, 305] width 40 height 14
click at [72, 303] on button "Vidéo" at bounding box center [73, 305] width 40 height 14
click at [119, 269] on div "Changer le Fond" at bounding box center [101, 268] width 58 height 10
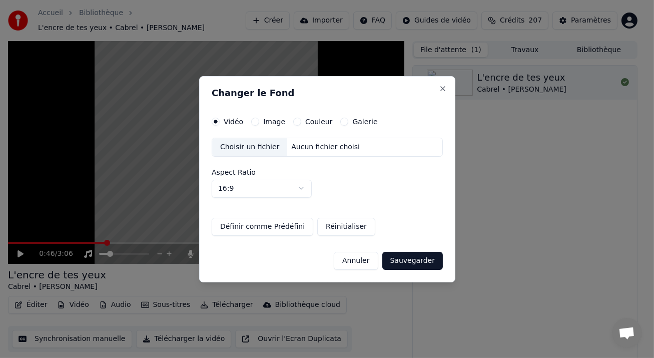
click at [254, 118] on button "Image" at bounding box center [255, 122] width 8 height 8
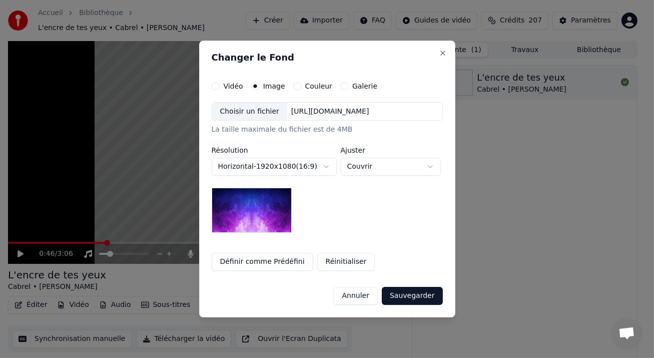
click at [352, 113] on div "[URL][DOMAIN_NAME]" at bounding box center [330, 112] width 86 height 10
click at [360, 295] on button "Annuler" at bounding box center [356, 296] width 44 height 18
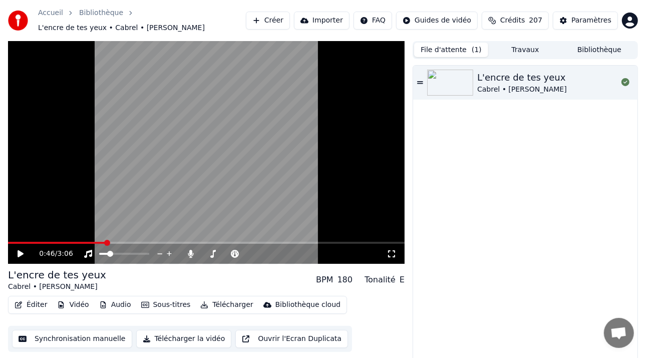
click at [420, 15] on html "Accueil Bibliothèque L'encre de tes yeux • Cabrel • [PERSON_NAME] Importer FAQ …" at bounding box center [323, 179] width 646 height 358
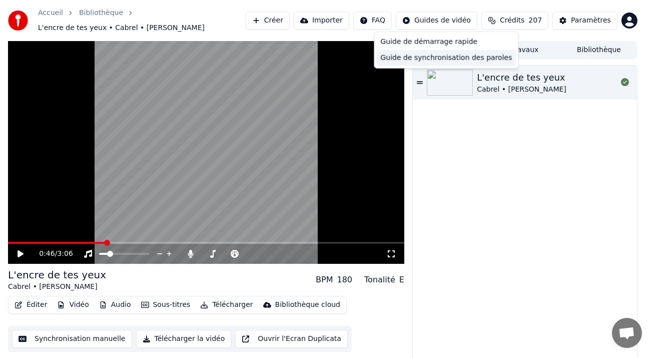
click at [406, 58] on div "Guide de synchronisation des paroles" at bounding box center [447, 58] width 140 height 16
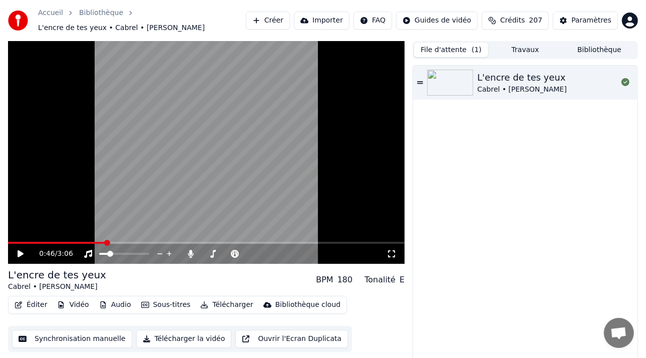
click at [79, 341] on button "Synchronisation manuelle" at bounding box center [72, 339] width 120 height 18
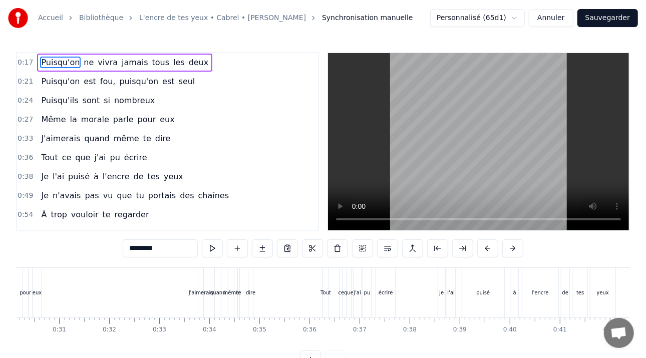
scroll to position [0, 1505]
click at [328, 280] on div "Tout" at bounding box center [330, 293] width 6 height 50
type input "****"
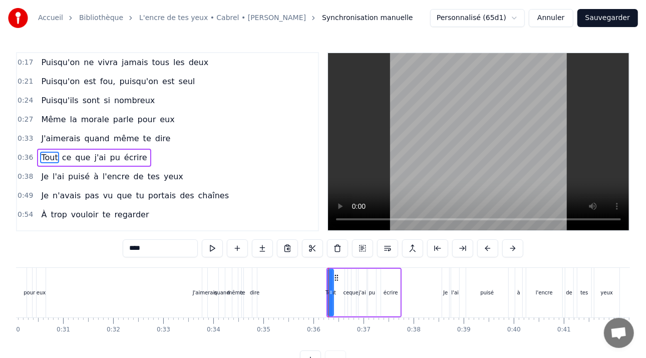
scroll to position [16, 0]
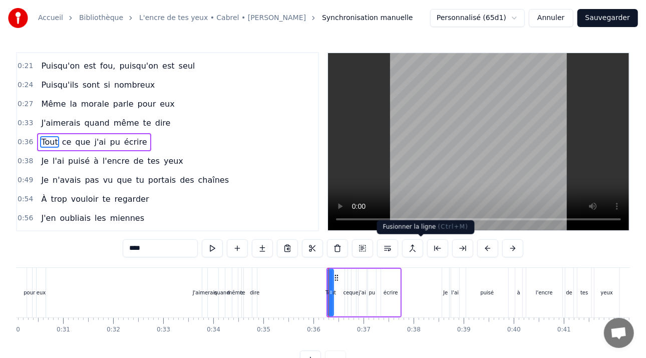
click at [419, 246] on button at bounding box center [412, 248] width 21 height 18
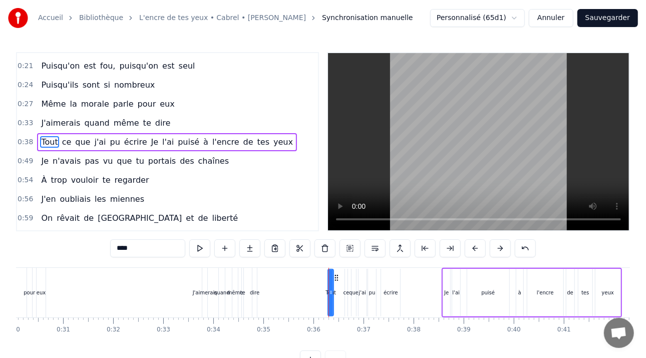
click at [593, 19] on button "Sauvegarder" at bounding box center [607, 18] width 61 height 18
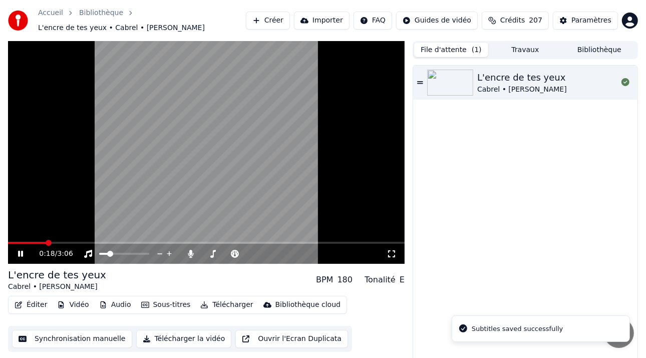
click at [46, 240] on span at bounding box center [49, 243] width 6 height 6
click at [20, 253] on icon at bounding box center [27, 254] width 23 height 8
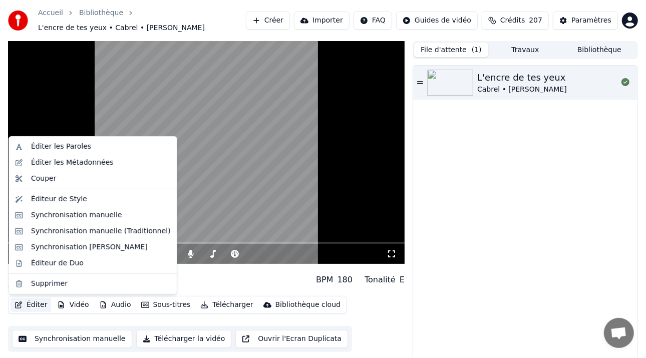
click at [39, 304] on button "Éditer" at bounding box center [31, 305] width 41 height 14
click at [75, 214] on div "Synchronisation manuelle" at bounding box center [76, 215] width 91 height 10
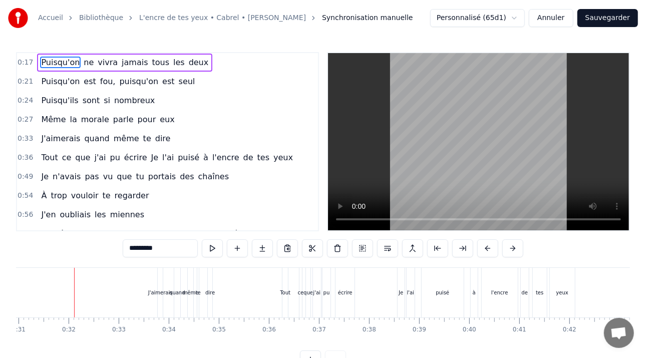
scroll to position [0, 1558]
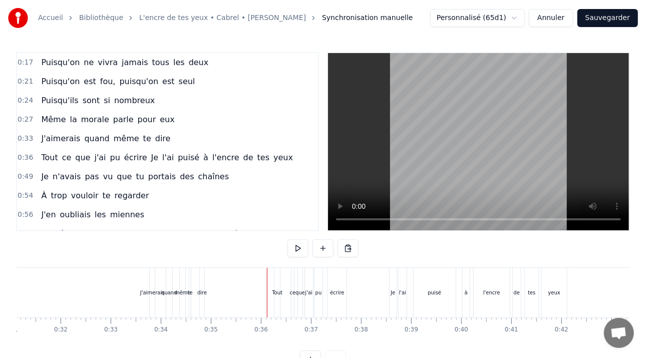
click at [276, 280] on div "Tout" at bounding box center [277, 293] width 6 height 50
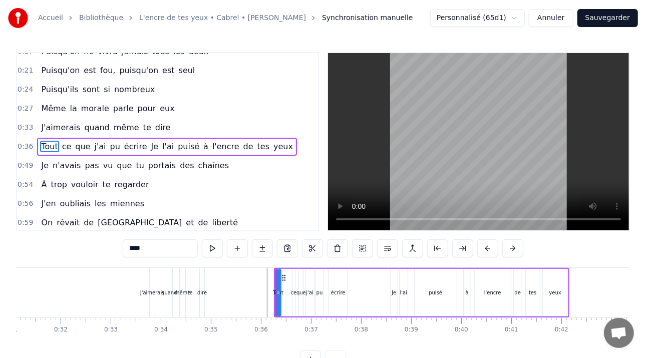
scroll to position [16, 0]
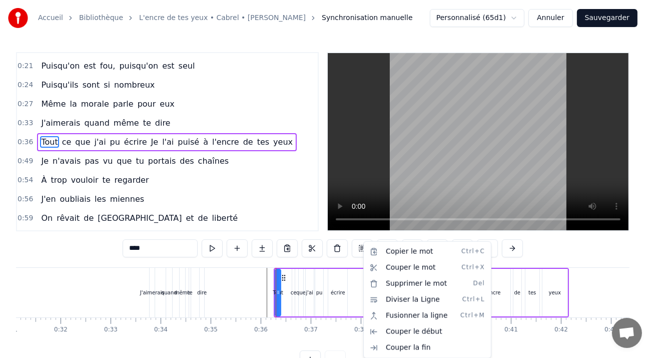
click at [257, 192] on html "Accueil Bibliothèque L'encre de tes yeux • Cabrel • [PERSON_NAME] manuelle Pers…" at bounding box center [327, 192] width 654 height 385
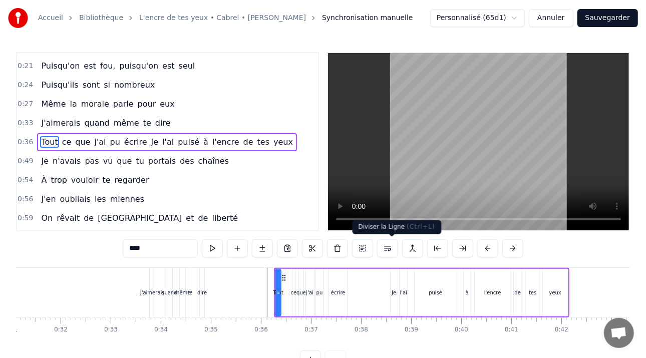
click at [388, 246] on button at bounding box center [387, 248] width 21 height 18
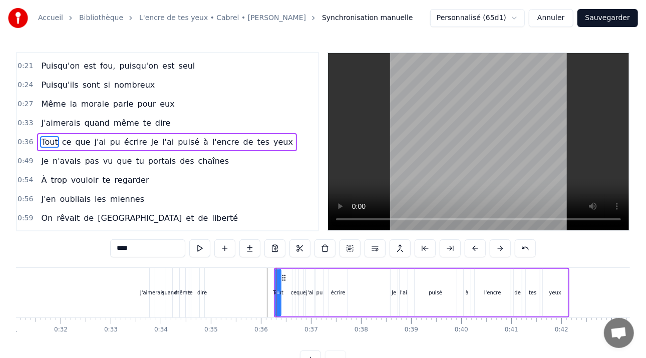
click at [353, 275] on div "Tout ce que j'ai pu écrire Je l'ai puisé à l'encre de tes yeux" at bounding box center [421, 293] width 295 height 50
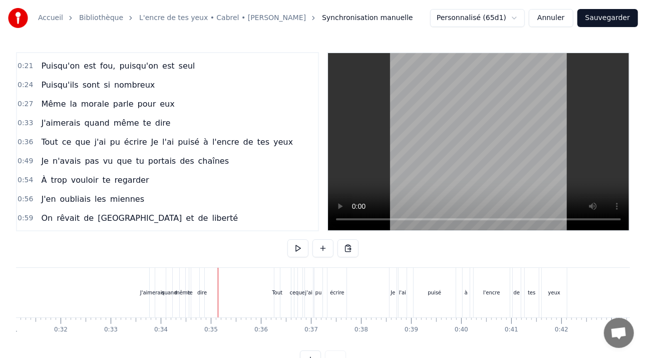
click at [205, 277] on div "J'aimerais quand même te dire" at bounding box center [177, 293] width 57 height 50
click at [276, 278] on div "Tout" at bounding box center [277, 293] width 6 height 50
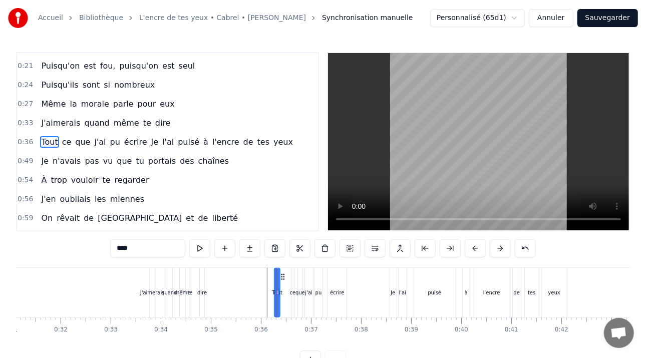
click at [298, 272] on div "que" at bounding box center [300, 293] width 4 height 50
click at [319, 273] on div "pu" at bounding box center [318, 293] width 8 height 50
type input "**"
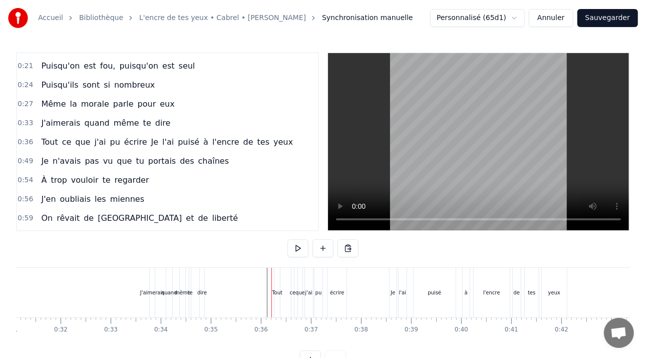
click at [275, 287] on div "Tout" at bounding box center [277, 293] width 6 height 50
drag, startPoint x: 276, startPoint y: 272, endPoint x: 282, endPoint y: 272, distance: 6.5
click at [282, 272] on div at bounding box center [284, 293] width 4 height 48
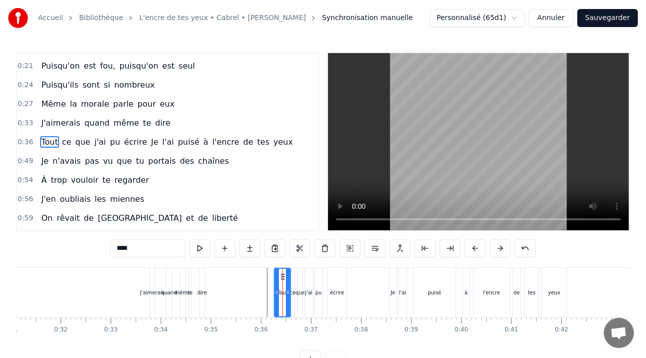
click at [287, 278] on div at bounding box center [288, 293] width 4 height 48
drag, startPoint x: 281, startPoint y: 276, endPoint x: 276, endPoint y: 279, distance: 6.3
click at [275, 277] on icon at bounding box center [278, 277] width 8 height 8
click at [387, 218] on video at bounding box center [478, 141] width 301 height 177
click at [202, 290] on div "dire" at bounding box center [202, 293] width 10 height 8
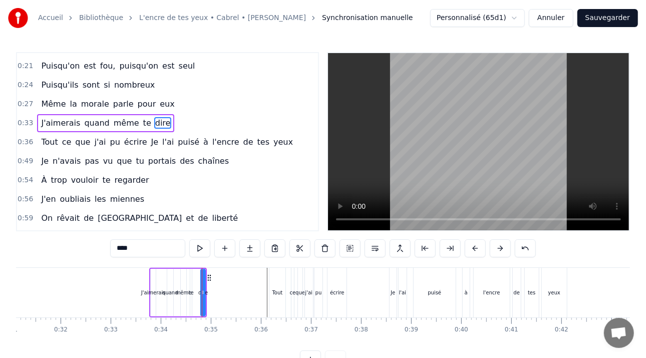
scroll to position [0, 0]
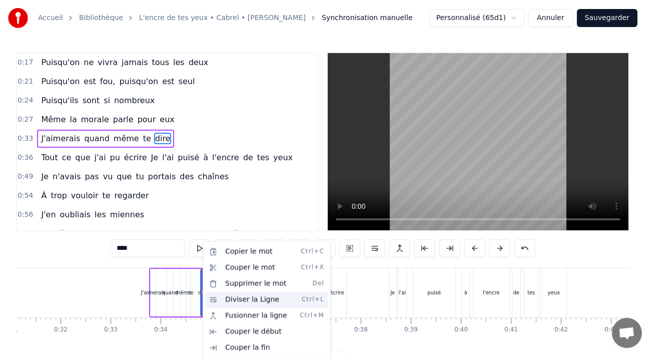
click at [227, 296] on div "Diviser la Ligne Ctrl+L" at bounding box center [266, 300] width 123 height 16
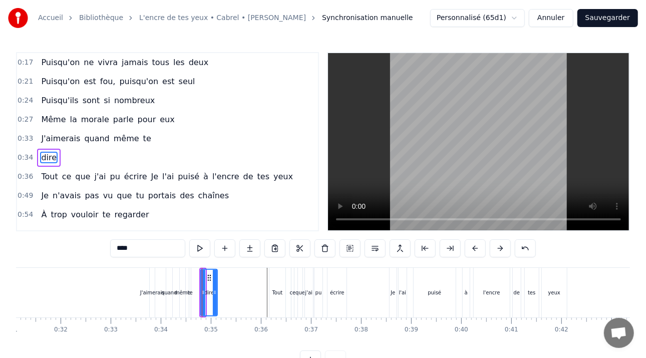
drag, startPoint x: 204, startPoint y: 288, endPoint x: 224, endPoint y: 280, distance: 21.1
click at [216, 283] on div at bounding box center [215, 293] width 4 height 46
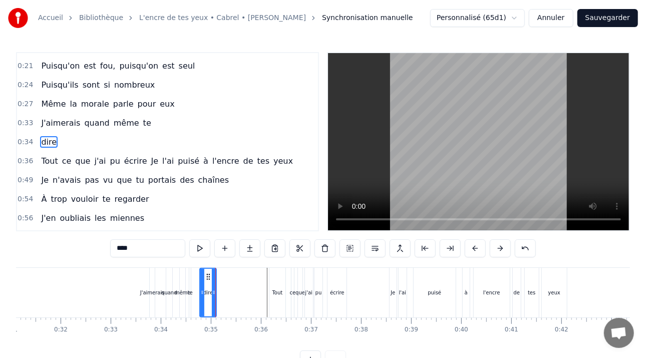
click at [278, 284] on div "Tout" at bounding box center [277, 293] width 16 height 50
type input "****"
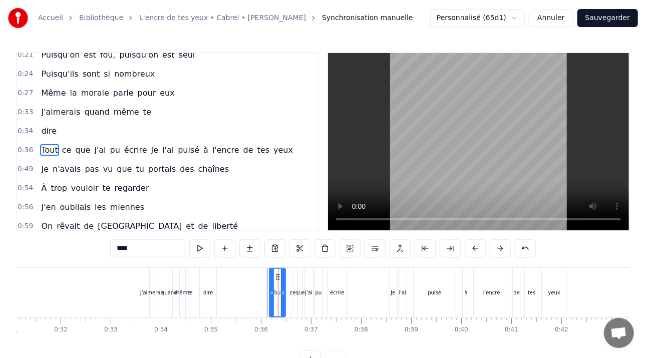
scroll to position [35, 0]
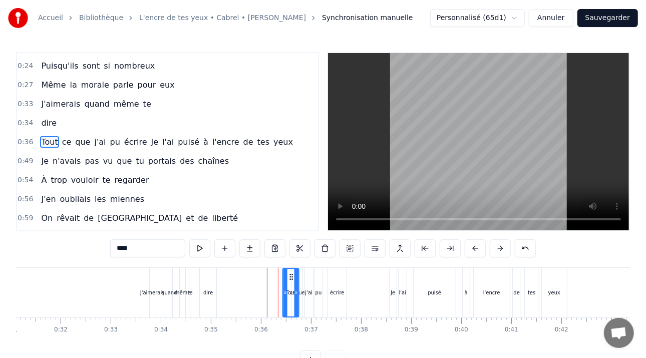
drag, startPoint x: 277, startPoint y: 280, endPoint x: 290, endPoint y: 275, distance: 13.9
click at [290, 275] on icon at bounding box center [291, 277] width 8 height 8
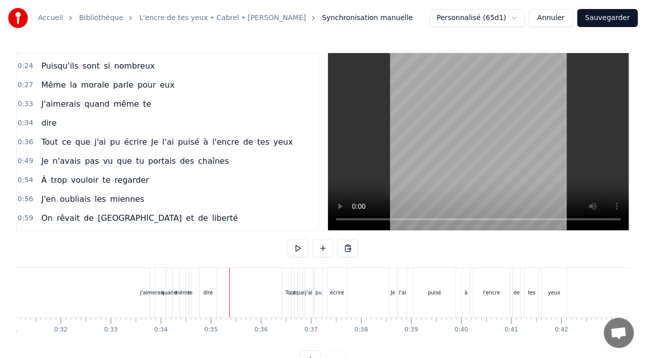
click at [215, 274] on div "dire" at bounding box center [208, 293] width 17 height 50
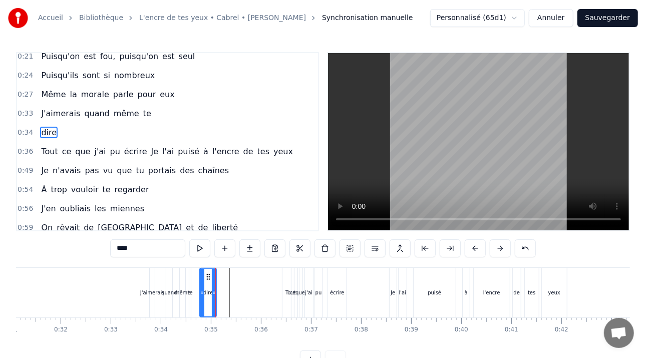
scroll to position [16, 0]
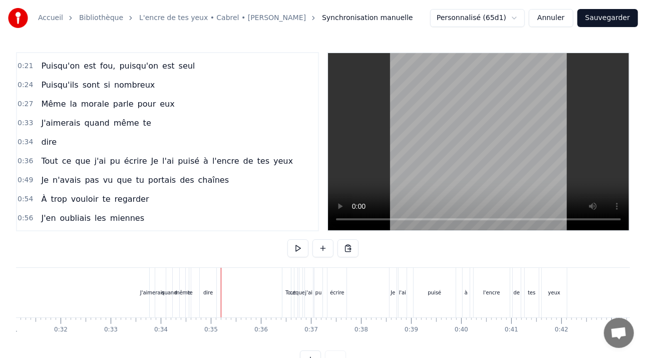
drag, startPoint x: 288, startPoint y: 284, endPoint x: 288, endPoint y: 276, distance: 8.0
click at [288, 276] on div "Tout" at bounding box center [290, 293] width 16 height 50
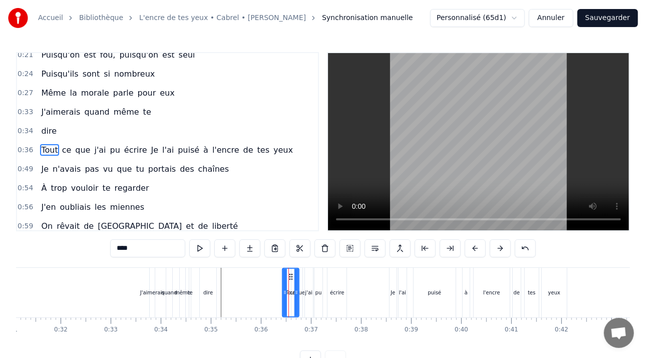
scroll to position [35, 0]
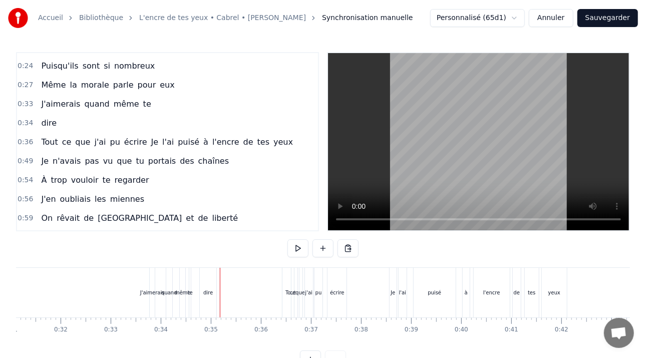
click at [288, 281] on div "Tout" at bounding box center [290, 293] width 16 height 50
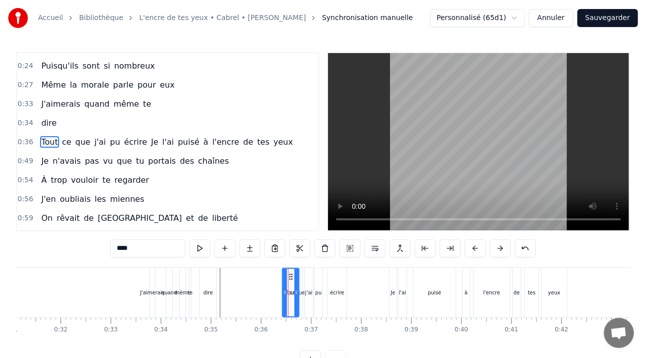
drag, startPoint x: 346, startPoint y: 268, endPoint x: 338, endPoint y: 269, distance: 7.5
click at [345, 268] on div "écrire" at bounding box center [337, 293] width 20 height 50
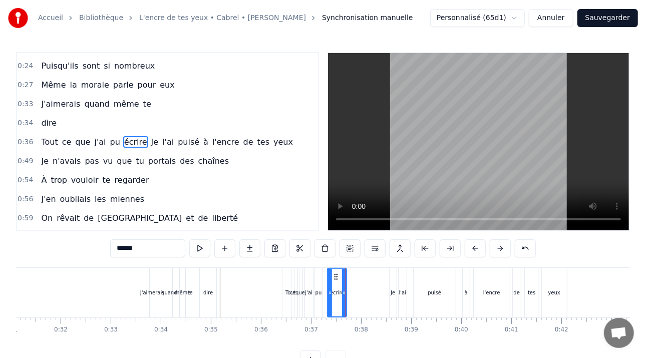
click at [291, 271] on div "ce" at bounding box center [293, 293] width 4 height 50
type input "**"
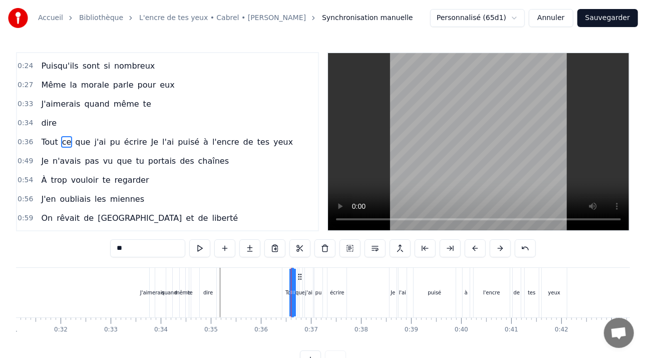
click at [306, 262] on div "0:17 Puisqu'on ne vivra jamais tous les deux 0:21 Puisqu'on est fou, puisqu'on …" at bounding box center [323, 210] width 614 height 316
drag, startPoint x: 293, startPoint y: 271, endPoint x: 330, endPoint y: 271, distance: 37.1
click at [330, 271] on div "Tout ce que j'ai pu écrire Je l'ai puisé à l'encre de tes yeux" at bounding box center [425, 293] width 287 height 50
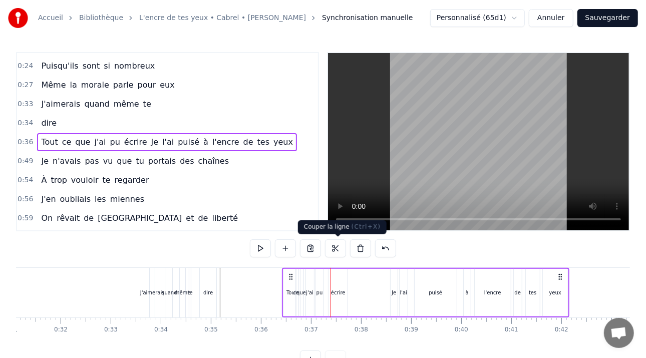
click at [336, 244] on button at bounding box center [335, 248] width 21 height 18
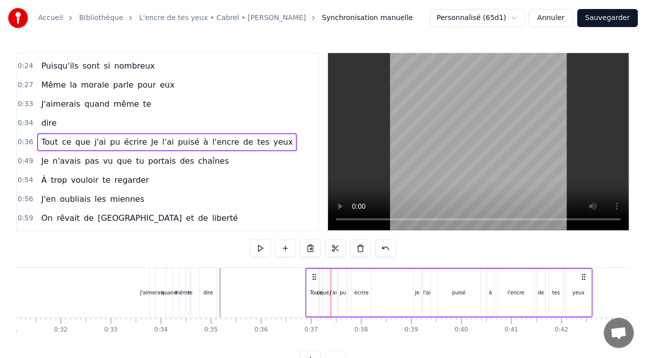
drag, startPoint x: 290, startPoint y: 272, endPoint x: 313, endPoint y: 267, distance: 23.6
click at [313, 268] on div "Tout ce que j'ai pu écrire Je l'ai puisé à l'encre de tes yeux" at bounding box center [448, 293] width 287 height 50
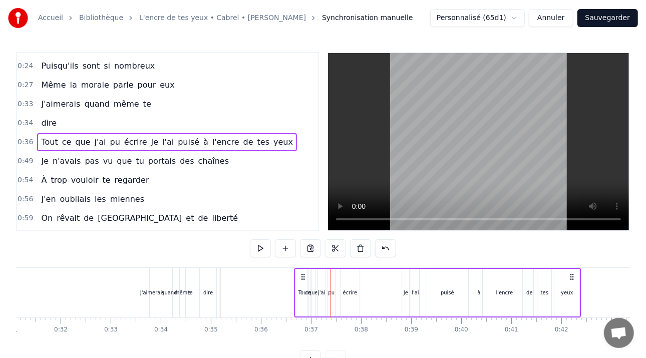
drag, startPoint x: 312, startPoint y: 275, endPoint x: 300, endPoint y: 275, distance: 11.5
click at [300, 275] on icon at bounding box center [303, 277] width 8 height 8
drag, startPoint x: 300, startPoint y: 275, endPoint x: 294, endPoint y: 275, distance: 6.0
click at [294, 275] on icon at bounding box center [297, 277] width 8 height 8
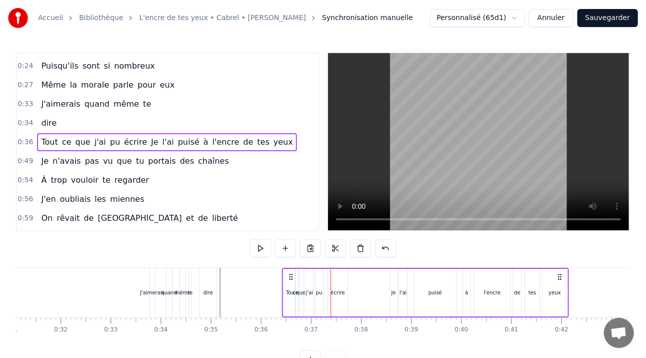
drag, startPoint x: 294, startPoint y: 275, endPoint x: 288, endPoint y: 275, distance: 6.0
click at [288, 275] on icon at bounding box center [290, 277] width 8 height 8
drag, startPoint x: 288, startPoint y: 275, endPoint x: 278, endPoint y: 276, distance: 10.5
click at [278, 276] on icon at bounding box center [280, 277] width 8 height 8
click at [283, 276] on icon at bounding box center [285, 277] width 8 height 8
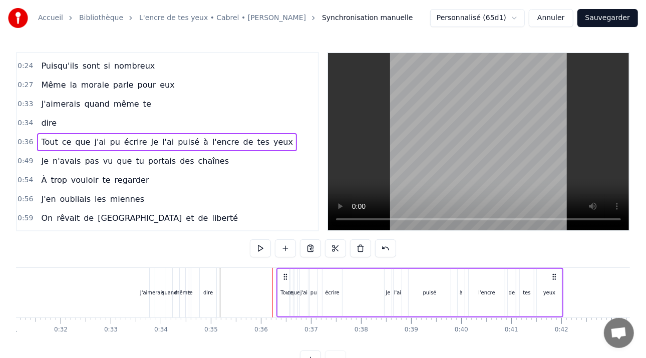
drag, startPoint x: 306, startPoint y: 277, endPoint x: 297, endPoint y: 274, distance: 9.4
click at [314, 276] on div "Tout ce que j'ai pu écrire Je l'ai puisé à l'encre de tes yeux" at bounding box center [419, 293] width 287 height 50
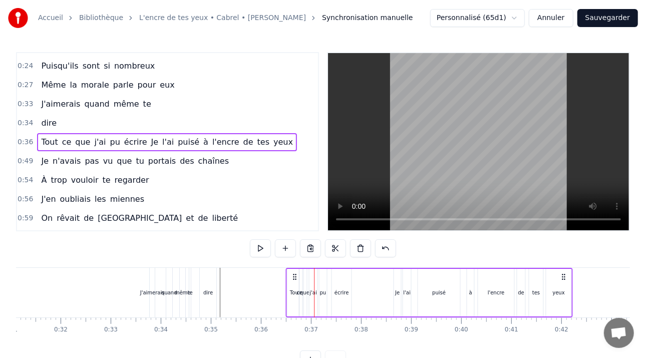
drag, startPoint x: 285, startPoint y: 273, endPoint x: 295, endPoint y: 272, distance: 9.6
click at [295, 273] on icon at bounding box center [294, 277] width 8 height 8
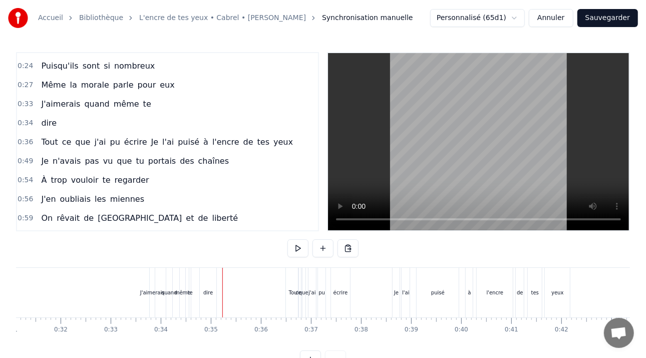
click at [295, 275] on div "Tout" at bounding box center [294, 293] width 16 height 50
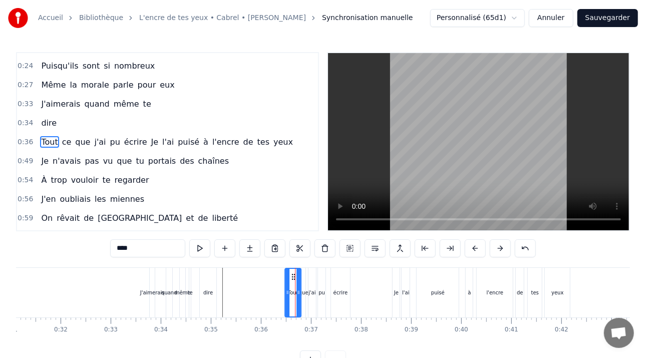
click at [292, 274] on circle at bounding box center [292, 274] width 1 height 1
drag, startPoint x: 285, startPoint y: 282, endPoint x: 296, endPoint y: 282, distance: 11.0
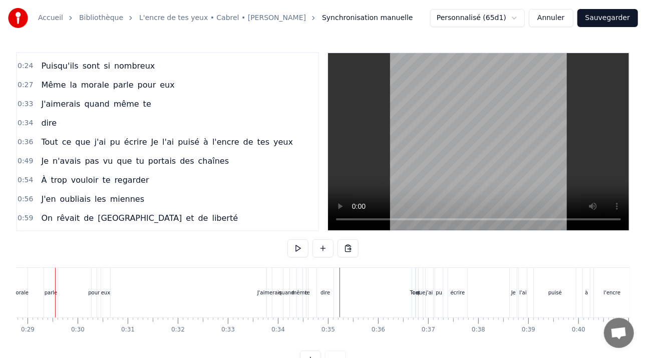
scroll to position [0, 1429]
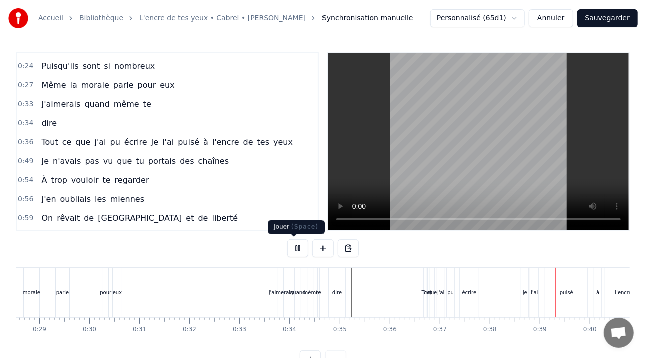
click at [288, 249] on button at bounding box center [297, 248] width 21 height 18
click at [424, 282] on div "Tout" at bounding box center [427, 293] width 6 height 50
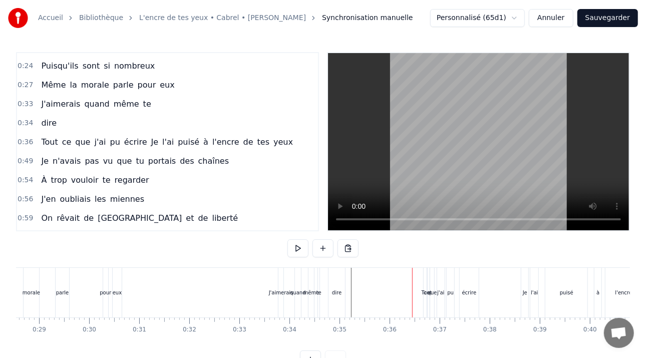
click at [423, 278] on div "Tout" at bounding box center [426, 293] width 7 height 50
drag, startPoint x: 429, startPoint y: 274, endPoint x: 417, endPoint y: 277, distance: 12.9
click at [417, 277] on icon at bounding box center [418, 277] width 8 height 8
click at [326, 245] on button at bounding box center [322, 248] width 21 height 18
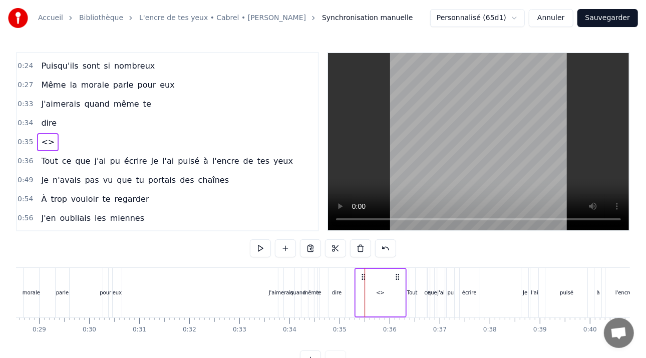
drag, startPoint x: 372, startPoint y: 277, endPoint x: 361, endPoint y: 274, distance: 11.8
click at [361, 274] on icon at bounding box center [363, 277] width 8 height 8
click at [377, 291] on div "<>" at bounding box center [379, 293] width 9 height 8
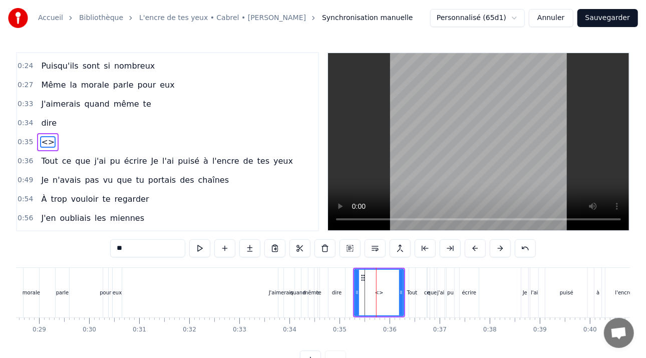
click at [377, 291] on div "<>" at bounding box center [379, 293] width 9 height 8
click at [41, 140] on span "<>" at bounding box center [48, 142] width 16 height 12
click at [41, 137] on span "<>" at bounding box center [48, 142] width 16 height 12
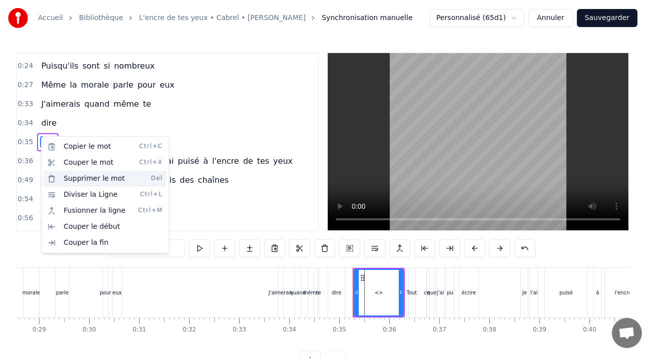
drag, startPoint x: 84, startPoint y: 180, endPoint x: 88, endPoint y: 165, distance: 16.0
click at [83, 180] on div "Supprimer le mot Del" at bounding box center [105, 179] width 123 height 16
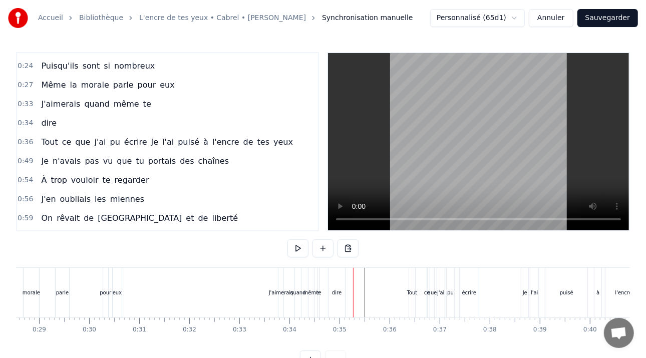
scroll to position [0, 1403]
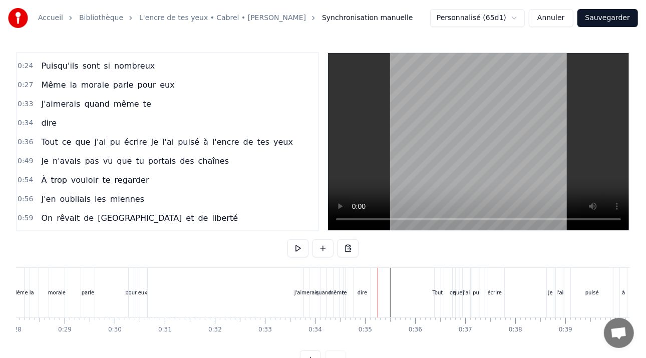
click at [303, 283] on div "J'aimerais" at bounding box center [306, 293] width 6 height 50
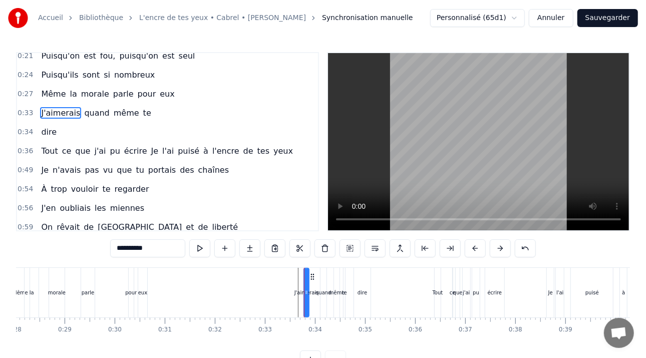
scroll to position [0, 0]
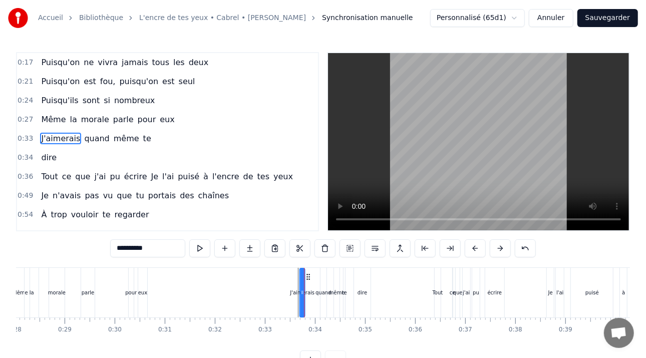
drag, startPoint x: 311, startPoint y: 274, endPoint x: 346, endPoint y: 270, distance: 35.3
click at [307, 273] on icon at bounding box center [308, 277] width 8 height 8
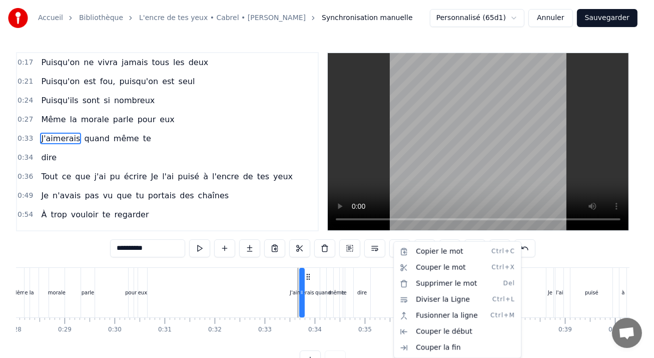
click at [375, 267] on html "Accueil Bibliothèque L'encre de tes yeux • Cabrel • [PERSON_NAME] manuelle Pers…" at bounding box center [327, 192] width 654 height 385
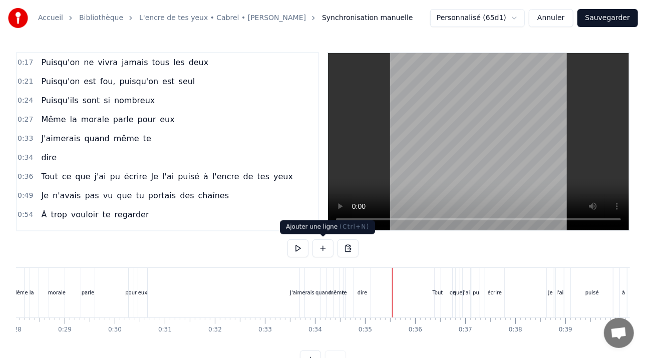
click at [325, 246] on button at bounding box center [322, 248] width 21 height 18
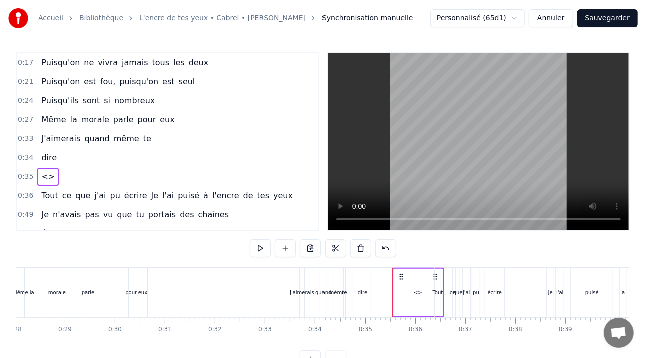
click at [43, 179] on span "<>" at bounding box center [48, 177] width 16 height 12
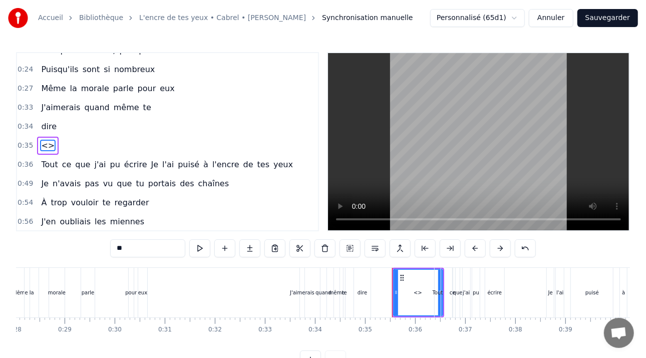
scroll to position [35, 0]
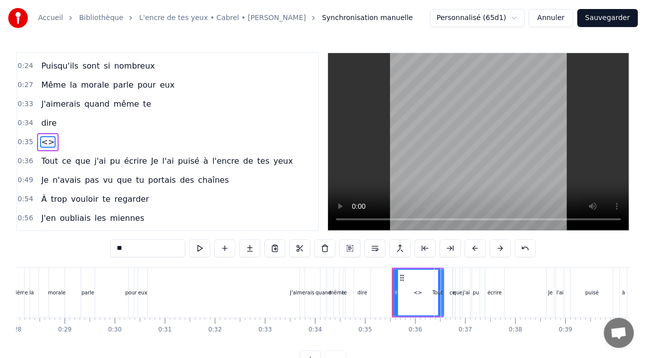
click at [43, 137] on span "<>" at bounding box center [48, 142] width 16 height 12
click at [418, 290] on div "<>" at bounding box center [418, 293] width 9 height 8
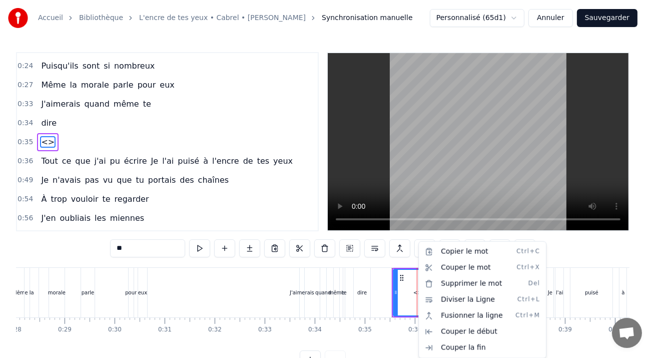
click at [405, 289] on html "Accueil Bibliothèque L'encre de tes yeux • Cabrel • [PERSON_NAME] manuelle Pers…" at bounding box center [327, 192] width 654 height 385
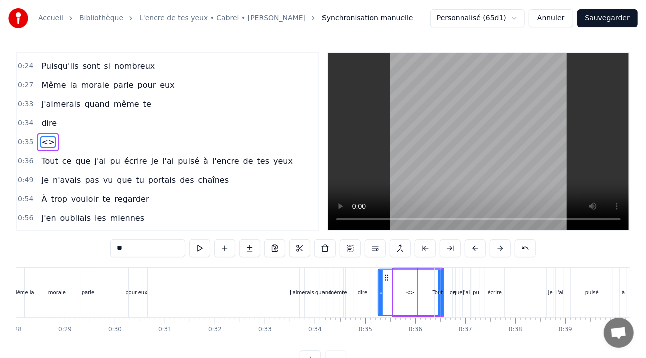
drag, startPoint x: 394, startPoint y: 279, endPoint x: 378, endPoint y: 280, distance: 15.6
click at [379, 280] on div at bounding box center [381, 293] width 4 height 46
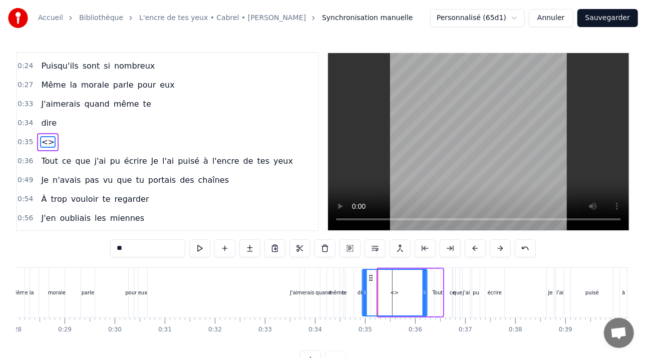
drag, startPoint x: 385, startPoint y: 278, endPoint x: 391, endPoint y: 279, distance: 5.7
click at [370, 275] on icon at bounding box center [371, 278] width 8 height 8
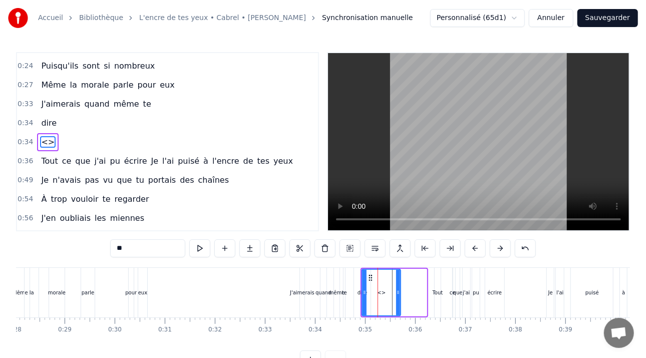
drag, startPoint x: 426, startPoint y: 278, endPoint x: 392, endPoint y: 279, distance: 33.6
click at [400, 278] on div at bounding box center [398, 293] width 4 height 46
drag, startPoint x: 374, startPoint y: 276, endPoint x: 380, endPoint y: 273, distance: 7.0
click at [394, 273] on div "<>" at bounding box center [382, 293] width 39 height 46
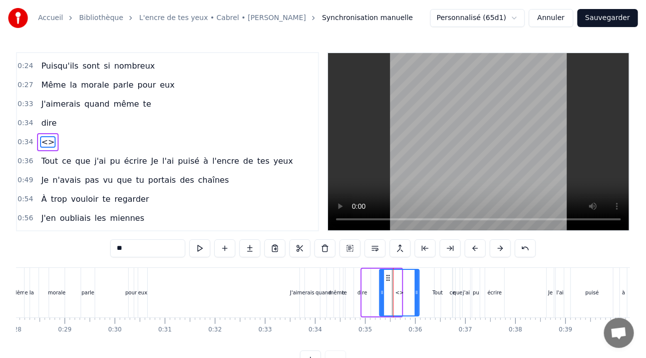
drag, startPoint x: 371, startPoint y: 275, endPoint x: 389, endPoint y: 275, distance: 17.5
click at [389, 275] on circle at bounding box center [389, 275] width 1 height 1
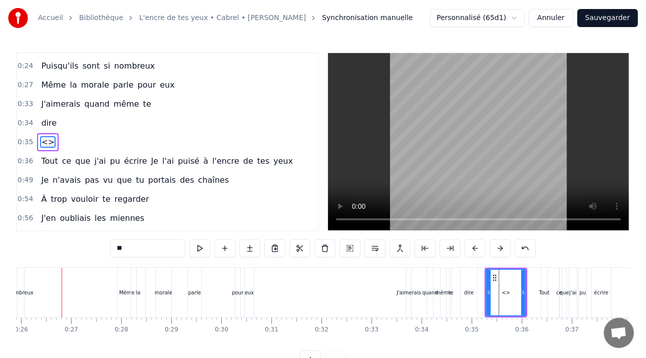
scroll to position [0, 1292]
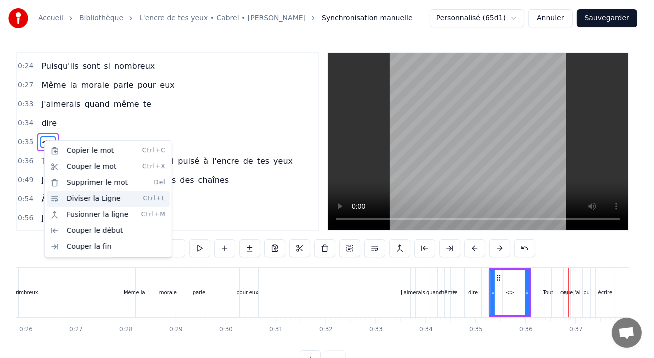
click at [77, 194] on div "Diviser la Ligne Ctrl+L" at bounding box center [108, 199] width 123 height 16
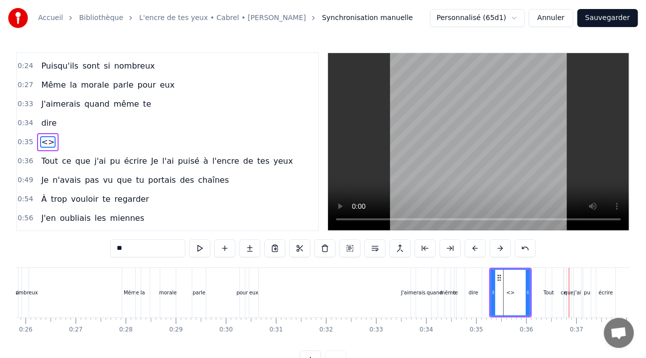
click at [511, 289] on div "<>" at bounding box center [510, 293] width 9 height 8
click at [510, 290] on div at bounding box center [510, 293] width 1 height 50
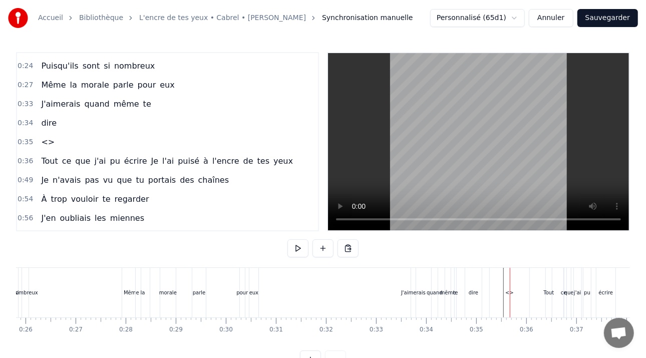
click at [49, 142] on span "<>" at bounding box center [48, 142] width 16 height 12
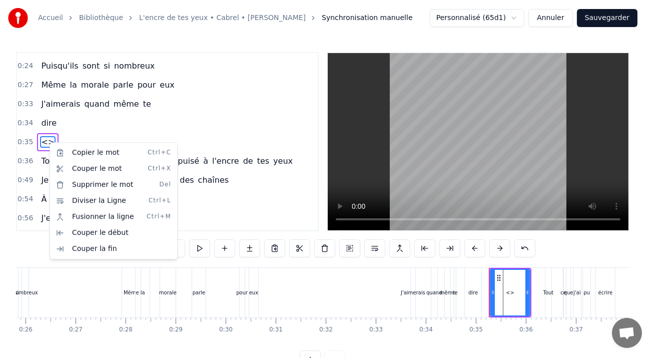
click at [49, 141] on html "Accueil Bibliothèque L'encre de tes yeux • Cabrel • [PERSON_NAME] manuelle Pers…" at bounding box center [327, 192] width 654 height 385
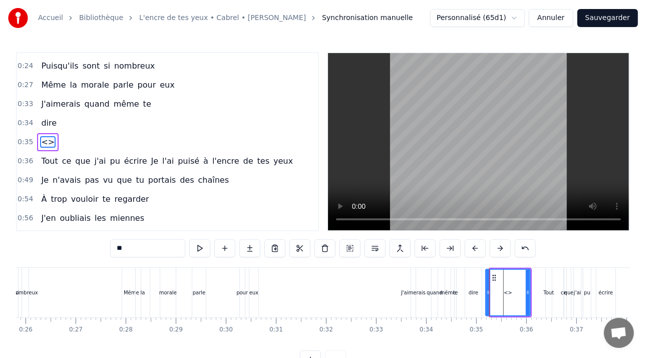
drag, startPoint x: 492, startPoint y: 289, endPoint x: 487, endPoint y: 290, distance: 5.1
click at [487, 290] on icon at bounding box center [488, 292] width 4 height 8
click at [480, 264] on div "0:17 Puisqu'on ne vivra jamais tous les deux 0:21 Puisqu'on est fou, puisqu'on …" at bounding box center [323, 210] width 614 height 316
click at [470, 257] on div "**" at bounding box center [323, 249] width 426 height 20
drag, startPoint x: 501, startPoint y: 273, endPoint x: 478, endPoint y: 261, distance: 26.0
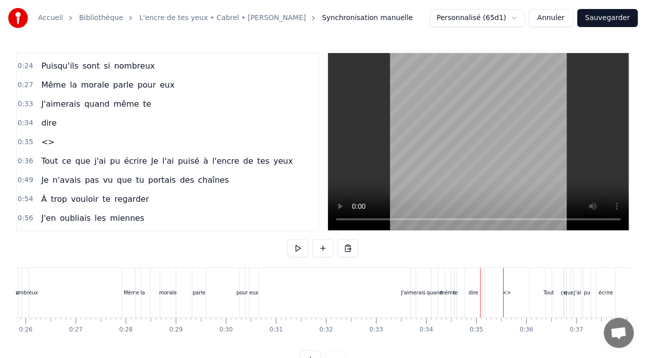
click at [473, 268] on div "dire" at bounding box center [474, 293] width 18 height 50
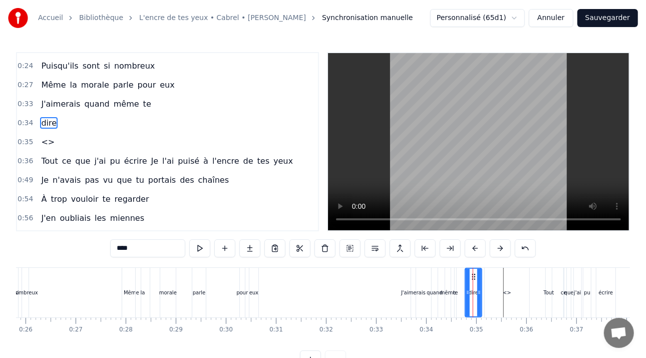
scroll to position [16, 0]
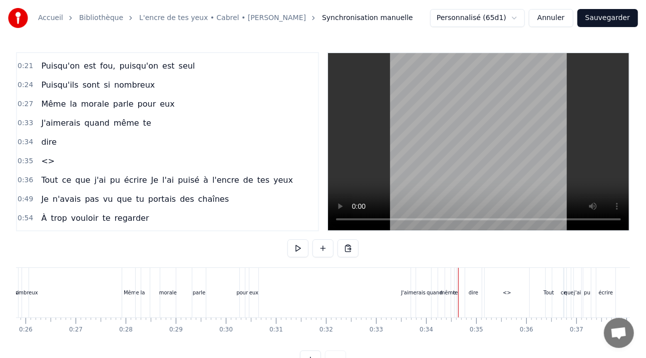
click at [505, 291] on div "<>" at bounding box center [507, 293] width 9 height 8
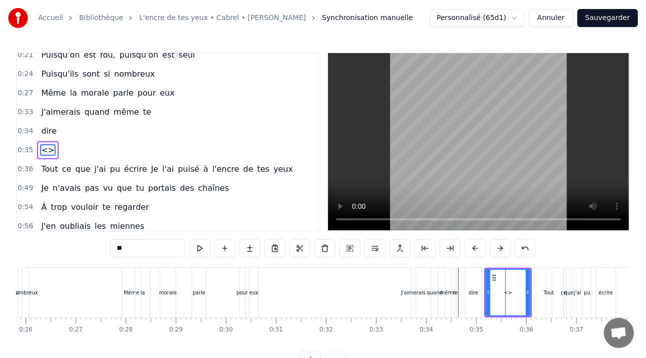
scroll to position [35, 0]
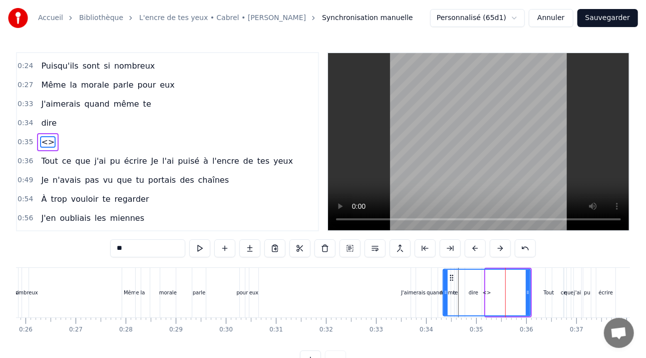
drag, startPoint x: 486, startPoint y: 276, endPoint x: 443, endPoint y: 264, distance: 44.2
click at [443, 264] on div "0:17 Puisqu'on ne vivra jamais tous les deux 0:21 Puisqu'on est fou, puisqu'on …" at bounding box center [323, 210] width 614 height 316
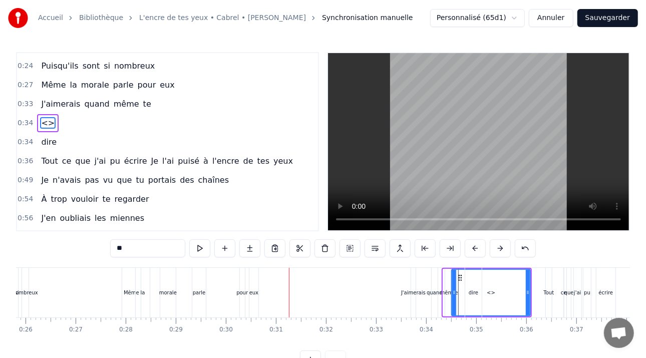
drag, startPoint x: 444, startPoint y: 275, endPoint x: 453, endPoint y: 275, distance: 8.5
click at [453, 275] on div at bounding box center [454, 293] width 4 height 46
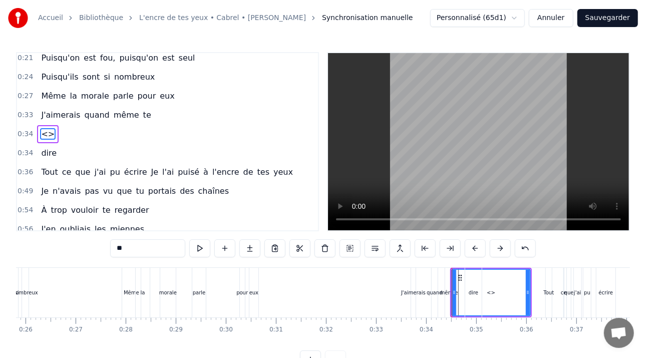
scroll to position [16, 0]
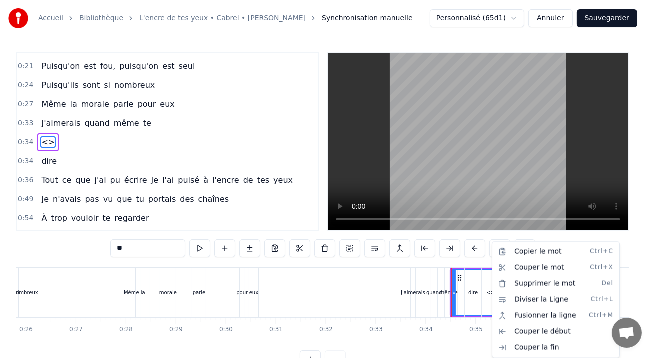
click at [602, 19] on button "Sauvegarder" at bounding box center [607, 18] width 61 height 18
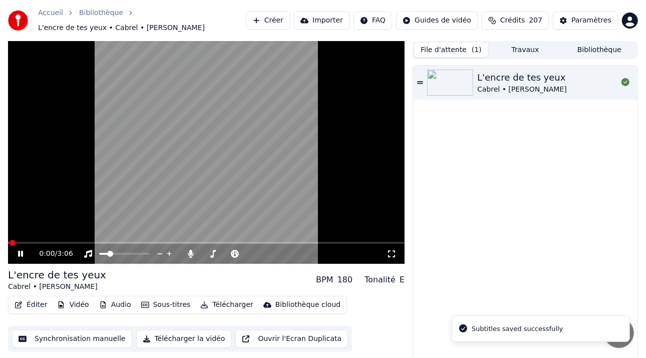
click at [54, 241] on video at bounding box center [206, 152] width 397 height 223
click at [59, 243] on span at bounding box center [206, 243] width 397 height 2
click at [21, 256] on icon at bounding box center [27, 254] width 23 height 8
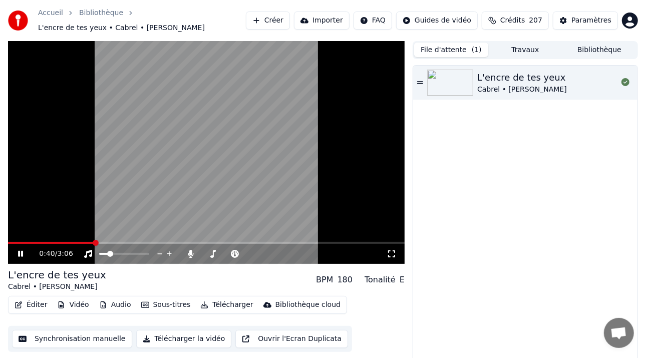
click at [18, 254] on icon at bounding box center [27, 254] width 23 height 8
click at [31, 303] on button "Éditer" at bounding box center [31, 305] width 41 height 14
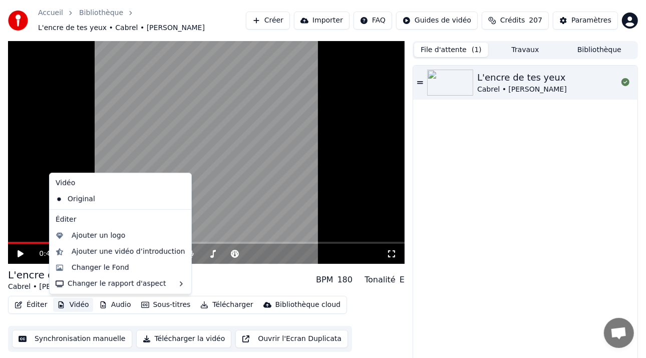
click at [75, 338] on button "Synchronisation manuelle" at bounding box center [72, 339] width 120 height 18
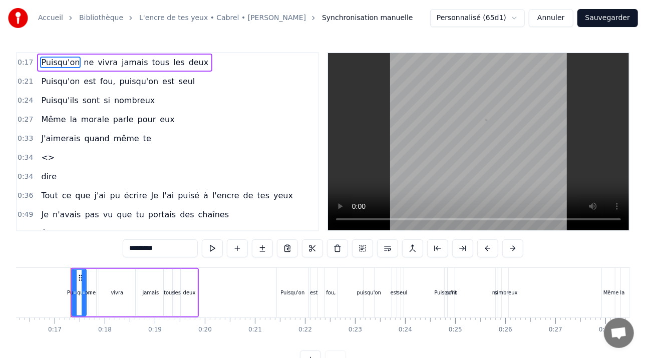
scroll to position [0, 817]
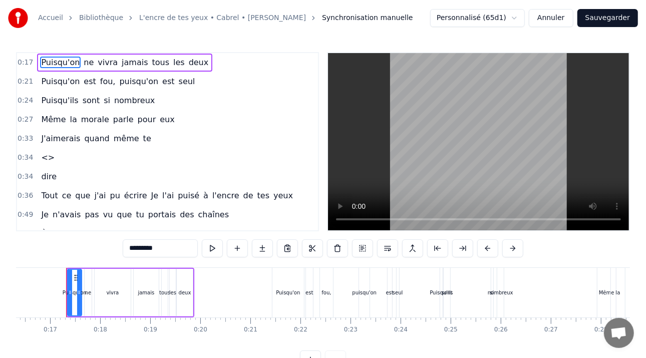
click at [45, 162] on span "<>" at bounding box center [48, 158] width 16 height 12
type input "**"
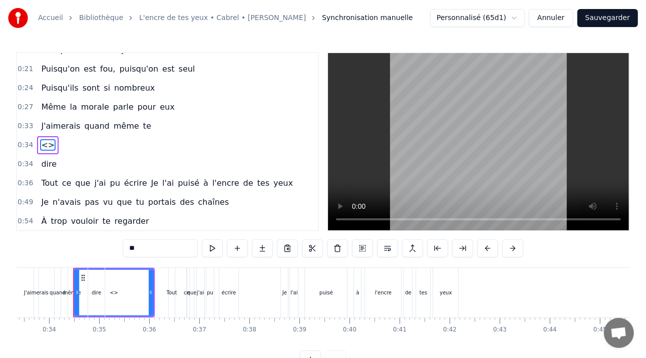
scroll to position [0, 1676]
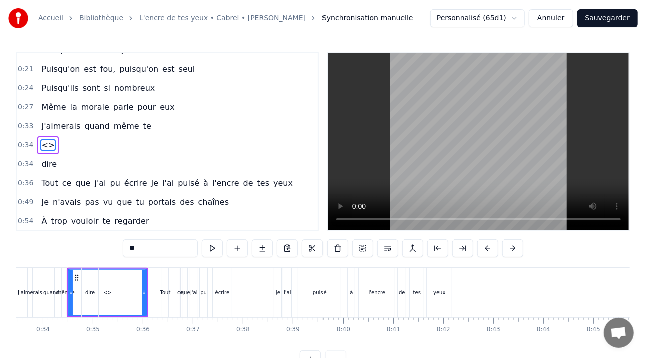
click at [47, 140] on span "<>" at bounding box center [48, 145] width 16 height 12
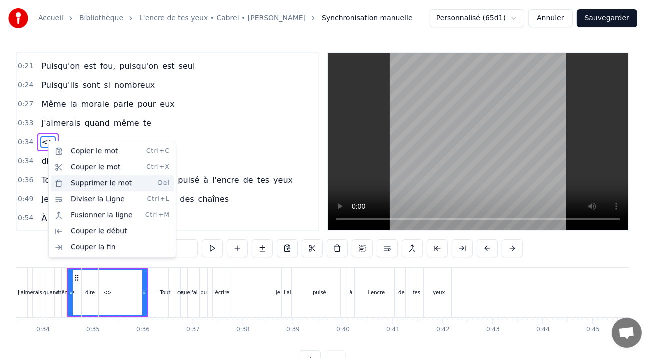
click at [117, 181] on div "Supprimer le mot Del" at bounding box center [112, 183] width 123 height 16
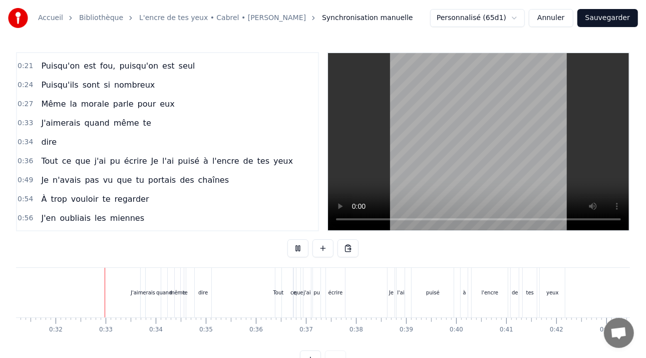
scroll to position [0, 1565]
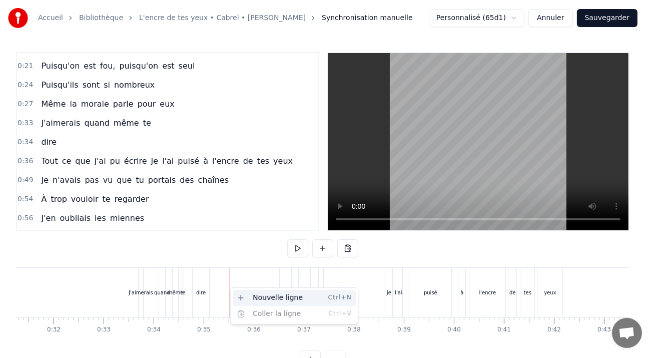
click at [239, 296] on div "Nouvelle ligne Ctrl+N" at bounding box center [294, 298] width 123 height 16
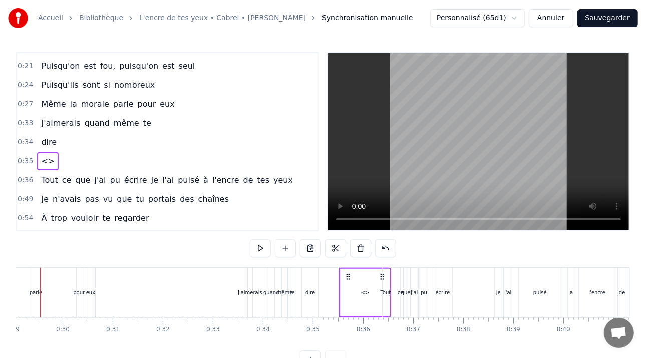
scroll to position [0, 1429]
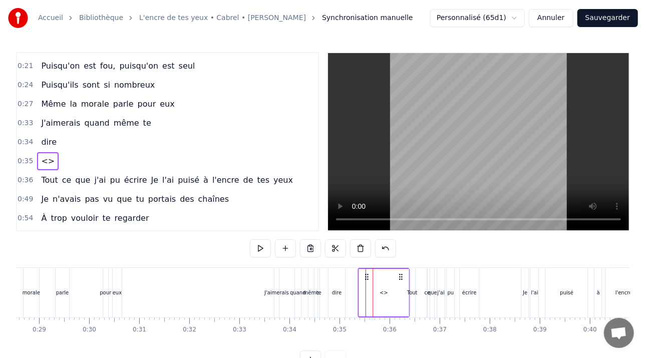
drag, startPoint x: 376, startPoint y: 274, endPoint x: 368, endPoint y: 274, distance: 8.0
click at [368, 274] on circle at bounding box center [368, 274] width 1 height 1
drag, startPoint x: 407, startPoint y: 283, endPoint x: 414, endPoint y: 280, distance: 7.8
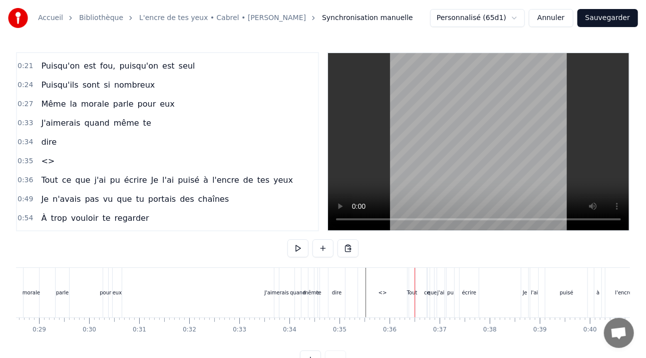
click at [387, 278] on div "<>" at bounding box center [382, 293] width 49 height 50
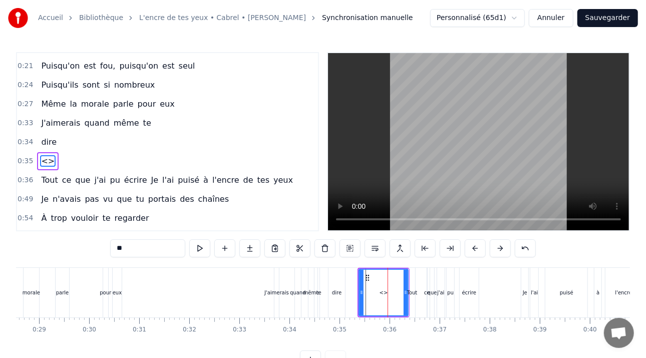
scroll to position [35, 0]
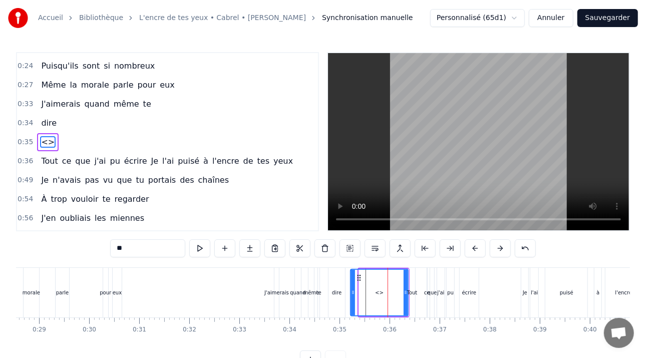
drag, startPoint x: 360, startPoint y: 274, endPoint x: 351, endPoint y: 272, distance: 8.6
click at [351, 272] on div at bounding box center [353, 293] width 4 height 46
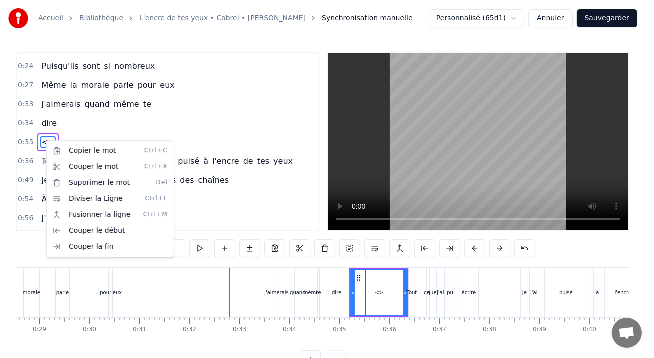
click at [39, 139] on html "Accueil Bibliothèque L'encre de tes yeux • Cabrel • [PERSON_NAME] manuelle Pers…" at bounding box center [327, 192] width 654 height 385
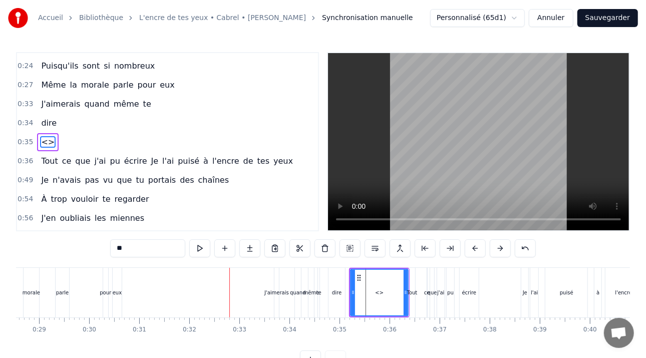
click at [40, 139] on span "<>" at bounding box center [48, 142] width 16 height 12
click at [412, 291] on div "Tout" at bounding box center [412, 293] width 11 height 8
type input "****"
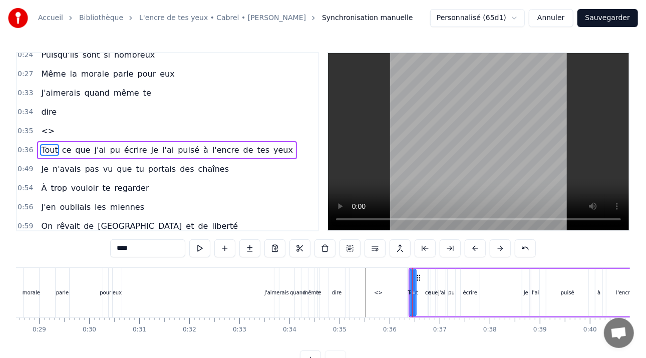
scroll to position [54, 0]
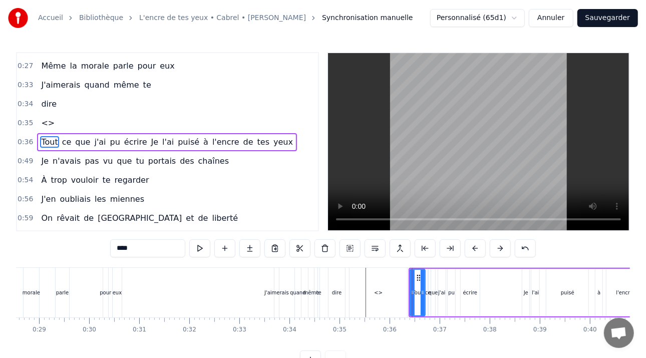
drag, startPoint x: 417, startPoint y: 280, endPoint x: 424, endPoint y: 279, distance: 7.0
click at [424, 279] on div at bounding box center [423, 293] width 4 height 46
drag, startPoint x: 416, startPoint y: 277, endPoint x: 408, endPoint y: 275, distance: 8.7
click at [408, 275] on icon at bounding box center [409, 278] width 8 height 8
click at [354, 259] on div "****" at bounding box center [323, 249] width 426 height 20
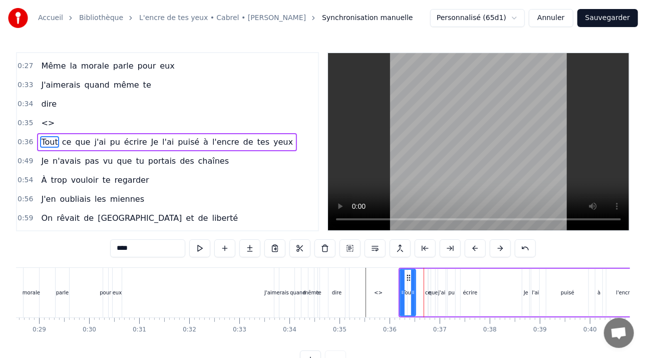
click at [364, 259] on div "0:17 Puisqu'on ne vivra jamais tous les deux 0:21 Puisqu'on est fou, puisqu'on …" at bounding box center [323, 210] width 614 height 316
click at [371, 260] on div "0:17 Puisqu'on ne vivra jamais tous les deux 0:21 Puisqu'on est fou, puisqu'on …" at bounding box center [323, 210] width 614 height 316
click at [375, 248] on button at bounding box center [375, 248] width 21 height 18
click at [604, 18] on button "Sauvegarder" at bounding box center [607, 18] width 61 height 18
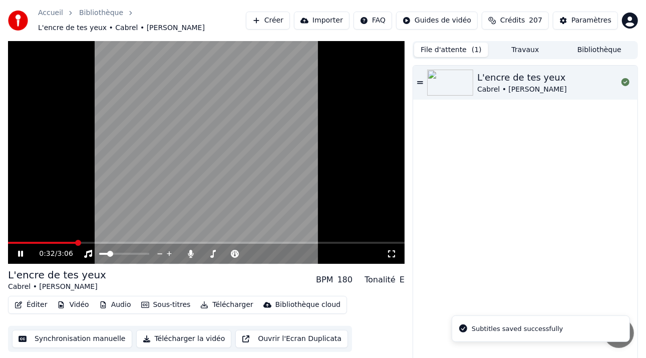
click at [75, 242] on span at bounding box center [206, 243] width 397 height 2
click at [17, 256] on icon at bounding box center [27, 254] width 23 height 8
click at [29, 305] on button "Éditer" at bounding box center [31, 305] width 41 height 14
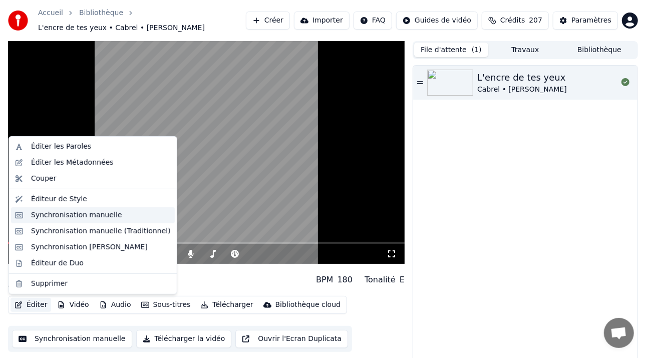
click at [71, 214] on div "Synchronisation manuelle" at bounding box center [76, 215] width 91 height 10
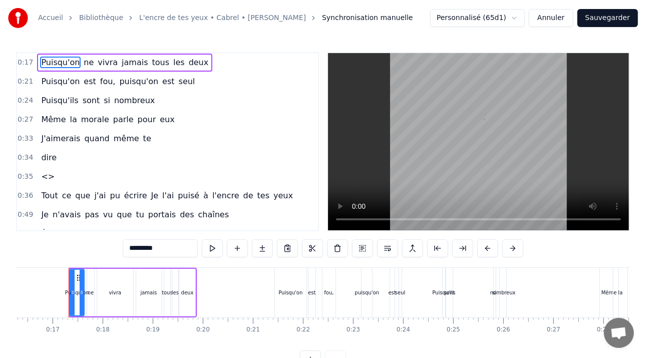
scroll to position [0, 817]
click at [45, 174] on span "<>" at bounding box center [48, 177] width 16 height 12
type input "**"
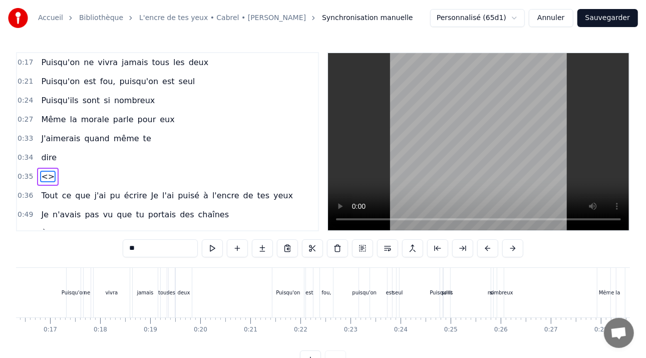
scroll to position [14, 0]
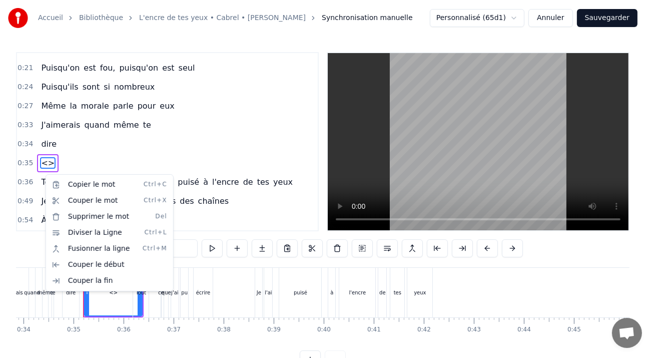
click at [43, 159] on html "Accueil Bibliothèque L'encre de tes yeux • Cabrel • [PERSON_NAME] manuelle Pers…" at bounding box center [327, 192] width 654 height 385
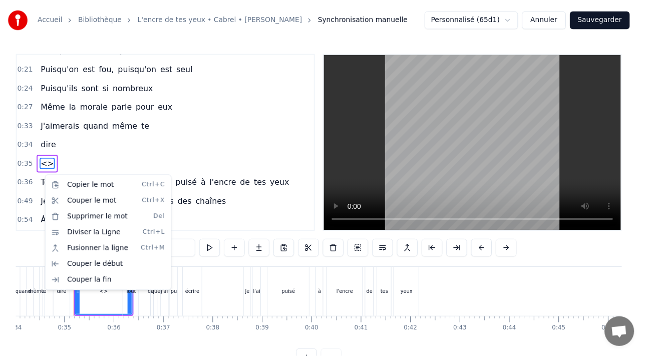
scroll to position [0, 1711]
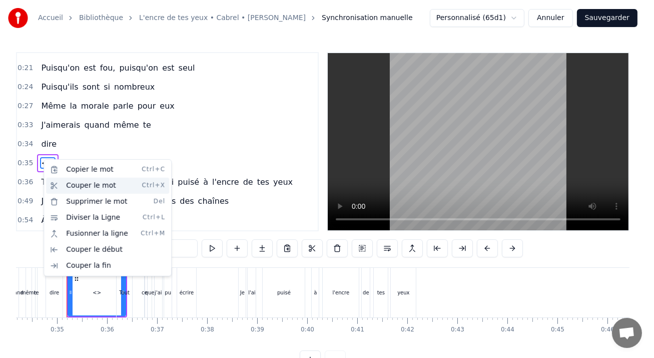
click at [90, 181] on div "Couper le mot Ctrl+X" at bounding box center [107, 186] width 123 height 16
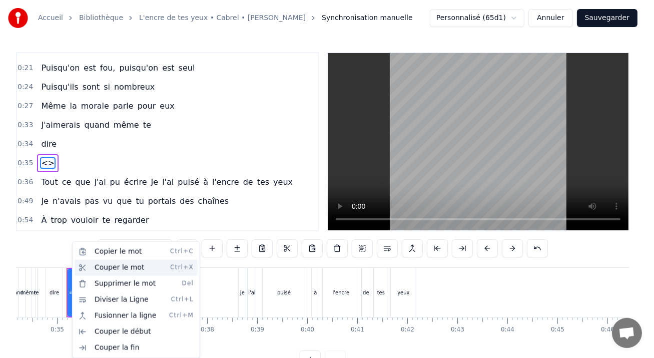
click at [100, 267] on div "Couper le mot Ctrl+X" at bounding box center [136, 268] width 123 height 16
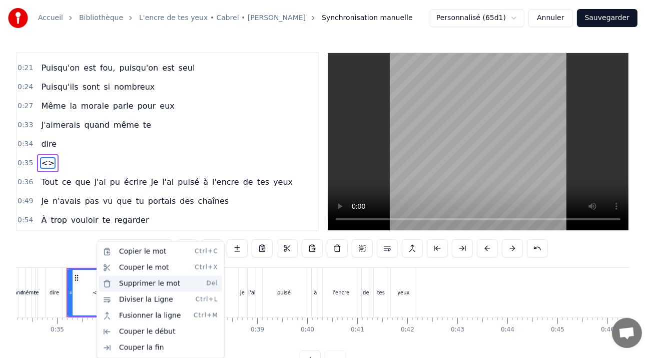
drag, startPoint x: 115, startPoint y: 280, endPoint x: 148, endPoint y: 229, distance: 60.7
click at [115, 277] on div "Supprimer le mot Del" at bounding box center [160, 284] width 123 height 16
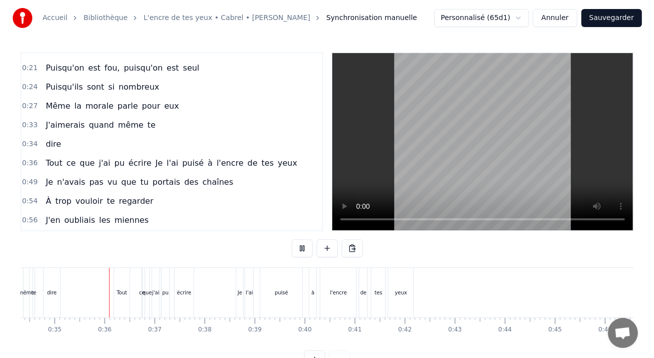
scroll to position [0, 1721]
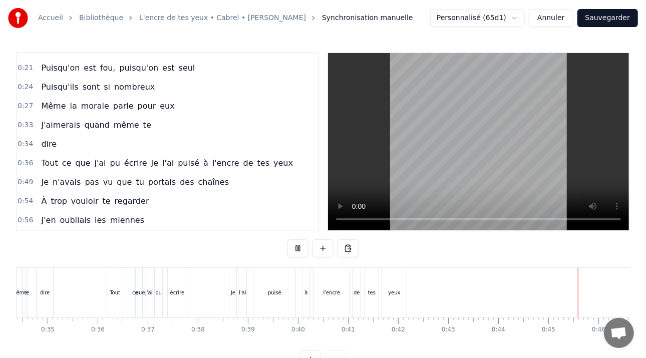
click at [599, 20] on button "Sauvegarder" at bounding box center [607, 18] width 61 height 18
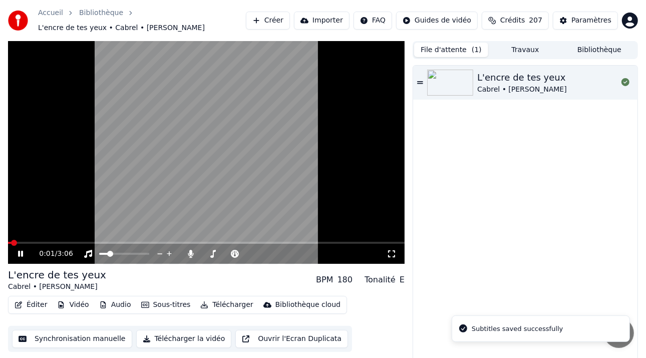
click at [23, 252] on icon at bounding box center [27, 254] width 23 height 8
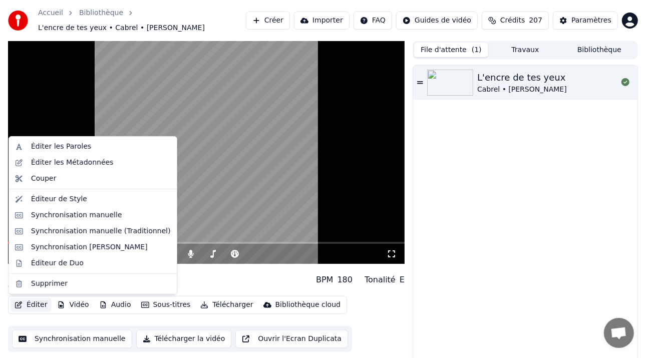
click at [39, 300] on button "Éditer" at bounding box center [31, 305] width 41 height 14
click at [72, 194] on div "Éditeur de Style" at bounding box center [59, 199] width 56 height 10
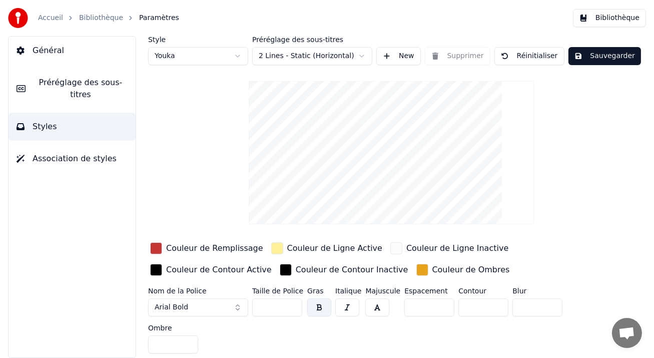
type input "**"
click at [590, 63] on button "Sauvegarder" at bounding box center [605, 56] width 73 height 18
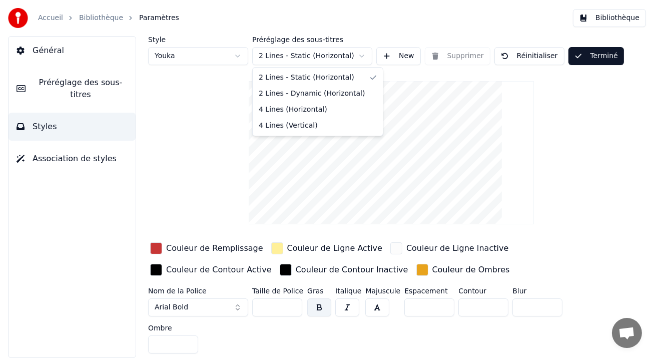
click at [362, 53] on html "Accueil Bibliothèque Paramètres Bibliothèque Général Préréglage des sous-titres…" at bounding box center [327, 179] width 654 height 358
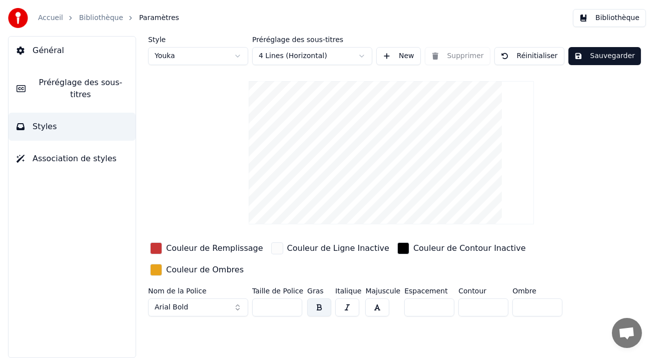
click at [594, 57] on button "Sauvegarder" at bounding box center [605, 56] width 73 height 18
click at [594, 57] on button "Terminé" at bounding box center [597, 56] width 56 height 18
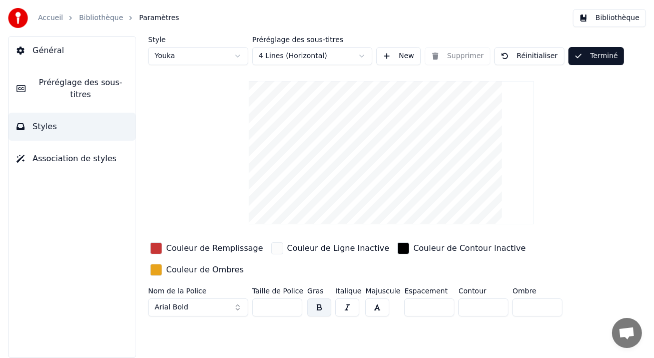
click at [594, 57] on button "Terminé" at bounding box center [597, 56] width 56 height 18
click at [623, 335] on span "Ouvrir le chat" at bounding box center [627, 334] width 17 height 14
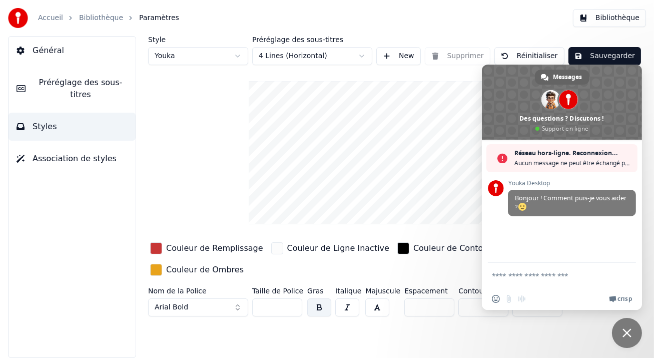
click at [417, 329] on div "Style Youka Préréglage des sous-titres 4 Lines (Horizontal) New Supprimer Réini…" at bounding box center [391, 197] width 526 height 322
click at [403, 67] on div "Style Youka Préréglage des sous-titres 4 Lines (Horizontal) New Supprimer Réini…" at bounding box center [391, 178] width 486 height 284
click at [239, 54] on html "Accueil Bibliothèque Paramètres Bibliothèque Général Préréglage des sous-titres…" at bounding box center [327, 179] width 654 height 358
drag, startPoint x: 390, startPoint y: 9, endPoint x: 384, endPoint y: 17, distance: 10.3
click at [387, 10] on html "Accueil Bibliothèque Paramètres Bibliothèque Général Préréglage des sous-titres…" at bounding box center [327, 179] width 654 height 358
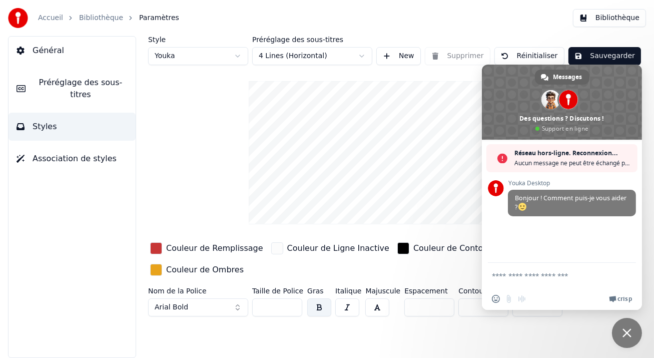
click at [592, 20] on button "Bibliothèque" at bounding box center [609, 18] width 73 height 18
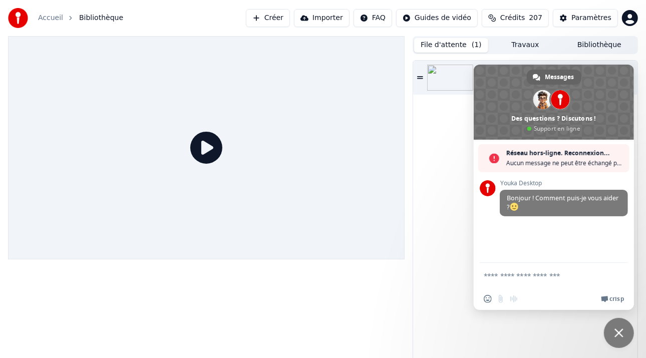
click at [432, 45] on button "File d'attente ( 1 )" at bounding box center [451, 45] width 74 height 15
click at [445, 172] on div "L'encre de tes yeux Cabrel • [PERSON_NAME]" at bounding box center [525, 212] width 224 height 303
click at [459, 149] on div "L'encre de tes yeux Cabrel • [PERSON_NAME]" at bounding box center [525, 212] width 224 height 303
click at [612, 300] on span "Crisp" at bounding box center [616, 299] width 15 height 8
drag, startPoint x: 620, startPoint y: 329, endPoint x: 619, endPoint y: 322, distance: 6.6
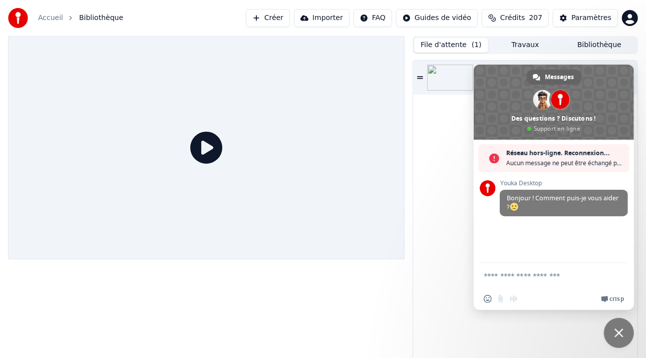
click at [620, 329] on span "Fermer le chat" at bounding box center [618, 332] width 9 height 9
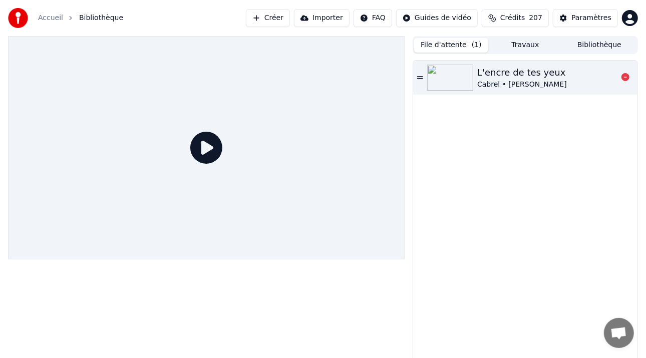
click at [451, 81] on img at bounding box center [450, 78] width 46 height 26
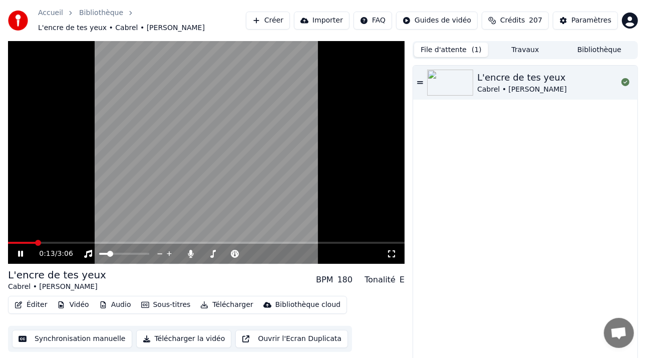
click at [36, 242] on span at bounding box center [206, 243] width 397 height 2
click at [240, 243] on span at bounding box center [206, 243] width 397 height 2
click at [268, 240] on span at bounding box center [266, 243] width 6 height 6
drag, startPoint x: 268, startPoint y: 240, endPoint x: 257, endPoint y: 242, distance: 11.8
click at [257, 242] on div "2:04 / 3:06" at bounding box center [206, 152] width 397 height 223
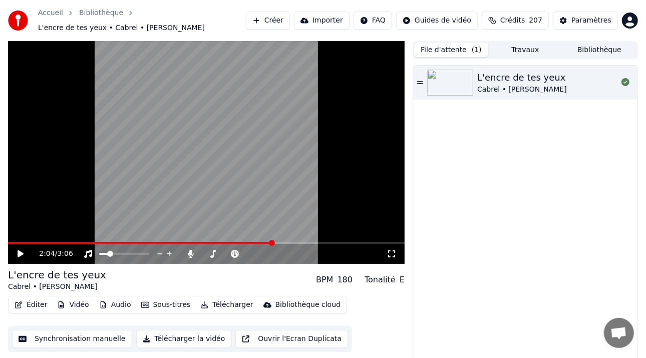
click at [257, 243] on span at bounding box center [140, 243] width 265 height 2
click at [18, 255] on icon at bounding box center [21, 253] width 6 height 7
click at [249, 242] on div "2:01 / 3:06" at bounding box center [206, 152] width 397 height 223
click at [249, 242] on span at bounding box center [137, 243] width 258 height 2
click at [18, 256] on icon at bounding box center [27, 254] width 23 height 8
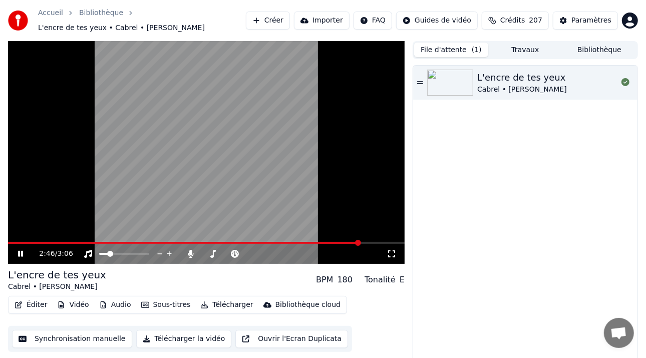
click at [21, 254] on icon at bounding box center [27, 254] width 23 height 8
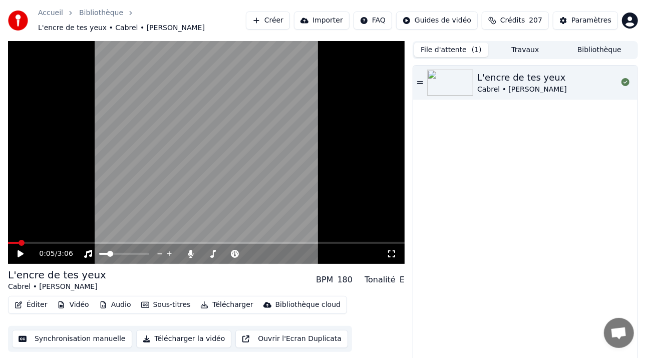
click at [19, 242] on span at bounding box center [13, 243] width 11 height 2
click at [21, 252] on icon at bounding box center [21, 253] width 6 height 7
click at [231, 240] on video at bounding box center [206, 152] width 397 height 223
click at [257, 246] on span at bounding box center [256, 243] width 6 height 6
drag, startPoint x: 252, startPoint y: 244, endPoint x: 237, endPoint y: 245, distance: 15.0
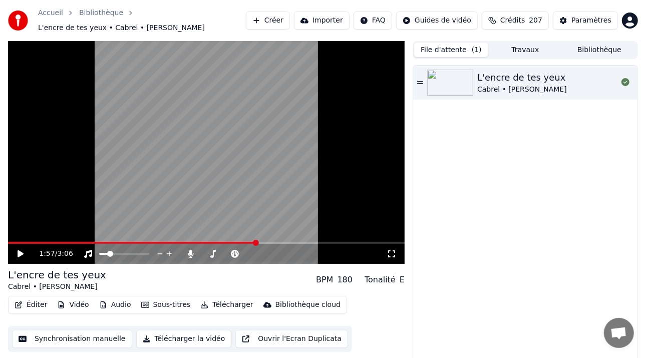
click at [238, 245] on div "1:57 / 3:06" at bounding box center [206, 254] width 397 height 20
click at [242, 242] on span at bounding box center [126, 243] width 236 height 2
click at [20, 253] on icon at bounding box center [21, 253] width 6 height 7
click at [18, 252] on icon at bounding box center [27, 254] width 23 height 8
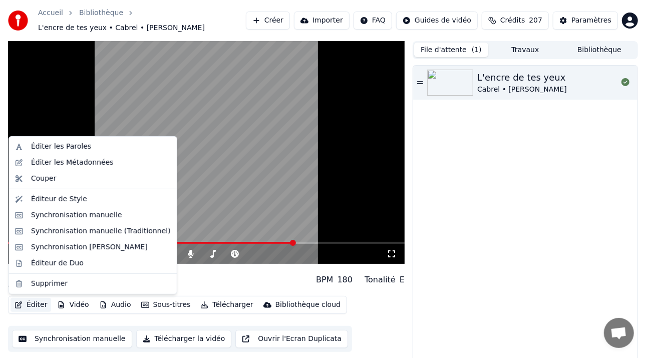
click at [36, 304] on button "Éditer" at bounding box center [31, 305] width 41 height 14
click at [99, 233] on div "Synchronisation manuelle (Traditionnel)" at bounding box center [101, 231] width 140 height 10
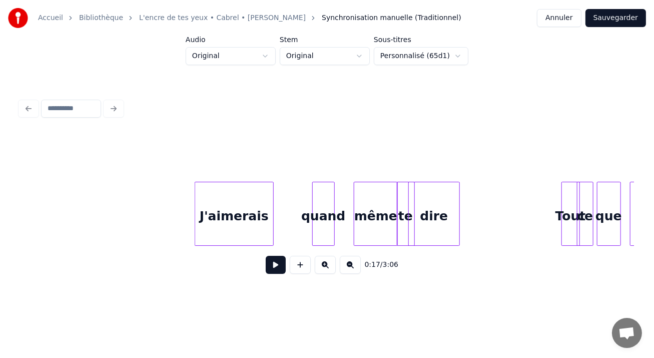
scroll to position [0, 19295]
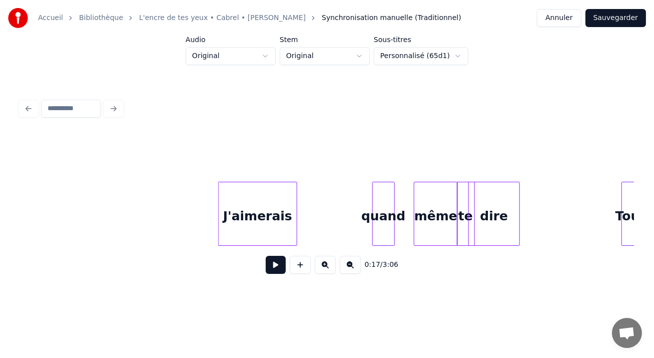
click at [271, 208] on div "J'aimerais" at bounding box center [258, 216] width 78 height 68
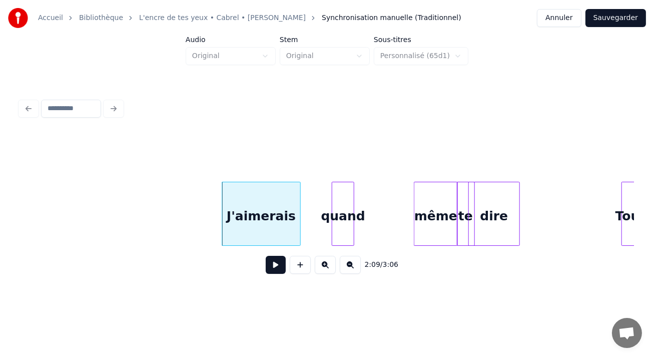
click at [335, 192] on div "quand" at bounding box center [343, 216] width 22 height 68
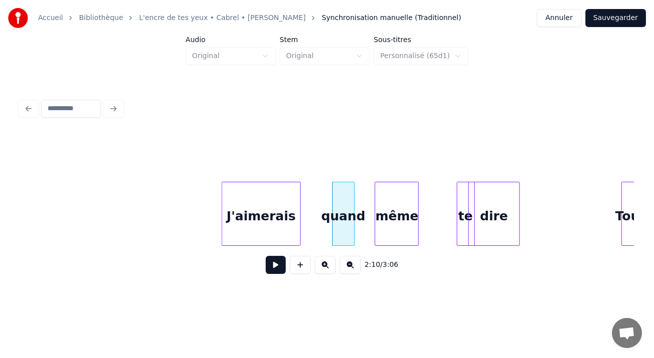
click at [384, 187] on div "même" at bounding box center [397, 216] width 43 height 68
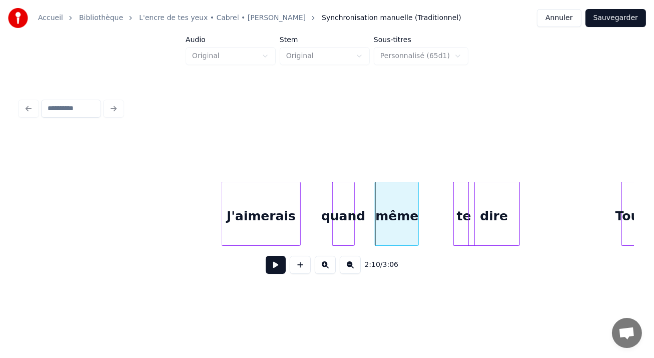
click at [456, 194] on div at bounding box center [455, 213] width 3 height 63
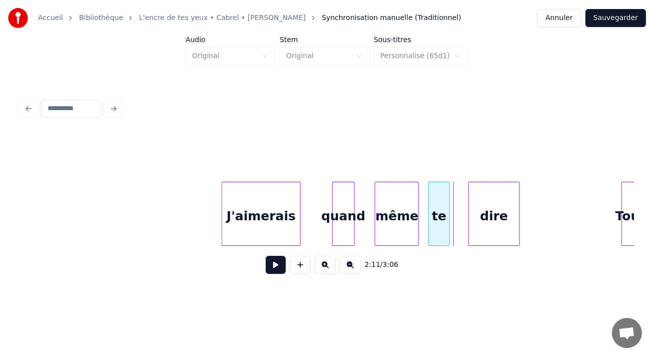
click at [438, 188] on div "te" at bounding box center [439, 216] width 21 height 68
click at [457, 192] on div "dire" at bounding box center [473, 216] width 51 height 68
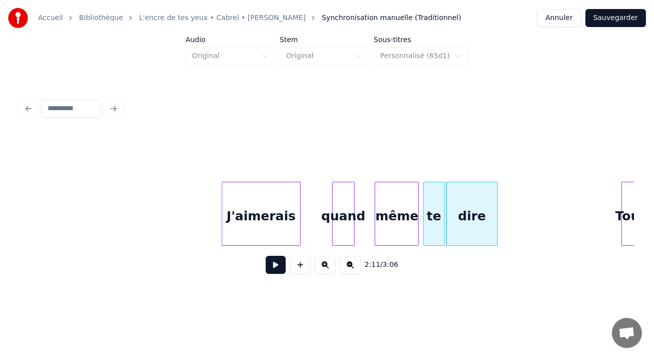
click at [431, 191] on div "te" at bounding box center [434, 216] width 21 height 68
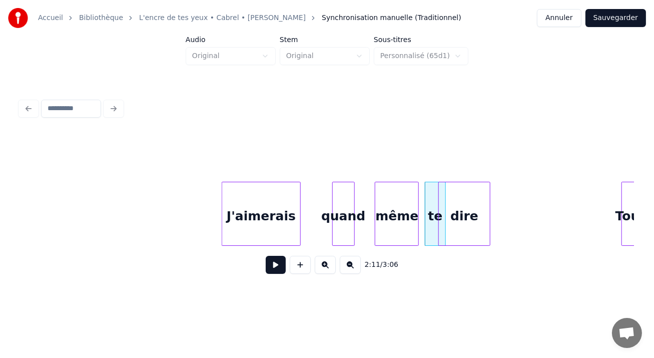
click at [459, 190] on div "dire" at bounding box center [464, 216] width 51 height 68
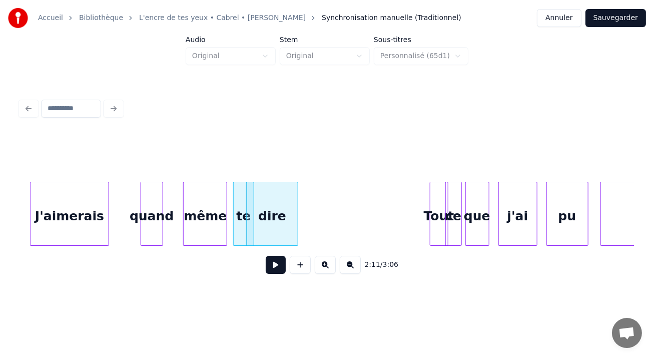
scroll to position [0, 19451]
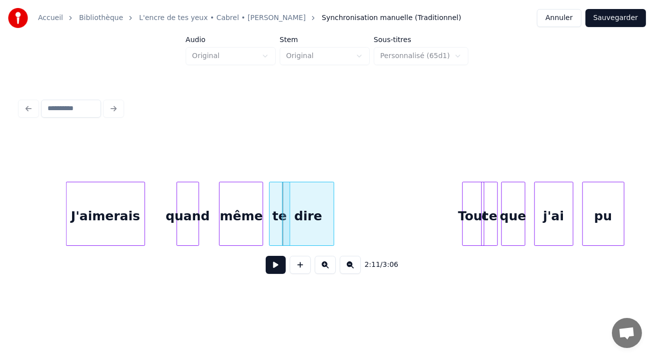
click at [464, 192] on div at bounding box center [464, 213] width 3 height 63
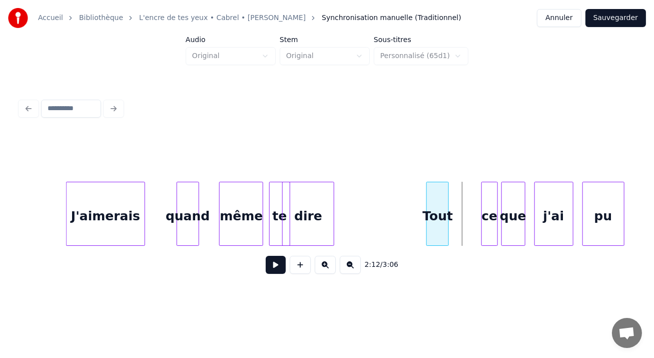
click at [435, 185] on div "Tout" at bounding box center [438, 216] width 22 height 68
click at [469, 187] on div "ce" at bounding box center [466, 216] width 16 height 68
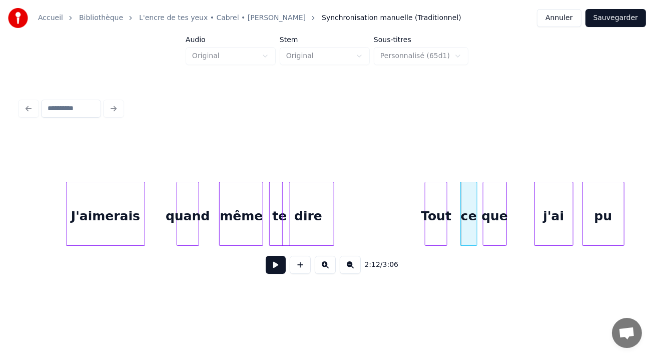
click at [493, 189] on div "que" at bounding box center [495, 216] width 23 height 68
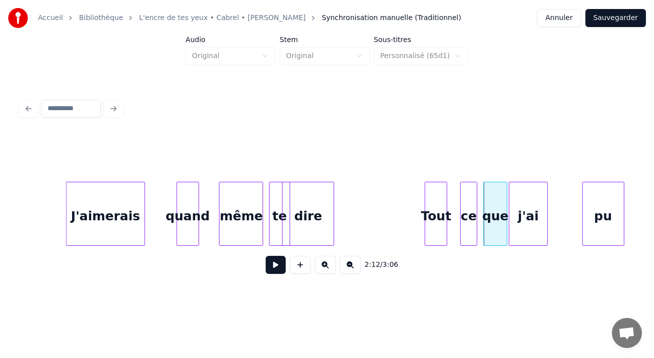
click at [528, 194] on div "j'ai" at bounding box center [529, 216] width 38 height 68
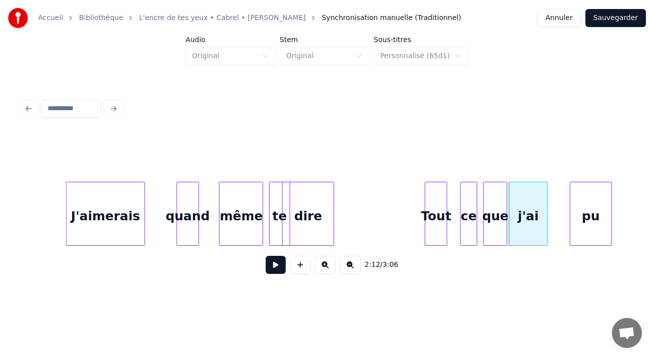
click at [571, 196] on div "pu" at bounding box center [591, 216] width 41 height 68
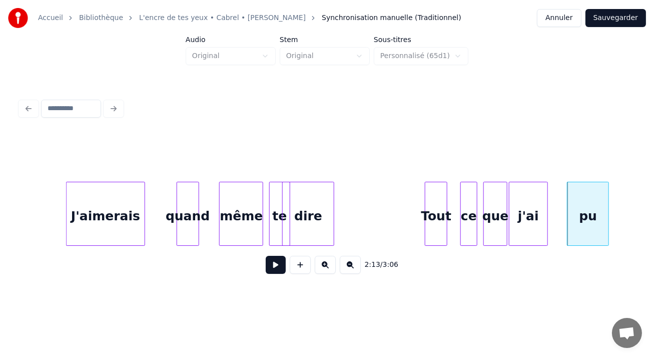
scroll to position [0, 19559]
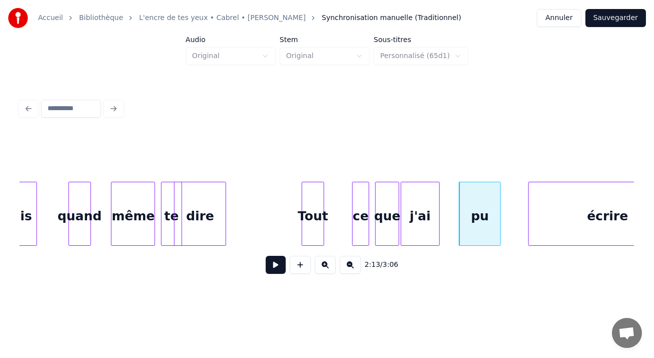
click at [318, 200] on div "Tout" at bounding box center [313, 216] width 22 height 68
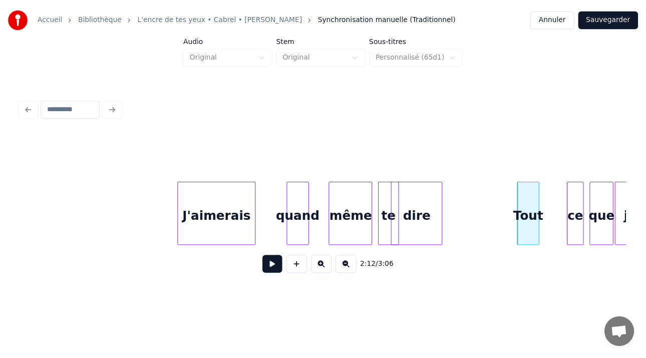
scroll to position [0, 19313]
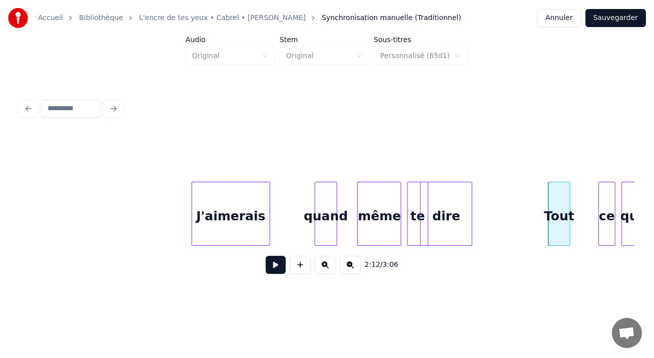
click at [211, 201] on div "J'aimerais" at bounding box center [231, 216] width 78 height 68
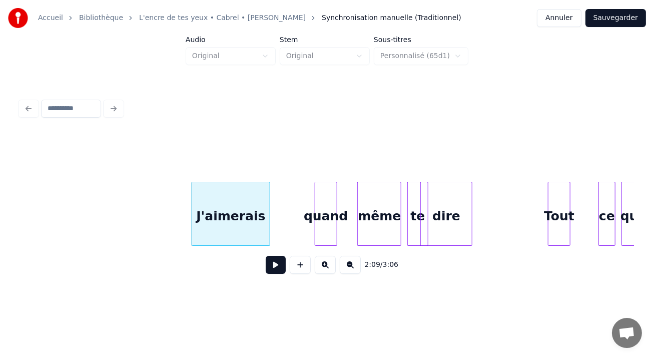
click at [610, 17] on button "Sauvegarder" at bounding box center [616, 18] width 61 height 18
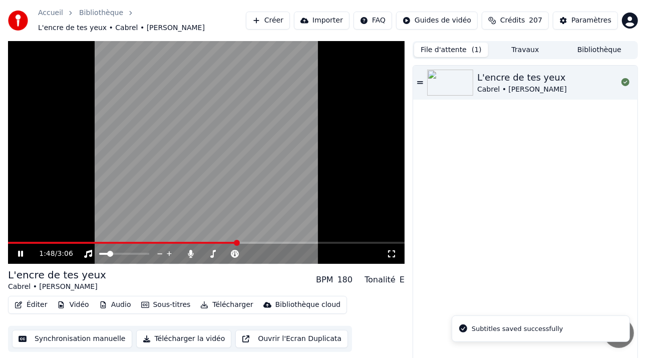
click at [237, 242] on span at bounding box center [206, 243] width 397 height 2
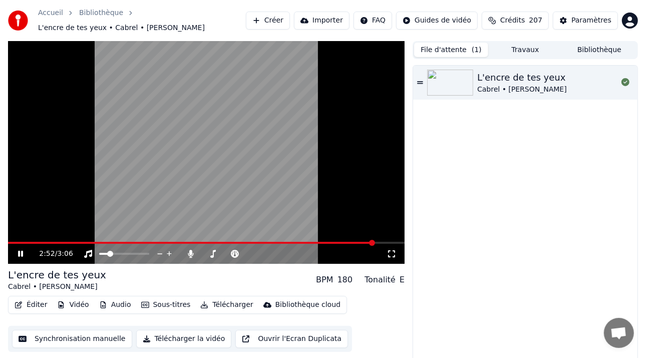
click at [20, 255] on icon at bounding box center [27, 254] width 23 height 8
click at [37, 301] on button "Éditer" at bounding box center [31, 305] width 41 height 14
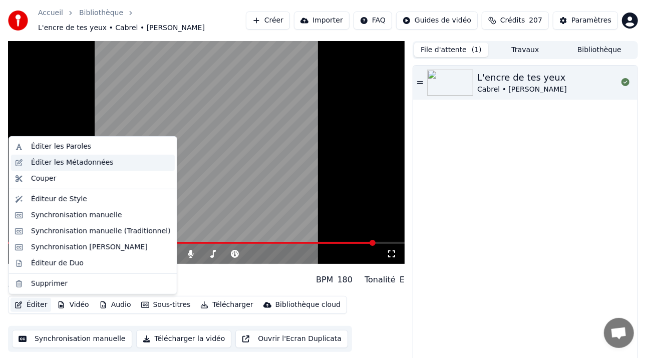
click at [91, 159] on div "Éditer les Métadonnées" at bounding box center [72, 163] width 83 height 10
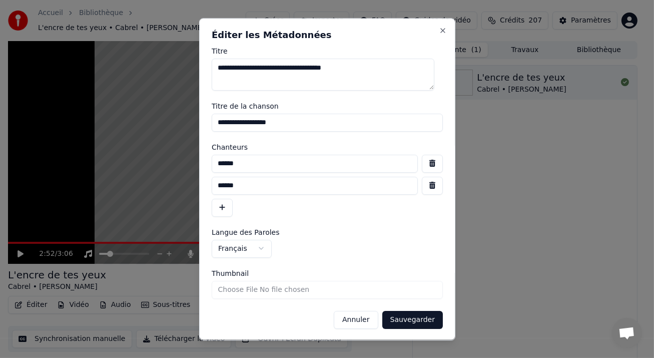
click at [402, 315] on button "Sauvegarder" at bounding box center [412, 320] width 61 height 18
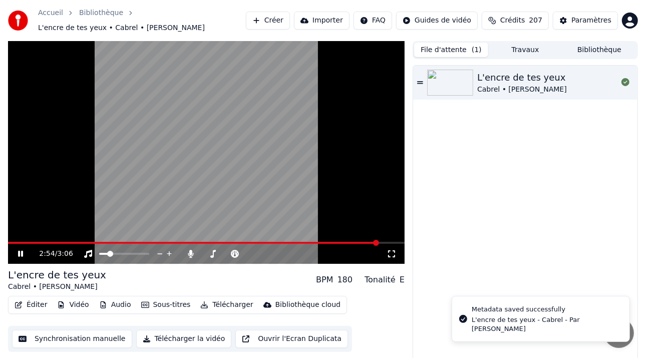
click at [20, 254] on icon at bounding box center [27, 254] width 23 height 8
click at [160, 342] on button "Télécharger la vidéo" at bounding box center [184, 339] width 96 height 18
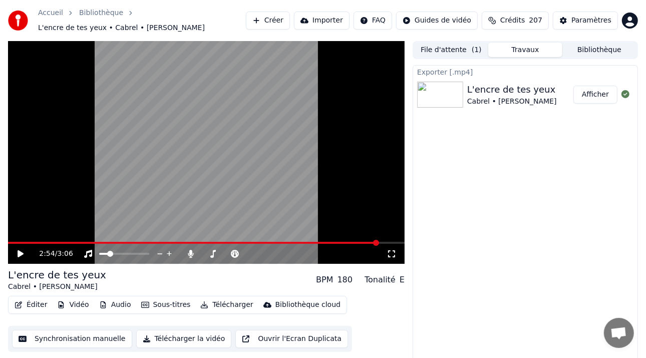
click at [588, 94] on button "Afficher" at bounding box center [595, 95] width 44 height 18
click at [206, 255] on span at bounding box center [209, 254] width 6 height 6
click at [190, 253] on icon at bounding box center [191, 254] width 6 height 8
click at [121, 255] on span at bounding box center [122, 254] width 6 height 6
drag, startPoint x: 190, startPoint y: 340, endPoint x: 552, endPoint y: 182, distance: 395.1
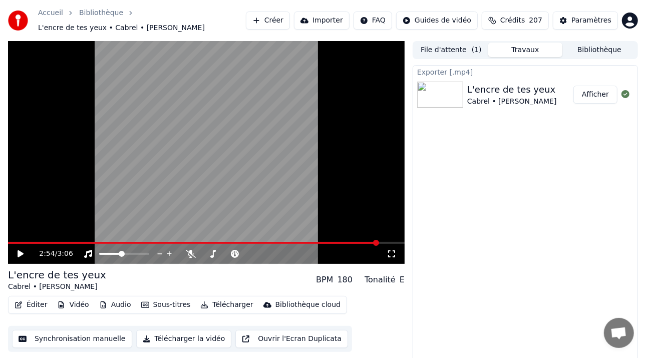
click at [544, 197] on div "2:54 / 3:06 L'encre de tes yeux Cabrel • Sergio BPM 180 Tonalité E Éditer Vidéo…" at bounding box center [323, 205] width 646 height 328
click at [30, 304] on button "Éditer" at bounding box center [31, 305] width 41 height 14
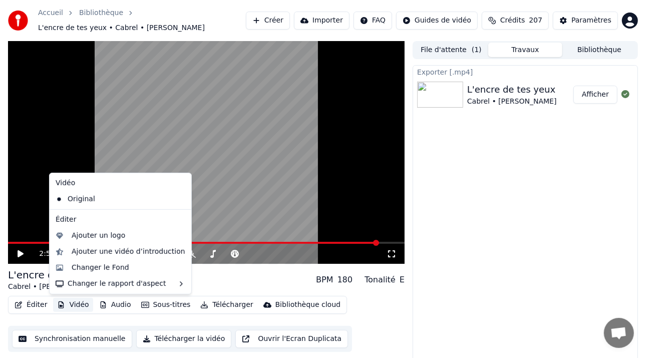
click at [82, 306] on button "Vidéo" at bounding box center [73, 305] width 40 height 14
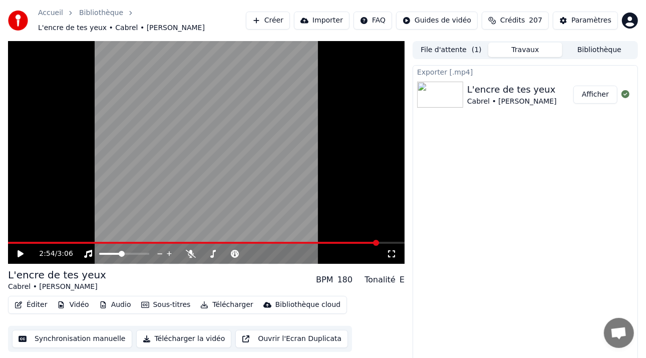
click at [81, 304] on button "Vidéo" at bounding box center [73, 305] width 40 height 14
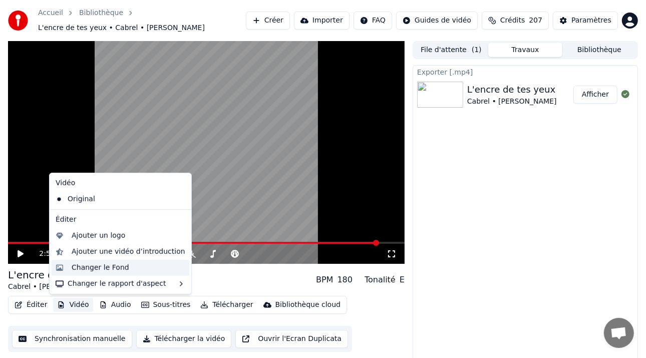
click at [110, 266] on div "Changer le Fond" at bounding box center [101, 268] width 58 height 10
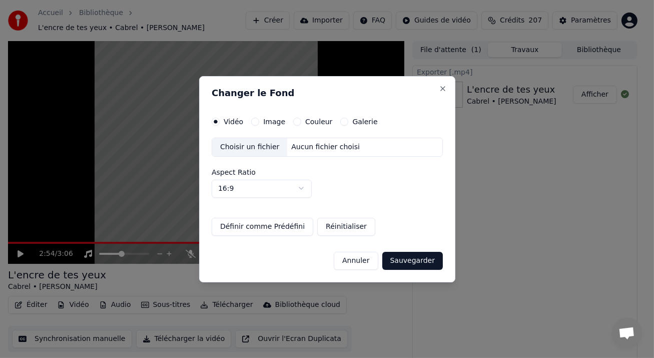
click at [332, 142] on div "Aucun fichier choisi" at bounding box center [325, 147] width 77 height 10
click at [415, 255] on button "Sauvegarder" at bounding box center [412, 260] width 61 height 18
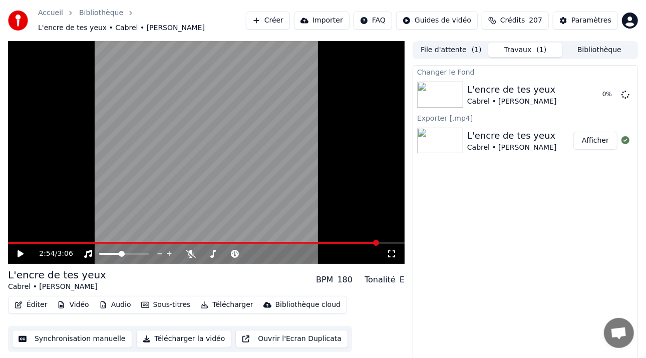
click at [21, 253] on icon at bounding box center [27, 254] width 23 height 8
click at [20, 256] on icon at bounding box center [27, 254] width 23 height 8
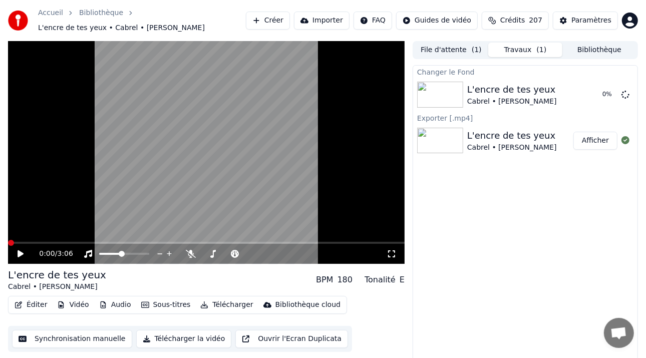
click at [8, 246] on span at bounding box center [11, 243] width 6 height 6
click at [594, 139] on button "Afficher" at bounding box center [595, 141] width 44 height 18
click at [588, 144] on button "Afficher" at bounding box center [595, 141] width 44 height 18
click at [482, 127] on div "L'encre de tes yeux Cabrel • Sergio Afficher" at bounding box center [525, 141] width 224 height 34
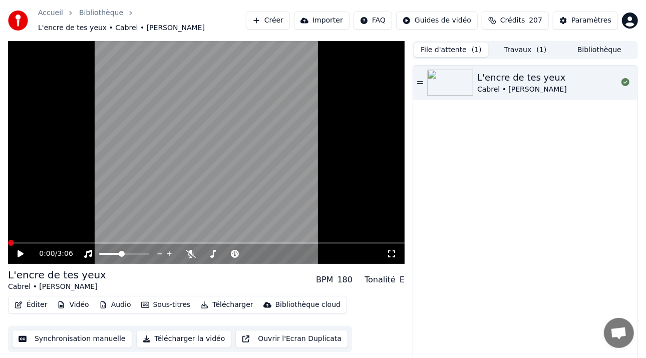
click at [450, 45] on button "File d'attente ( 1 )" at bounding box center [451, 50] width 74 height 15
click at [207, 304] on button "Télécharger" at bounding box center [226, 305] width 61 height 14
drag, startPoint x: 425, startPoint y: 321, endPoint x: 381, endPoint y: 303, distance: 47.4
click at [423, 320] on div "L'encre de tes yeux Cabrel • [PERSON_NAME]" at bounding box center [525, 217] width 224 height 303
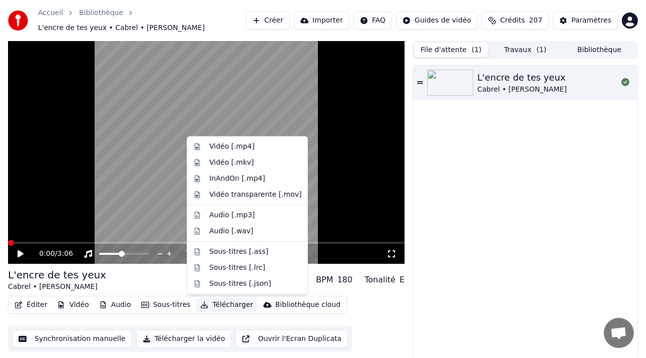
click at [225, 302] on button "Télécharger" at bounding box center [226, 305] width 61 height 14
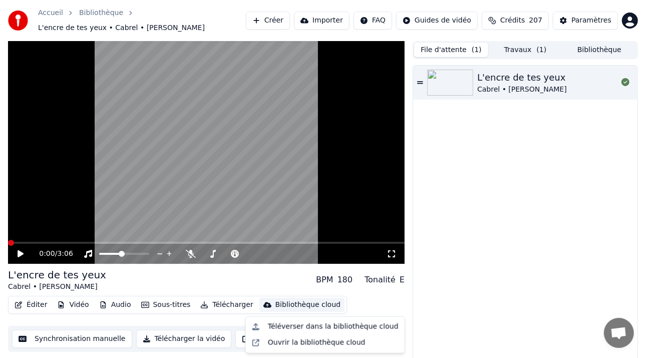
drag, startPoint x: 568, startPoint y: 265, endPoint x: 551, endPoint y: 153, distance: 113.9
click at [568, 261] on div "L'encre de tes yeux Cabrel • [PERSON_NAME]" at bounding box center [525, 217] width 224 height 303
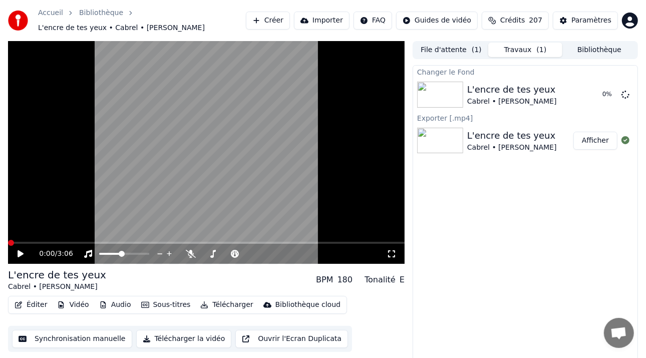
click at [525, 50] on button "Travaux ( 1 )" at bounding box center [525, 50] width 74 height 15
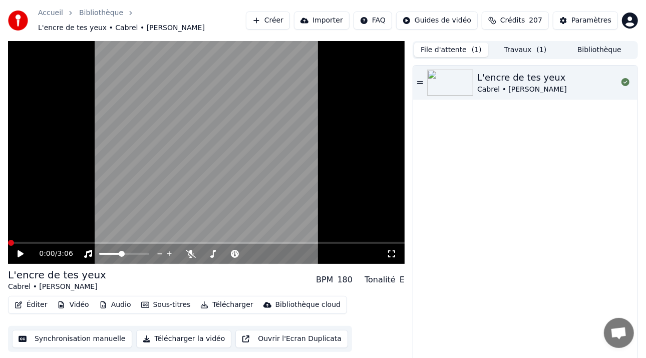
click at [463, 49] on button "File d'attente ( 1 )" at bounding box center [451, 50] width 74 height 15
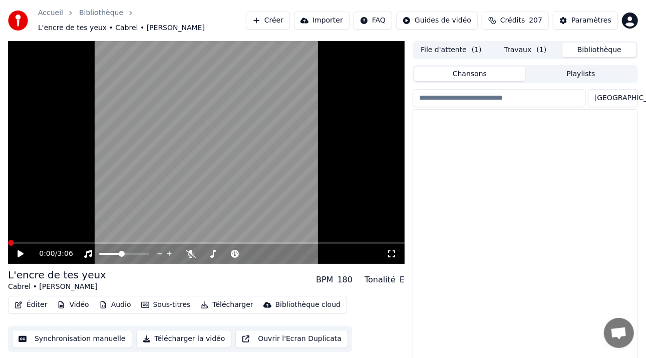
click at [597, 47] on button "Bibliothèque" at bounding box center [599, 50] width 74 height 15
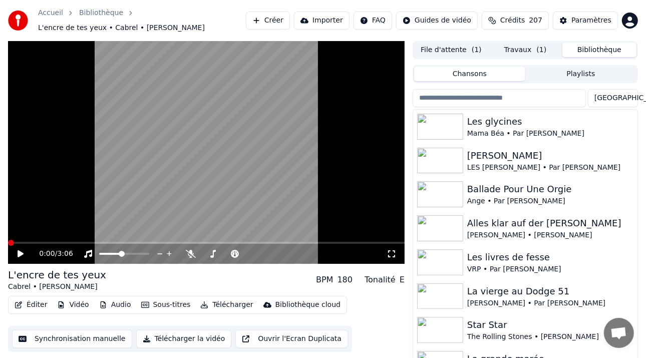
click at [439, 40] on div "Accueil Bibliothèque L'encre de tes yeux • Cabrel • Sergio Créer Importer FAQ G…" at bounding box center [323, 20] width 646 height 41
click at [440, 46] on button "File d'attente ( 1 )" at bounding box center [451, 50] width 74 height 15
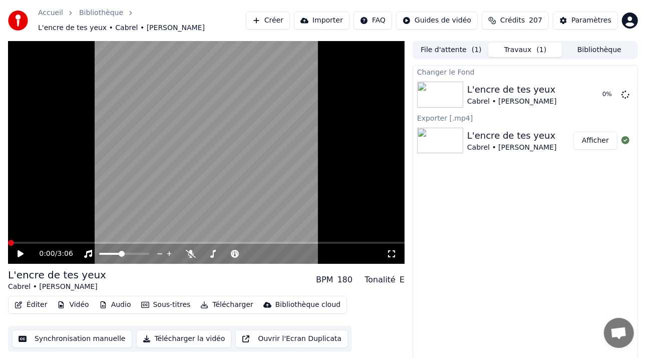
click at [525, 46] on button "Travaux ( 1 )" at bounding box center [525, 50] width 74 height 15
click at [591, 146] on button "Afficher" at bounding box center [595, 141] width 44 height 18
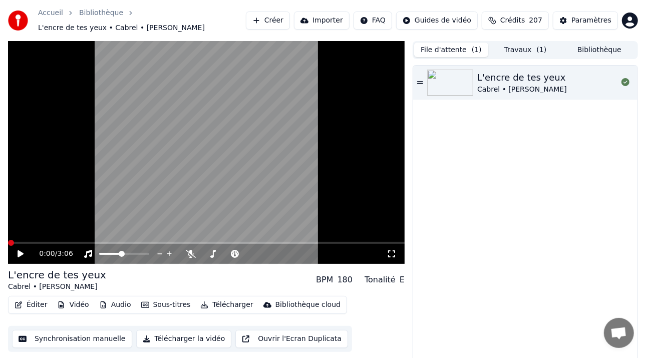
click at [457, 48] on button "File d'attente ( 1 )" at bounding box center [451, 50] width 74 height 15
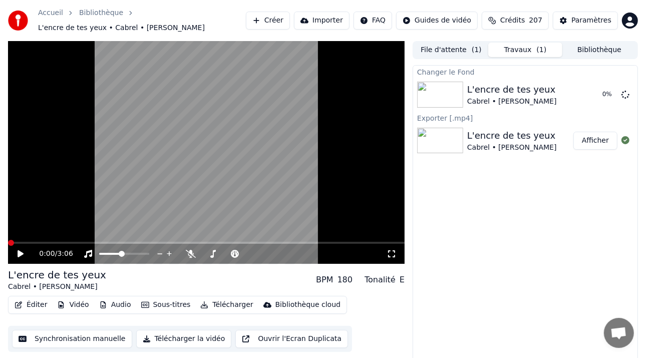
click at [517, 54] on button "Travaux ( 1 )" at bounding box center [525, 50] width 74 height 15
click at [474, 84] on div "L'encre de tes yeux" at bounding box center [512, 90] width 90 height 14
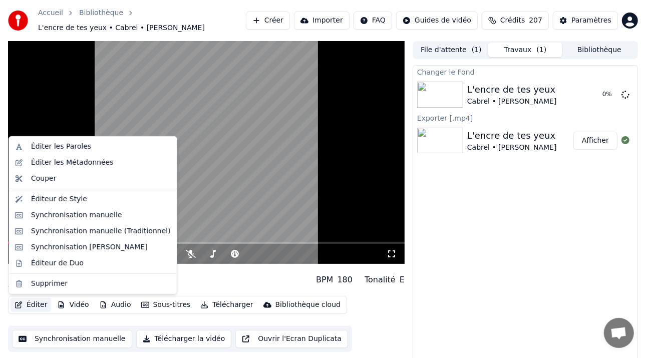
click at [37, 307] on button "Éditer" at bounding box center [31, 305] width 41 height 14
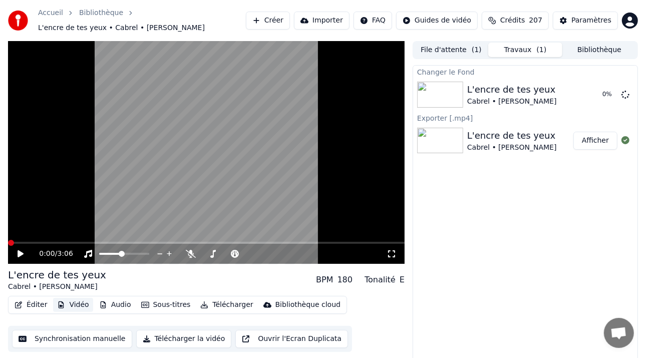
click at [75, 304] on button "Vidéo" at bounding box center [73, 305] width 40 height 14
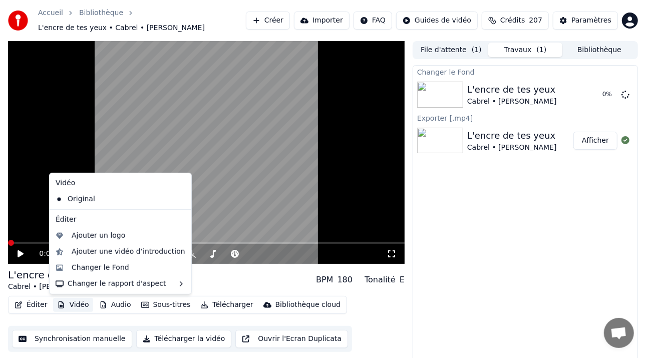
click at [75, 304] on button "Vidéo" at bounding box center [73, 305] width 40 height 14
click at [106, 268] on div "Changer le Fond" at bounding box center [101, 268] width 58 height 10
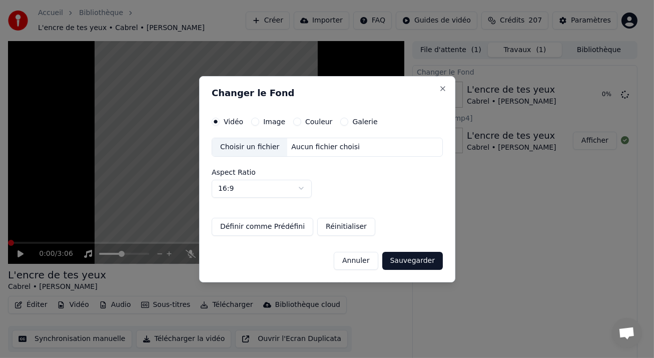
click at [326, 142] on div "Aucun fichier choisi" at bounding box center [325, 147] width 77 height 10
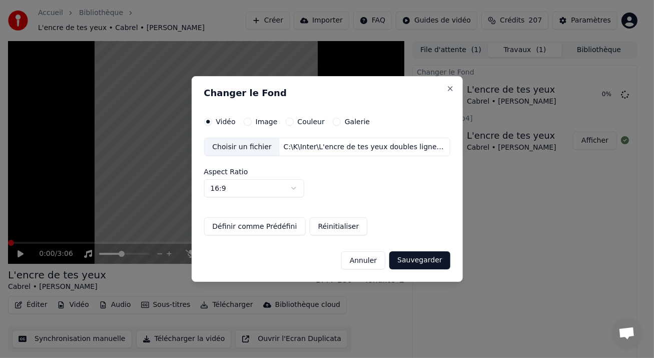
click at [415, 260] on button "Sauvegarder" at bounding box center [420, 260] width 61 height 18
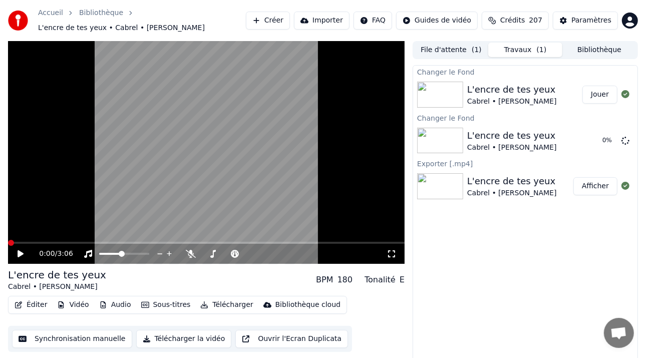
click at [608, 91] on button "Jouer" at bounding box center [599, 95] width 35 height 18
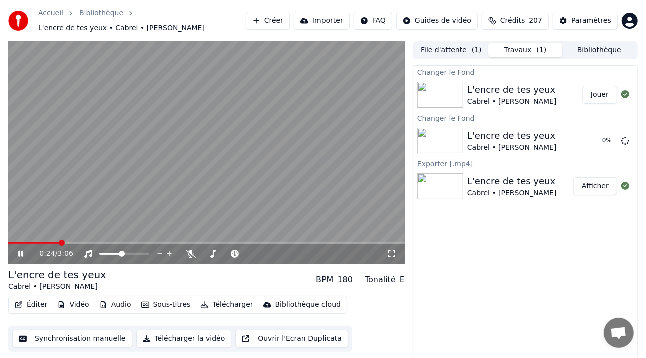
drag, startPoint x: 24, startPoint y: 255, endPoint x: 95, endPoint y: 214, distance: 82.1
click at [24, 256] on icon at bounding box center [27, 254] width 23 height 8
click at [445, 184] on img at bounding box center [440, 186] width 46 height 26
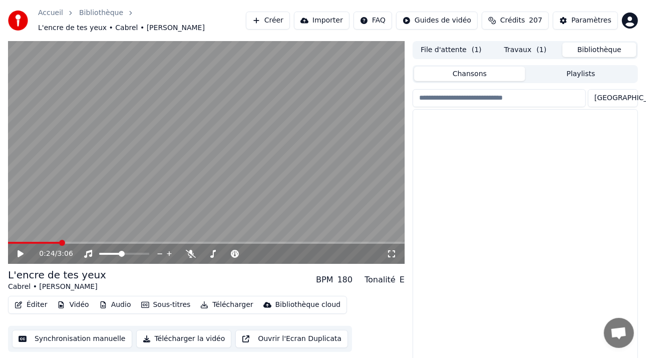
click at [597, 51] on button "Bibliothèque" at bounding box center [599, 50] width 74 height 15
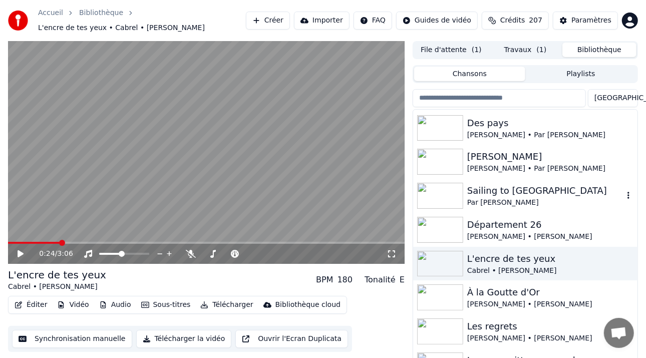
scroll to position [401, 0]
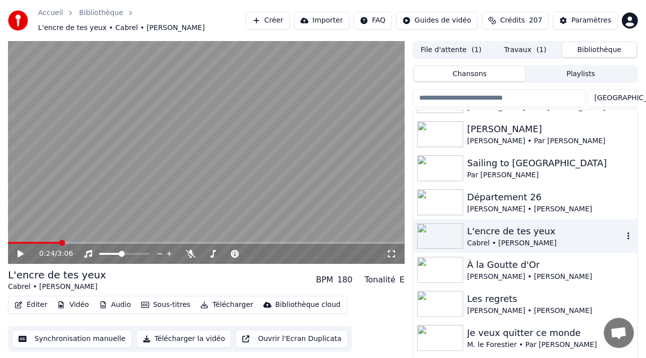
click at [482, 232] on div "L'encre de tes yeux" at bounding box center [545, 231] width 156 height 14
click at [19, 255] on icon at bounding box center [20, 254] width 5 height 6
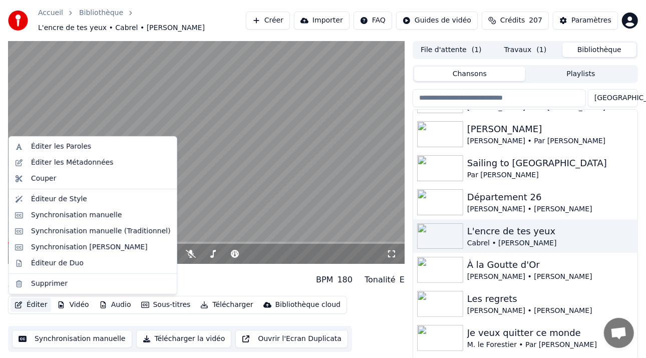
click at [30, 303] on button "Éditer" at bounding box center [31, 305] width 41 height 14
click at [65, 200] on div "Éditeur de Style" at bounding box center [59, 199] width 56 height 10
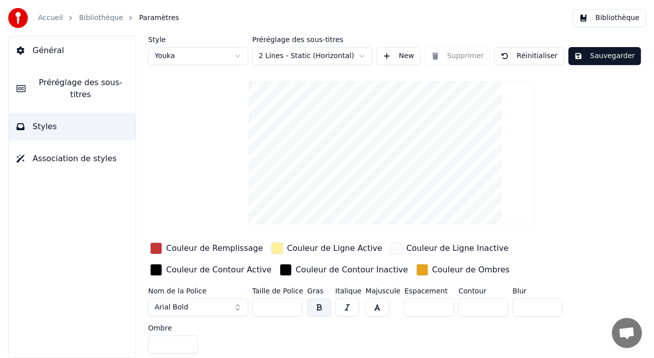
click at [594, 60] on button "Sauvegarder" at bounding box center [605, 56] width 73 height 18
click at [57, 50] on span "Général" at bounding box center [49, 51] width 32 height 12
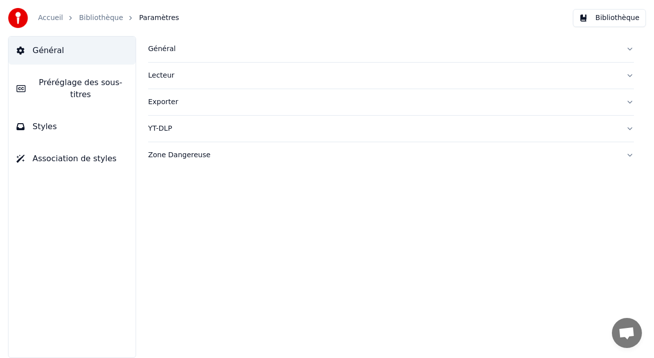
click at [43, 10] on div "Accueil Bibliothèque Paramètres" at bounding box center [93, 18] width 171 height 20
click at [51, 45] on span "Général" at bounding box center [49, 51] width 32 height 12
click at [95, 15] on link "Bibliothèque" at bounding box center [101, 18] width 44 height 10
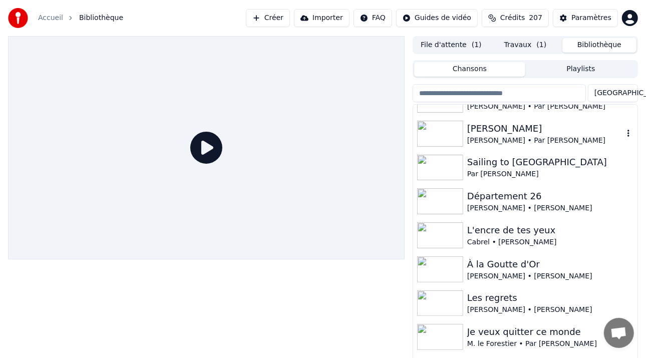
scroll to position [401, 0]
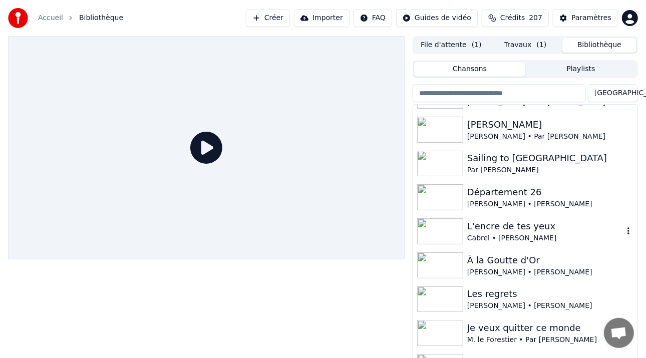
click at [503, 233] on div "Cabrel • [PERSON_NAME]" at bounding box center [545, 238] width 156 height 10
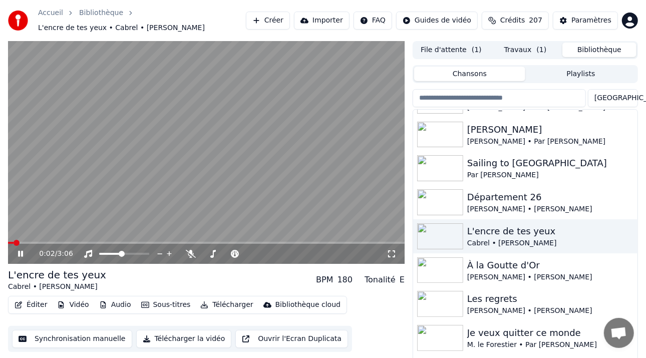
click at [21, 252] on icon at bounding box center [20, 254] width 5 height 6
click at [76, 306] on button "Vidéo" at bounding box center [73, 305] width 40 height 14
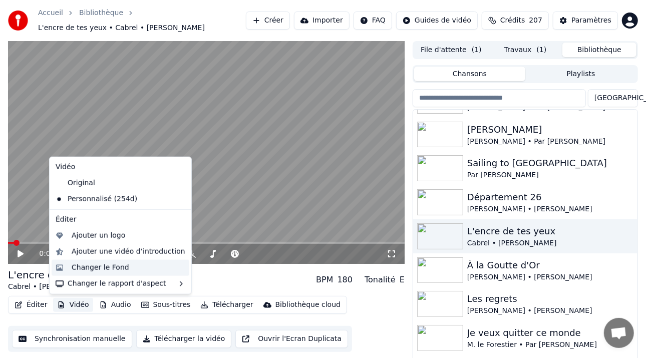
click at [106, 269] on div "Changer le Fond" at bounding box center [101, 268] width 58 height 10
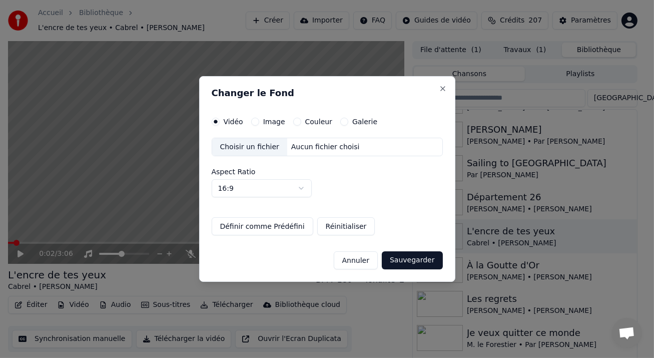
click at [253, 118] on div "Image" at bounding box center [268, 122] width 34 height 8
click at [251, 122] on button "Image" at bounding box center [255, 122] width 8 height 8
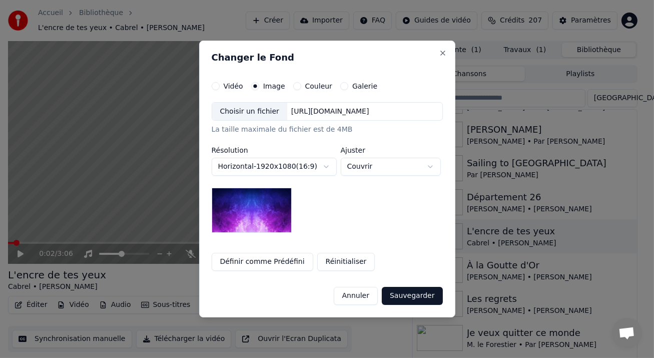
click at [351, 111] on div "[URL][DOMAIN_NAME]" at bounding box center [330, 112] width 86 height 10
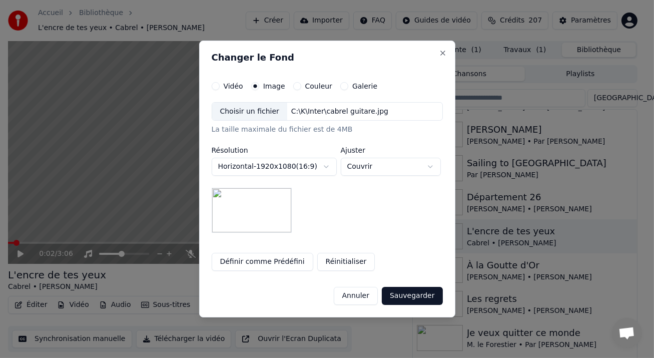
click at [418, 297] on button "Sauvegarder" at bounding box center [412, 296] width 61 height 18
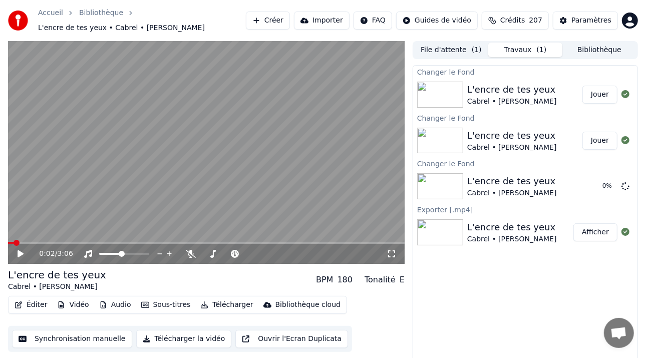
click at [590, 96] on button "Jouer" at bounding box center [599, 95] width 35 height 18
click at [110, 253] on span at bounding box center [104, 254] width 11 height 2
click at [117, 254] on span at bounding box center [124, 254] width 50 height 2
click at [393, 254] on icon at bounding box center [392, 254] width 10 height 8
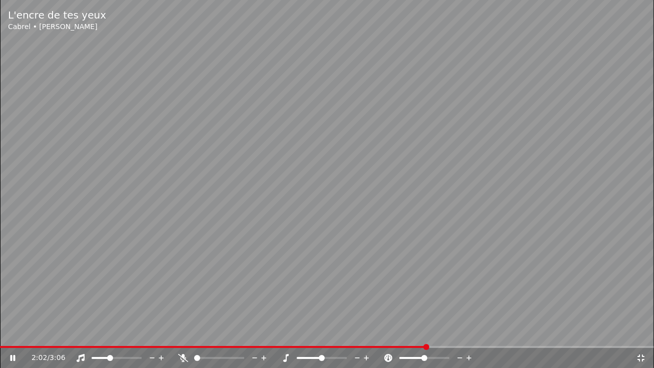
click at [428, 344] on span at bounding box center [427, 347] width 6 height 6
click at [412, 346] on span at bounding box center [409, 347] width 6 height 6
click at [384, 346] on span at bounding box center [193, 347] width 386 height 2
click at [14, 357] on icon at bounding box center [12, 358] width 5 height 6
click at [641, 358] on icon at bounding box center [641, 358] width 10 height 8
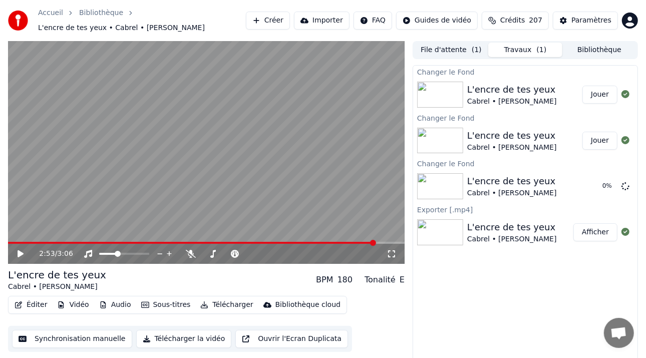
click at [179, 338] on button "Télécharger la vidéo" at bounding box center [184, 339] width 96 height 18
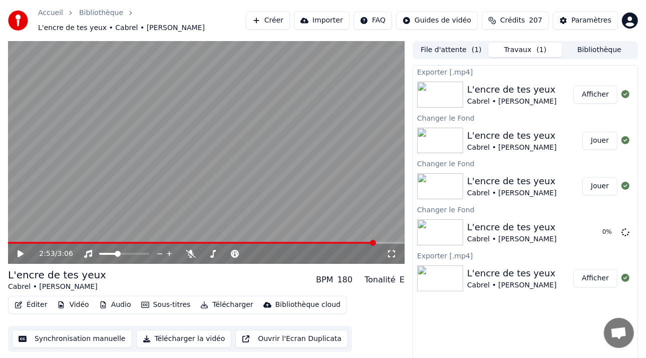
click at [594, 94] on button "Afficher" at bounding box center [595, 95] width 44 height 18
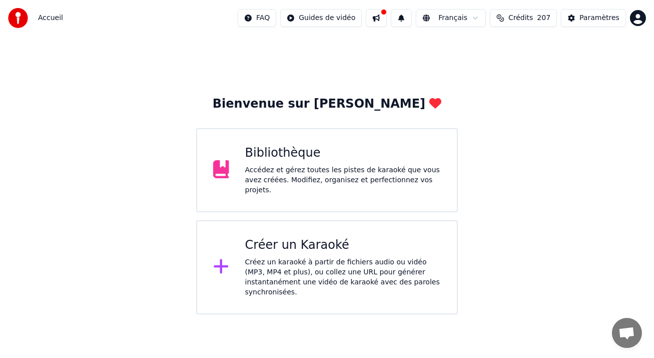
click at [243, 177] on div "Bibliothèque Accédez et gérez toutes les pistes de karaoké que vous avez créées…" at bounding box center [327, 170] width 262 height 84
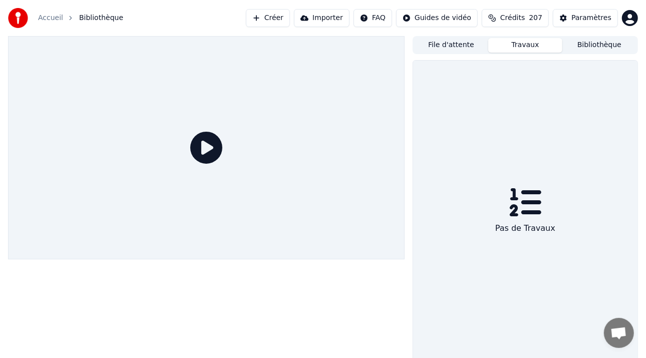
click at [515, 48] on button "Travaux" at bounding box center [525, 45] width 74 height 15
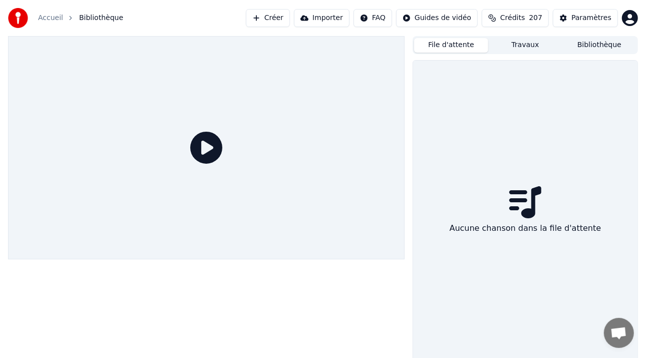
click at [461, 48] on button "File d'attente" at bounding box center [451, 45] width 74 height 15
drag, startPoint x: 510, startPoint y: 46, endPoint x: 595, endPoint y: 46, distance: 85.6
click at [511, 46] on button "Travaux" at bounding box center [525, 45] width 74 height 15
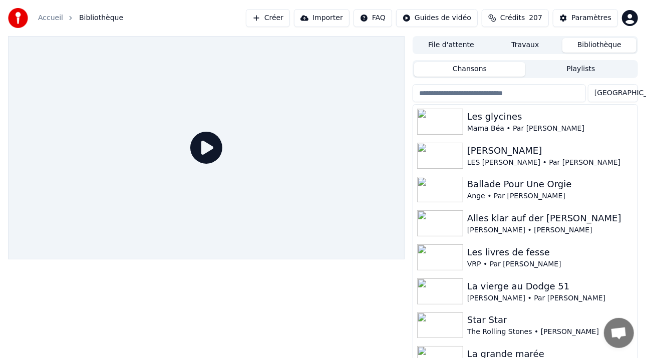
click at [597, 46] on button "Bibliothèque" at bounding box center [599, 45] width 74 height 15
click at [582, 18] on div "Paramètres" at bounding box center [591, 18] width 40 height 10
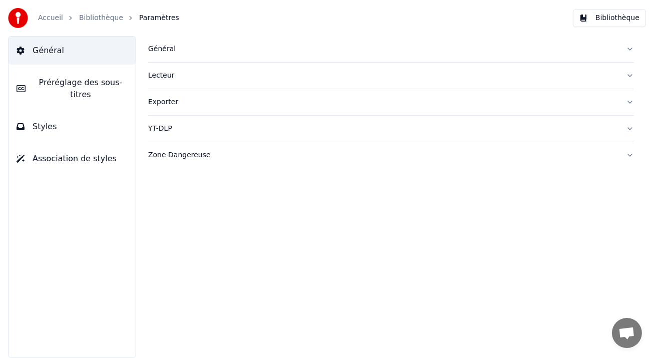
click at [88, 81] on span "Préréglage des sous-titres" at bounding box center [81, 89] width 94 height 24
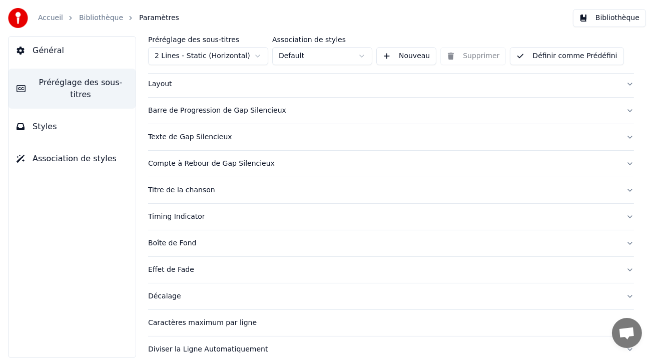
scroll to position [50, 0]
click at [619, 189] on button "Titre de la chanson" at bounding box center [391, 189] width 486 height 26
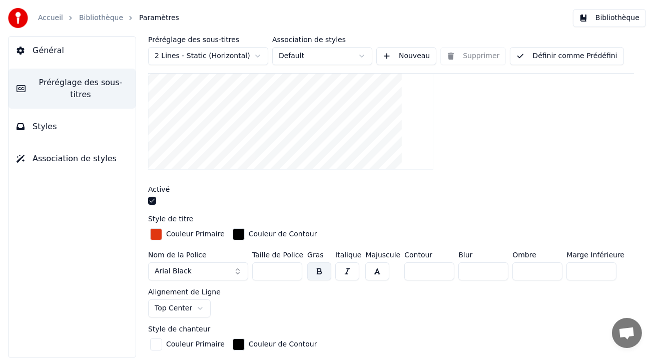
scroll to position [250, 0]
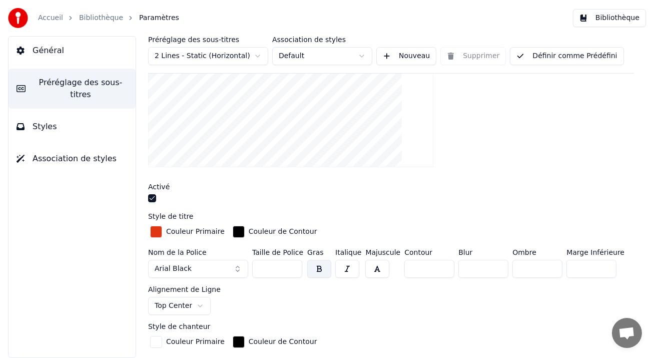
drag, startPoint x: 278, startPoint y: 269, endPoint x: 234, endPoint y: 269, distance: 44.6
click at [234, 269] on div "Nom de la Police Arial Black Taille de Police *** Gras Italique Majuscule Conto…" at bounding box center [391, 282] width 486 height 66
type input "***"
click at [403, 193] on div "Activé" at bounding box center [391, 194] width 486 height 22
click at [543, 57] on button "Définir comme Prédéfini" at bounding box center [567, 56] width 114 height 18
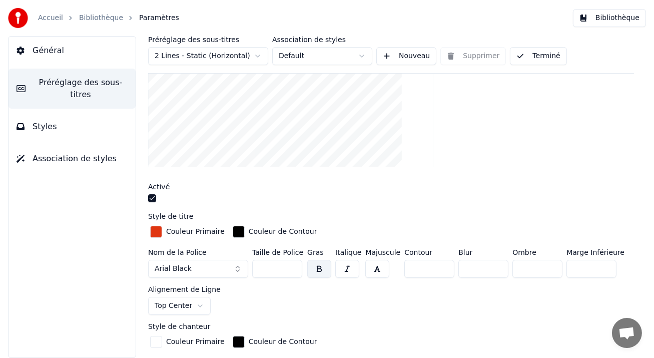
click at [429, 161] on div at bounding box center [391, 95] width 486 height 159
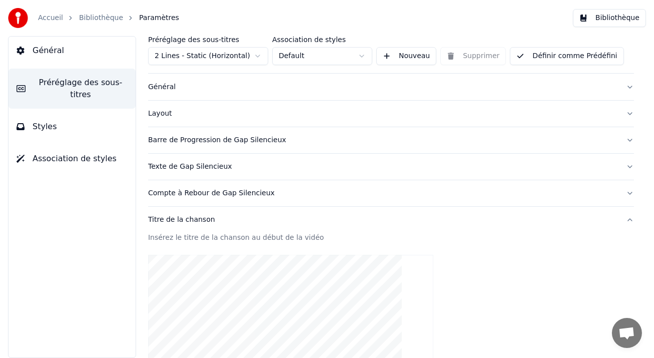
scroll to position [50, 0]
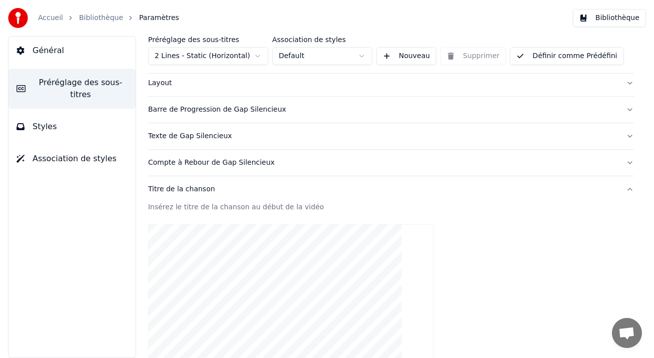
click at [624, 82] on button "Layout" at bounding box center [391, 83] width 486 height 26
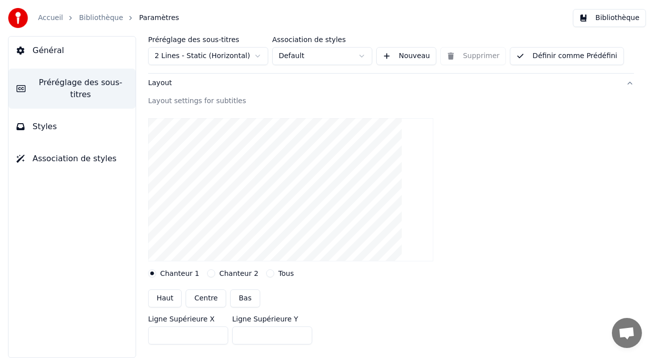
click at [624, 82] on button "Layout" at bounding box center [391, 83] width 486 height 26
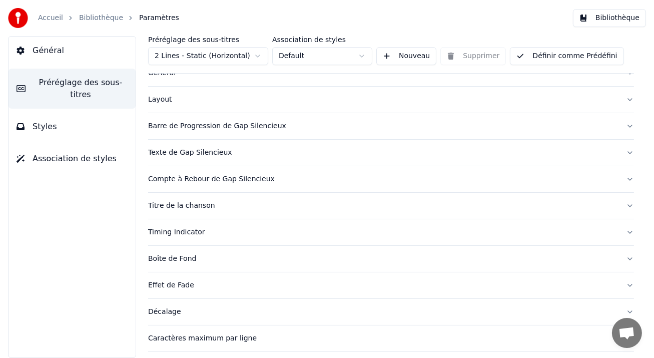
scroll to position [88, 0]
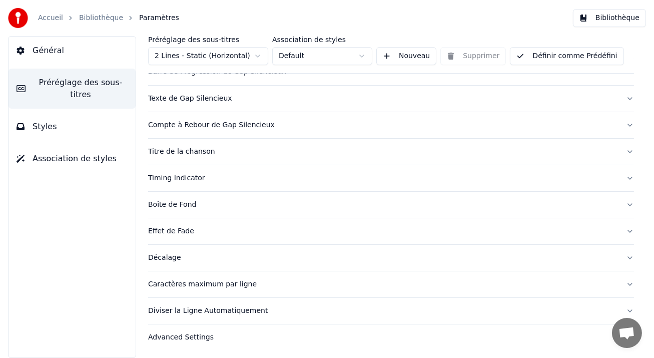
click at [55, 121] on button "Styles" at bounding box center [72, 127] width 127 height 28
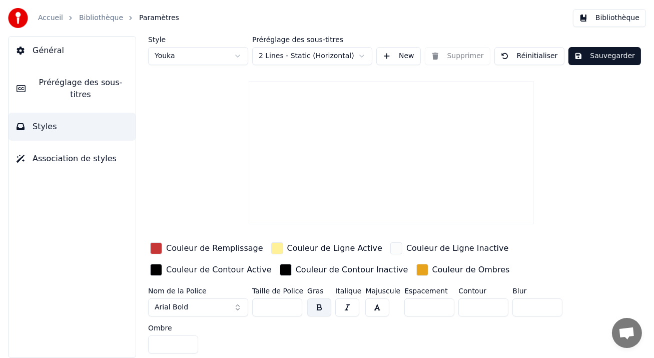
scroll to position [0, 0]
drag, startPoint x: 271, startPoint y: 308, endPoint x: 223, endPoint y: 315, distance: 48.2
click at [223, 315] on div "Nom de la Police Arial Bold Taille de Police ** Gras Italique Majuscule Espacem…" at bounding box center [377, 322] width 458 height 70
type input "**"
click at [614, 60] on button "Sauvegarder" at bounding box center [605, 56] width 73 height 18
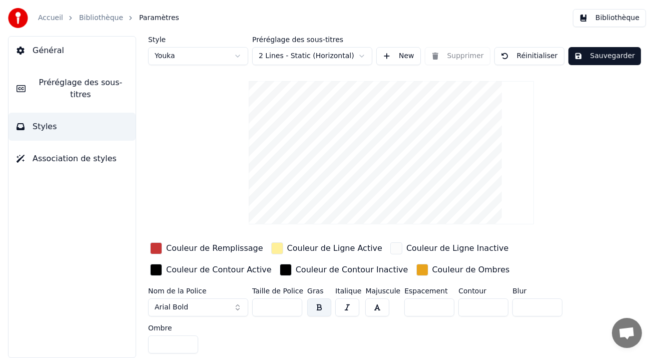
click at [598, 55] on button "Sauvegarder" at bounding box center [605, 56] width 73 height 18
